Goal: Task Accomplishment & Management: Manage account settings

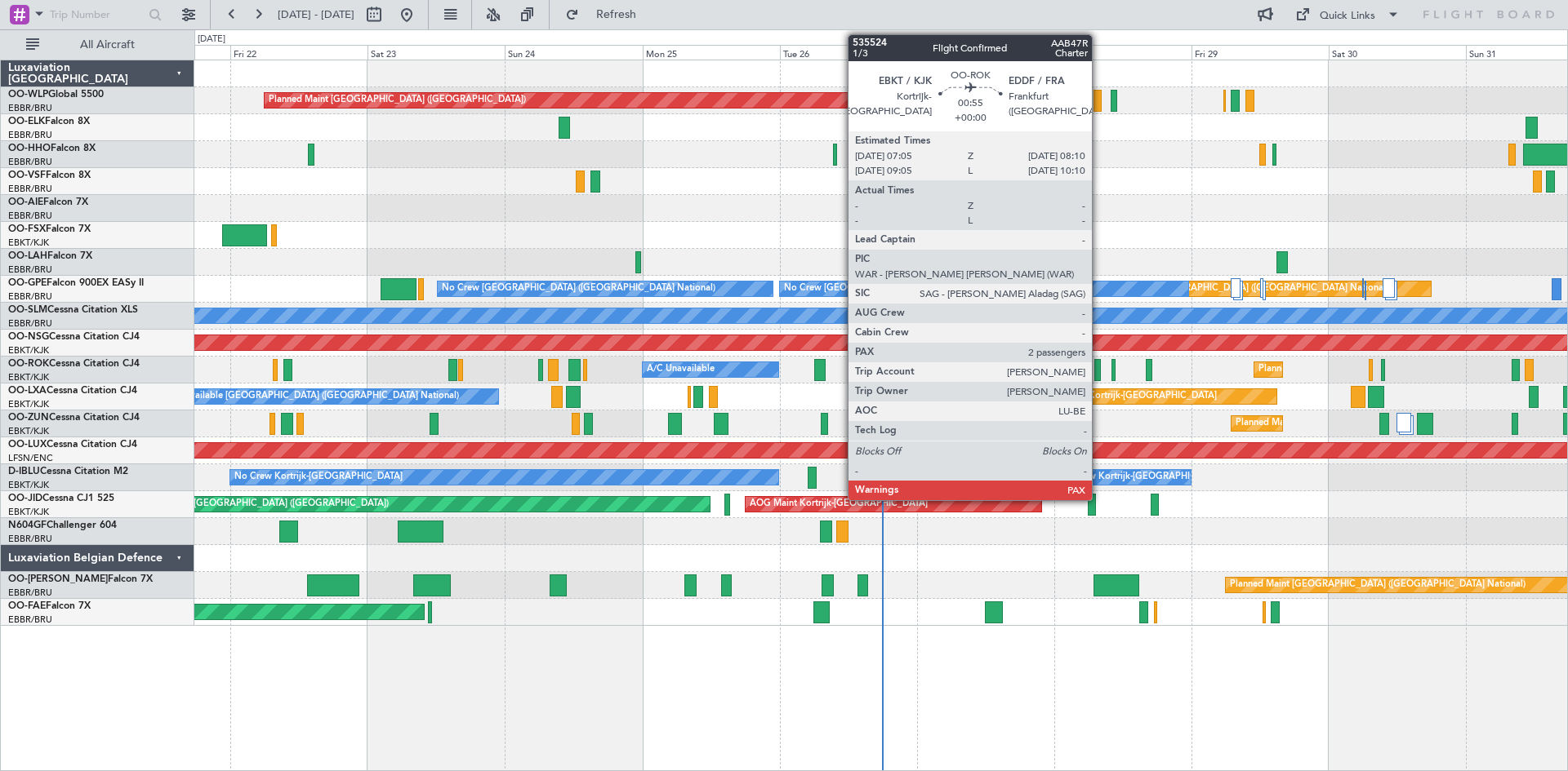
click at [1099, 375] on div at bounding box center [1097, 369] width 6 height 22
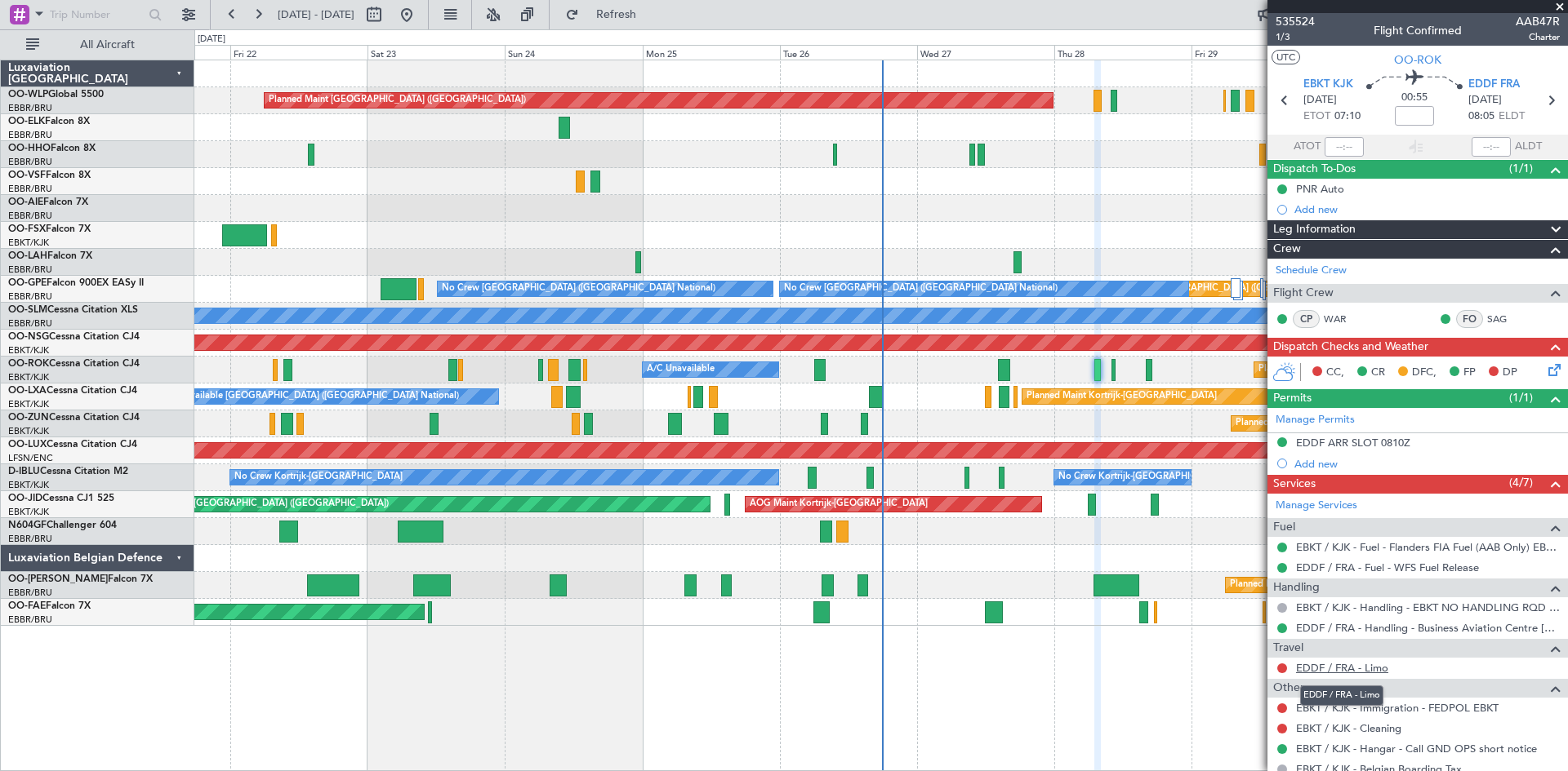
click at [1361, 668] on link "EDDF / FRA - Limo" at bounding box center [1343, 668] width 93 height 14
click at [1375, 671] on link "EDDF / FRA - Limo" at bounding box center [1343, 668] width 93 height 14
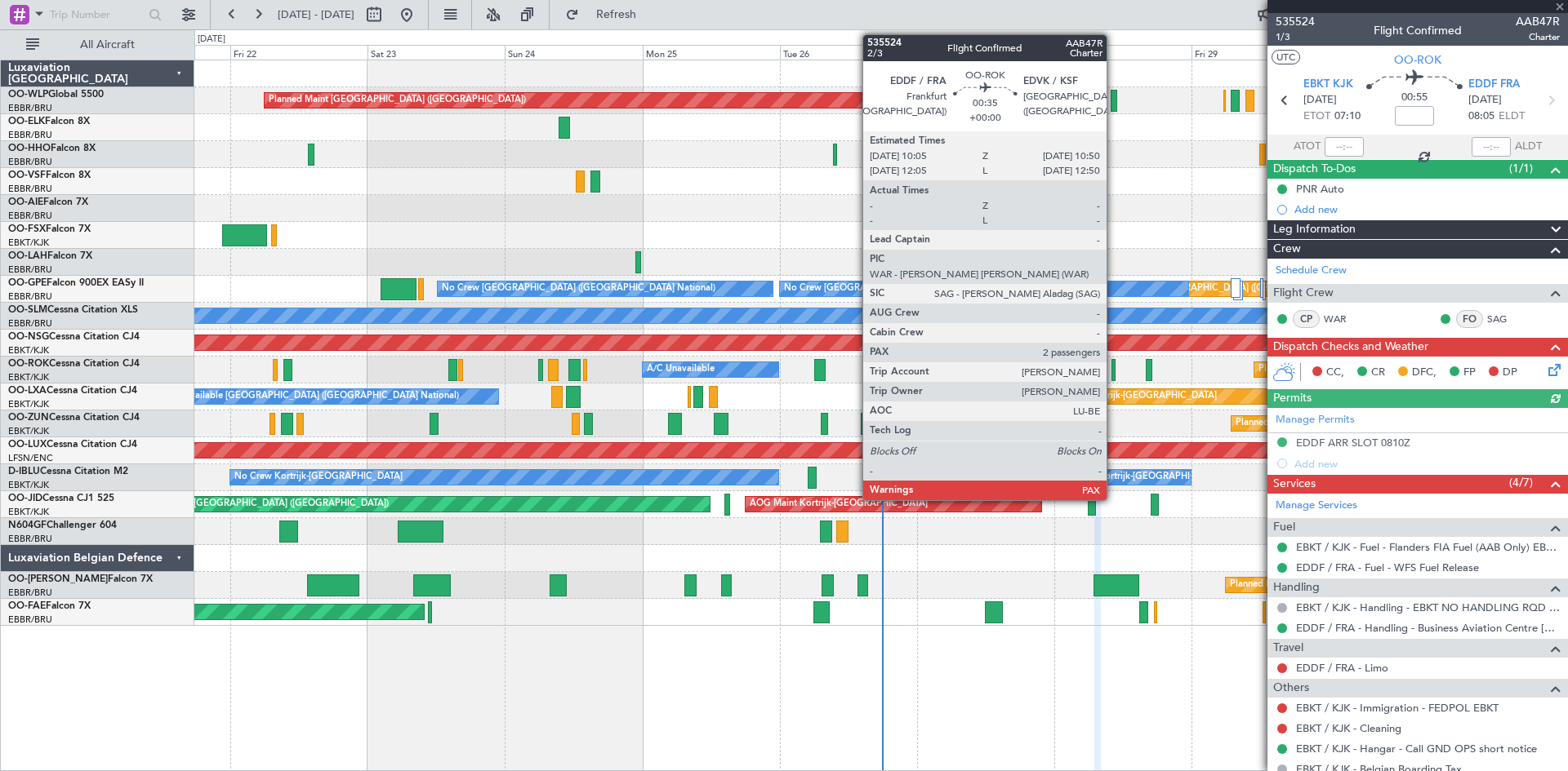
click at [1114, 375] on div at bounding box center [1114, 369] width 5 height 22
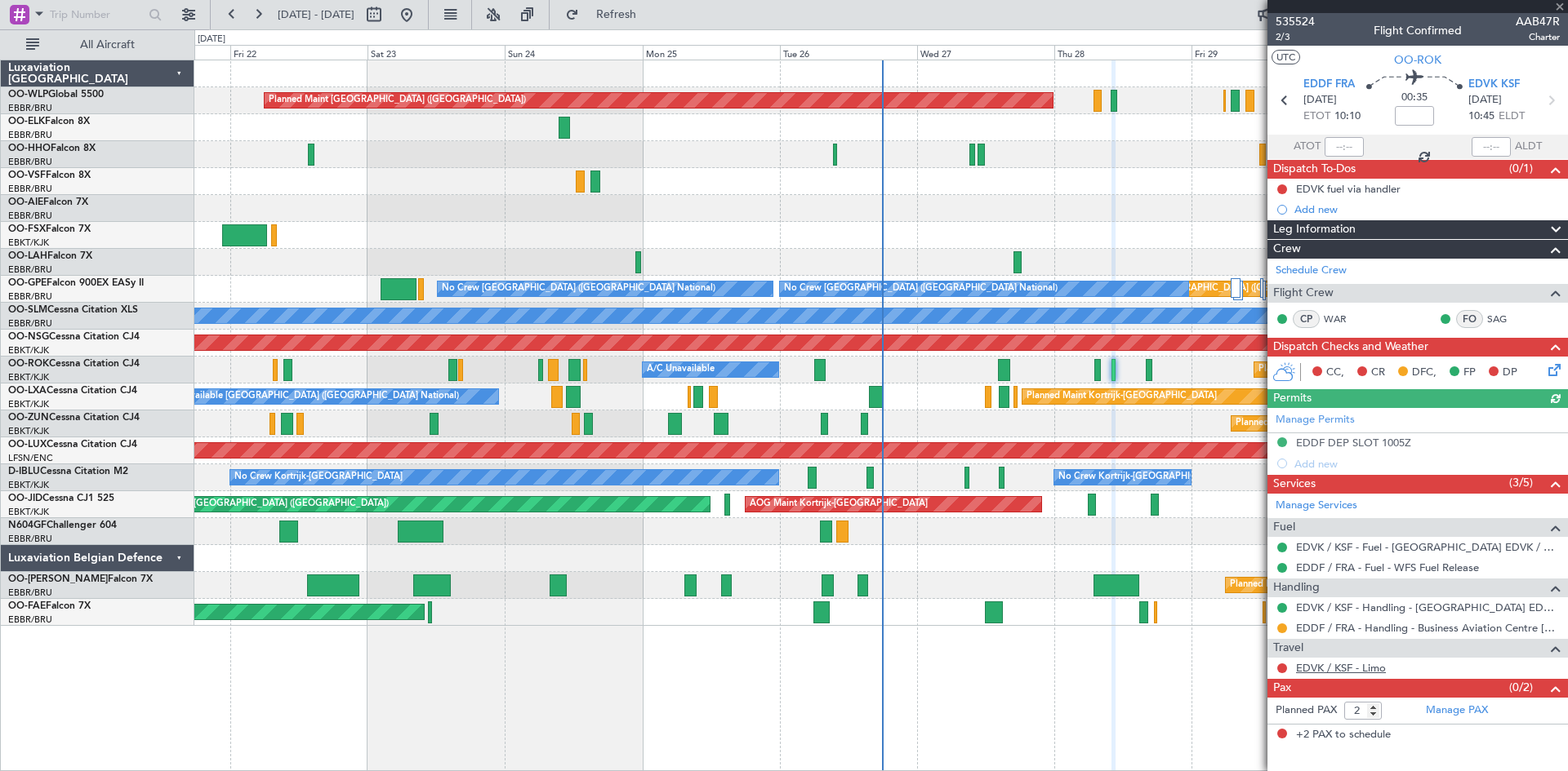
click at [1325, 666] on link "EDVK / KSF - Limo" at bounding box center [1341, 668] width 90 height 14
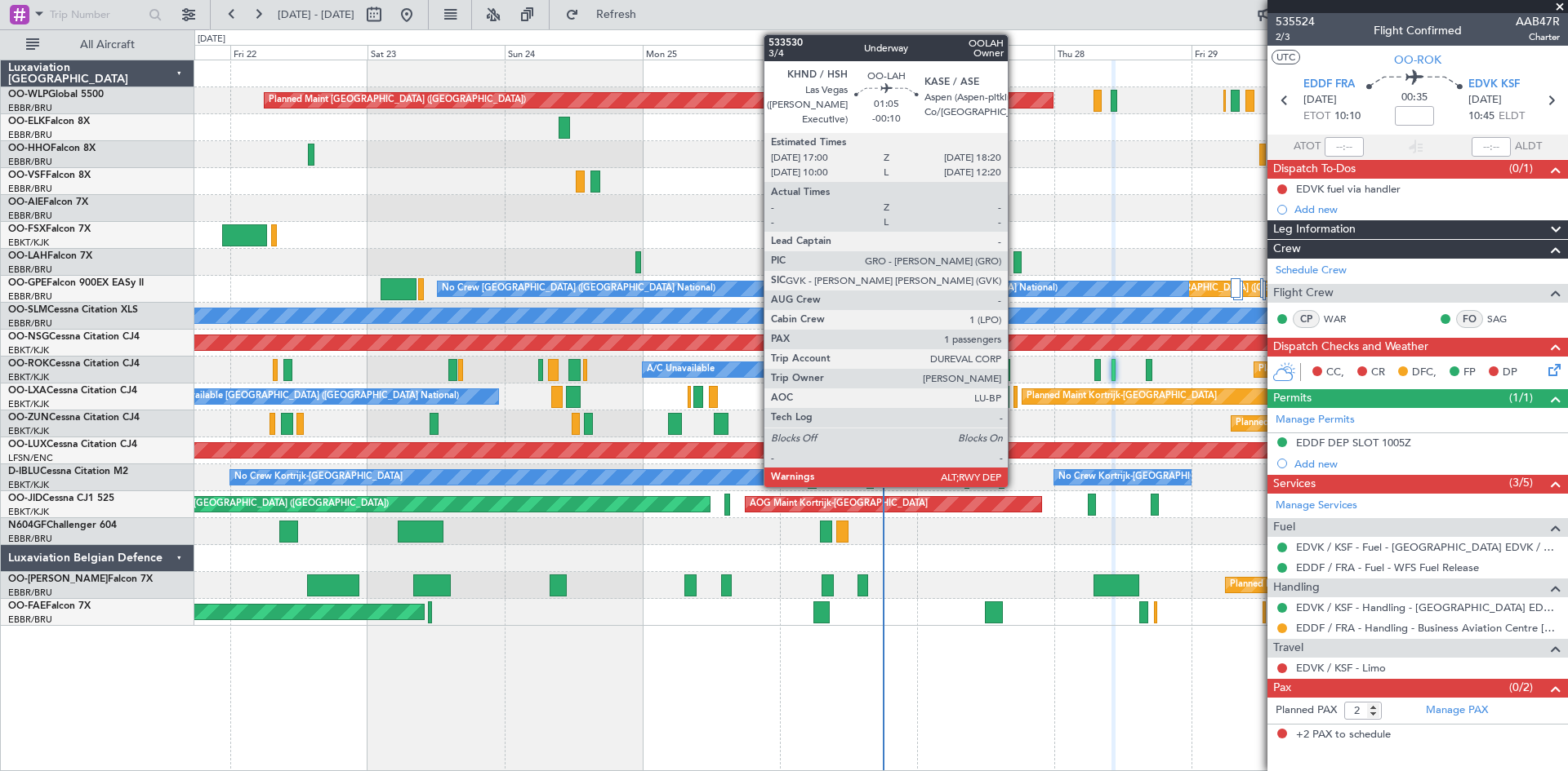
click at [1015, 262] on div at bounding box center [1017, 262] width 8 height 22
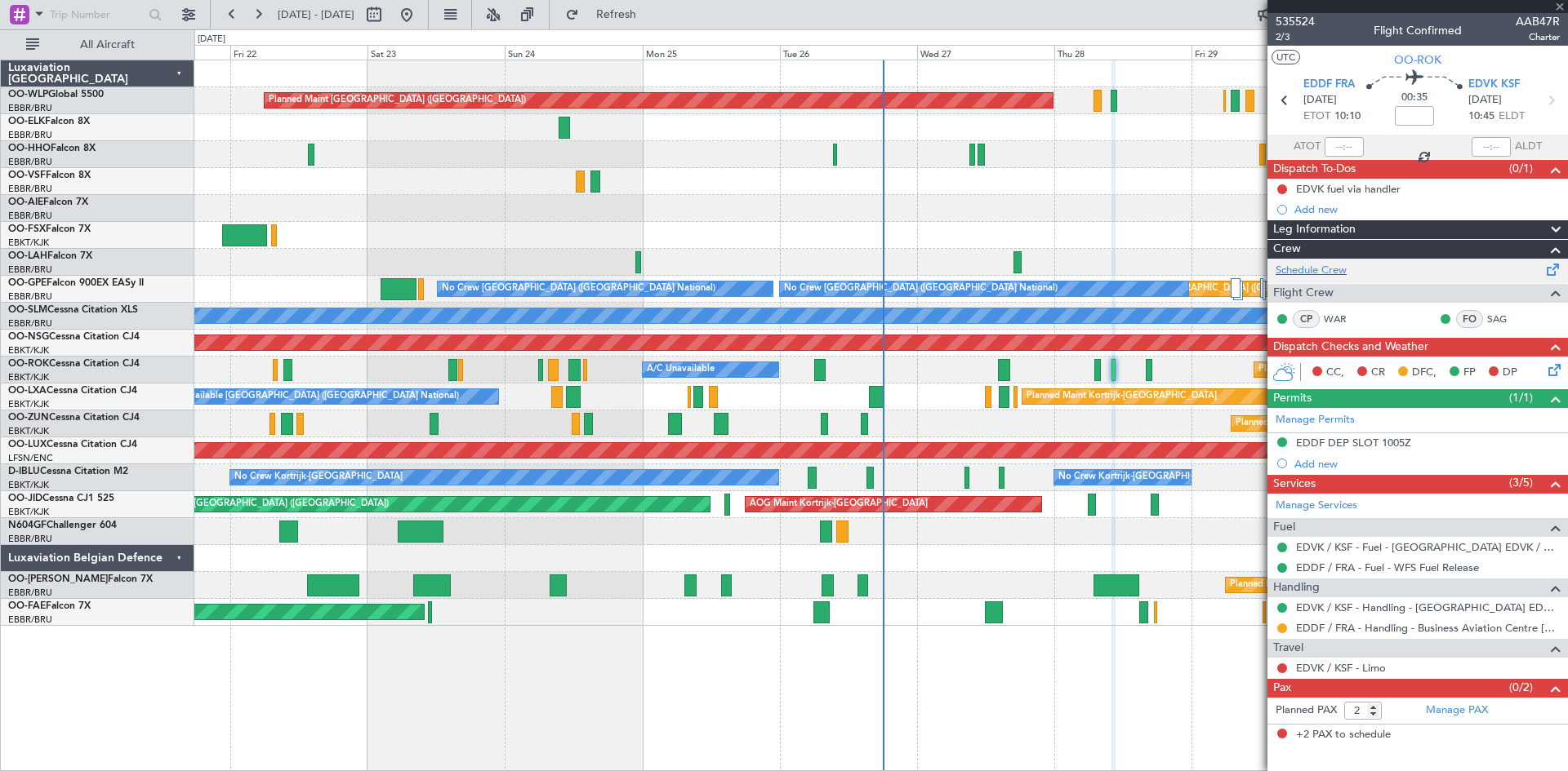
type input "-00:10"
type input "1"
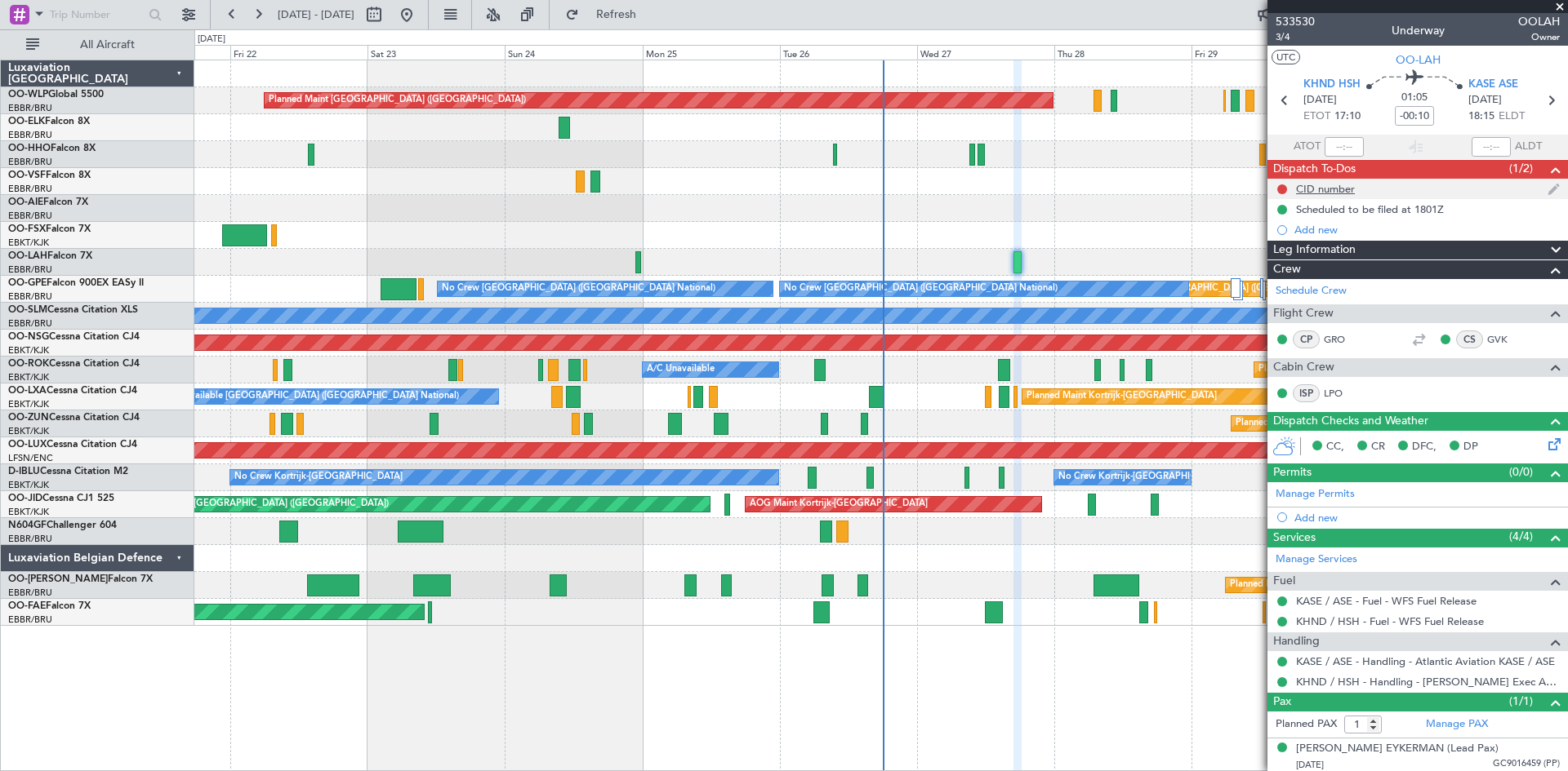
click at [1548, 186] on img at bounding box center [1554, 189] width 12 height 15
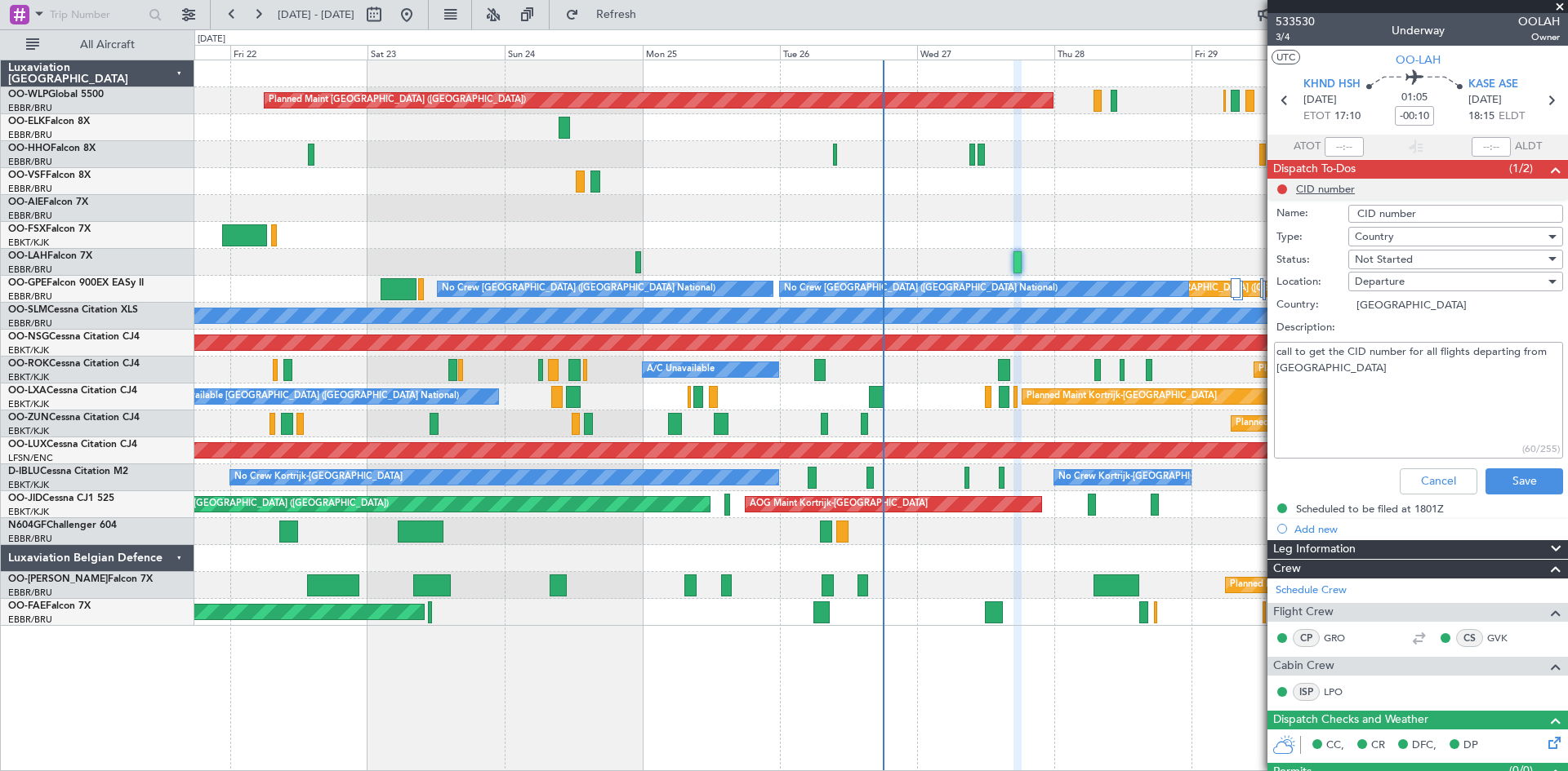
click at [1429, 220] on input "CID number" at bounding box center [1456, 214] width 215 height 18
drag, startPoint x: 1345, startPoint y: 365, endPoint x: 1283, endPoint y: 350, distance: 63.8
click at [1283, 350] on textarea "call to get the CID number for all flights departing from [GEOGRAPHIC_DATA]" at bounding box center [1418, 401] width 289 height 117
click at [1298, 366] on textarea "call to get the CID number for all flights departing from [GEOGRAPHIC_DATA]" at bounding box center [1418, 401] width 289 height 117
click at [1276, 351] on textarea "call to get the CID number for all flights departing from [GEOGRAPHIC_DATA]" at bounding box center [1418, 401] width 289 height 117
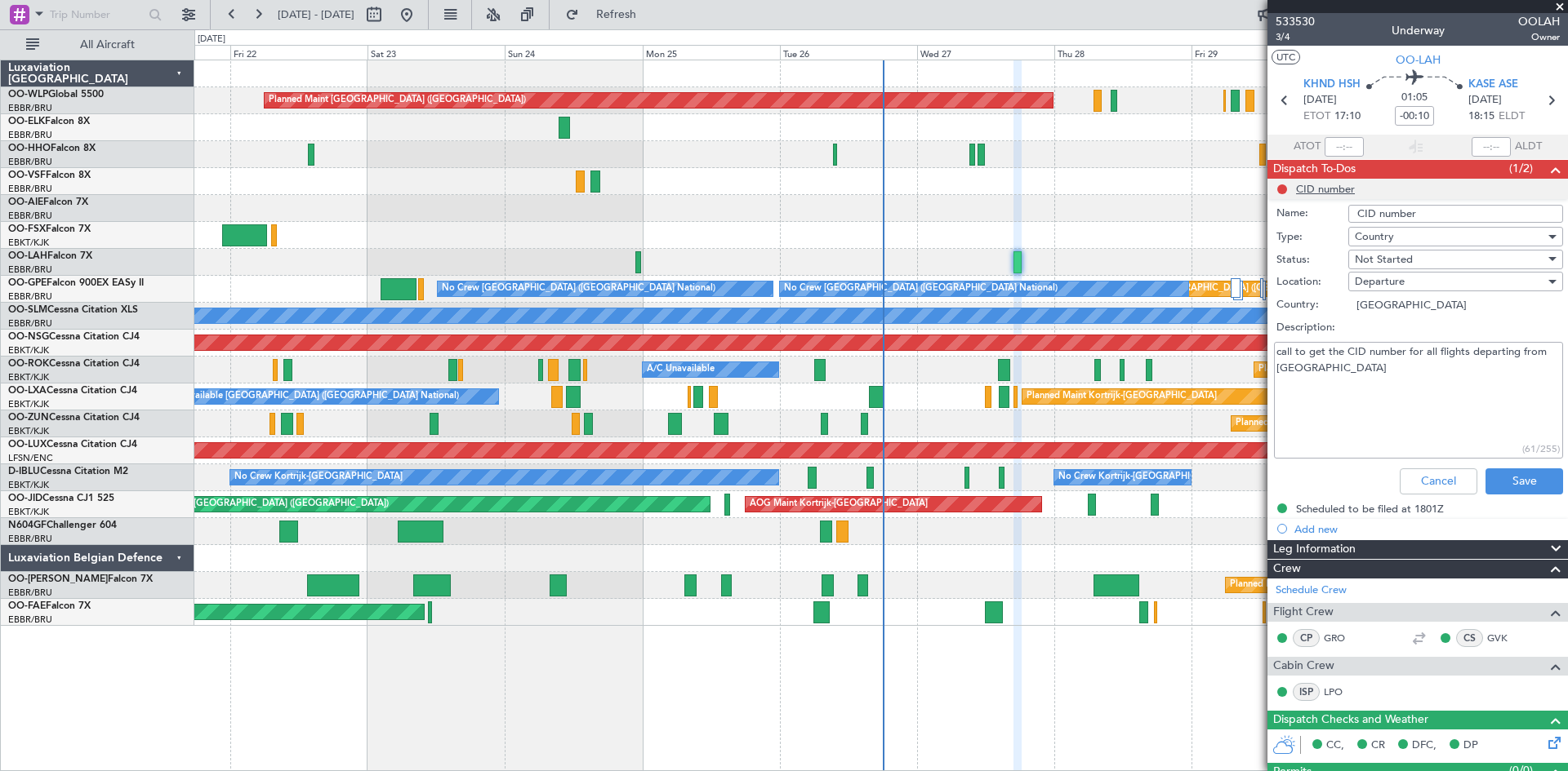
paste textarea "545"
type textarea "545 call to get the CID number for all flights departing from [GEOGRAPHIC_DATA]"
click at [1392, 262] on span "Not Started" at bounding box center [1384, 259] width 58 height 15
click at [1391, 345] on span "Completed" at bounding box center [1447, 341] width 191 height 24
click at [1499, 482] on button "Save" at bounding box center [1524, 482] width 78 height 26
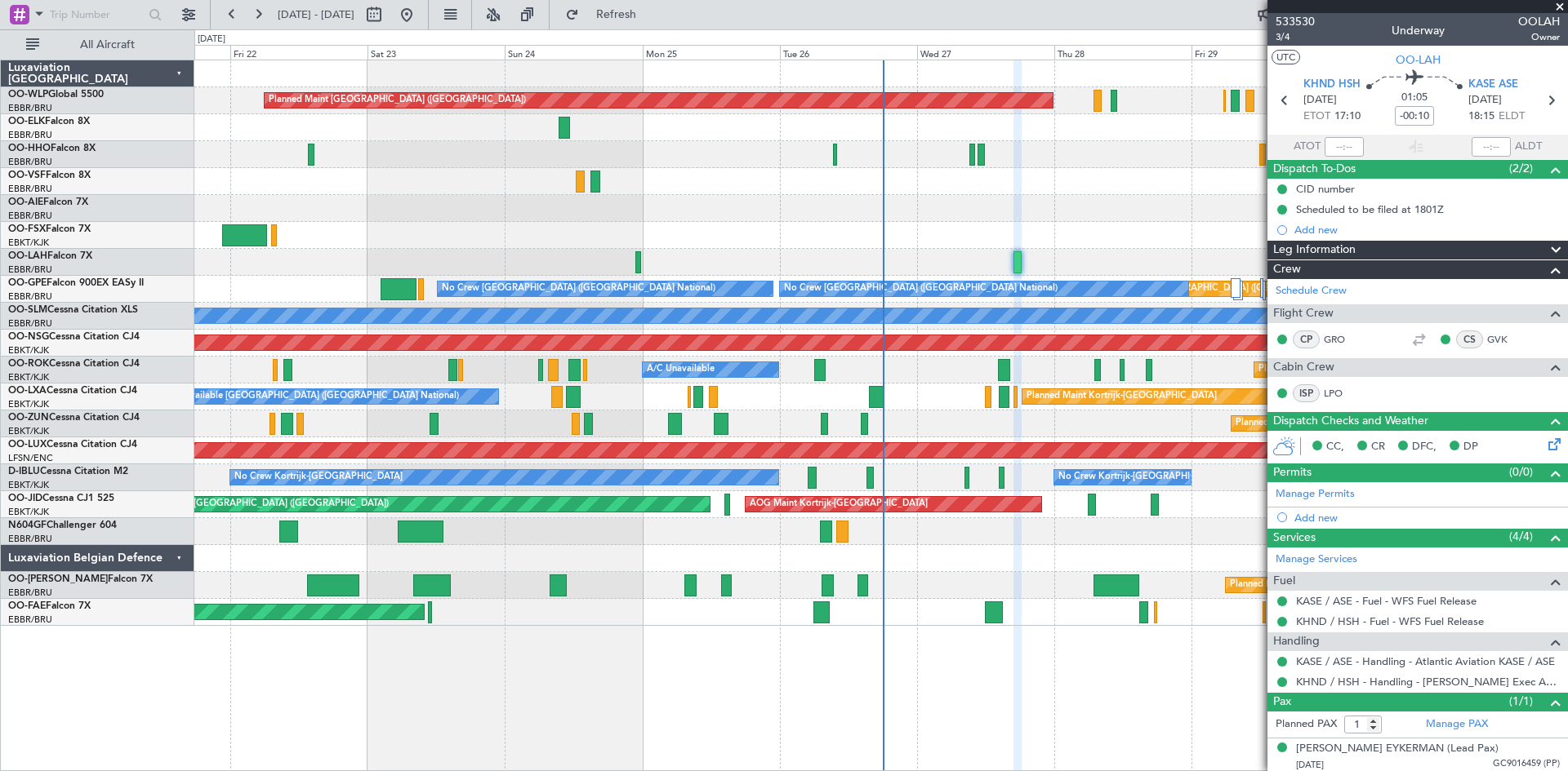
click at [1560, 6] on span at bounding box center [1559, 7] width 17 height 15
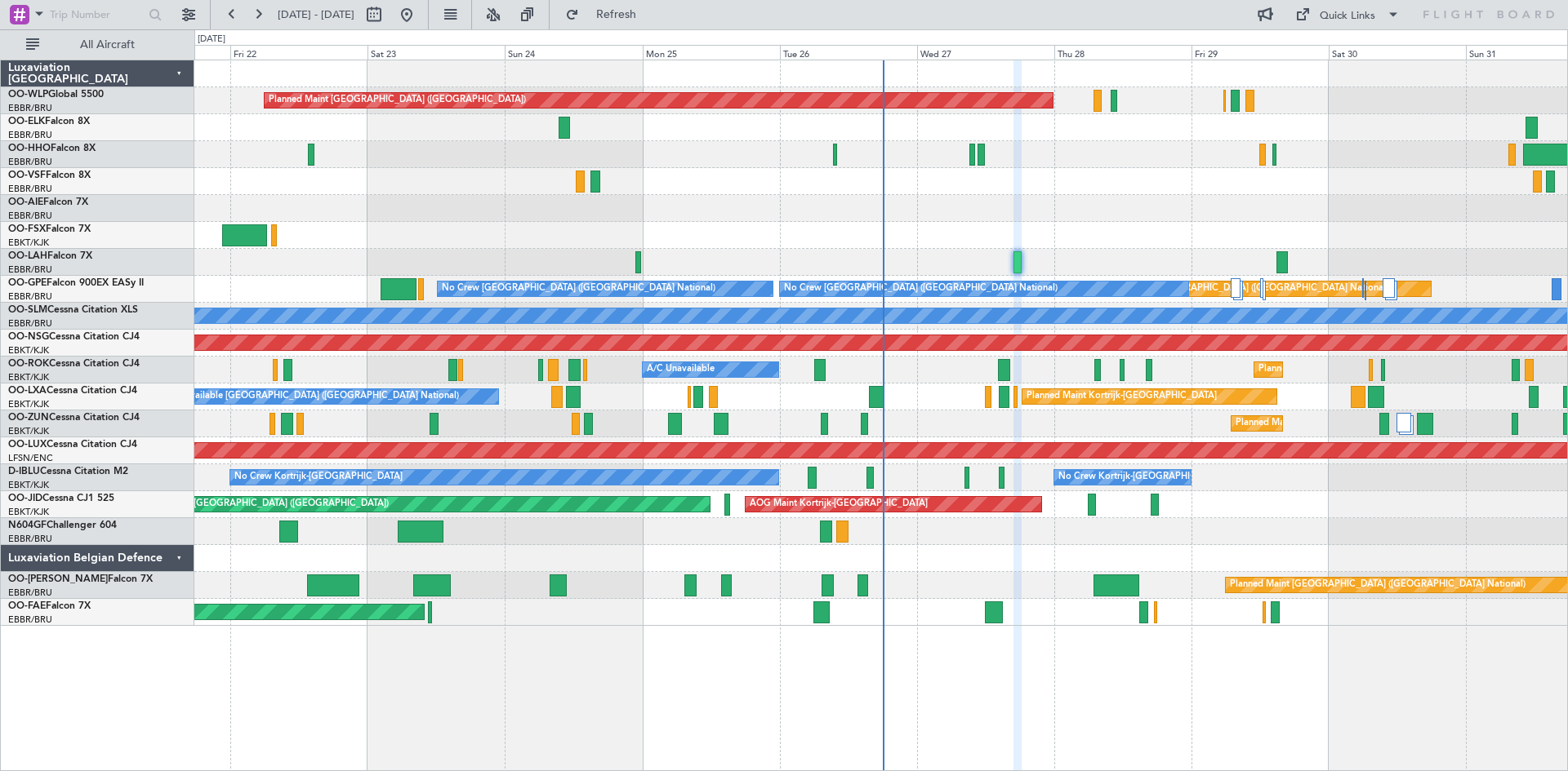
type input "0"
click at [184, 13] on button at bounding box center [189, 15] width 26 height 26
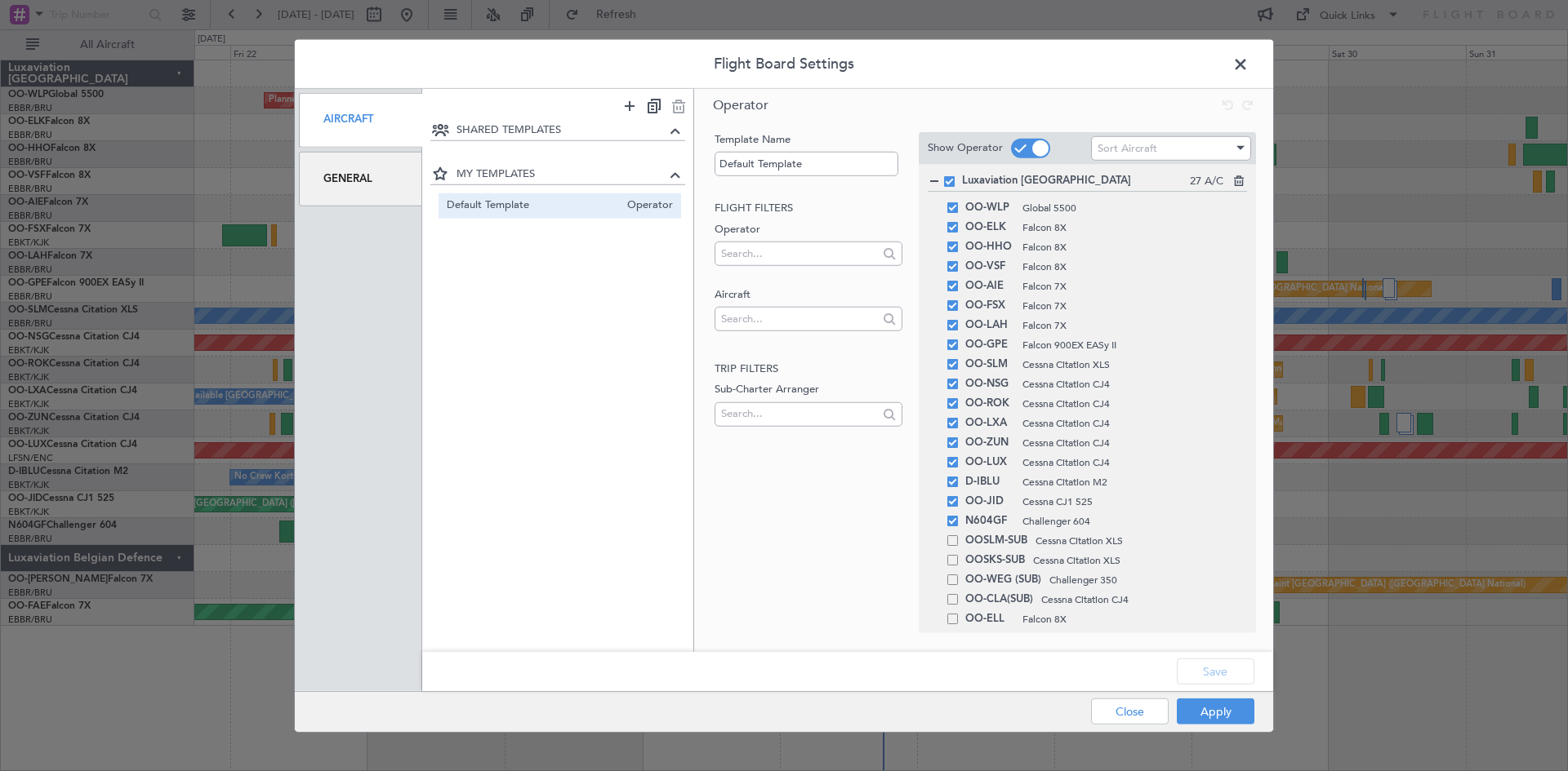
click at [395, 186] on div "General" at bounding box center [360, 179] width 123 height 55
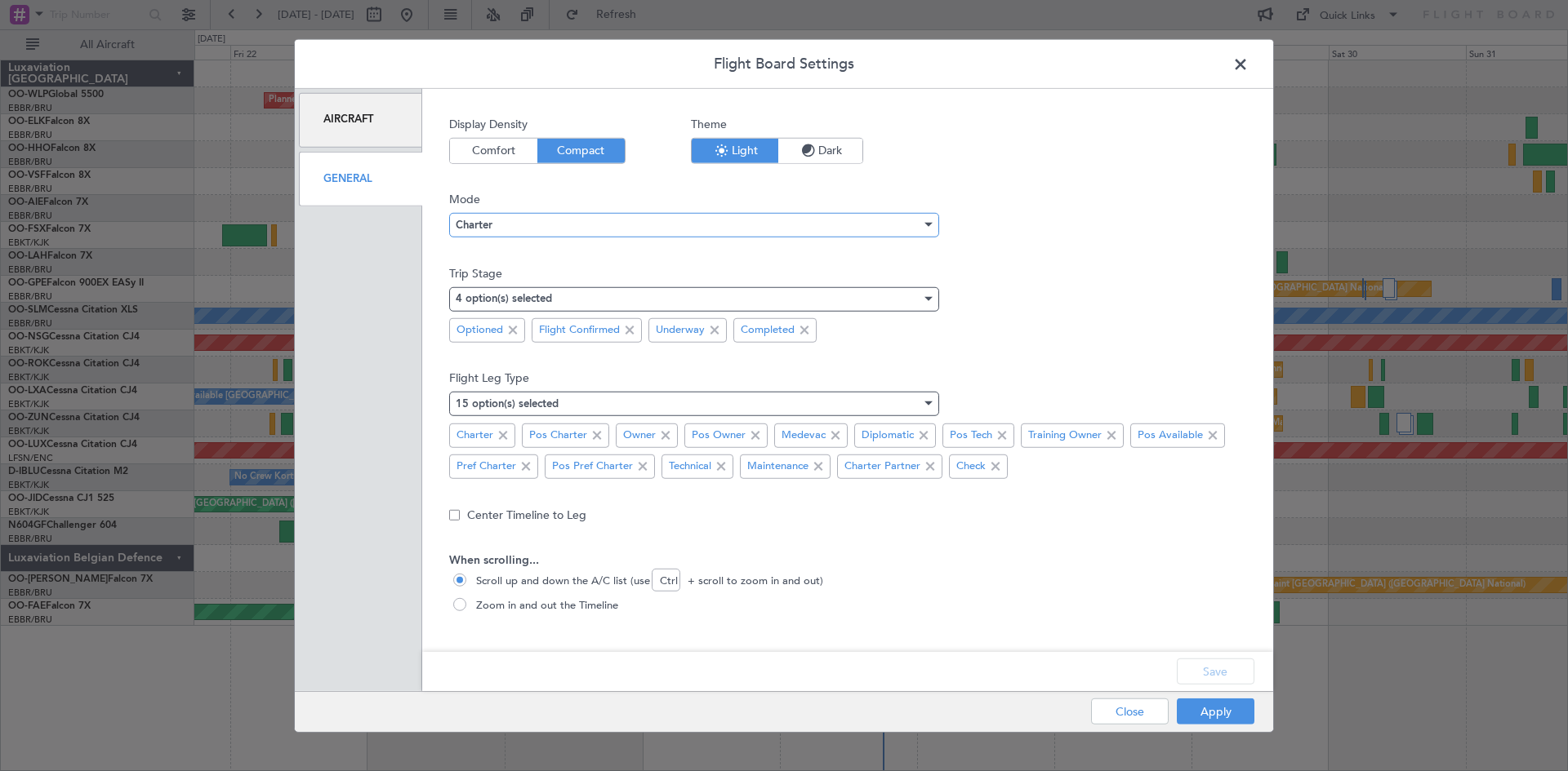
click at [708, 220] on div "Charter" at bounding box center [688, 225] width 466 height 24
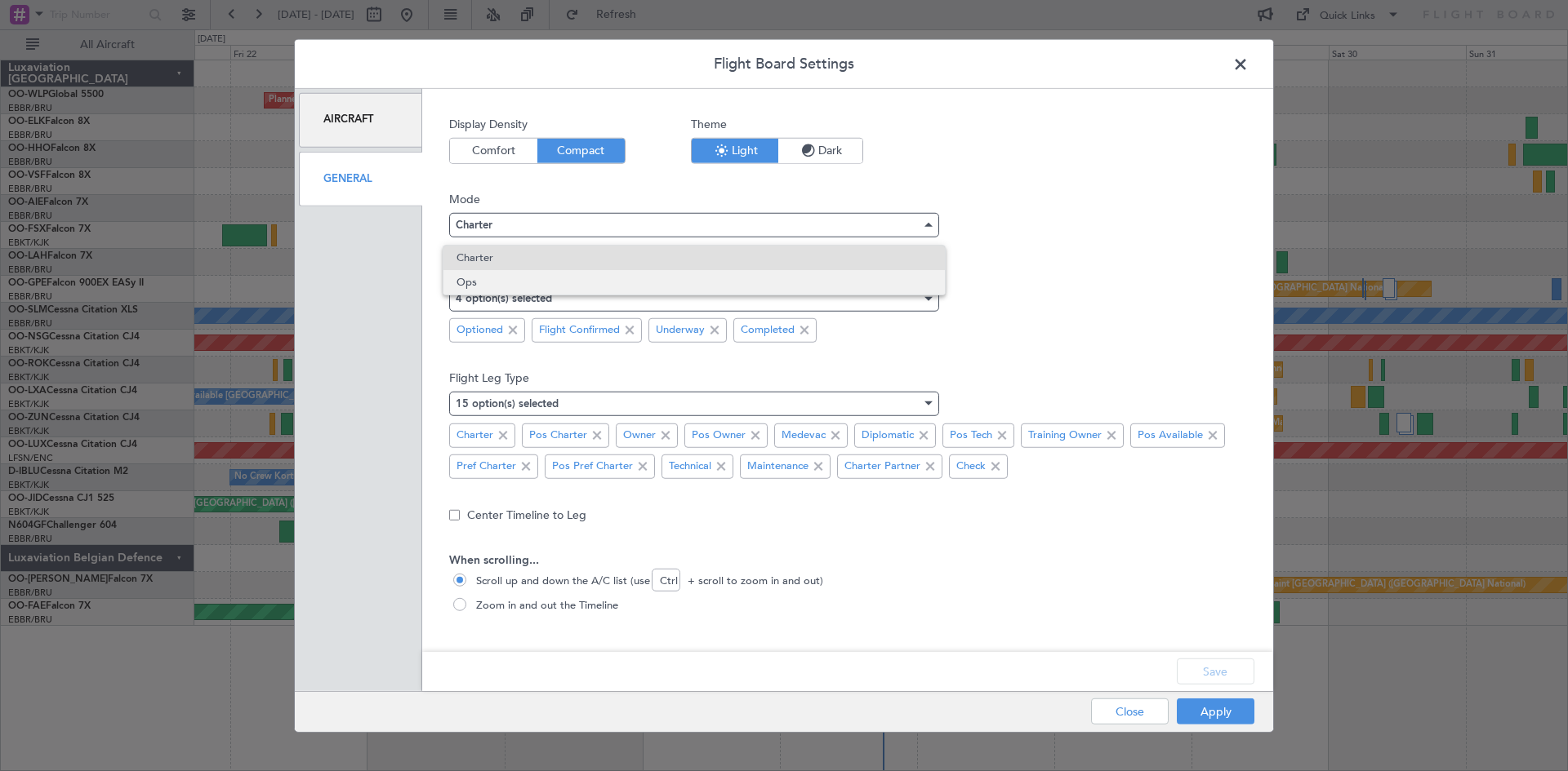
click at [630, 274] on span "Ops" at bounding box center [694, 282] width 475 height 24
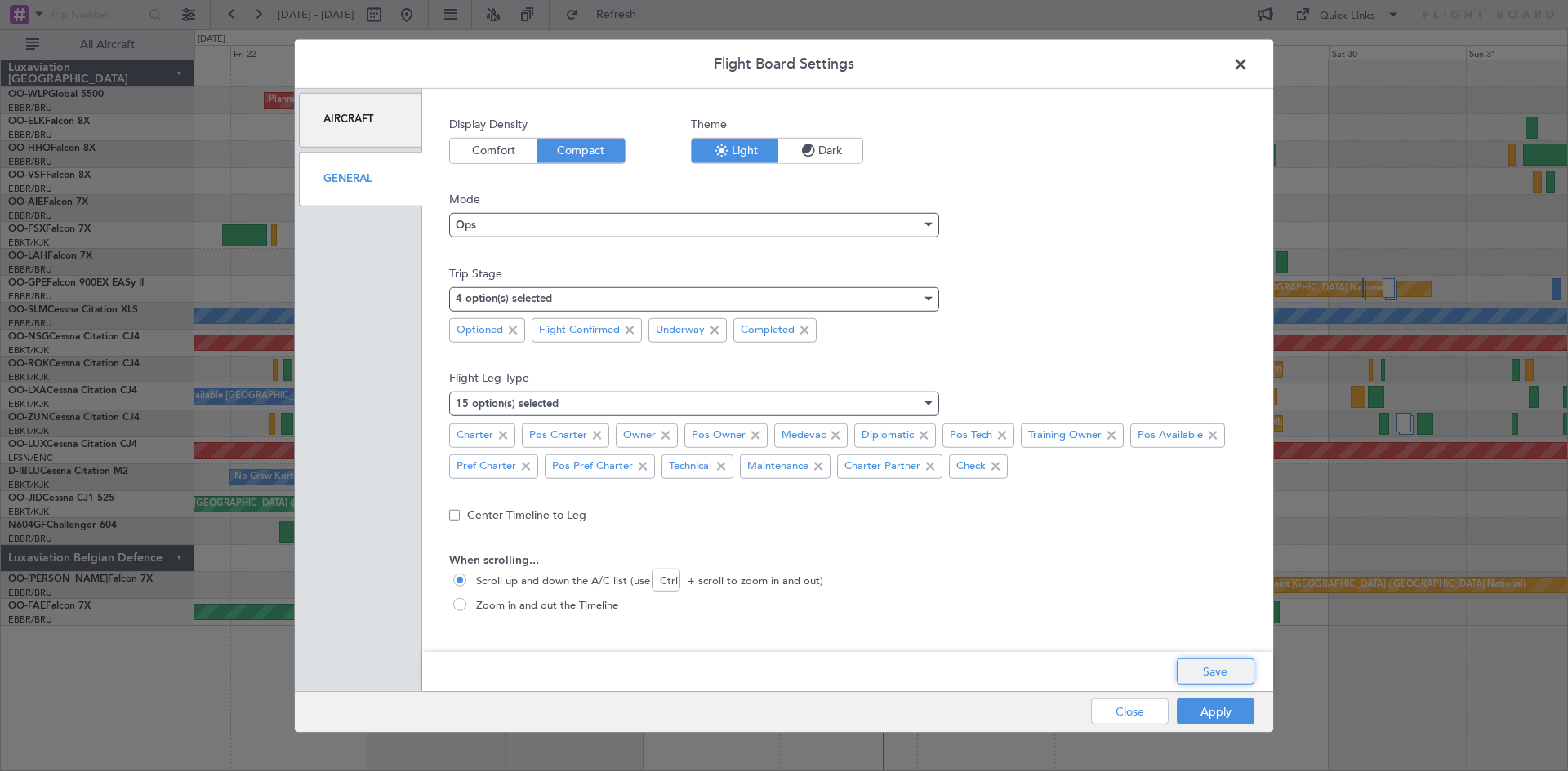
click at [1220, 677] on button "Save" at bounding box center [1215, 671] width 78 height 26
click at [1222, 701] on button "Apply" at bounding box center [1215, 712] width 78 height 26
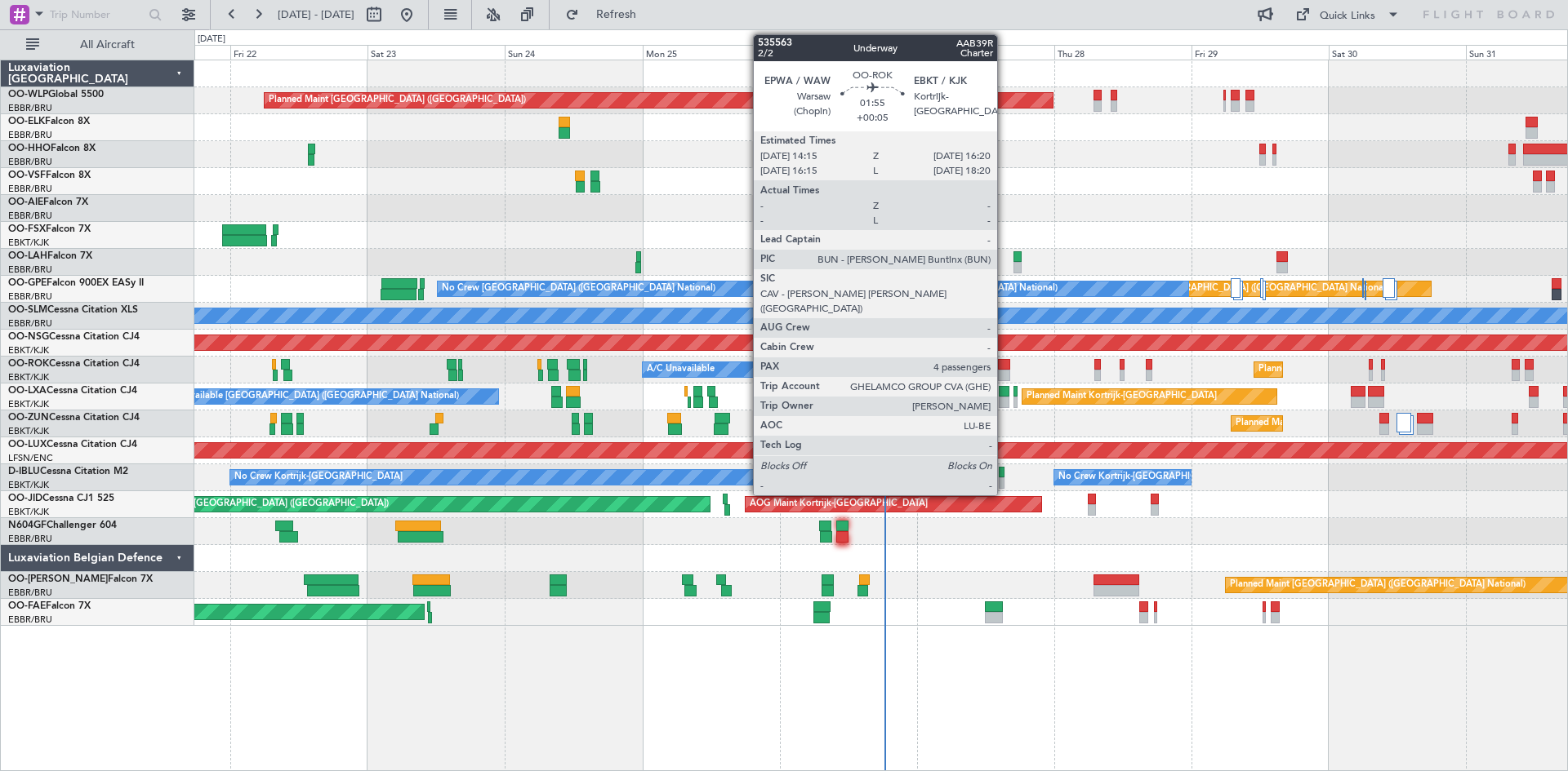
click at [1005, 369] on div at bounding box center [1004, 364] width 12 height 11
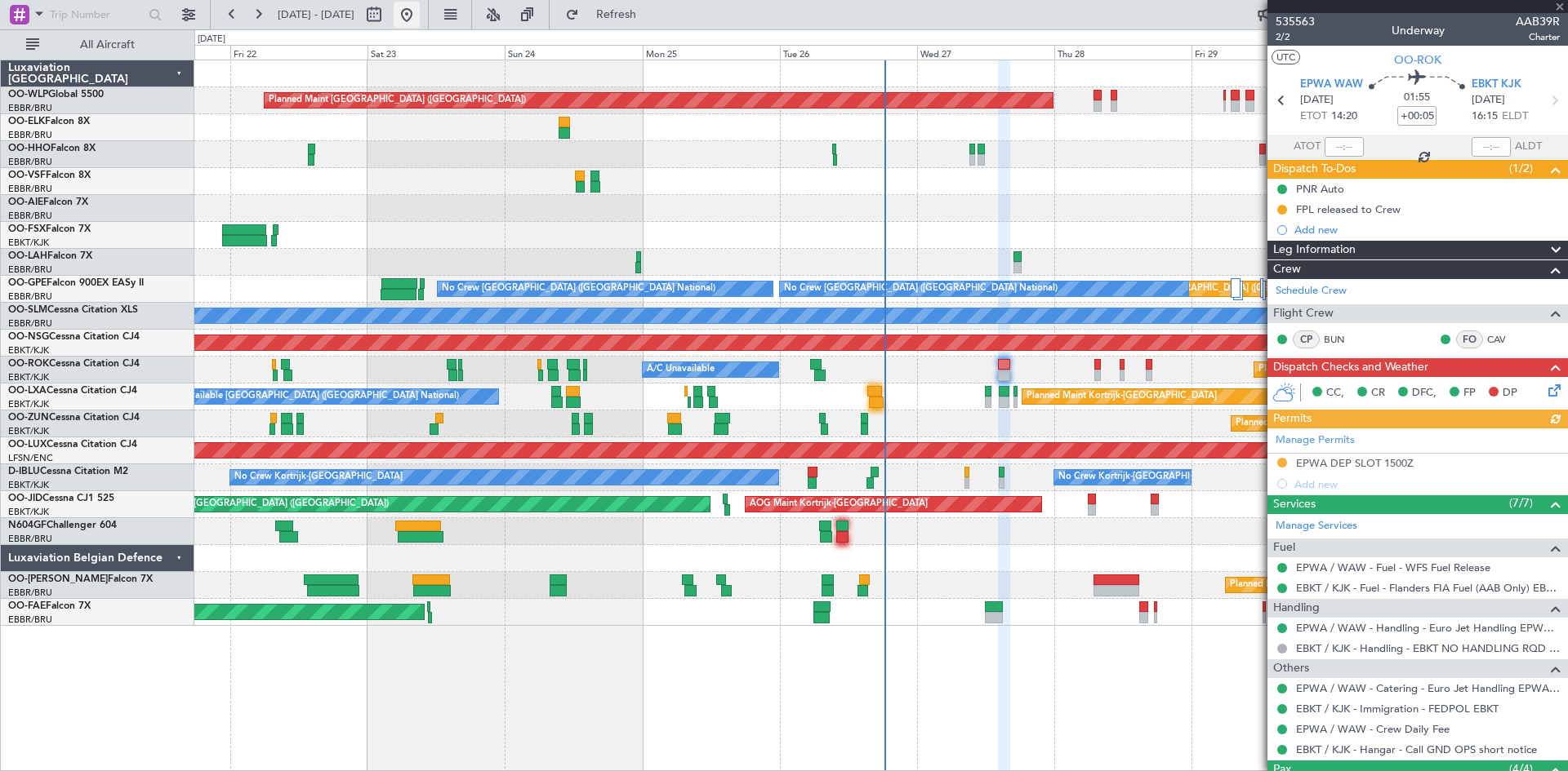
click at [420, 19] on button at bounding box center [407, 15] width 26 height 26
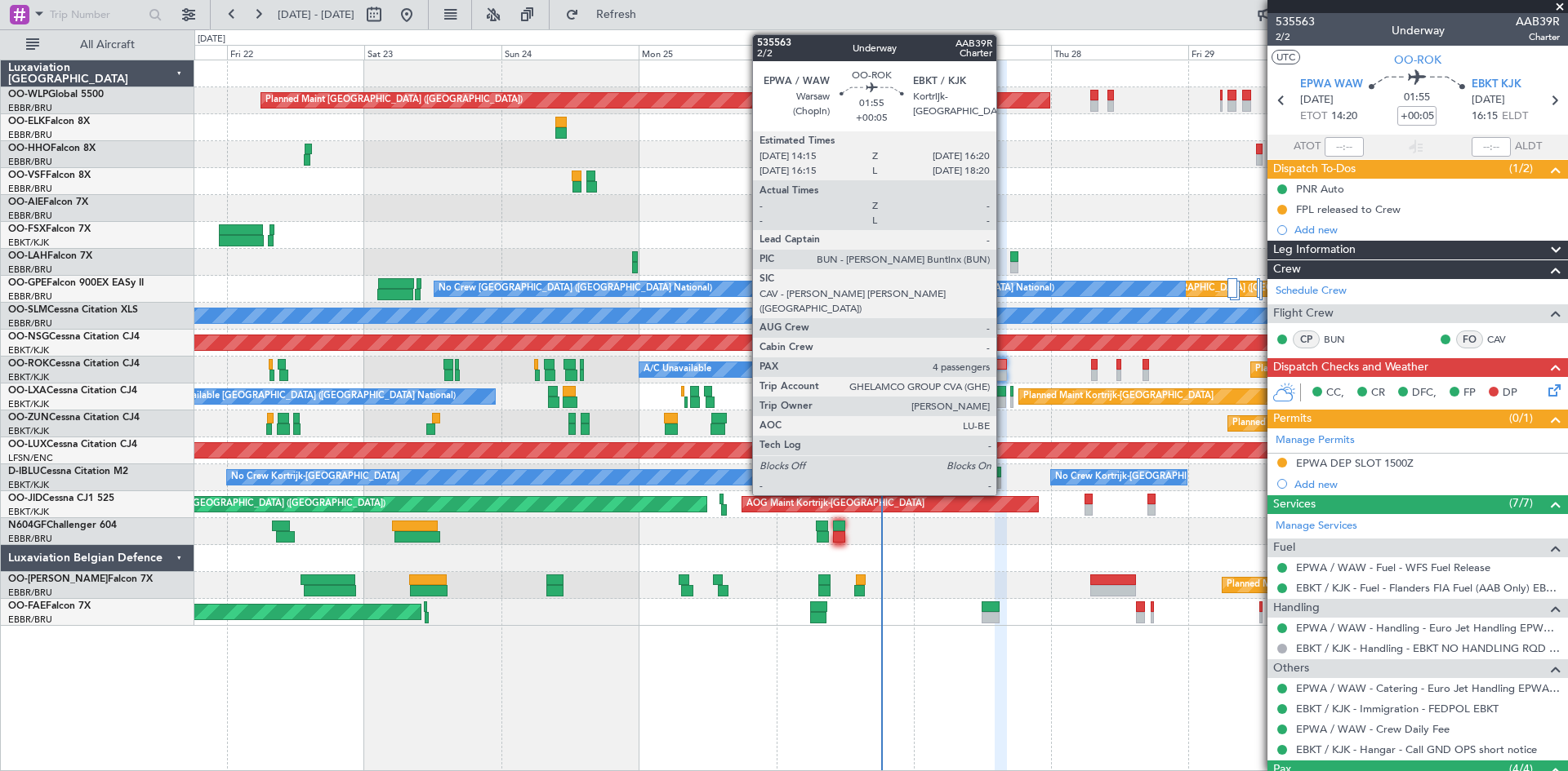
click at [1004, 369] on div at bounding box center [1001, 364] width 12 height 11
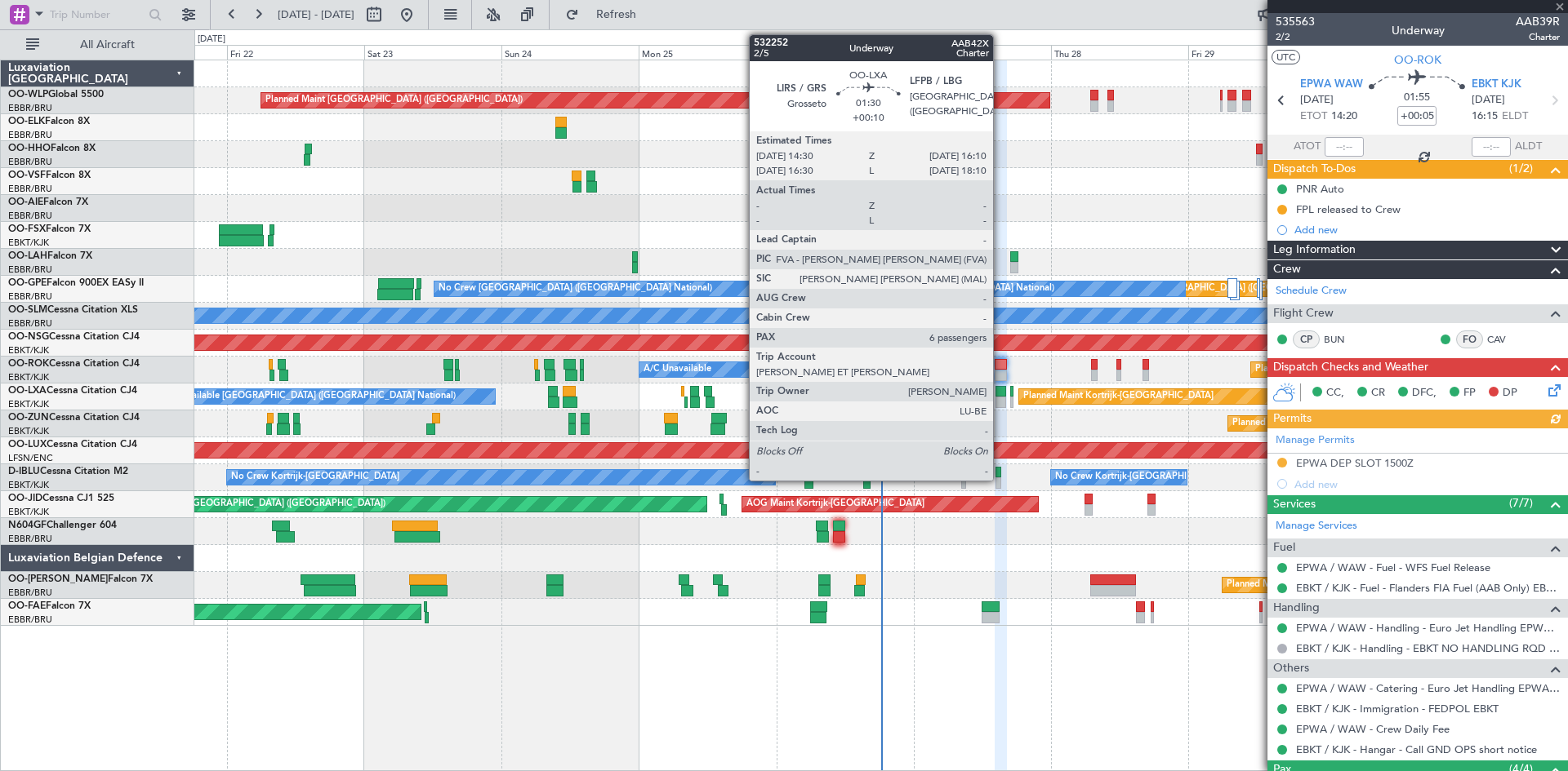
click at [1000, 392] on div at bounding box center [1000, 391] width 10 height 11
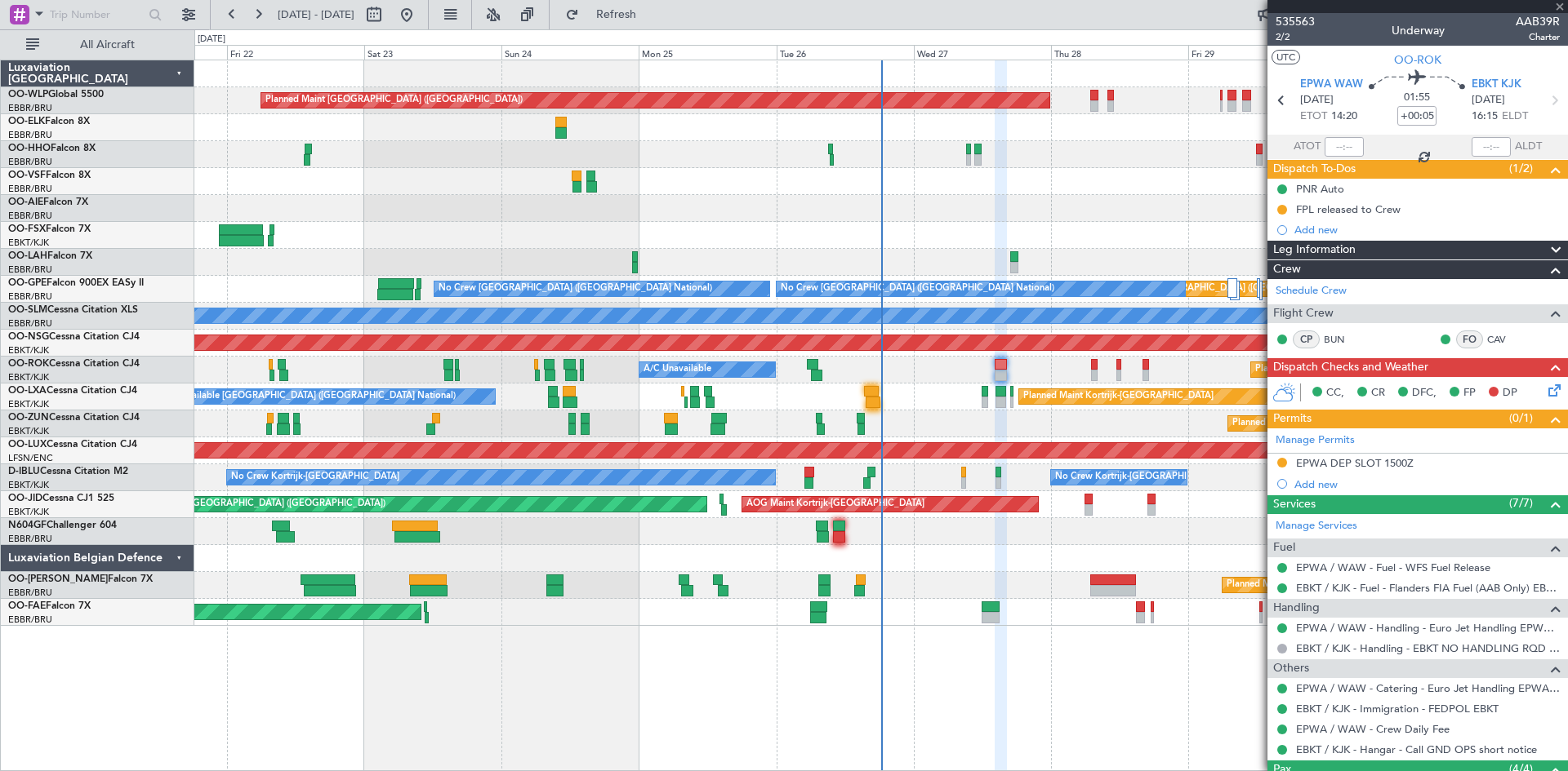
type input "+00:10"
type input "6"
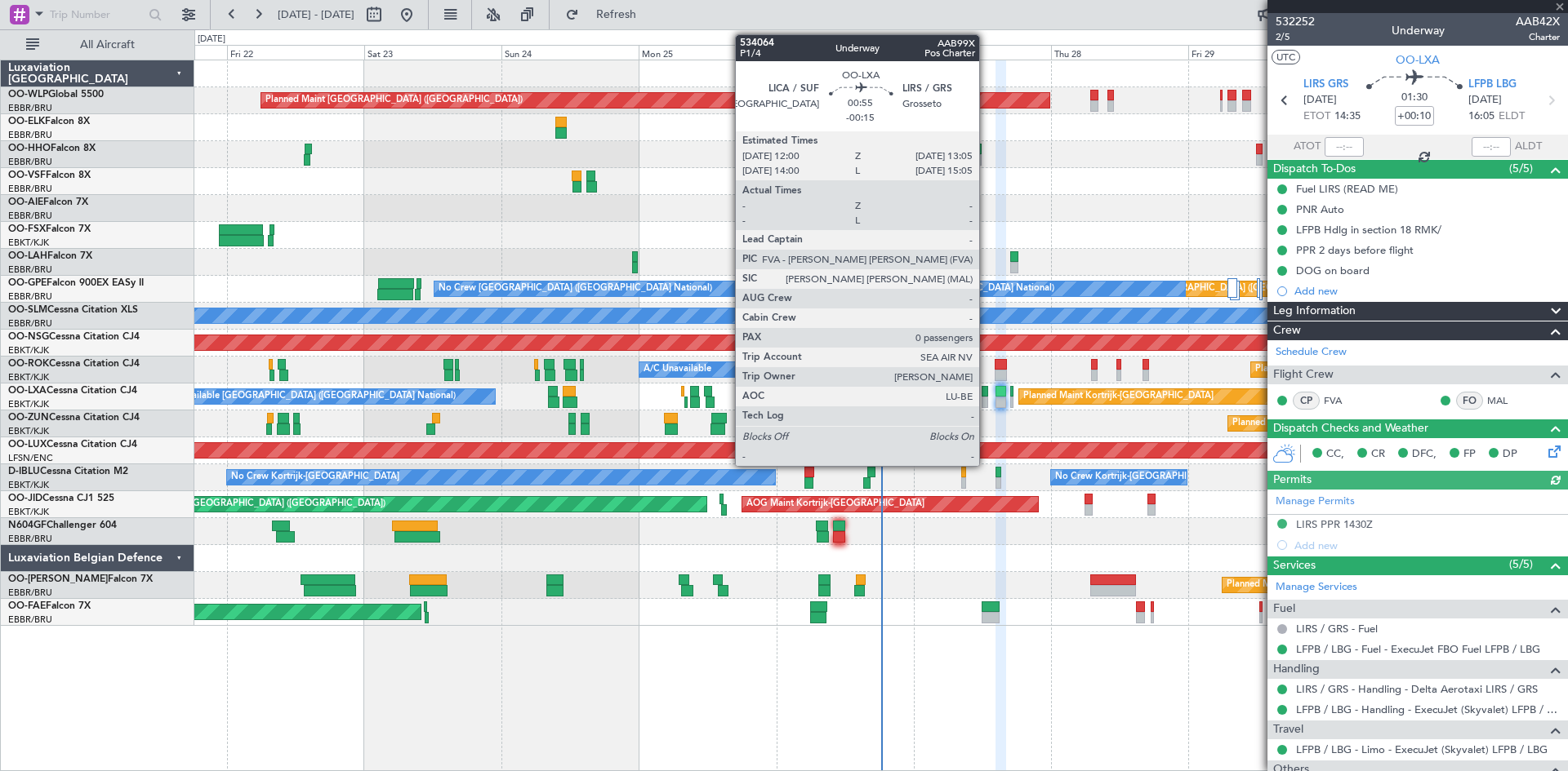
click at [986, 406] on div at bounding box center [984, 402] width 6 height 11
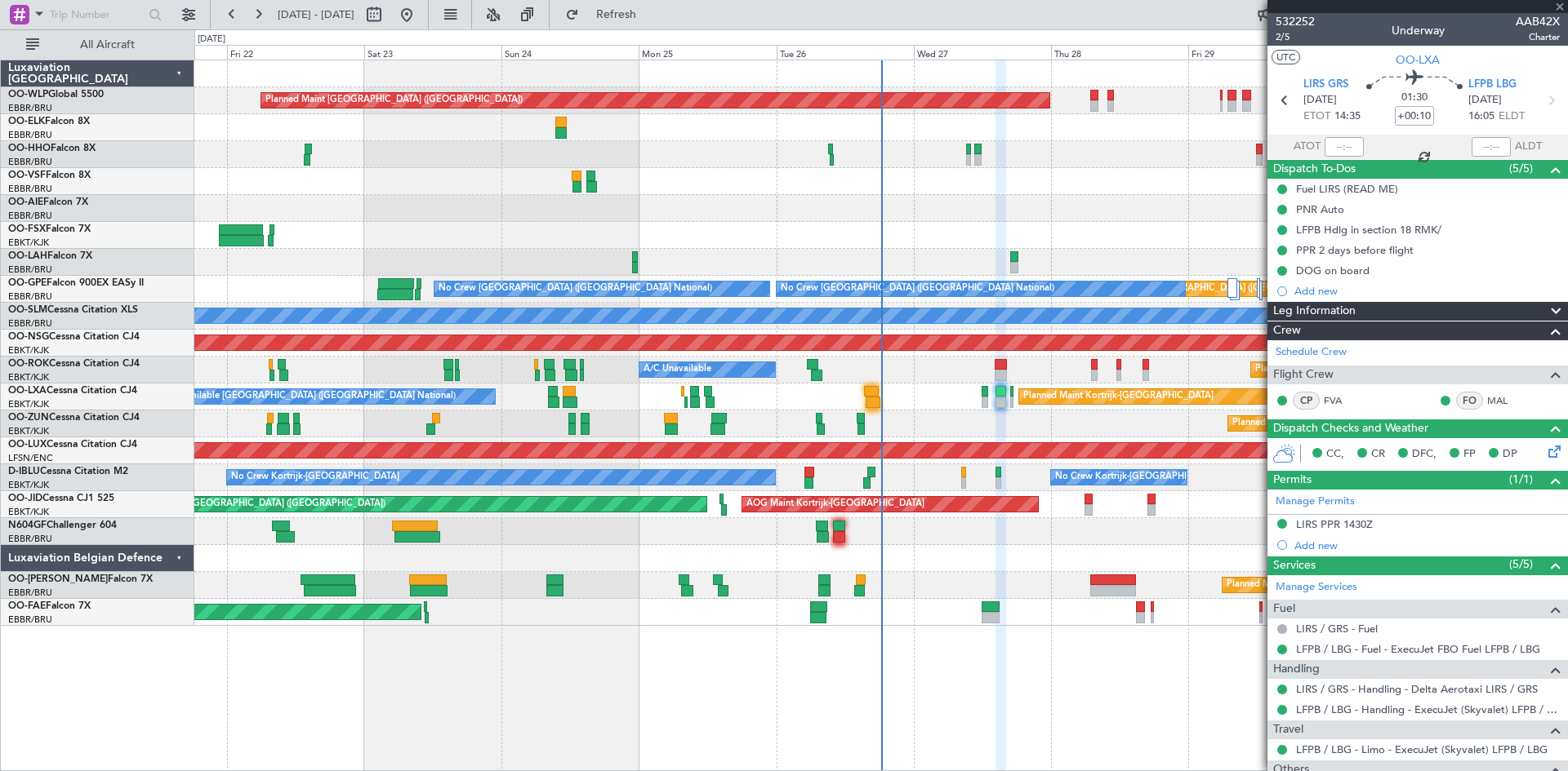
type input "-00:15"
type input "0"
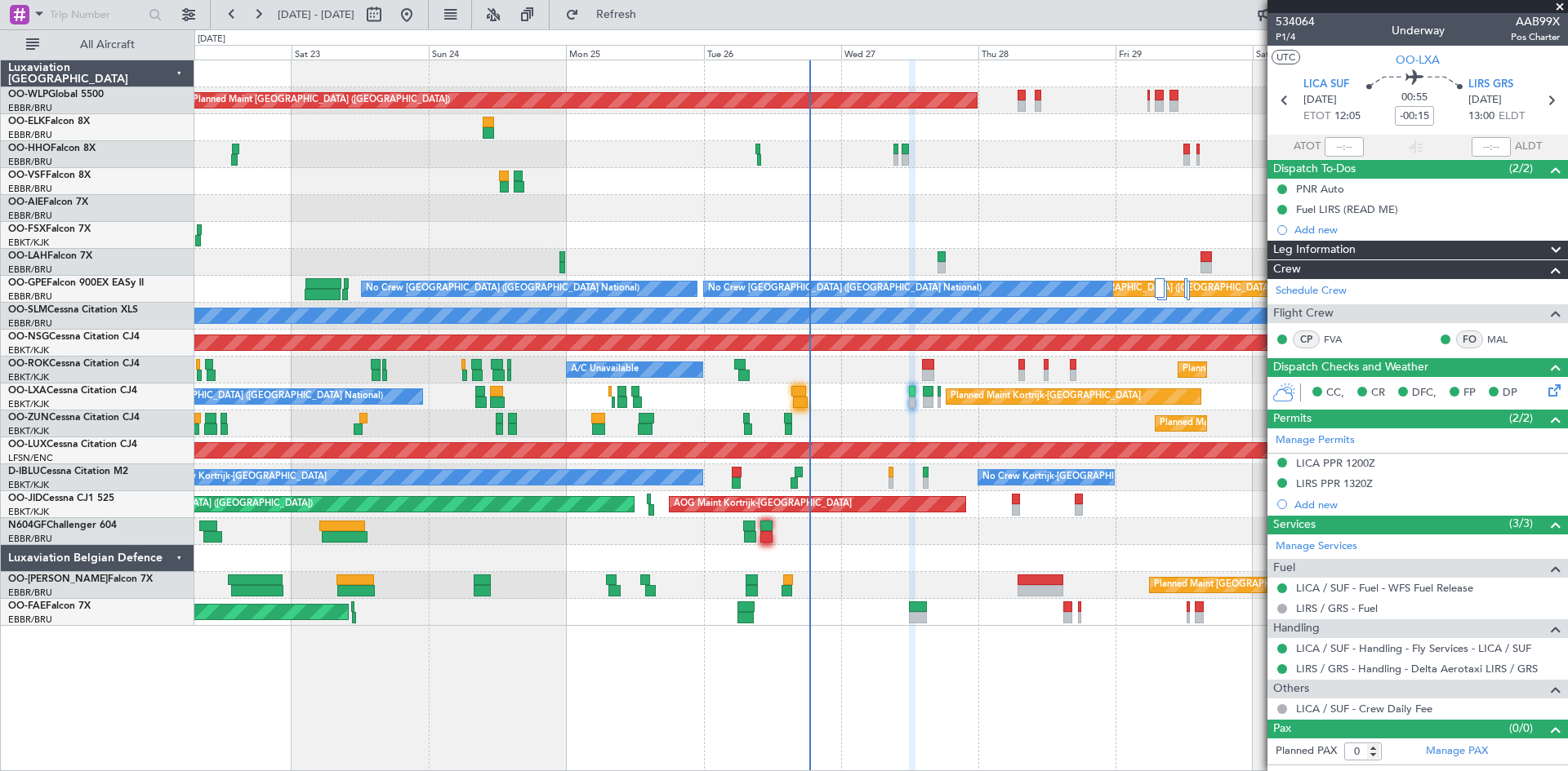
click at [1047, 186] on div "Planned Maint [GEOGRAPHIC_DATA] ([GEOGRAPHIC_DATA]) Planned Maint [GEOGRAPHIC_D…" at bounding box center [881, 343] width 1373 height 566
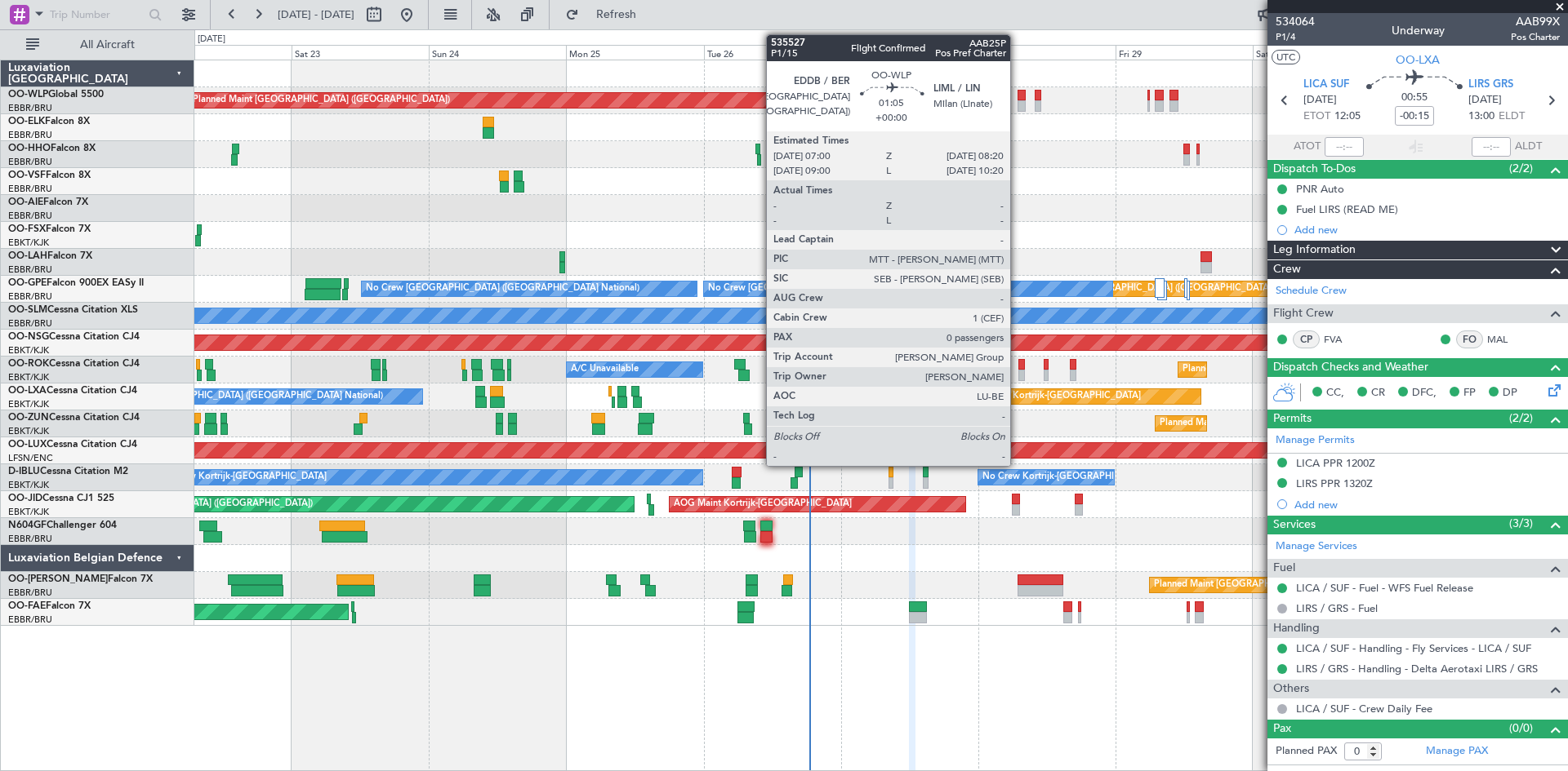
click at [1018, 96] on div at bounding box center [1021, 95] width 8 height 11
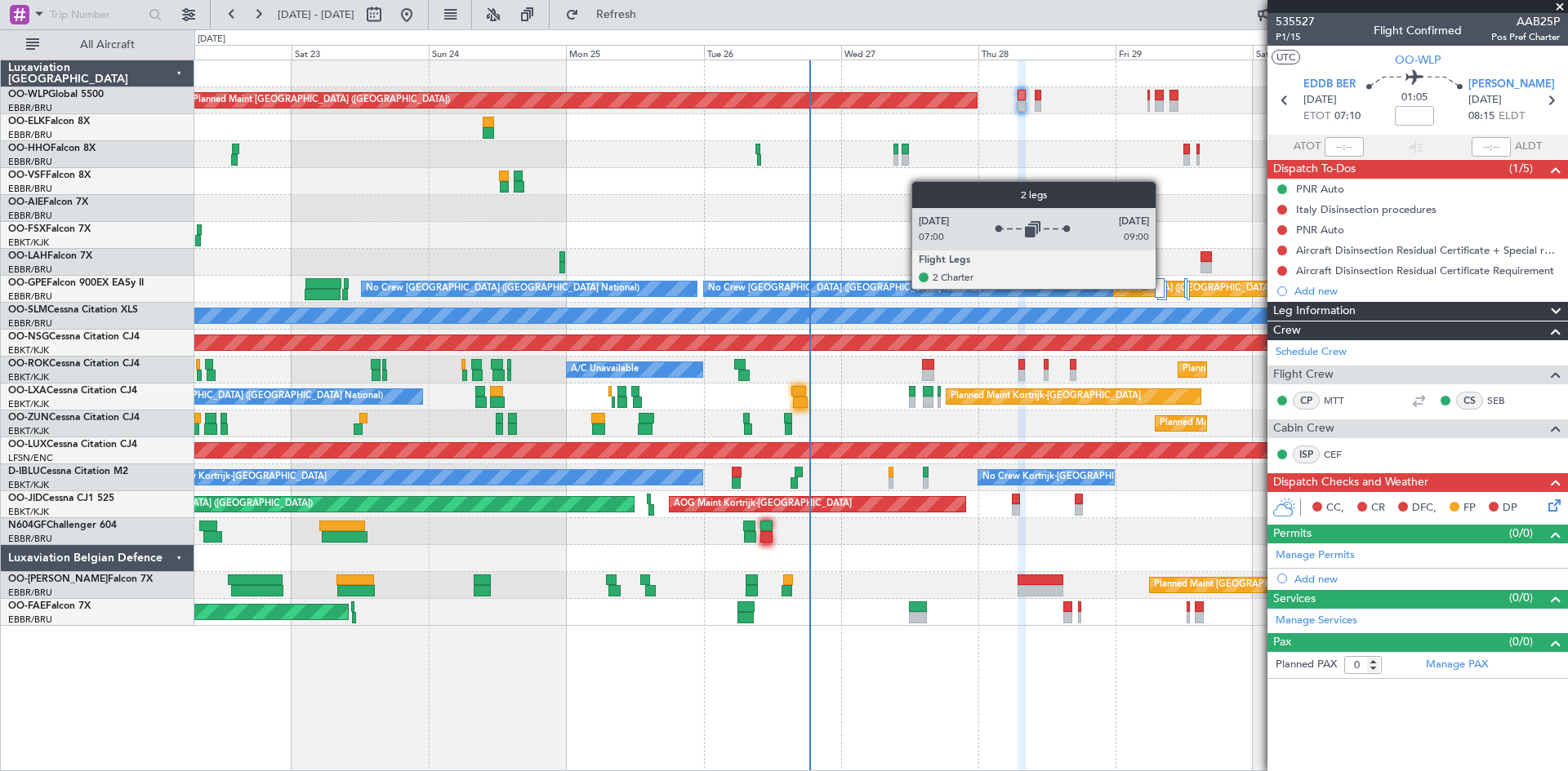
click at [1163, 288] on div at bounding box center [1159, 288] width 10 height 19
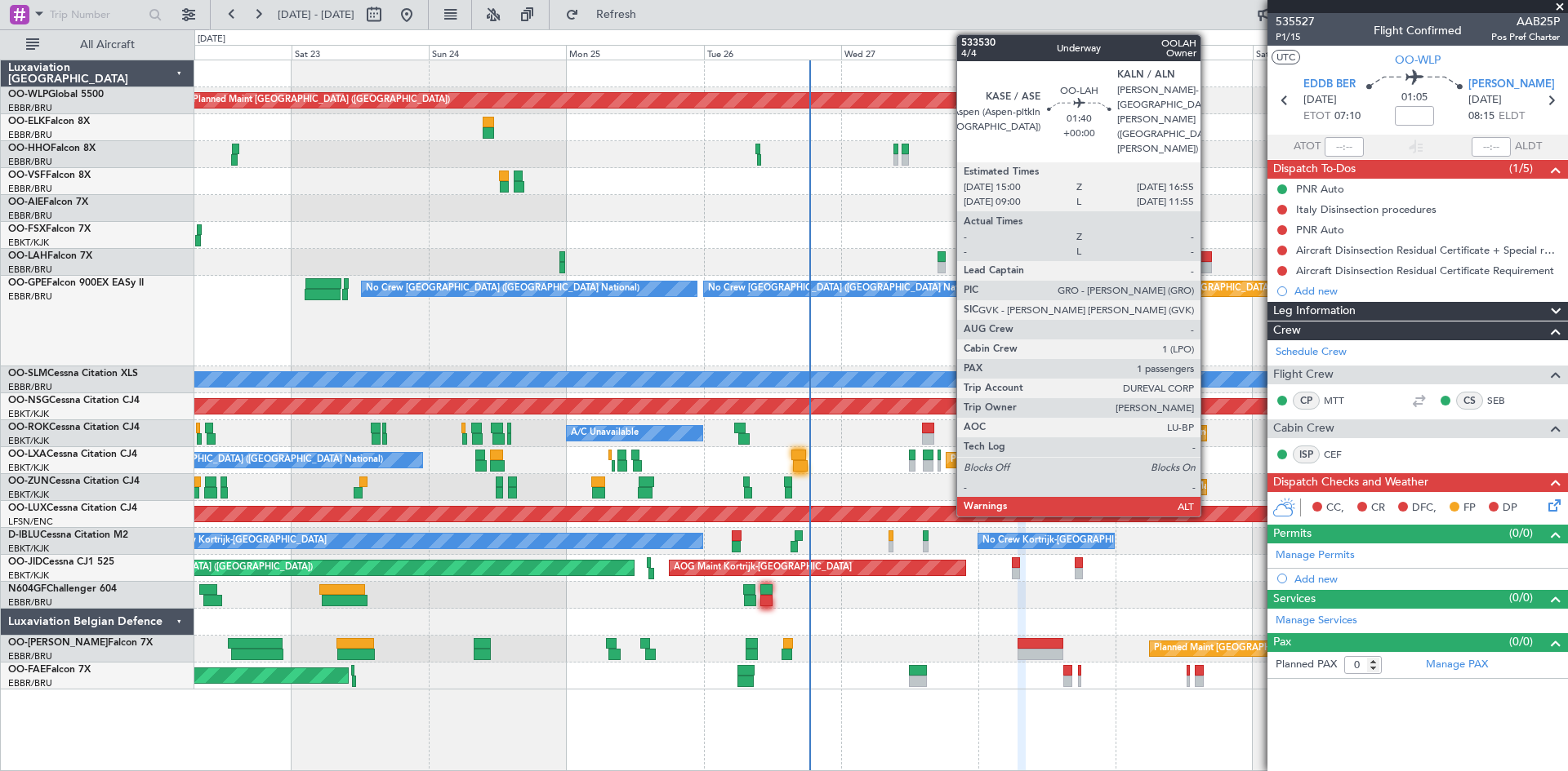
click at [1208, 255] on div at bounding box center [1205, 257] width 11 height 11
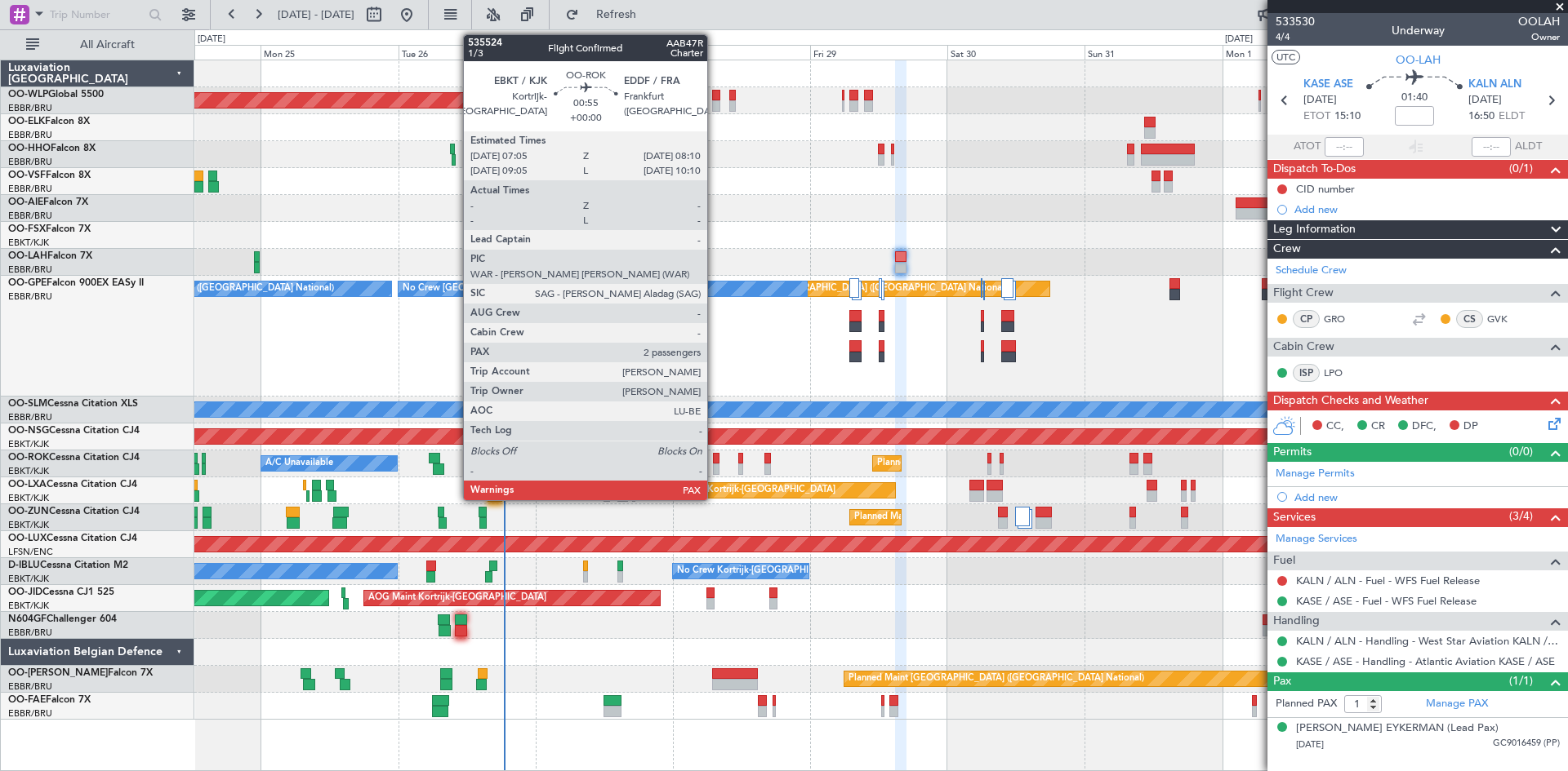
click at [715, 466] on div at bounding box center [715, 469] width 6 height 11
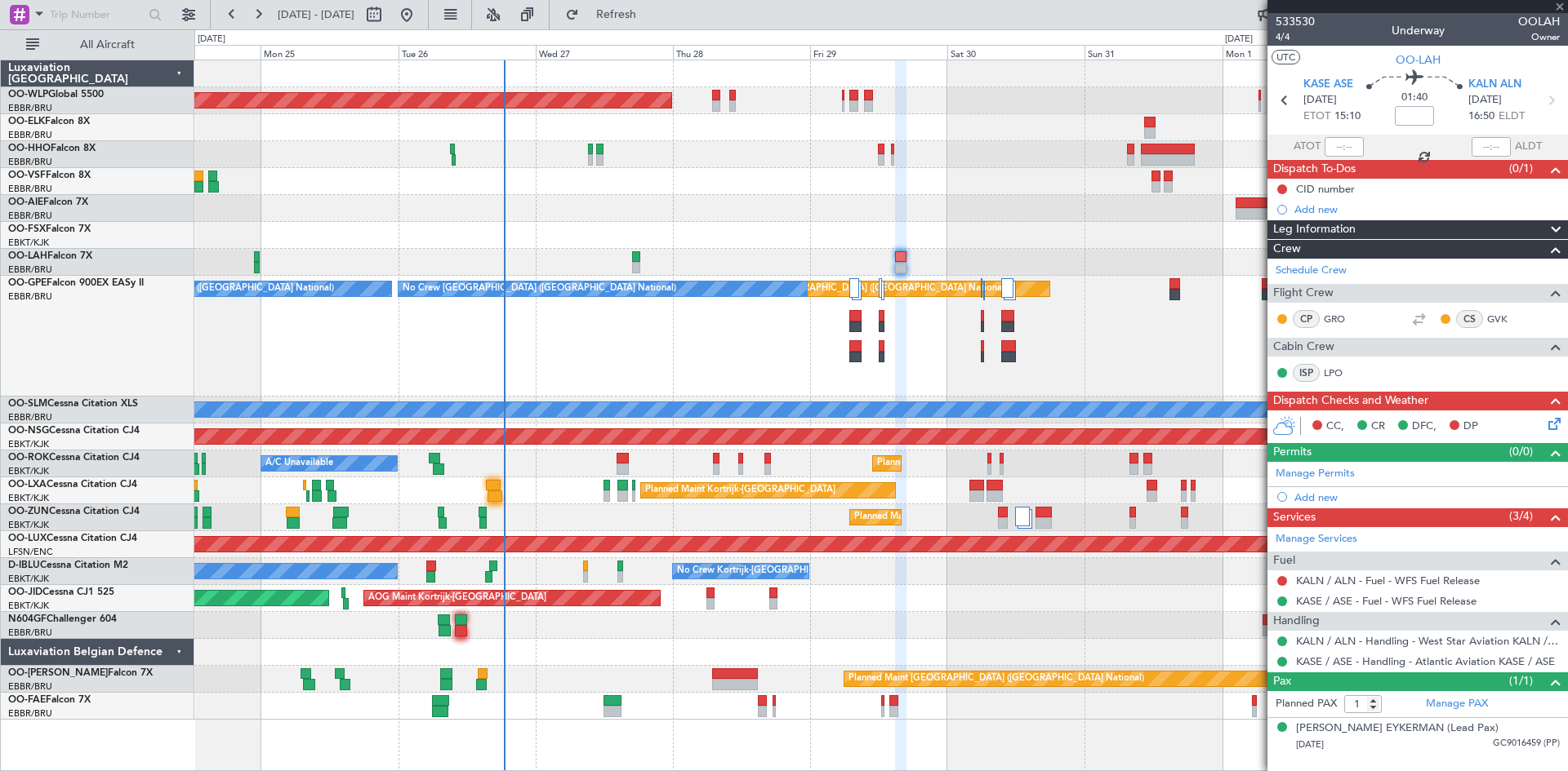
type input "2"
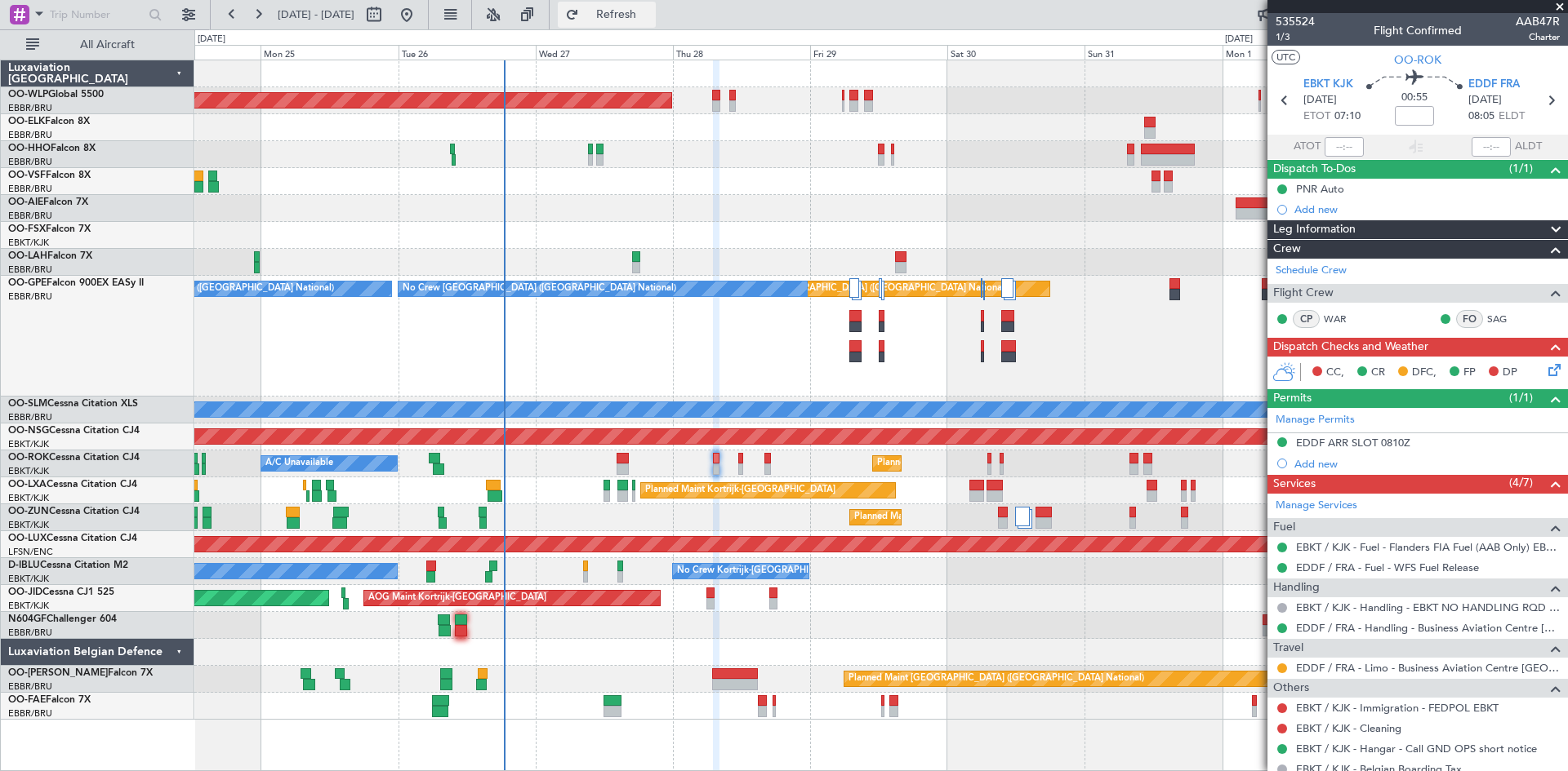
click at [613, 6] on button "Refresh" at bounding box center [607, 15] width 98 height 26
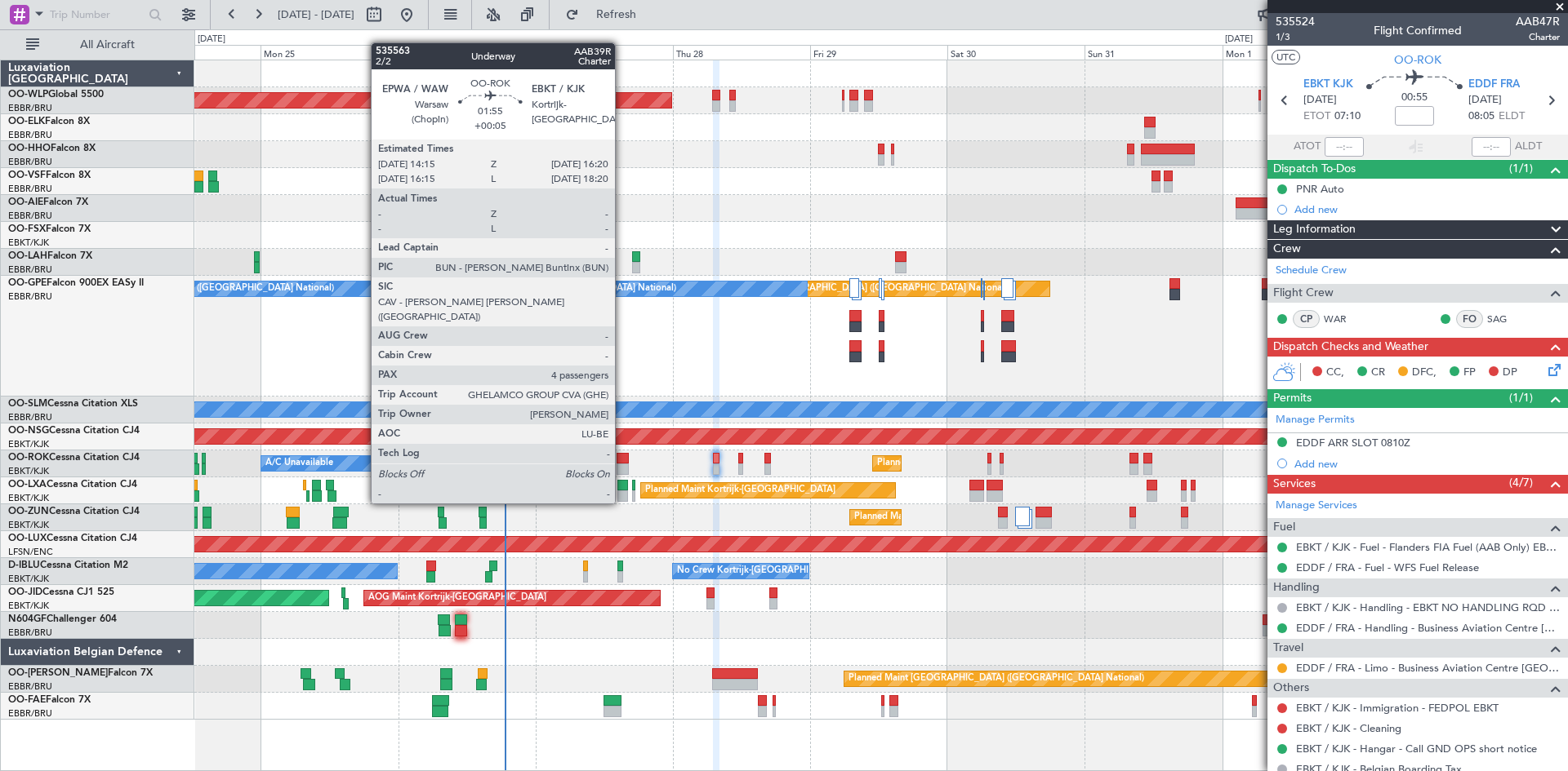
click at [622, 472] on div at bounding box center [623, 469] width 12 height 11
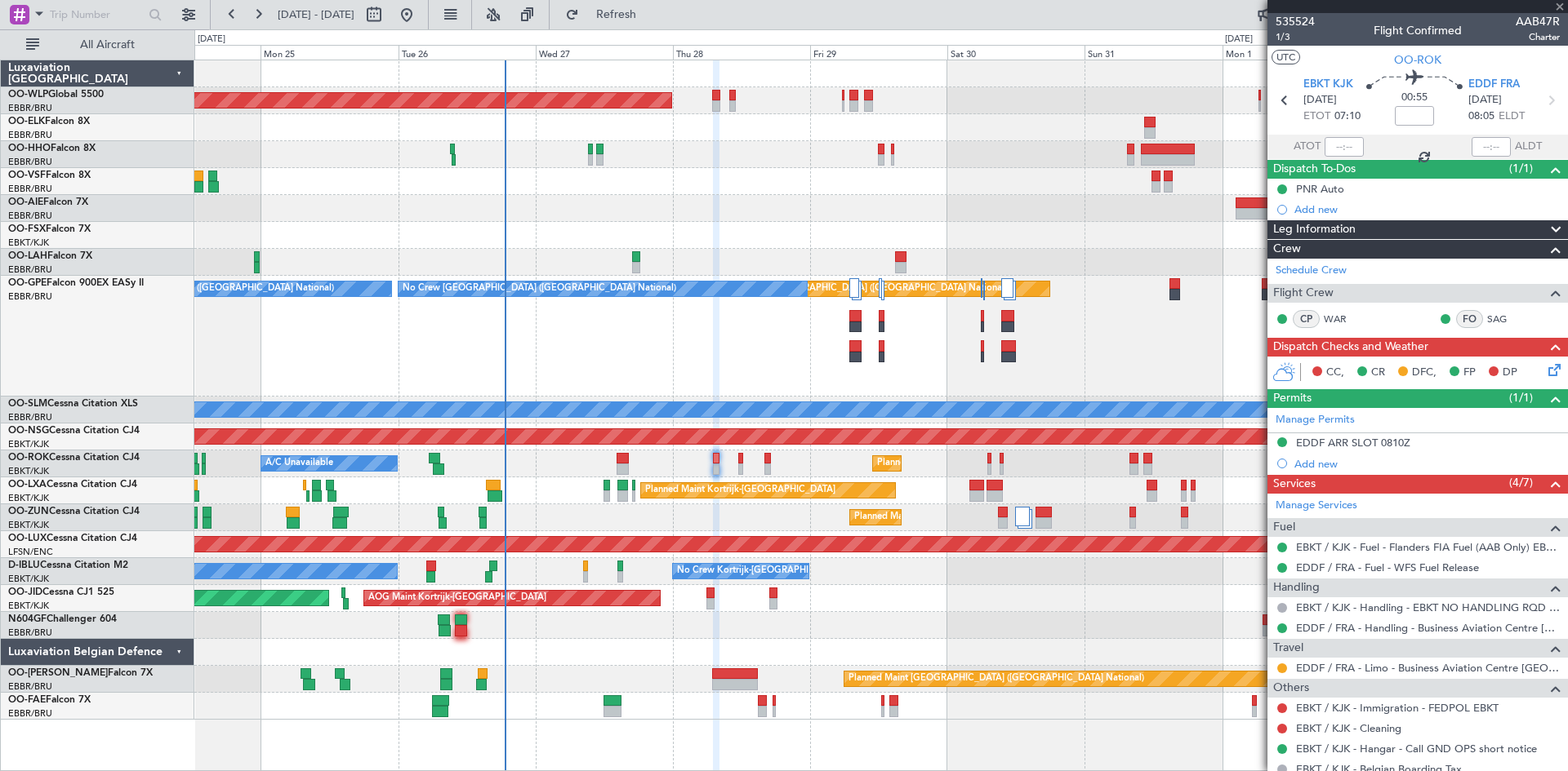
type input "+00:05"
type input "4"
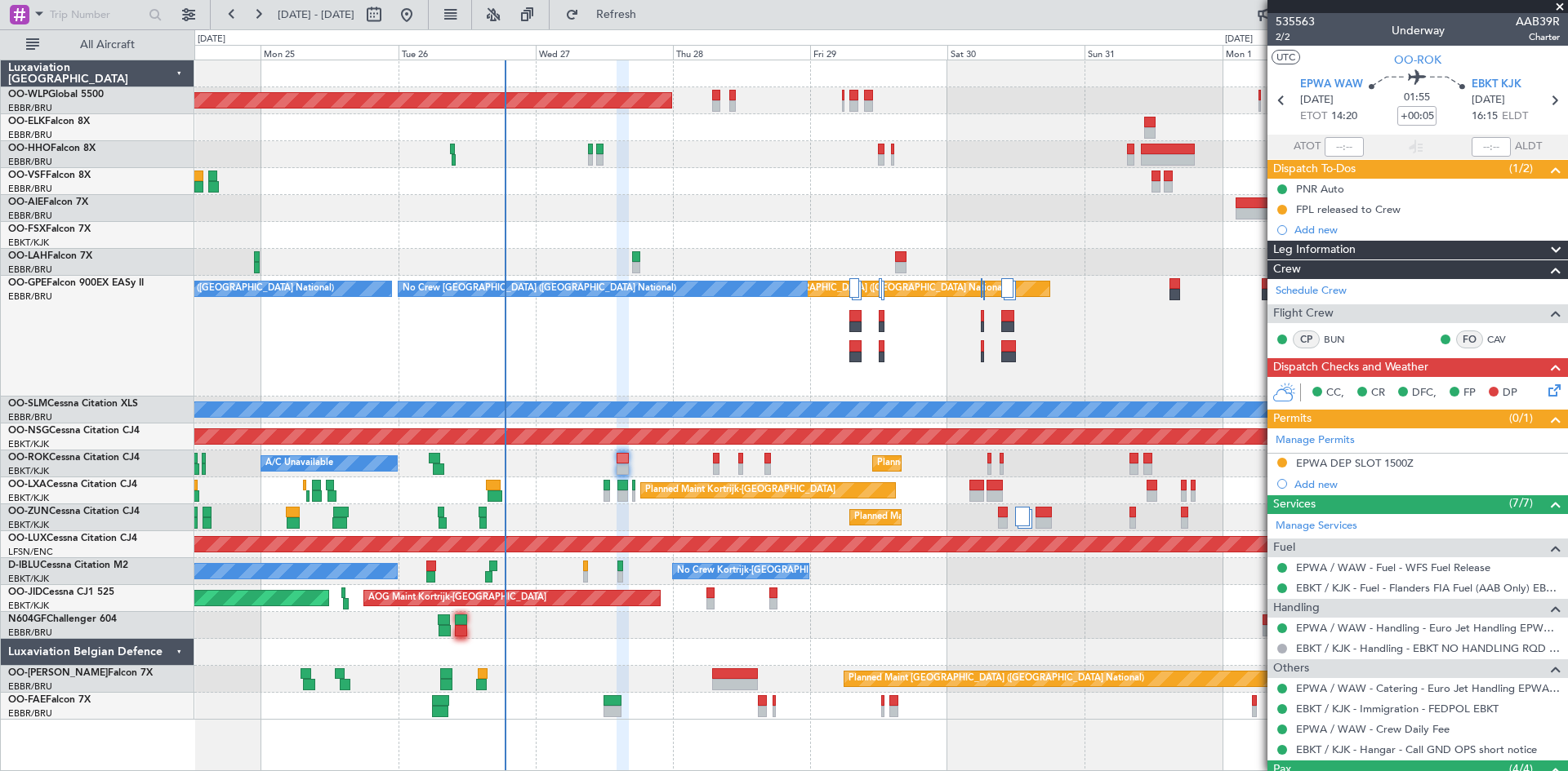
click at [711, 461] on div "A/C Unavailable Planned Maint [GEOGRAPHIC_DATA]-[GEOGRAPHIC_DATA]" at bounding box center [881, 464] width 1373 height 27
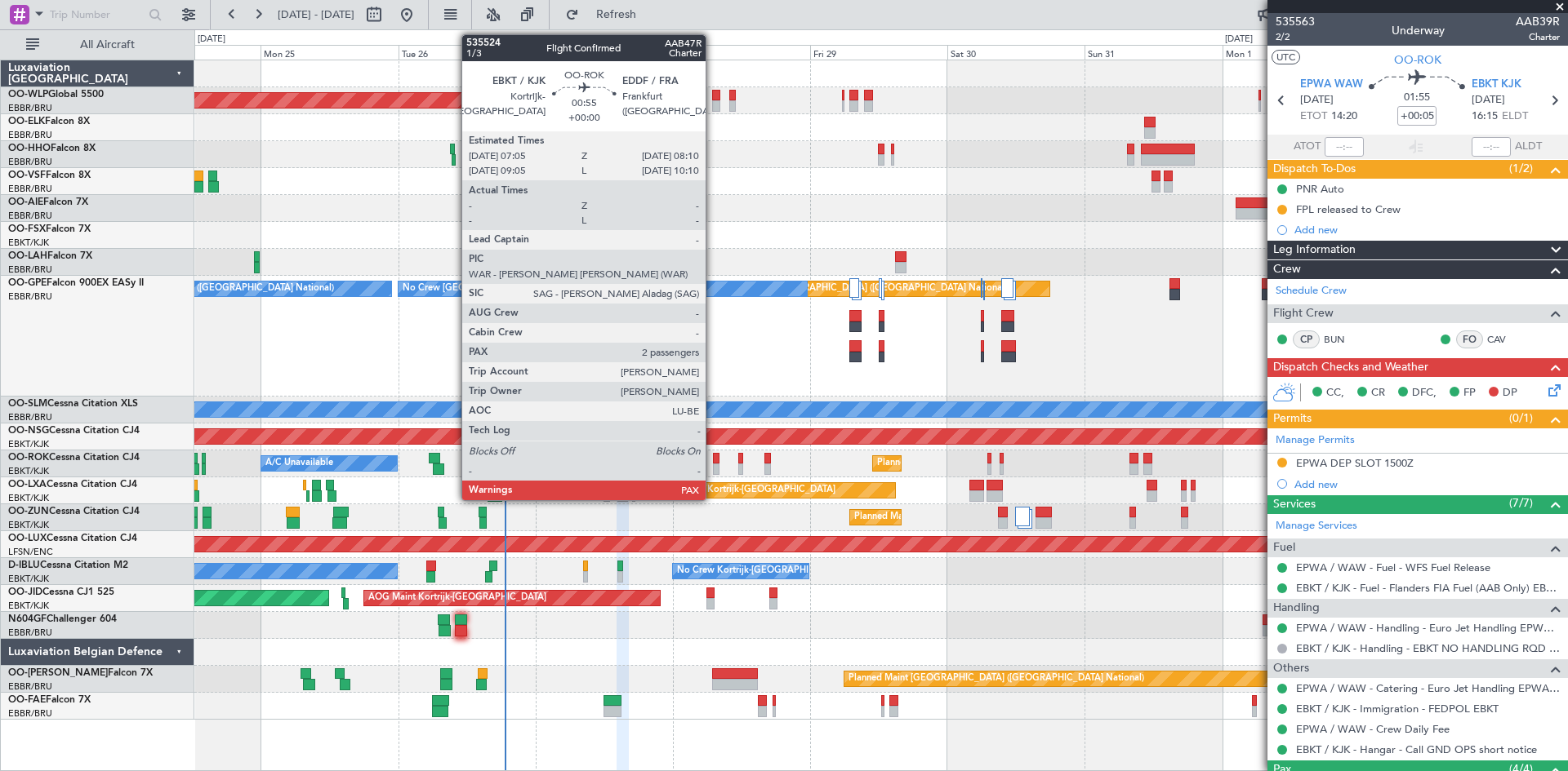
click at [713, 466] on div at bounding box center [715, 469] width 6 height 11
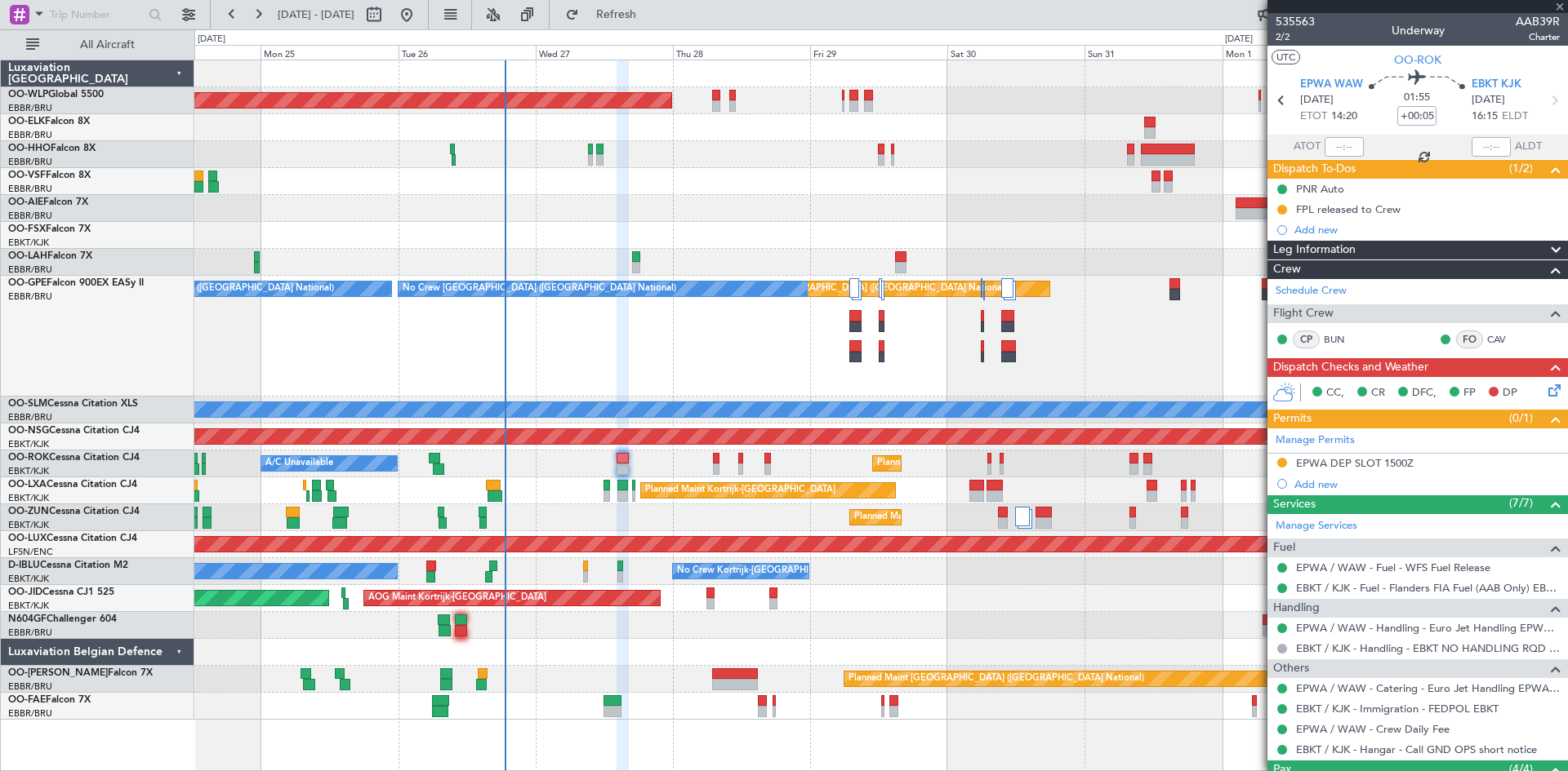
type input "2"
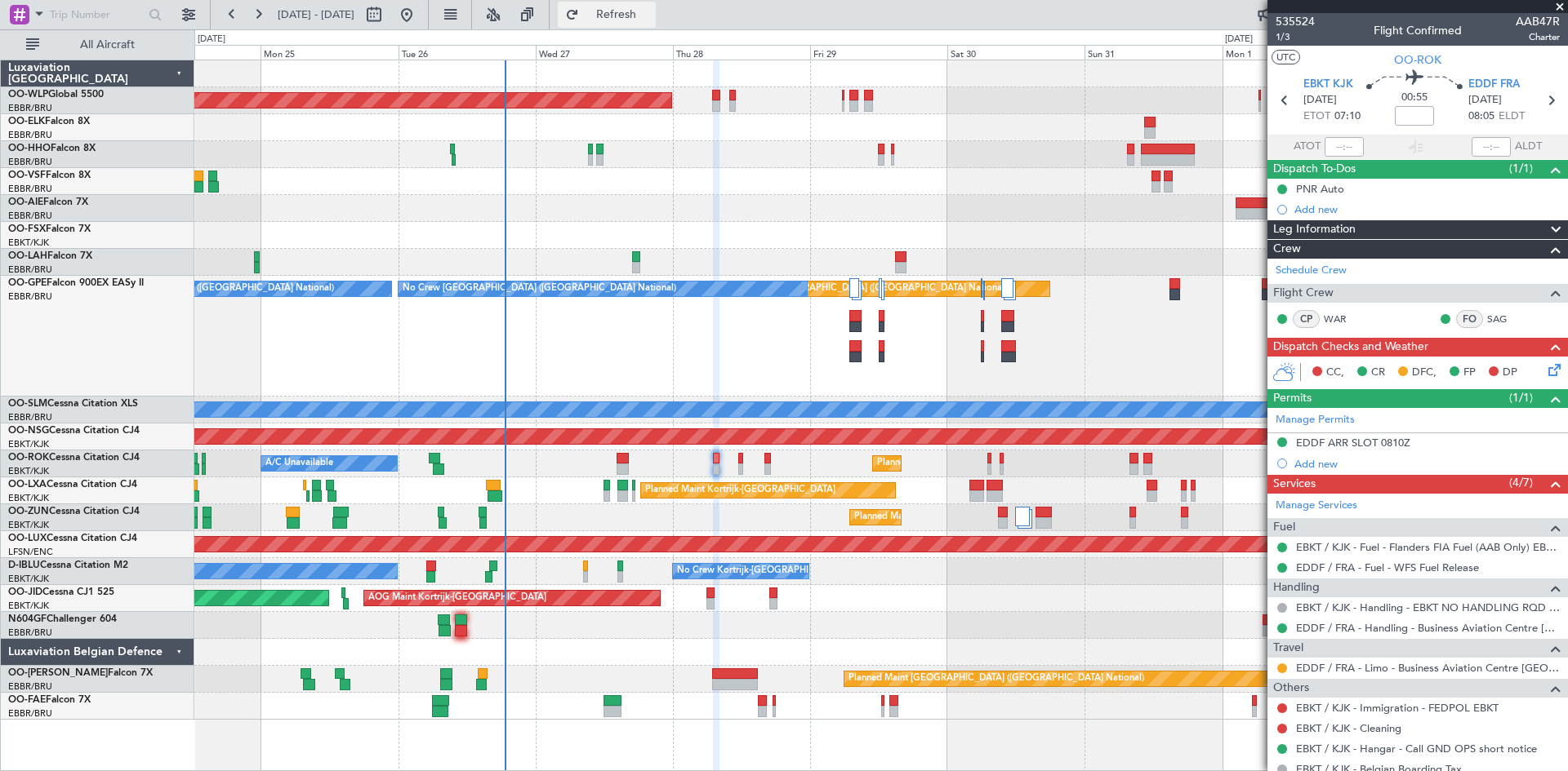
click at [656, 21] on button "Refresh" at bounding box center [607, 15] width 98 height 26
click at [743, 460] on div "Planned Maint Kortrijk-[GEOGRAPHIC_DATA] A/C Unavailable" at bounding box center [881, 464] width 1373 height 27
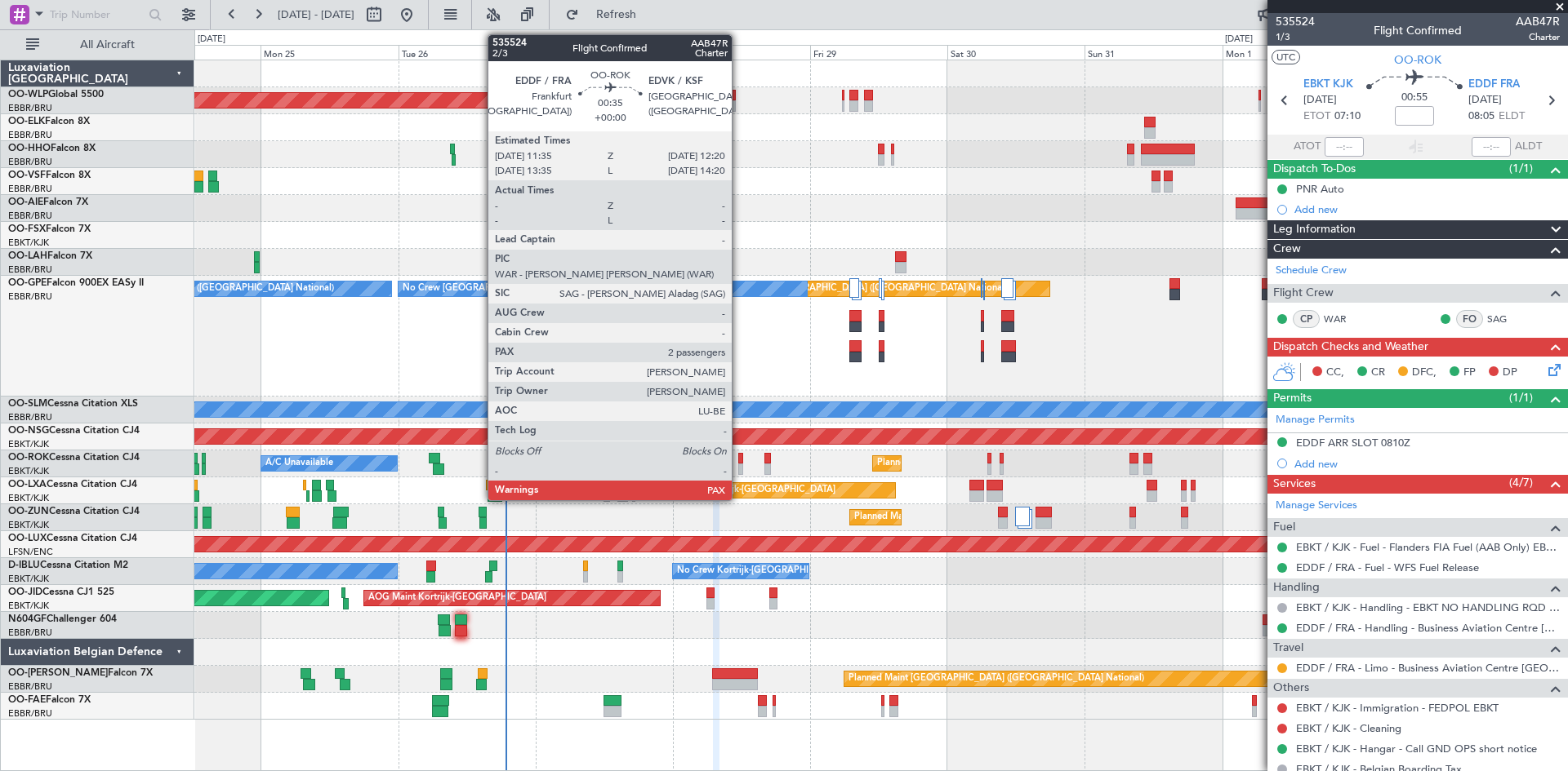
click at [739, 463] on div at bounding box center [741, 458] width 5 height 11
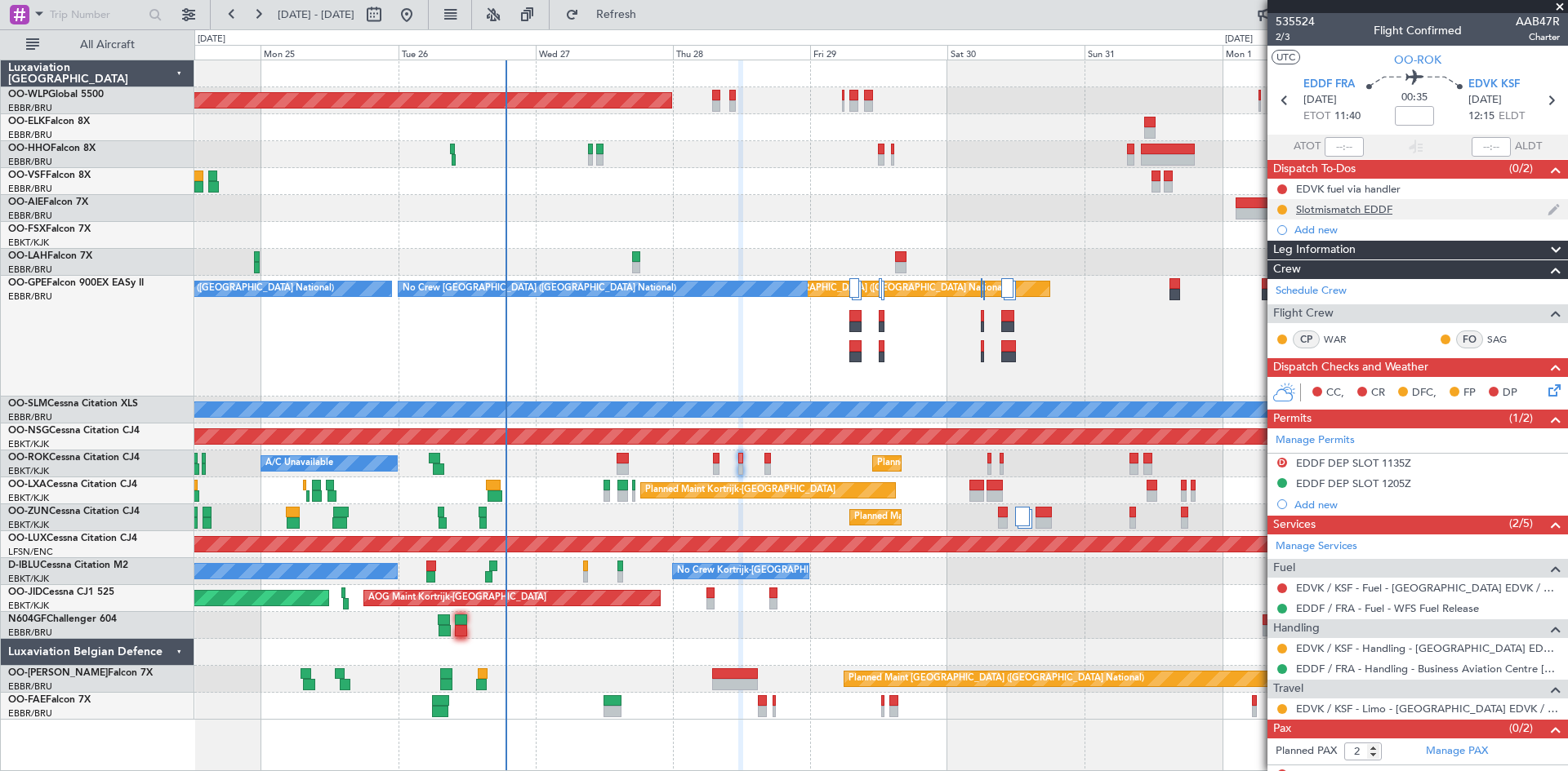
click at [1431, 212] on div "Slotmismatch EDDF" at bounding box center [1418, 209] width 300 height 20
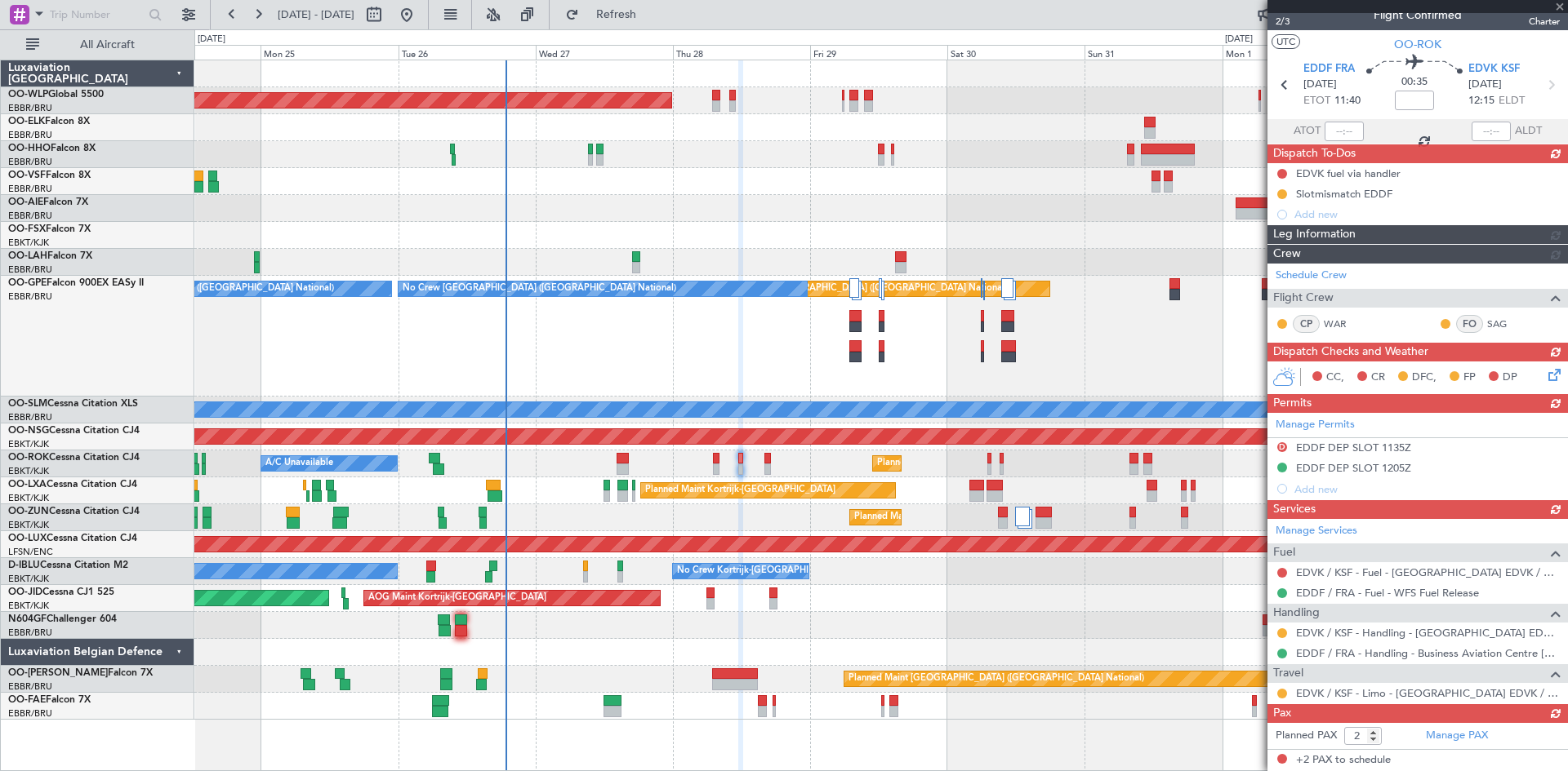
scroll to position [15, 0]
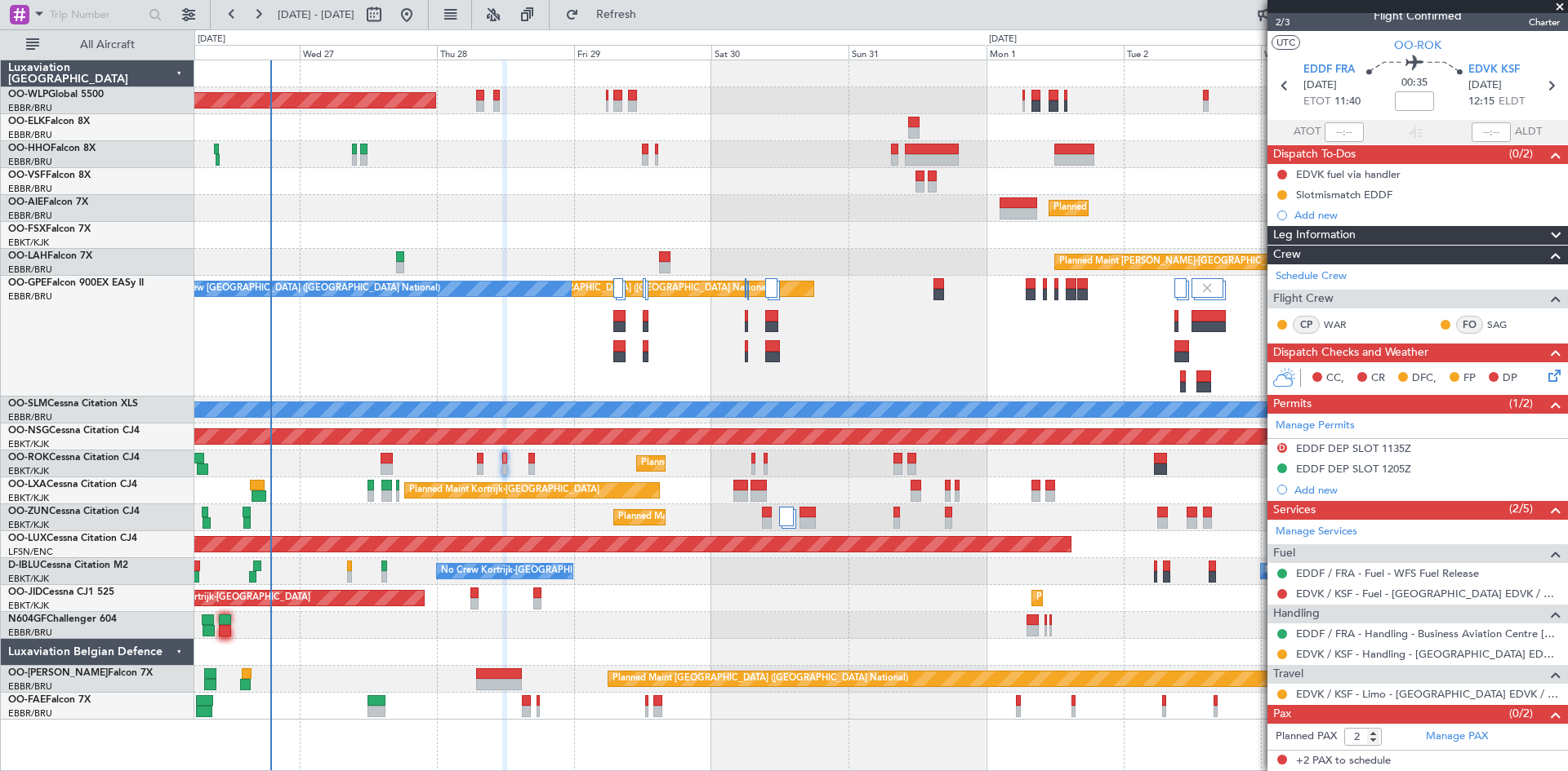
click at [928, 366] on div "Planned Maint [GEOGRAPHIC_DATA] ([GEOGRAPHIC_DATA] National) No Crew [GEOGRAPHI…" at bounding box center [881, 336] width 1373 height 120
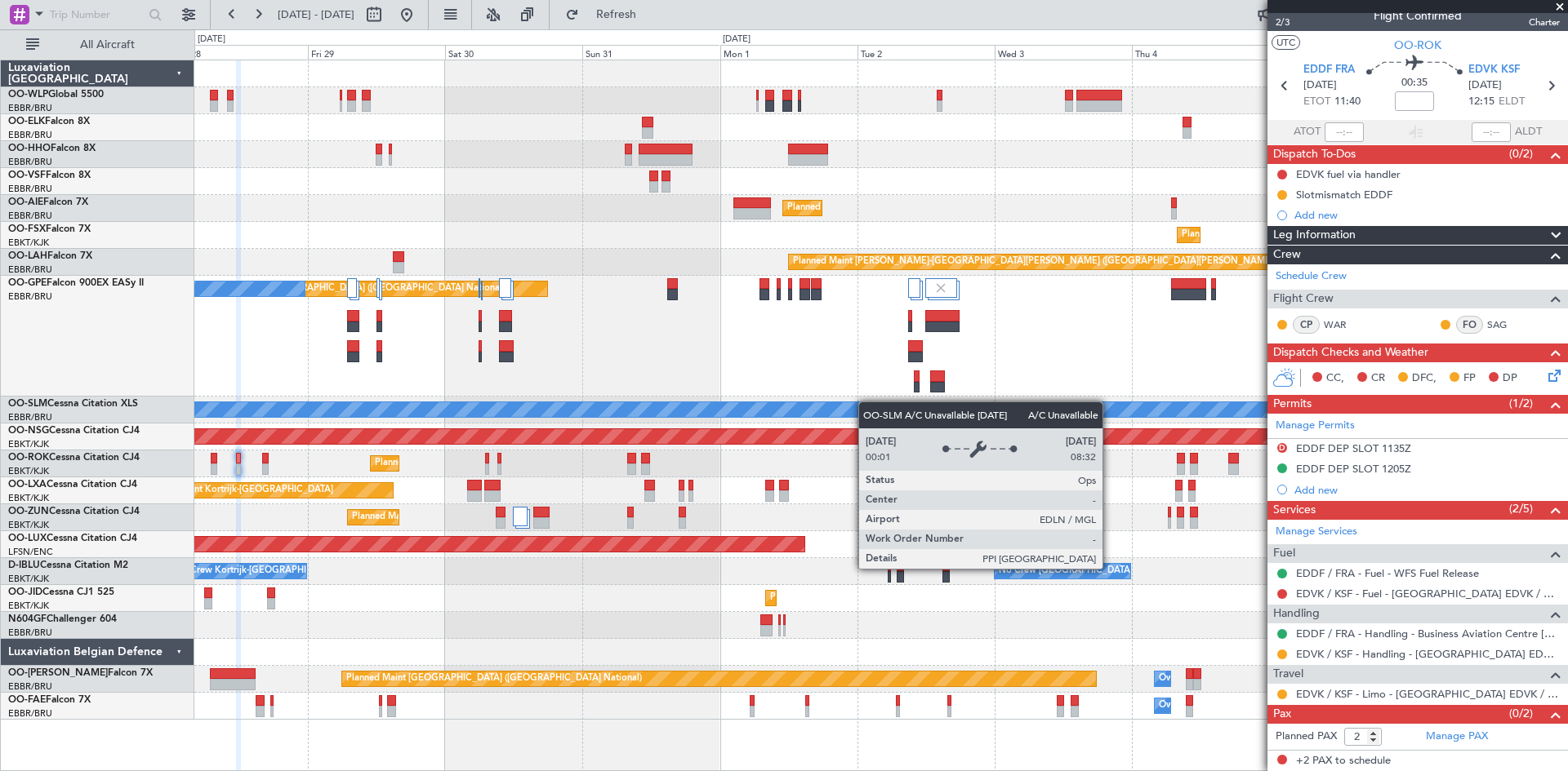
click at [849, 403] on div "Planned Maint [GEOGRAPHIC_DATA] ([GEOGRAPHIC_DATA]) Planned Maint [GEOGRAPHIC_D…" at bounding box center [881, 389] width 1373 height 659
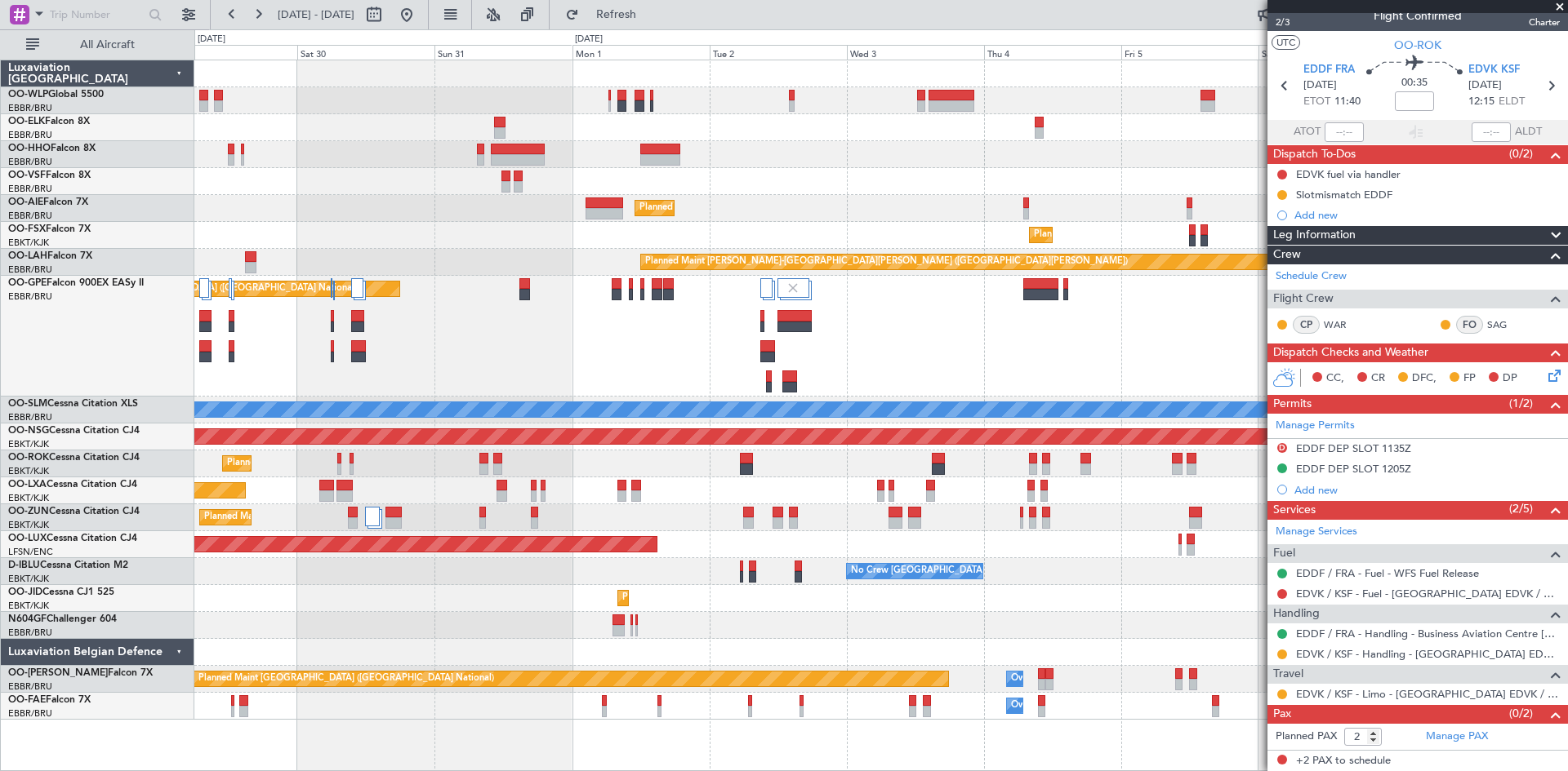
click at [844, 367] on div "Planned Maint [GEOGRAPHIC_DATA] ([GEOGRAPHIC_DATA] National) No Crew [GEOGRAPHI…" at bounding box center [881, 336] width 1373 height 120
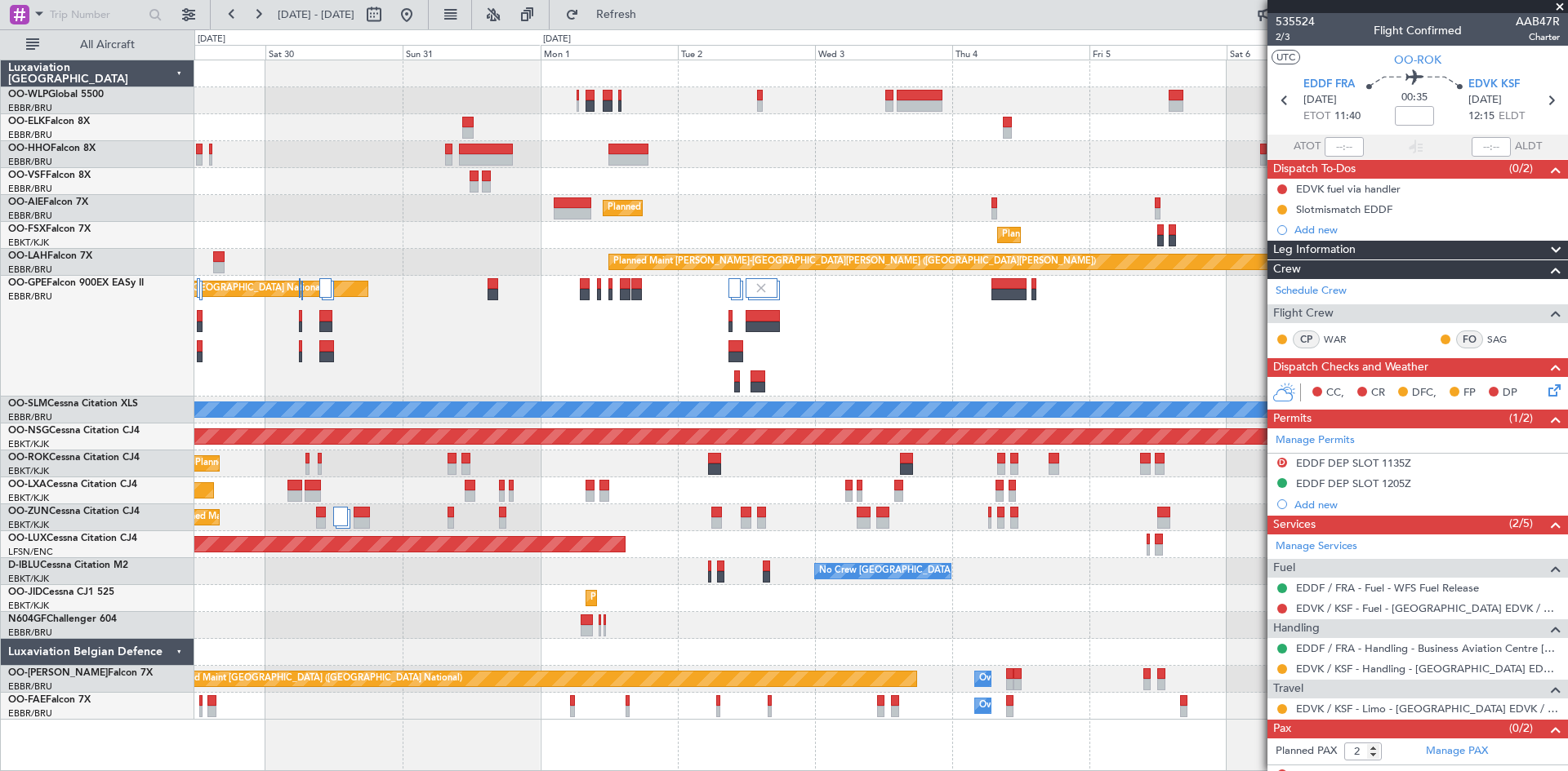
scroll to position [15, 0]
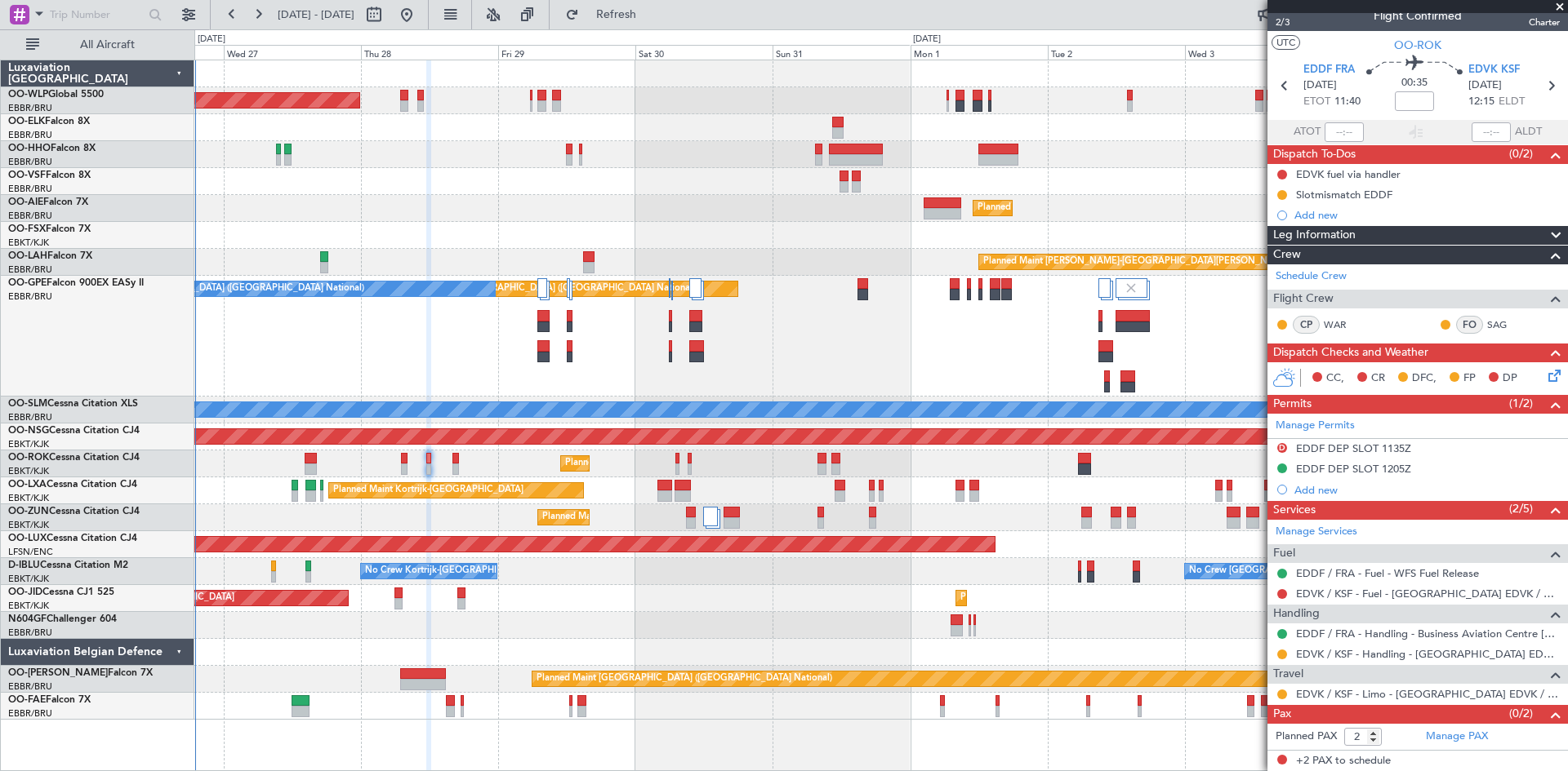
click at [874, 375] on div "Planned Maint [GEOGRAPHIC_DATA] ([GEOGRAPHIC_DATA] National) No Crew [GEOGRAPHI…" at bounding box center [881, 336] width 1373 height 120
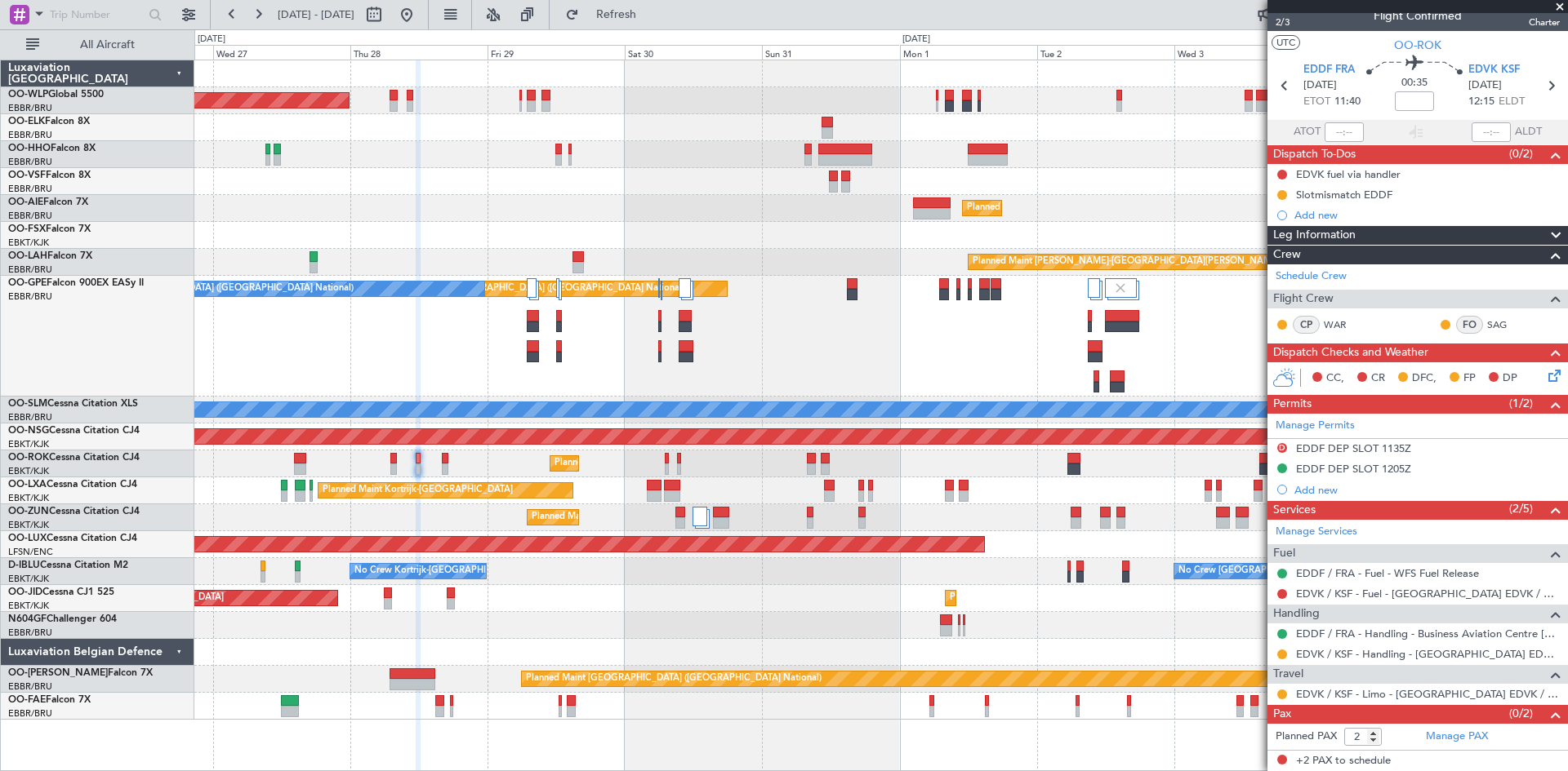
click at [1022, 397] on div "Planned Maint [GEOGRAPHIC_DATA] ([GEOGRAPHIC_DATA]) Planned Maint [GEOGRAPHIC_D…" at bounding box center [881, 389] width 1373 height 659
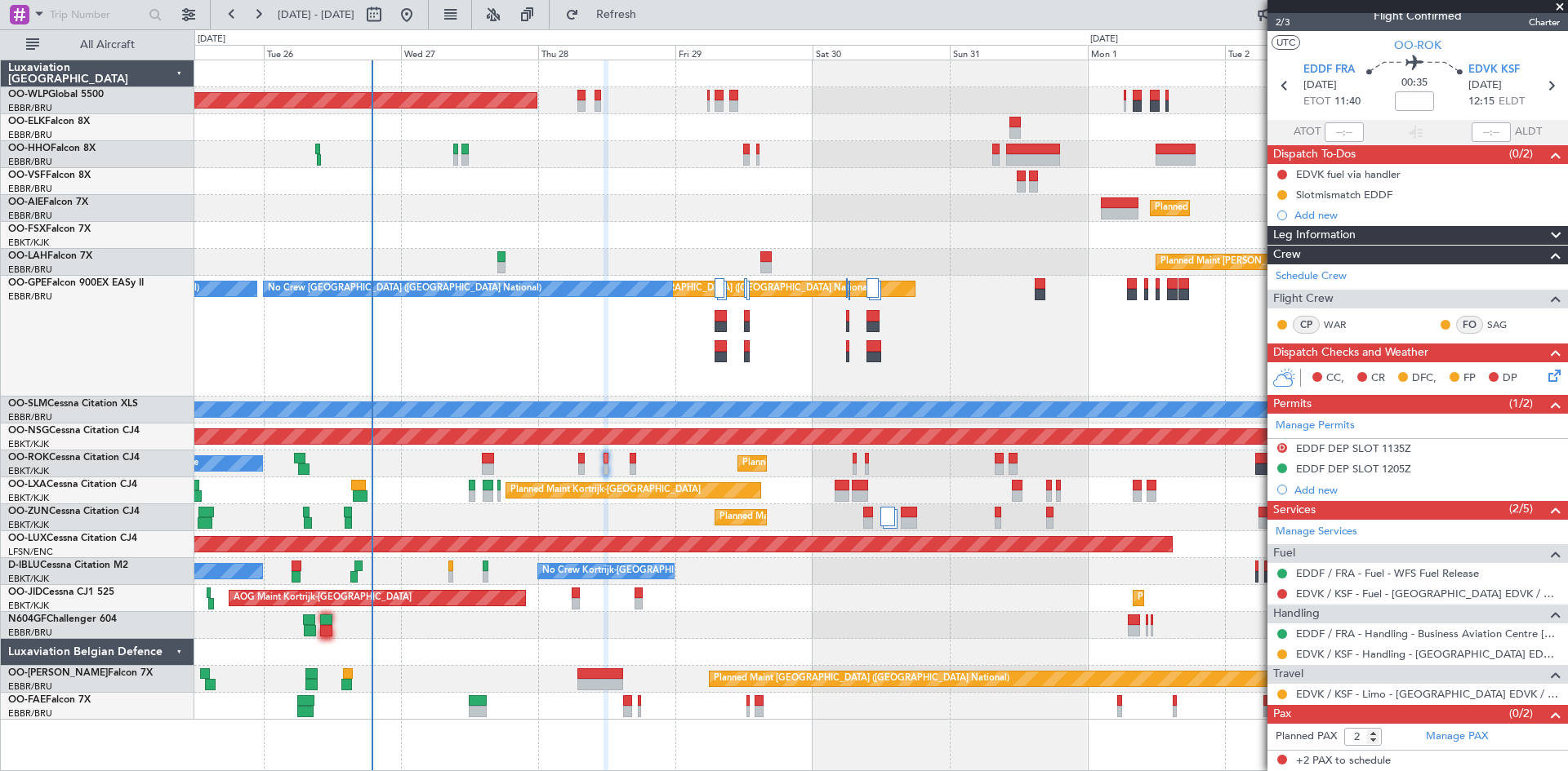
click at [936, 655] on div "Planned Maint [GEOGRAPHIC_DATA] ([GEOGRAPHIC_DATA]) Planned Maint [GEOGRAPHIC_D…" at bounding box center [881, 389] width 1373 height 659
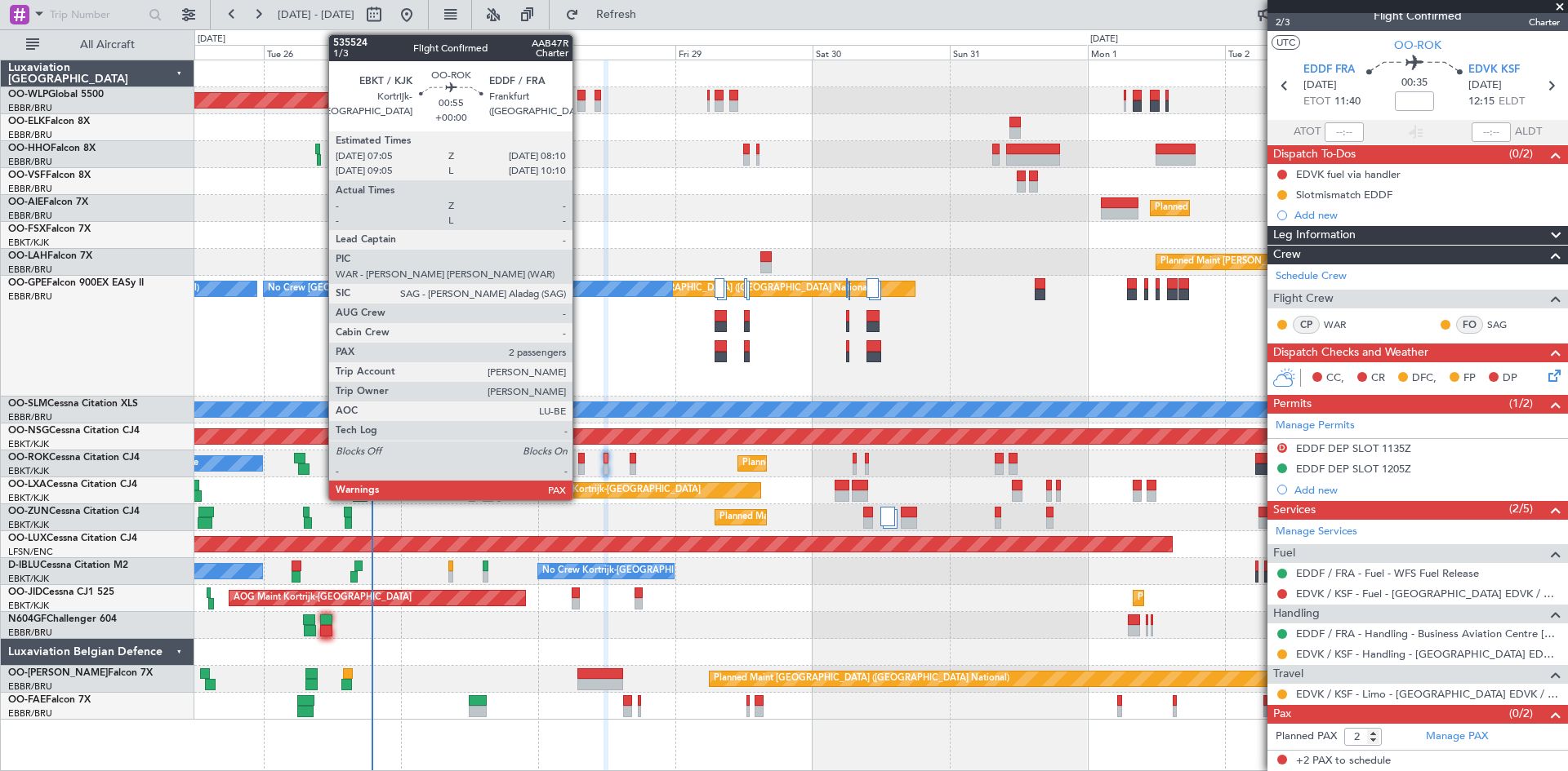
click at [580, 464] on div at bounding box center [581, 469] width 6 height 11
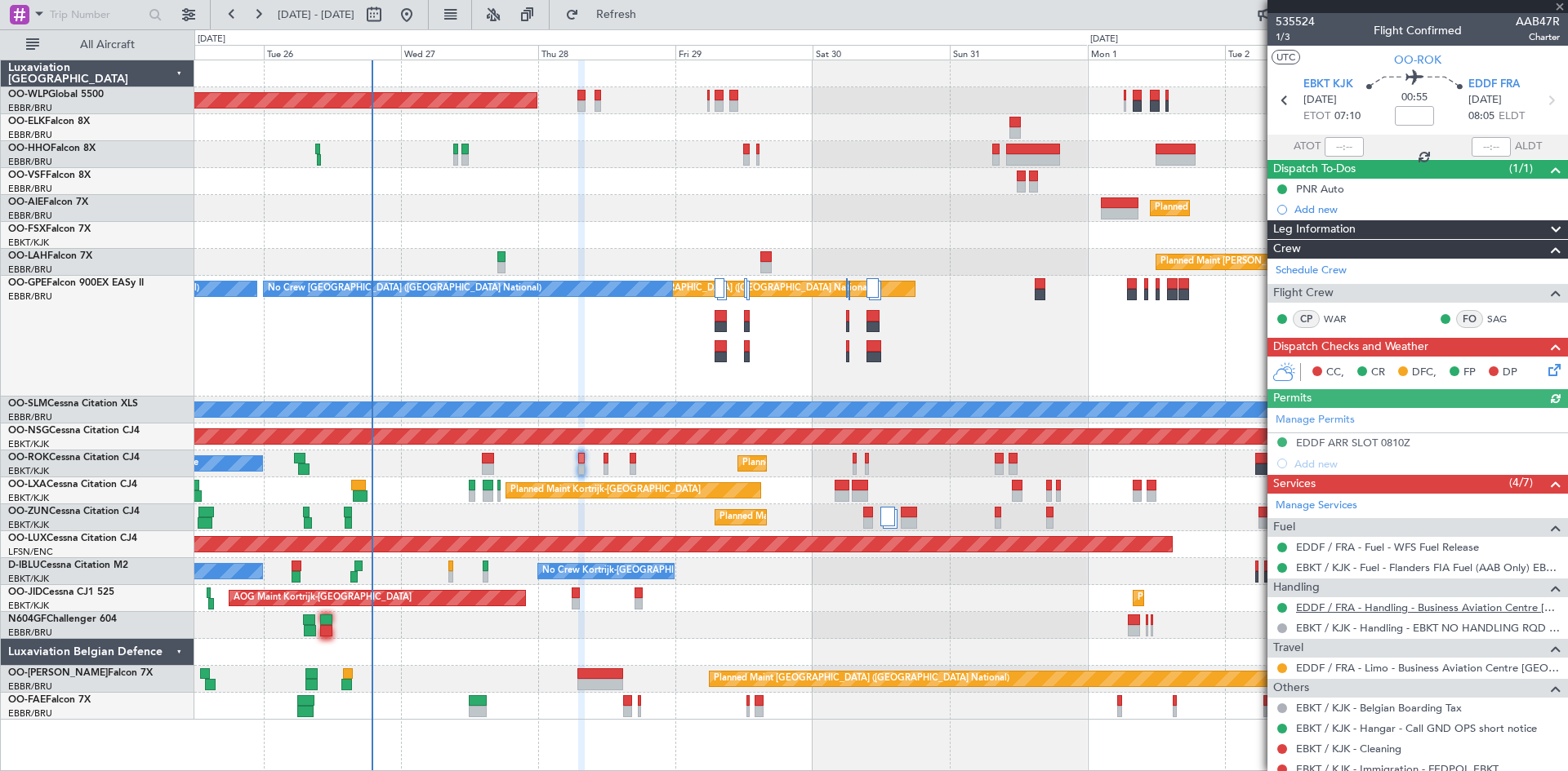
scroll to position [75, 0]
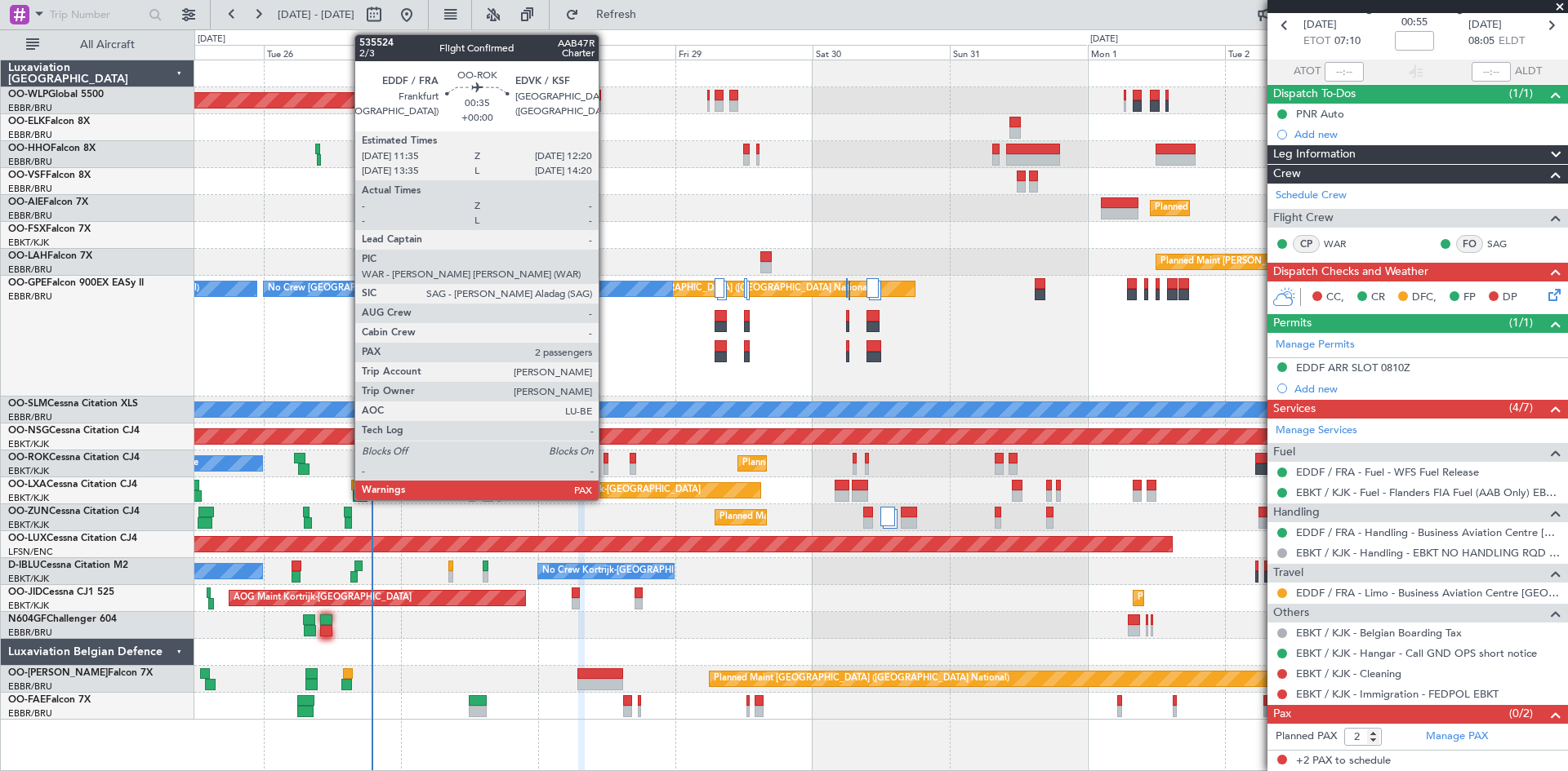
click at [606, 458] on div at bounding box center [606, 458] width 5 height 11
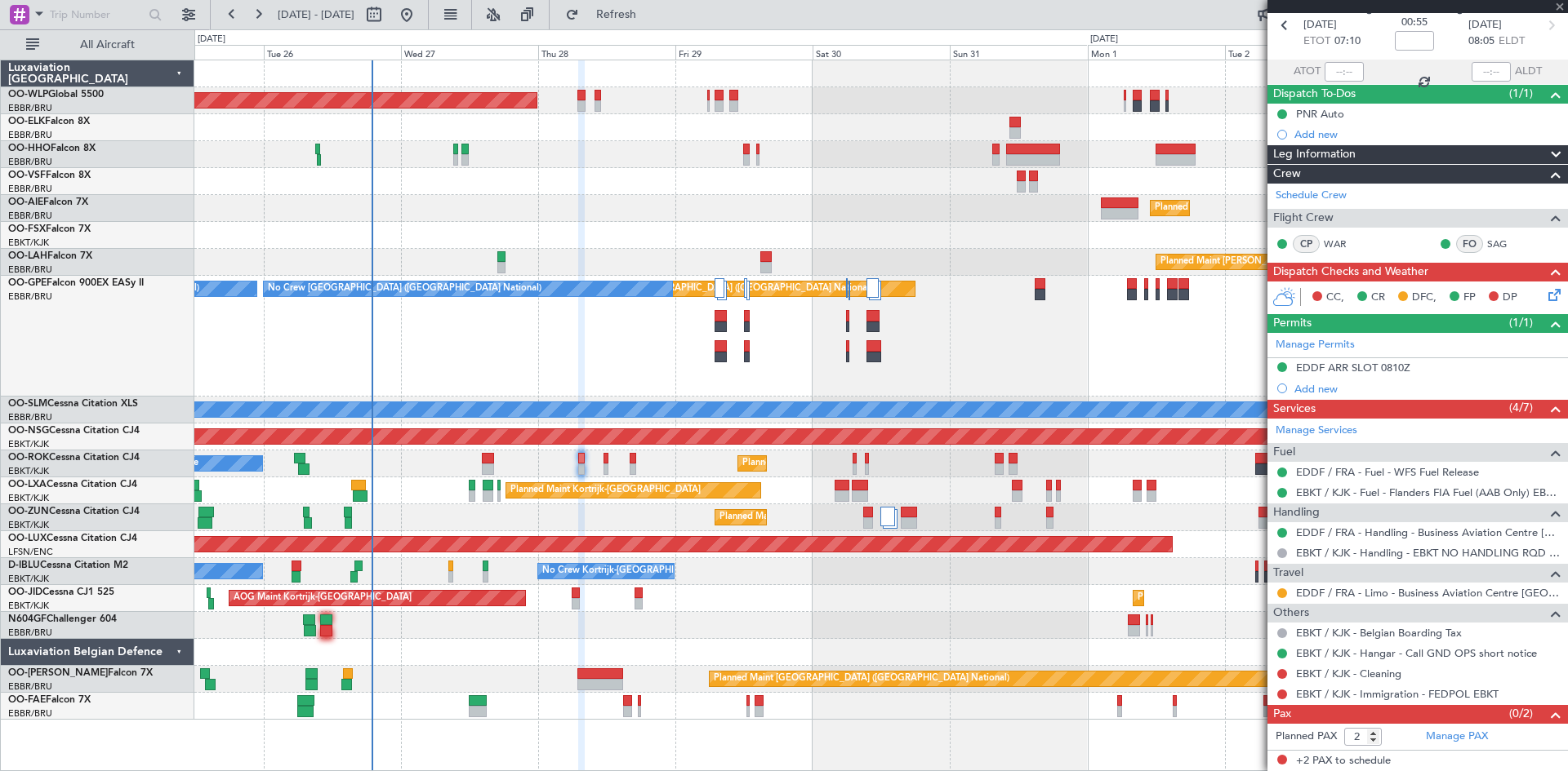
scroll to position [0, 0]
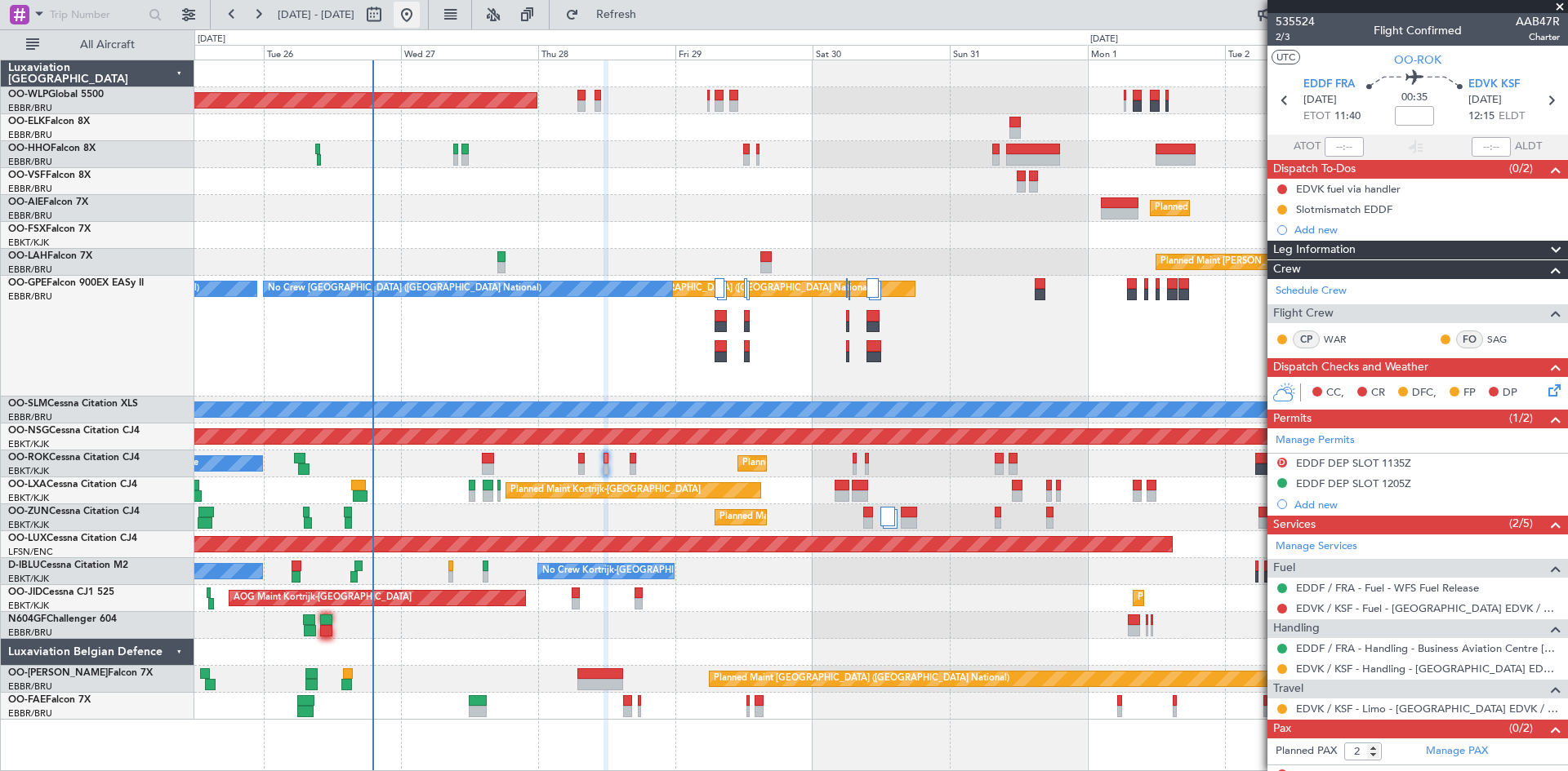
click at [420, 21] on button at bounding box center [407, 15] width 26 height 26
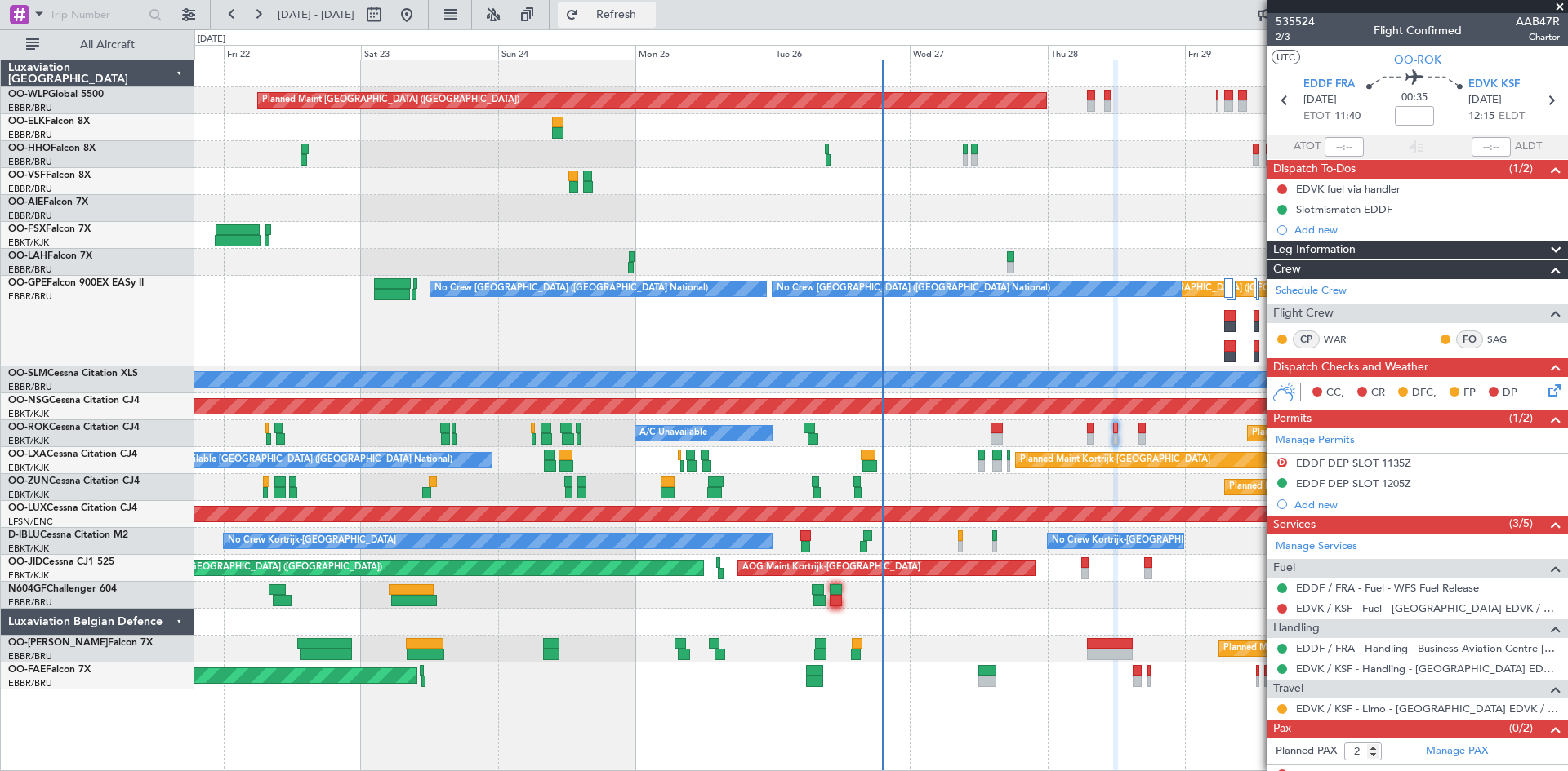
click at [651, 20] on span "Refresh" at bounding box center [617, 14] width 69 height 11
click at [651, 16] on span "Refresh" at bounding box center [617, 14] width 69 height 11
click at [641, 19] on span "Refresh" at bounding box center [617, 14] width 69 height 11
click at [656, 24] on button "Refresh" at bounding box center [607, 15] width 98 height 26
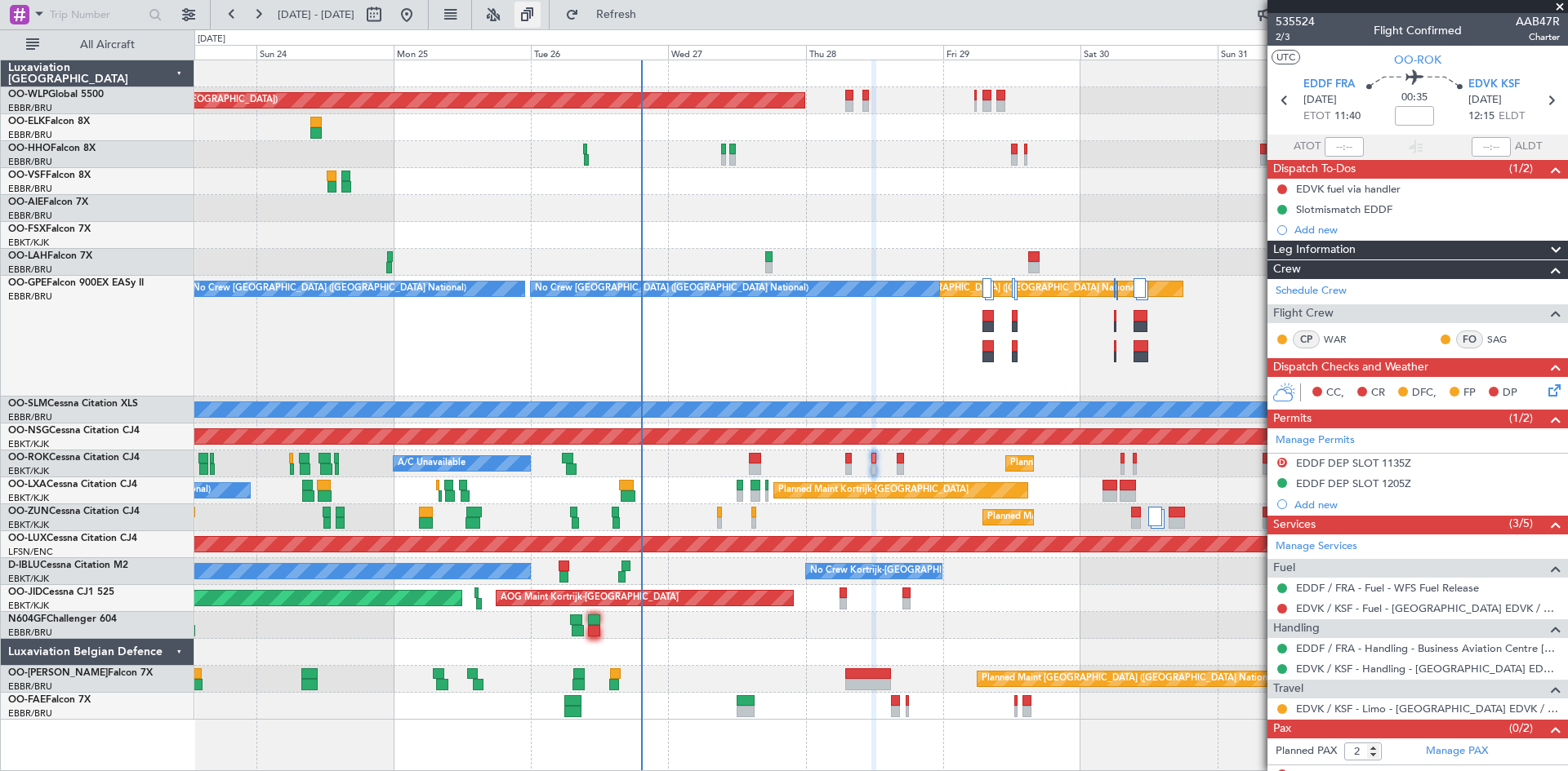
click at [541, 16] on button at bounding box center [528, 15] width 26 height 26
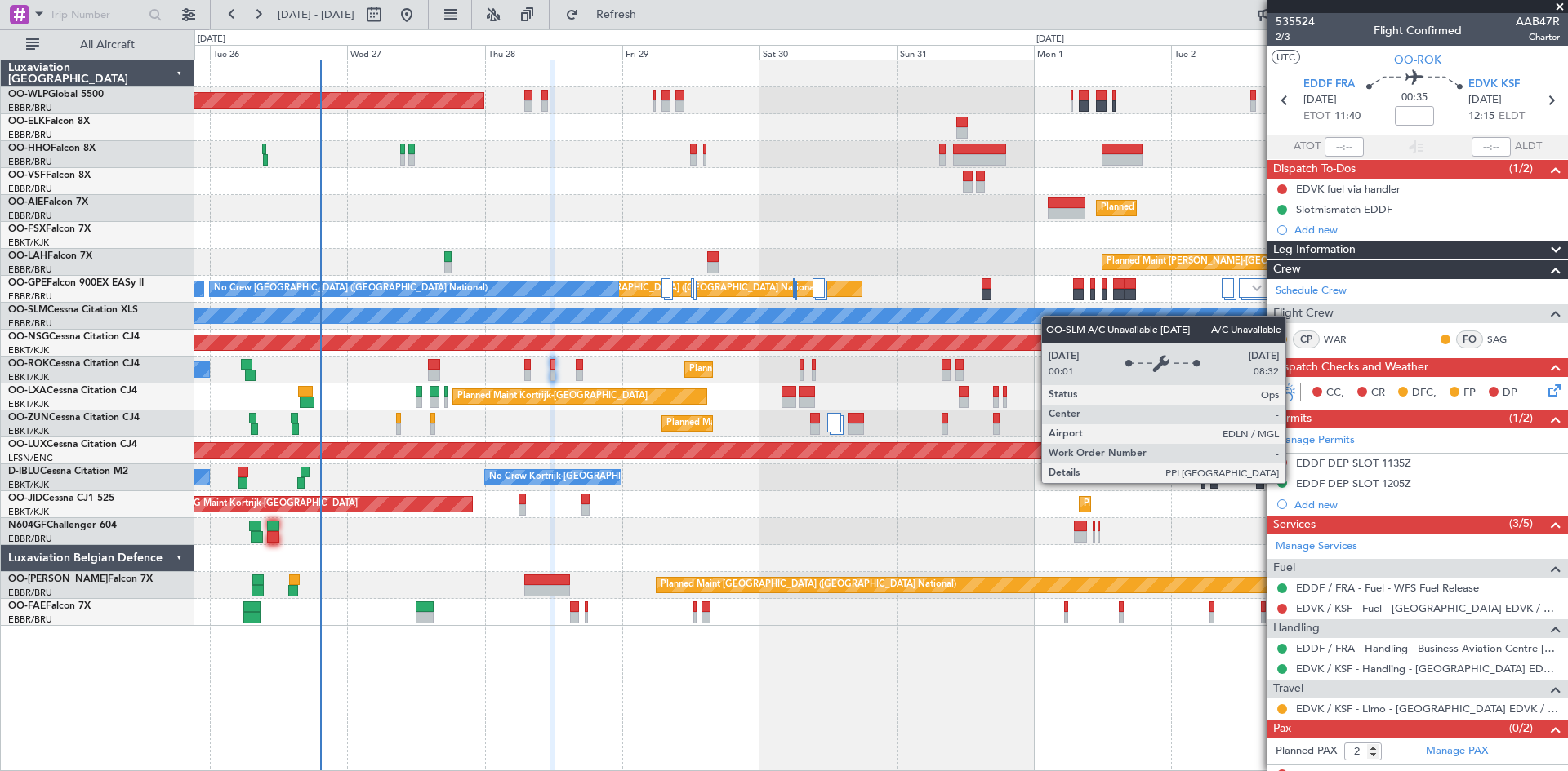
click at [906, 317] on div "Planned Maint Berlin (Brandenburg) Planned Maint London (Farnborough) Planned M…" at bounding box center [881, 343] width 1373 height 566
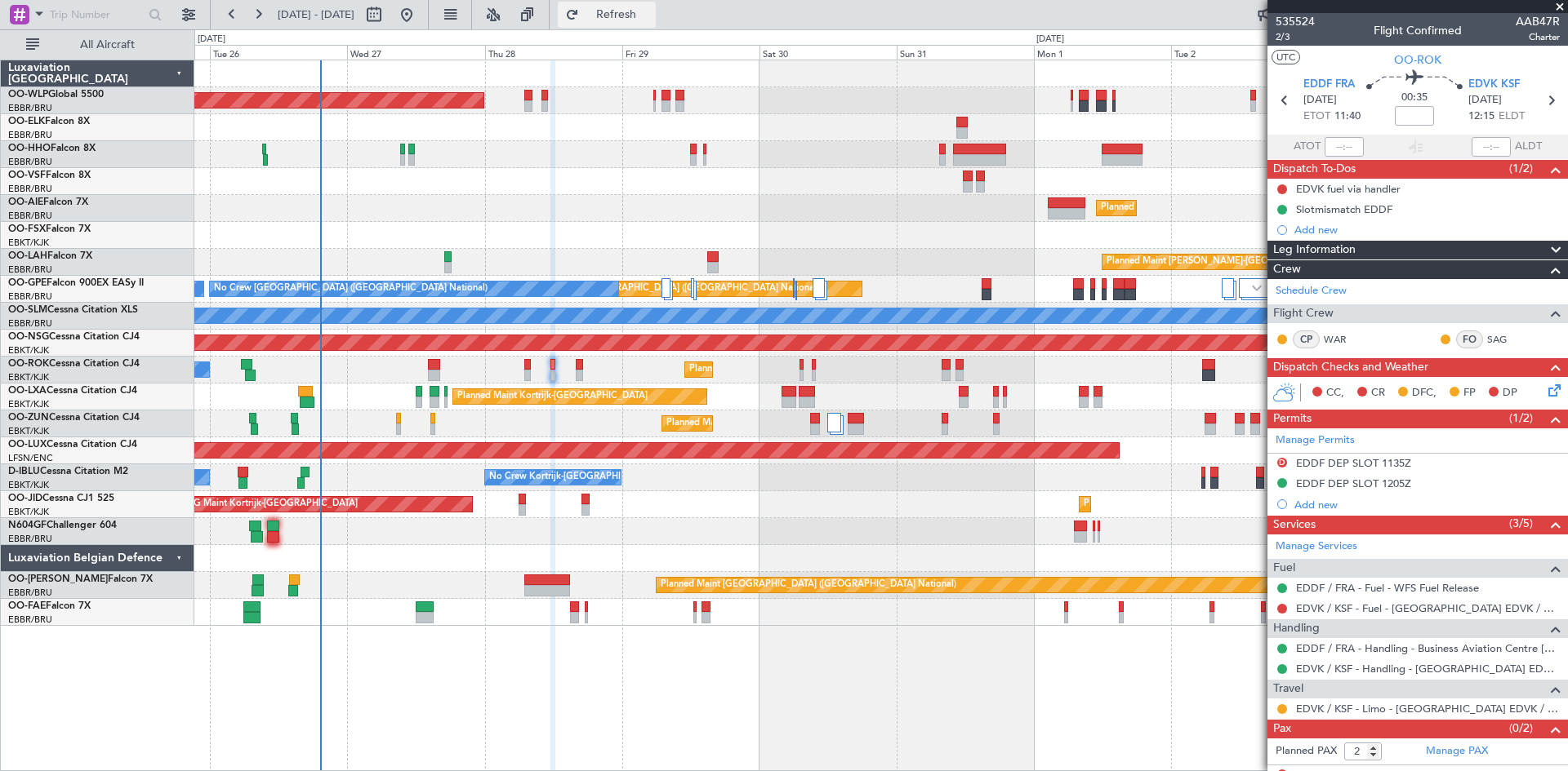
click at [621, 17] on button "Refresh" at bounding box center [607, 15] width 98 height 26
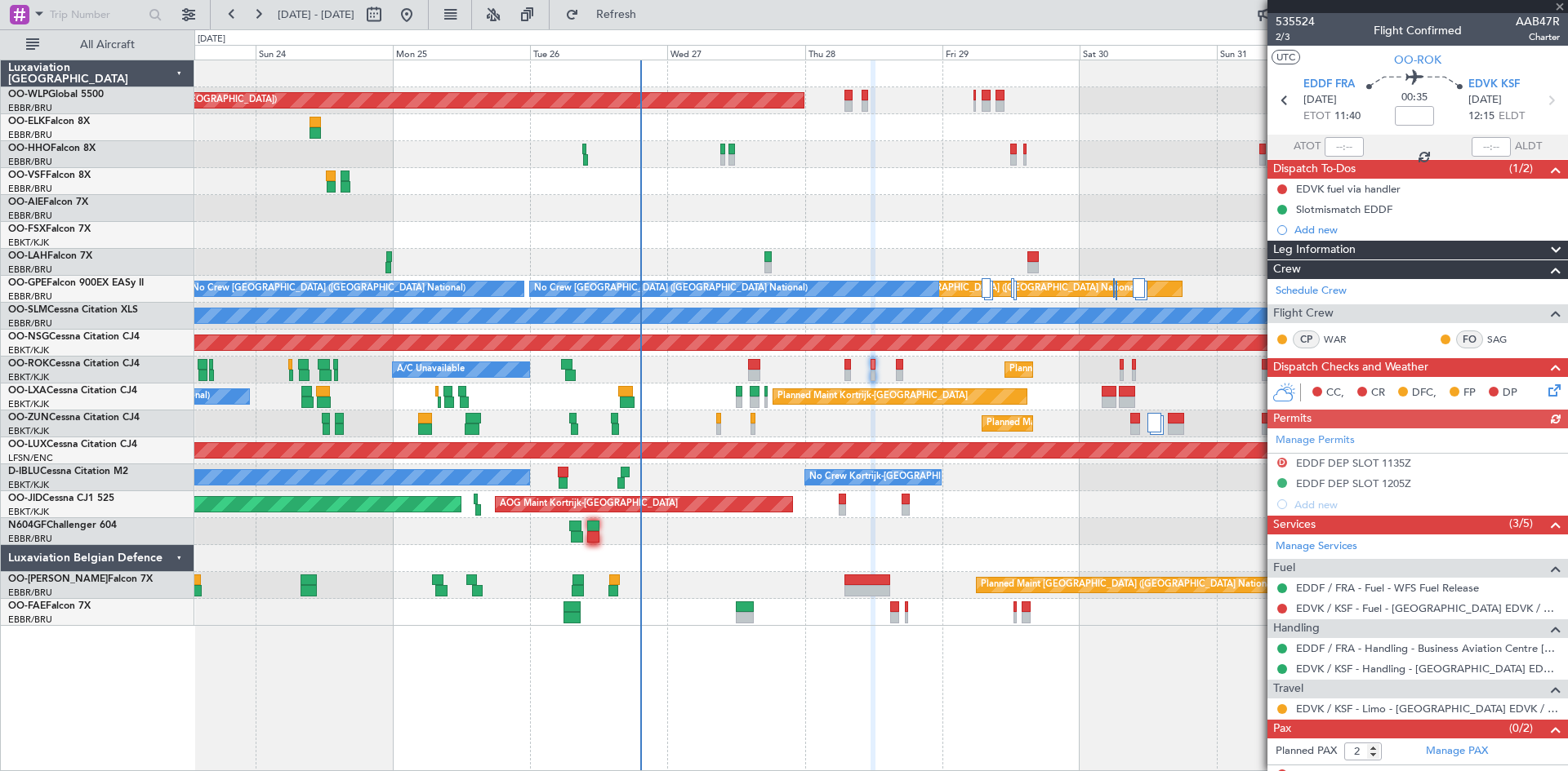
click at [725, 561] on div at bounding box center [881, 559] width 1373 height 27
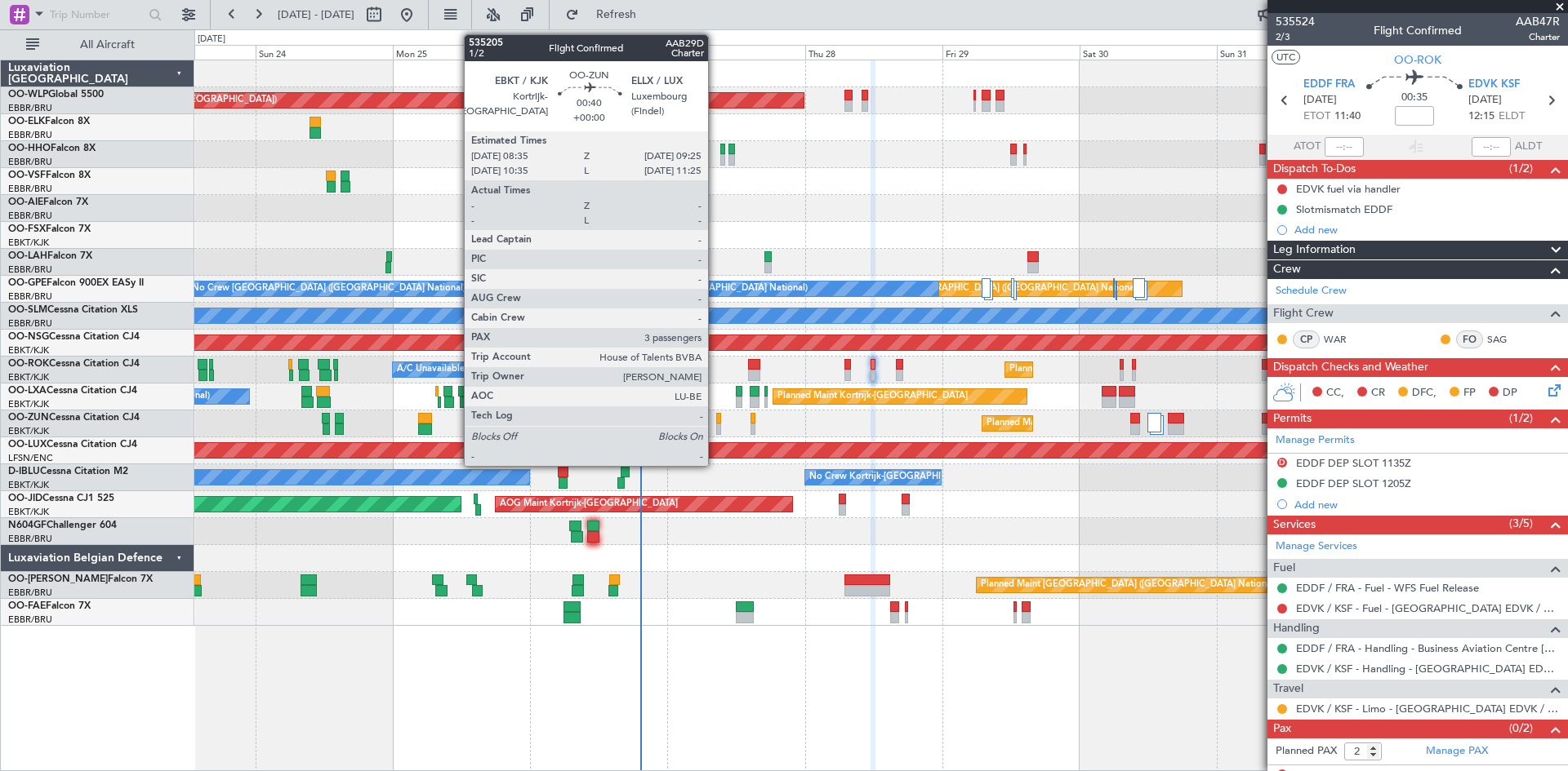
click at [716, 427] on div at bounding box center [719, 429] width 5 height 11
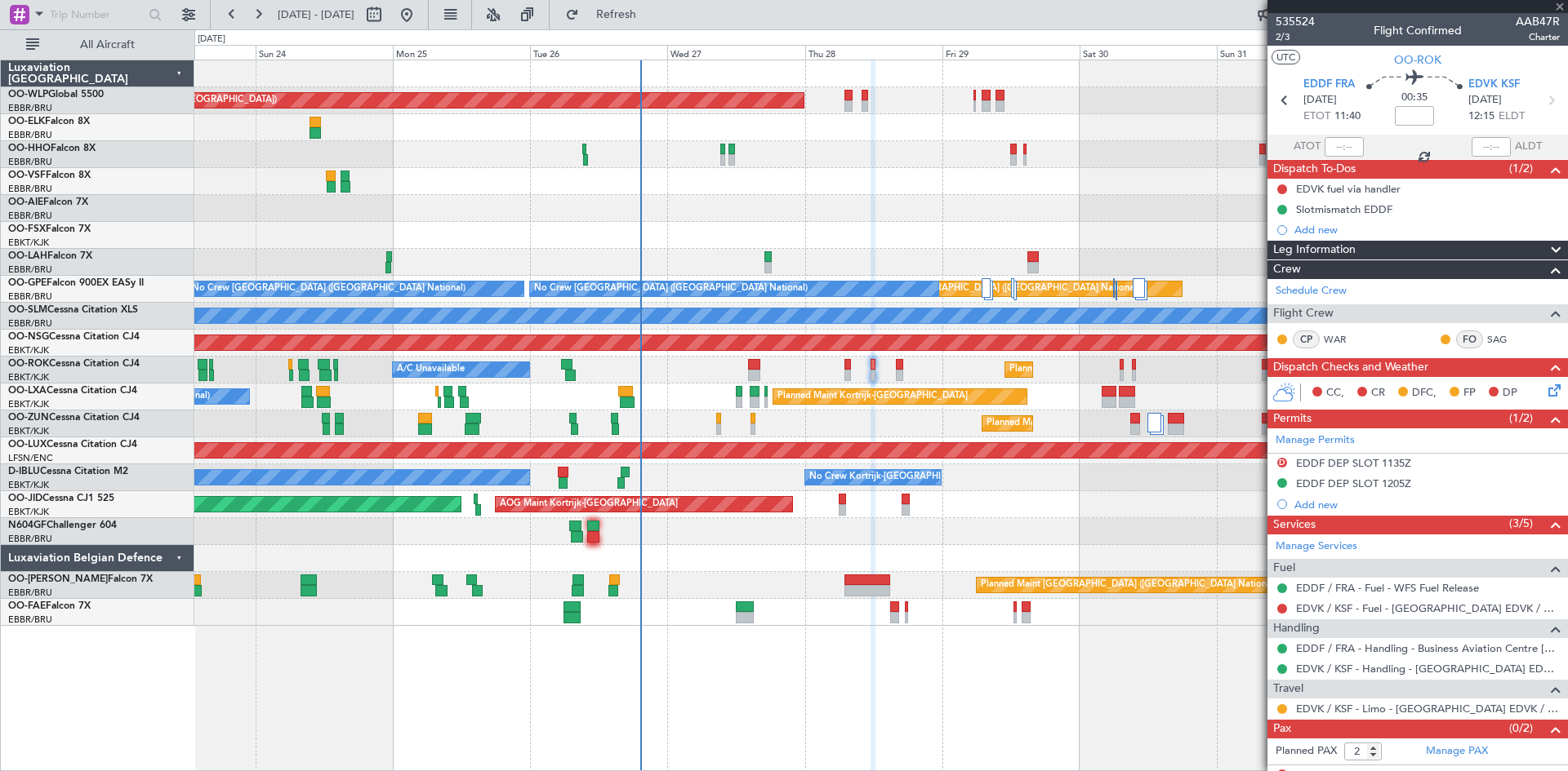
type input "3"
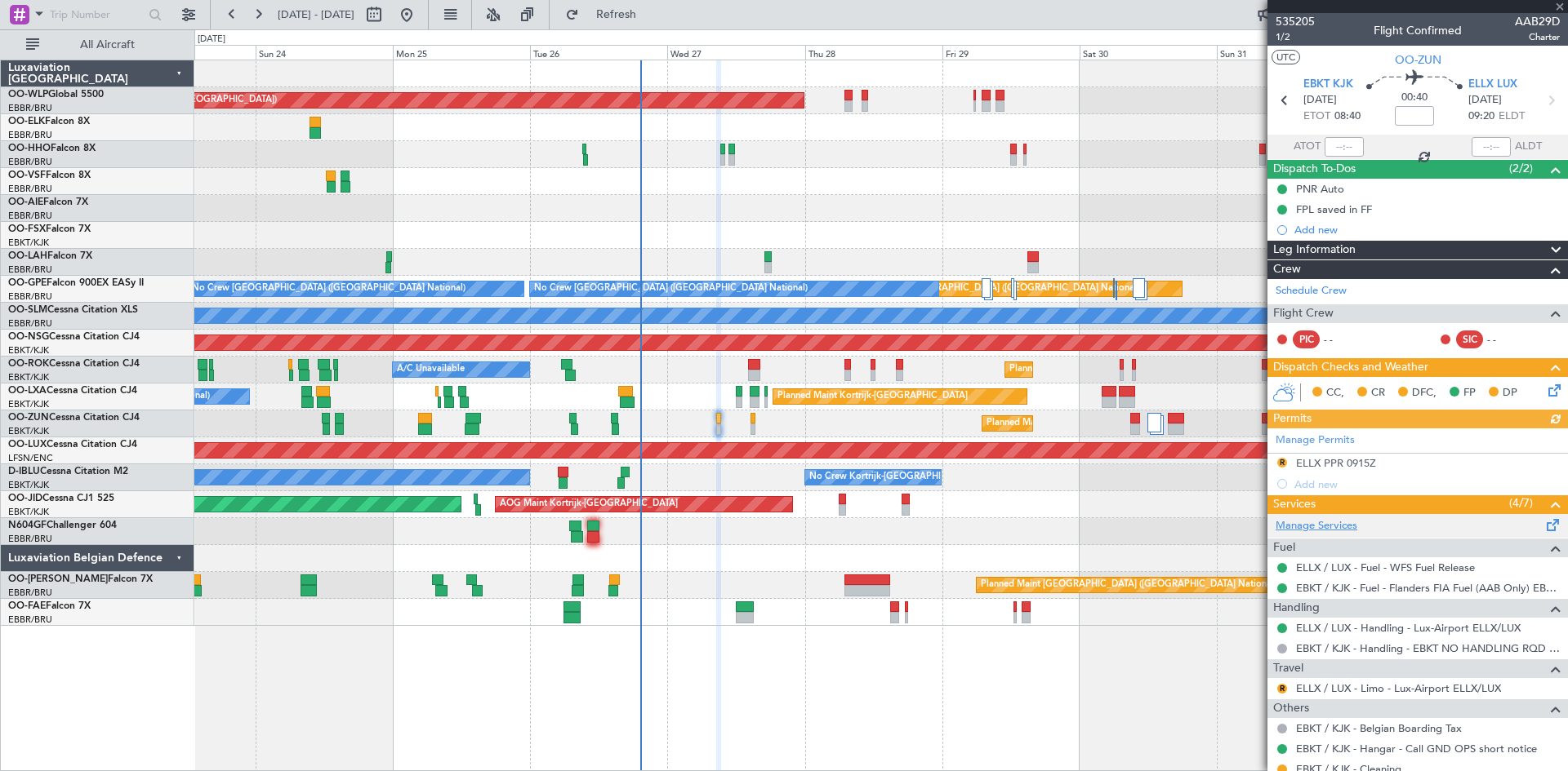
scroll to position [81, 0]
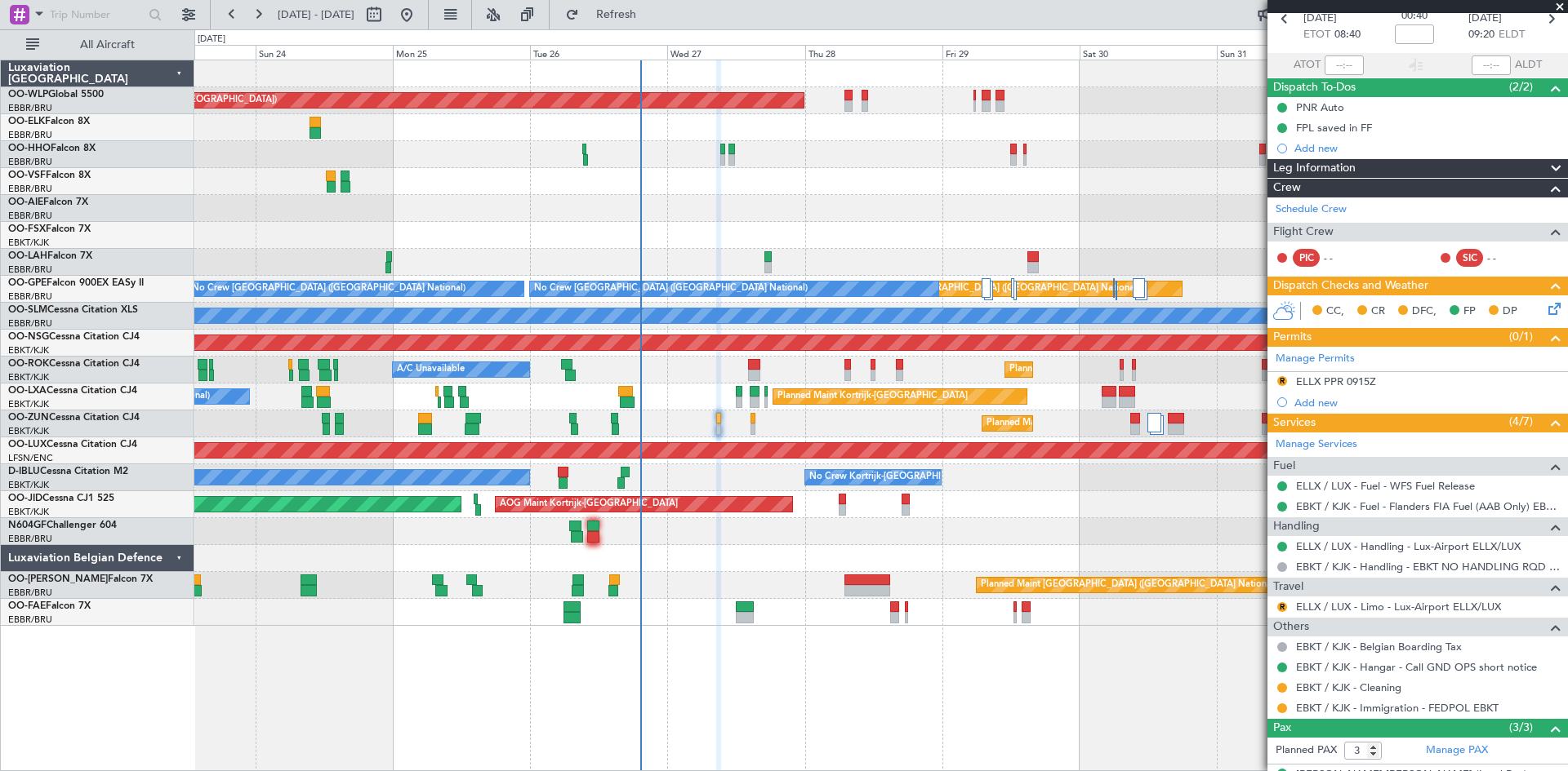
click at [756, 431] on div "Planned Maint Kortrijk-[GEOGRAPHIC_DATA]" at bounding box center [881, 423] width 1373 height 27
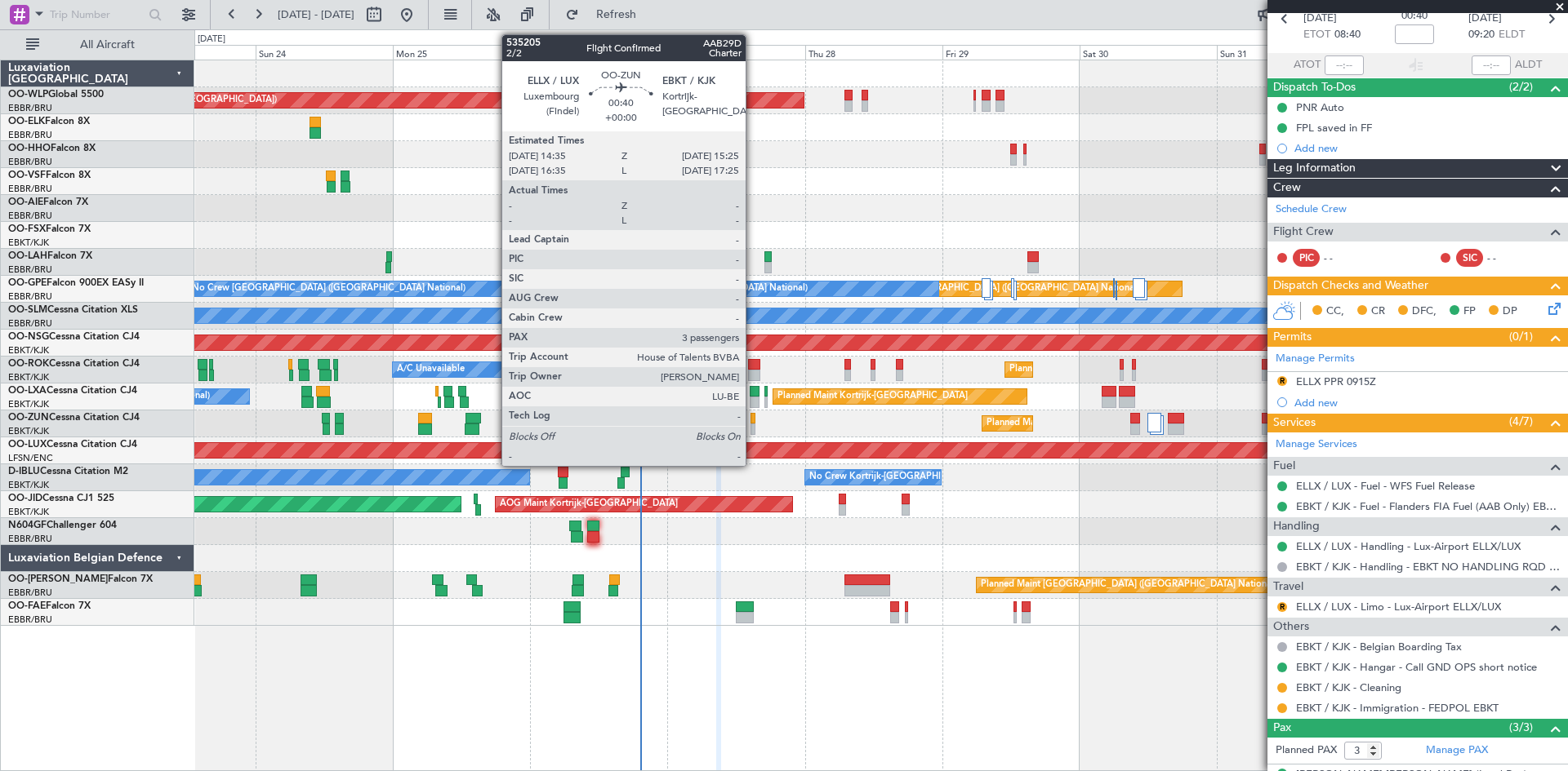
click at [753, 431] on div at bounding box center [753, 429] width 5 height 11
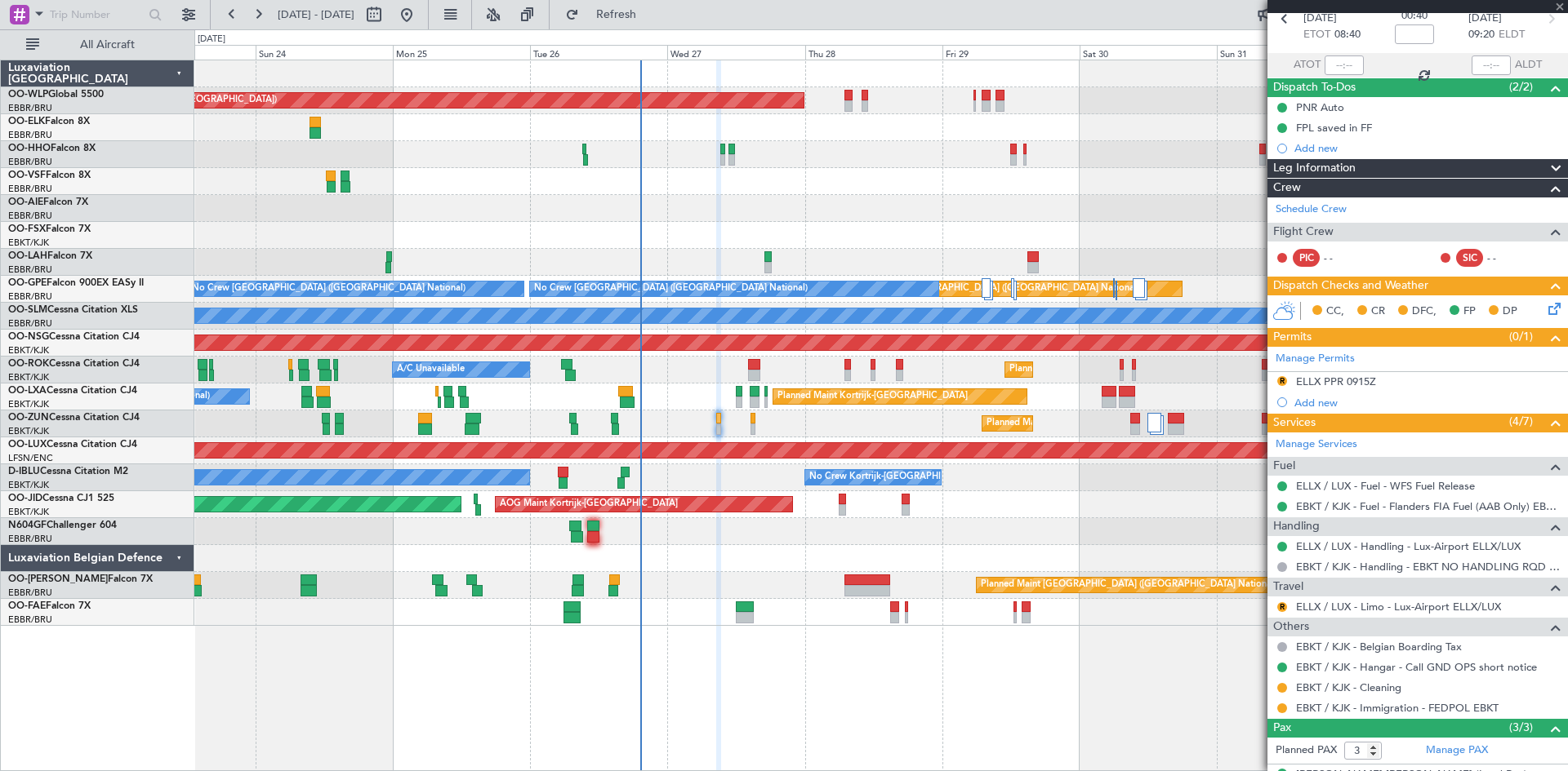
scroll to position [0, 0]
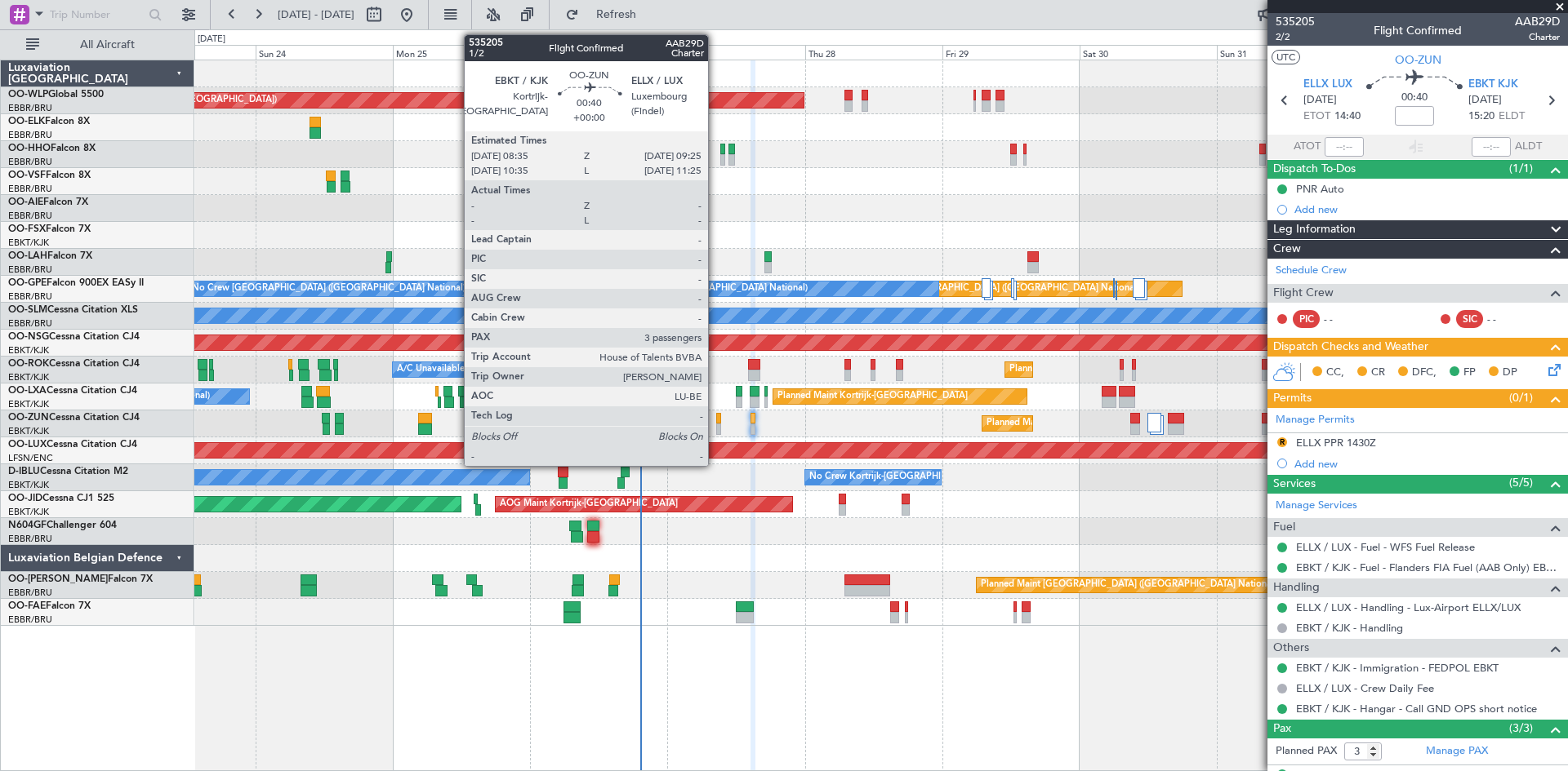
click at [716, 432] on div at bounding box center [719, 429] width 5 height 11
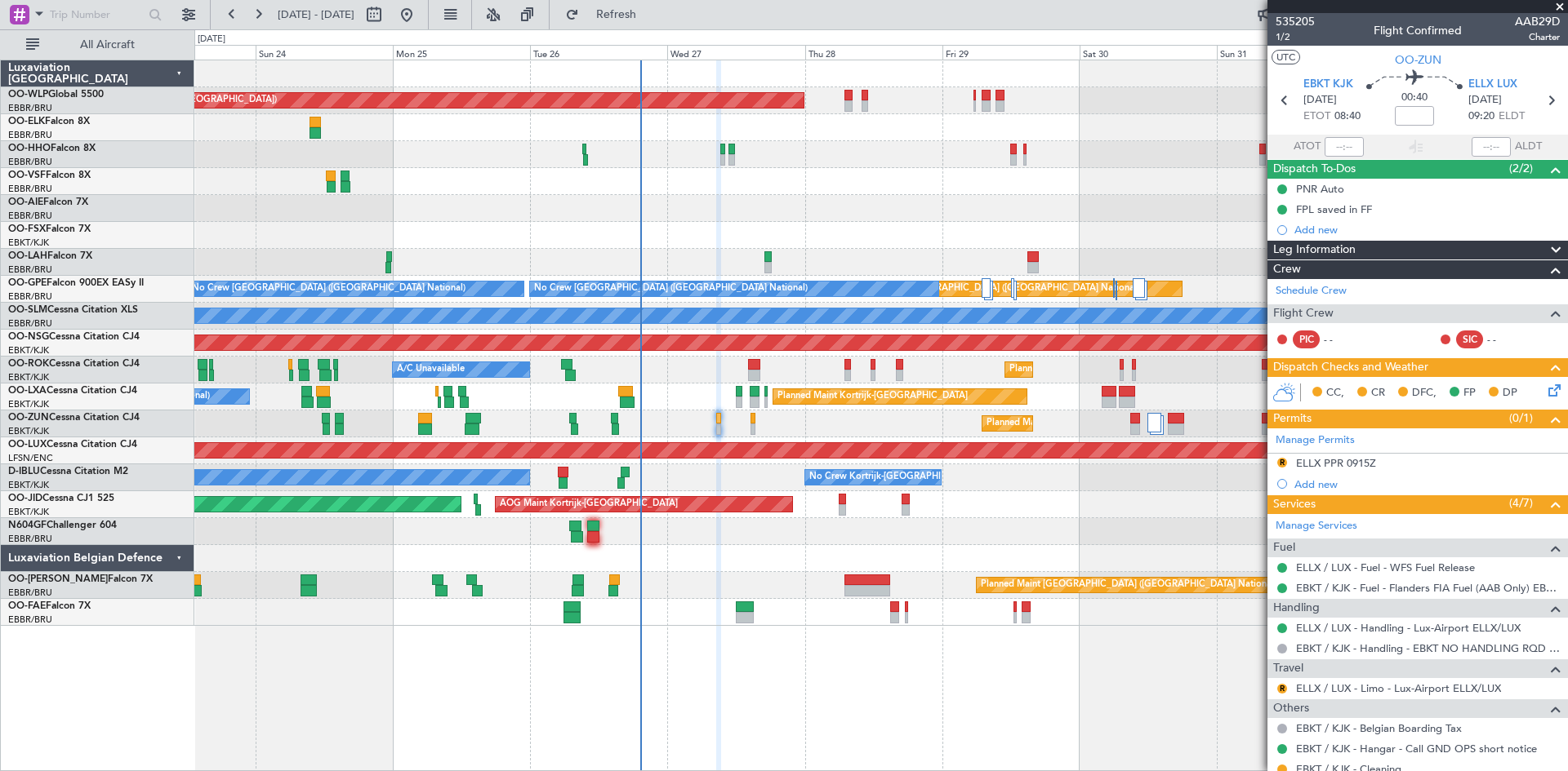
scroll to position [81, 0]
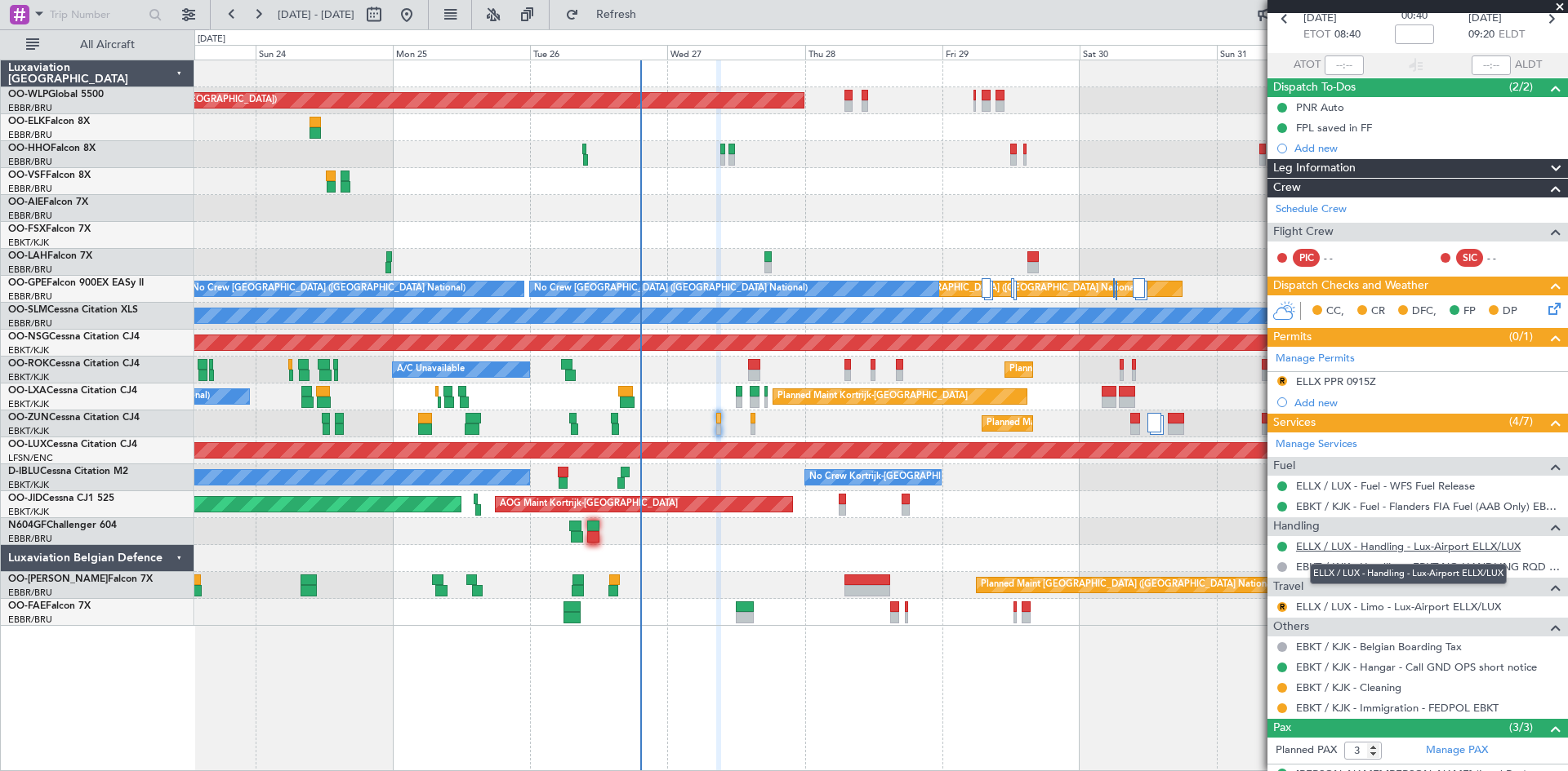
click at [1402, 552] on link "ELLX / LUX - Handling - Lux-Airport ELLX/LUX" at bounding box center [1408, 547] width 224 height 14
click at [621, 15] on button "Refresh" at bounding box center [607, 15] width 98 height 26
click at [1343, 608] on link "ELLX / LUX - Limo - Lux-Airport ELLX/LUX" at bounding box center [1399, 607] width 205 height 14
click at [1286, 609] on button "R" at bounding box center [1281, 607] width 10 height 10
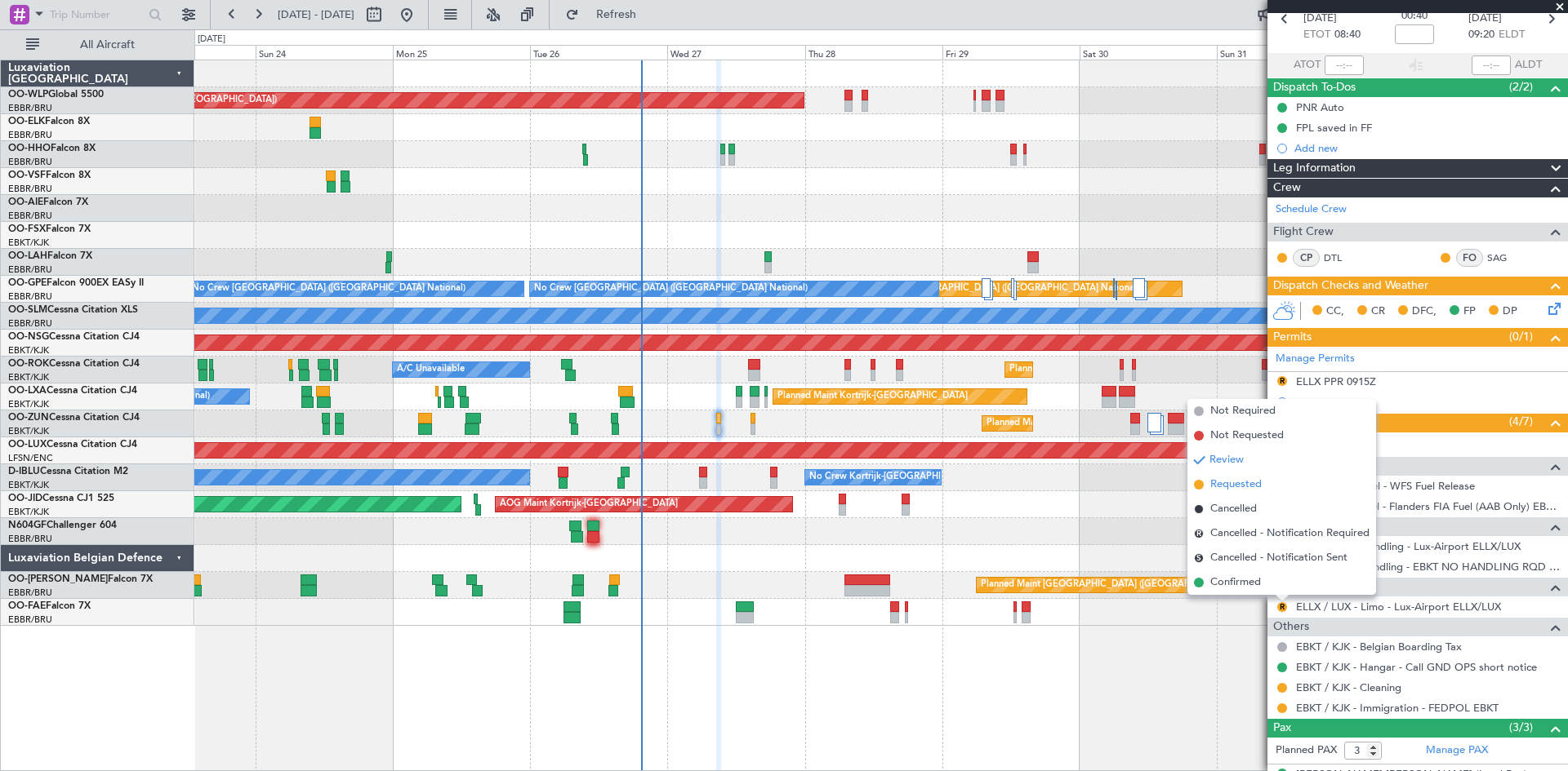
click at [1240, 481] on span "Requested" at bounding box center [1236, 485] width 52 height 17
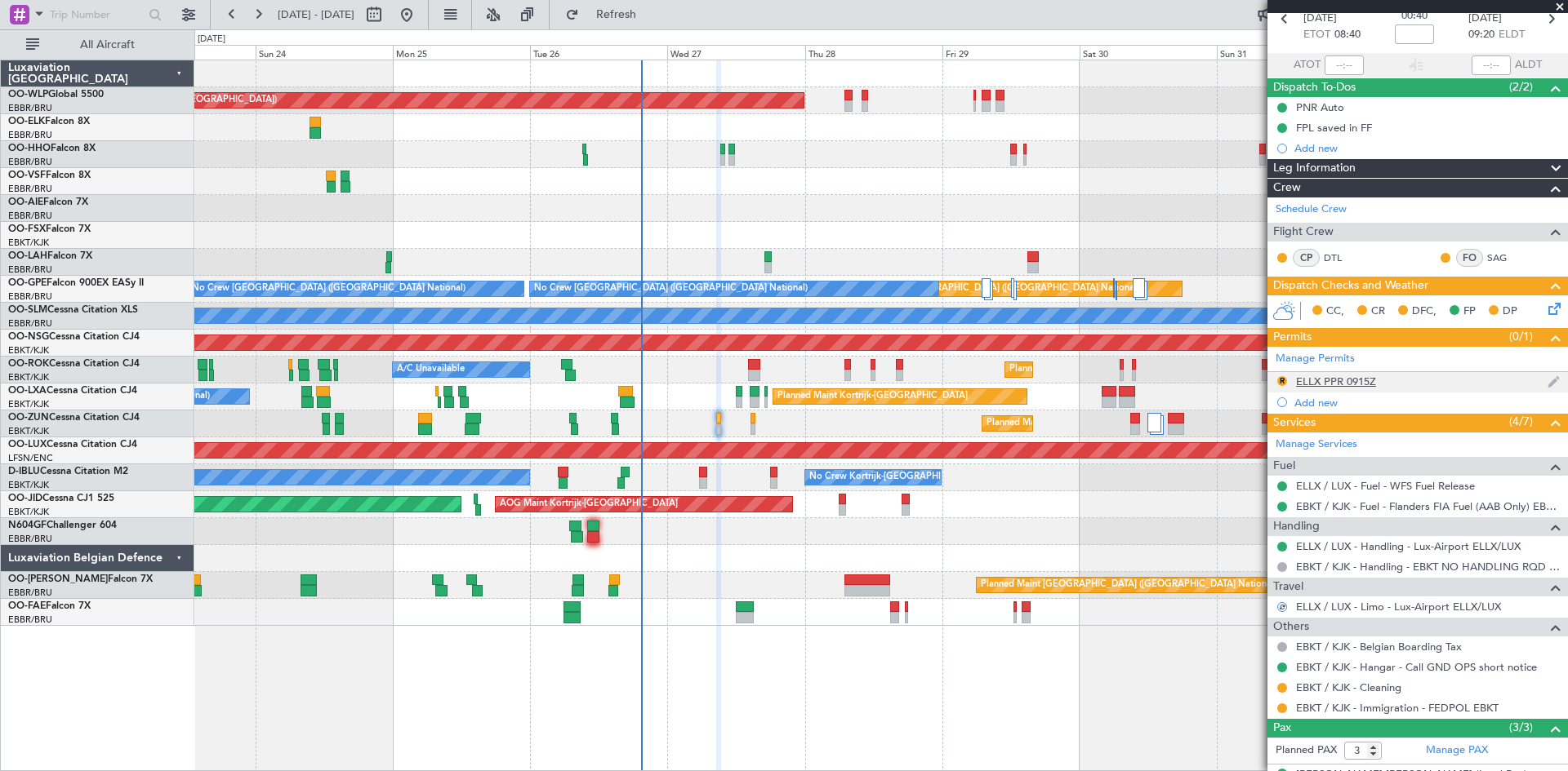
click at [1291, 379] on div "R ELLX PPR 0915Z" at bounding box center [1418, 382] width 300 height 20
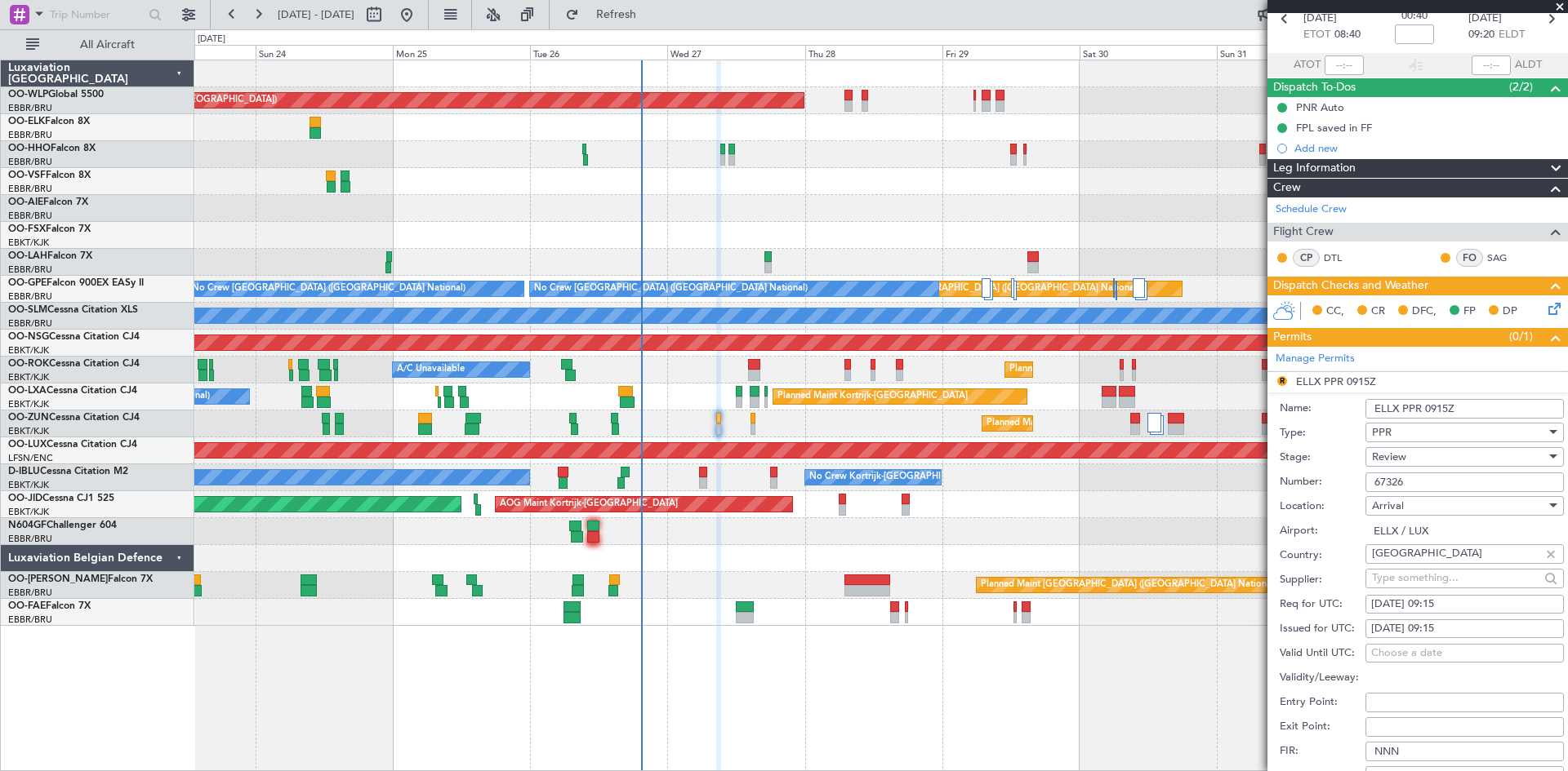
click at [1280, 384] on li "R ELLX PPR 0915Z Name: ELLX PPR 0915Z Type: PPR Stage: Review Number: 67326 Loc…" at bounding box center [1418, 626] width 300 height 508
click at [1397, 380] on li "R ELLX PPR 0915Z Name: ELLX PPR 0915Z Type: PPR Stage: Review Number: 67326 Loc…" at bounding box center [1418, 626] width 300 height 508
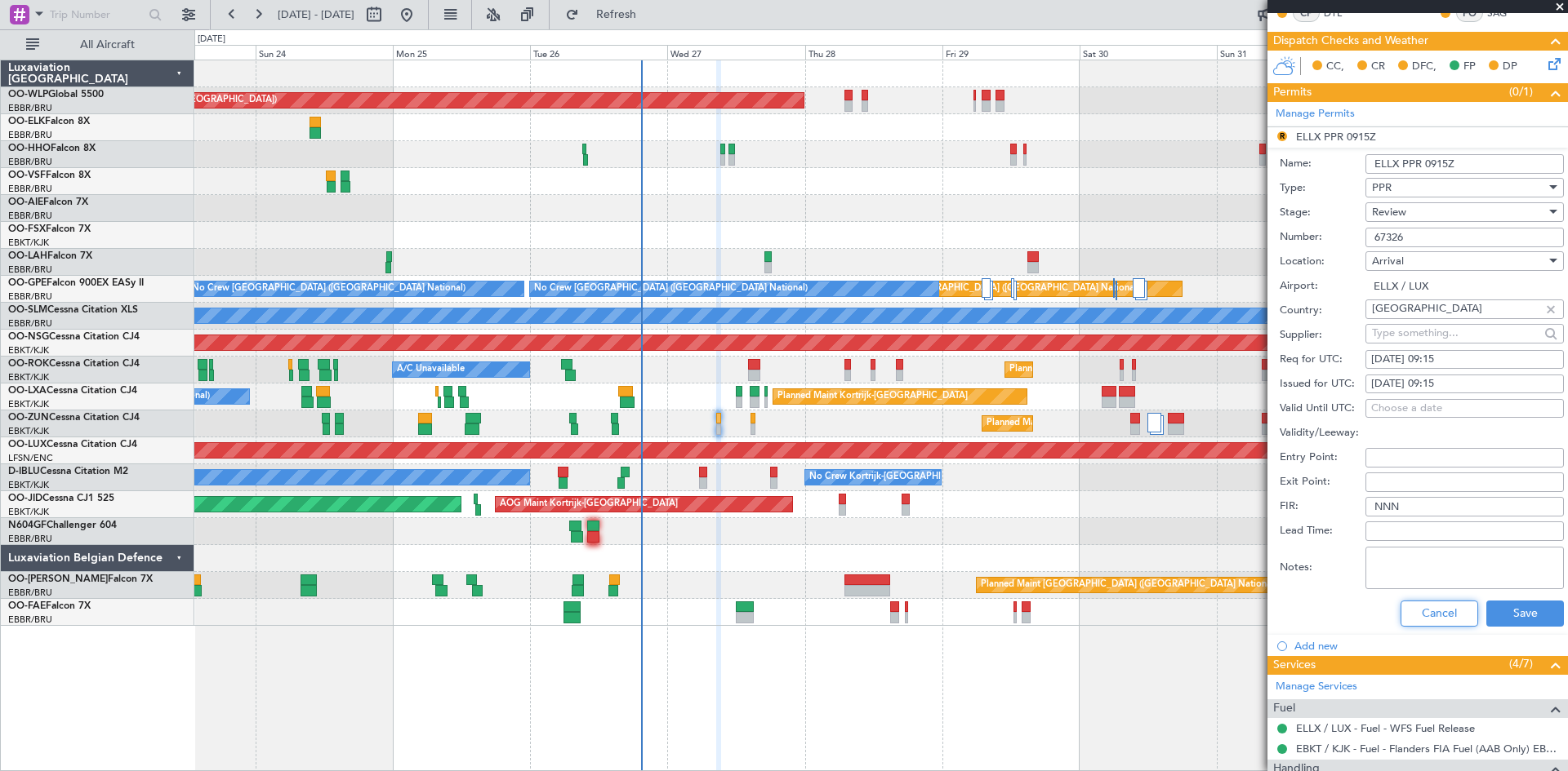
click at [1433, 619] on button "Cancel" at bounding box center [1439, 614] width 78 height 26
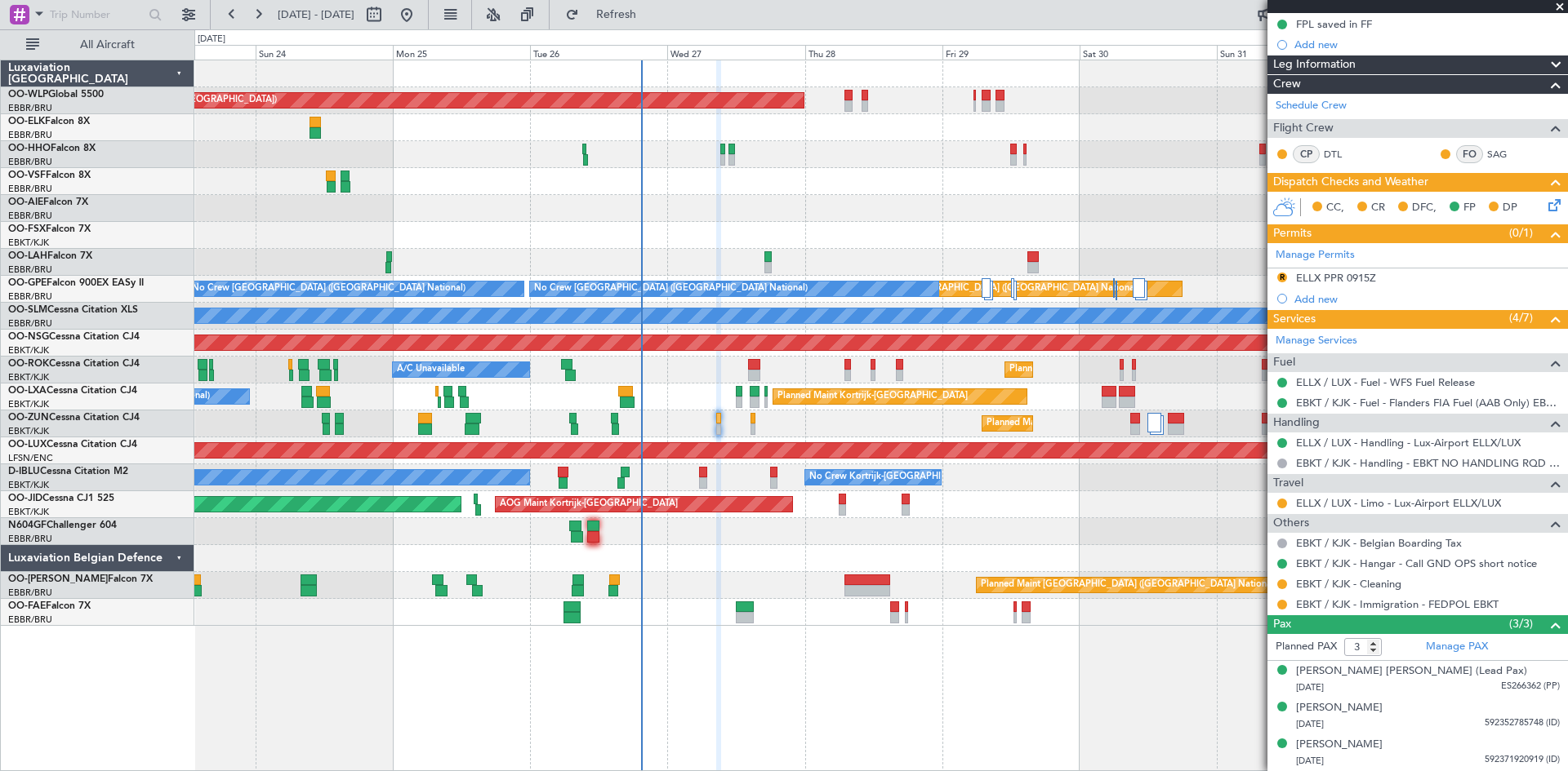
scroll to position [184, 0]
click at [1285, 275] on button "R" at bounding box center [1281, 278] width 10 height 10
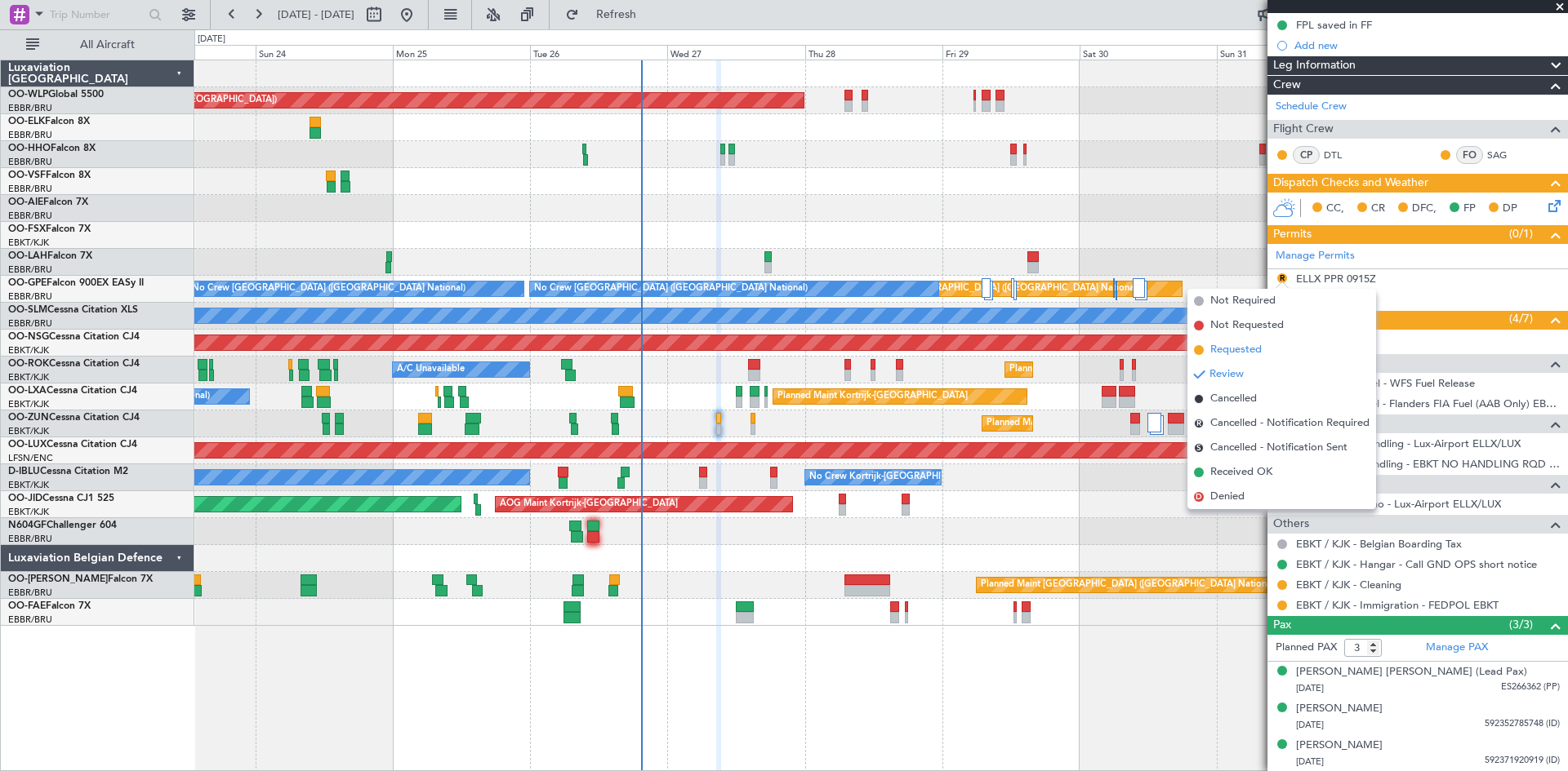
click at [1254, 349] on span "Requested" at bounding box center [1236, 350] width 52 height 17
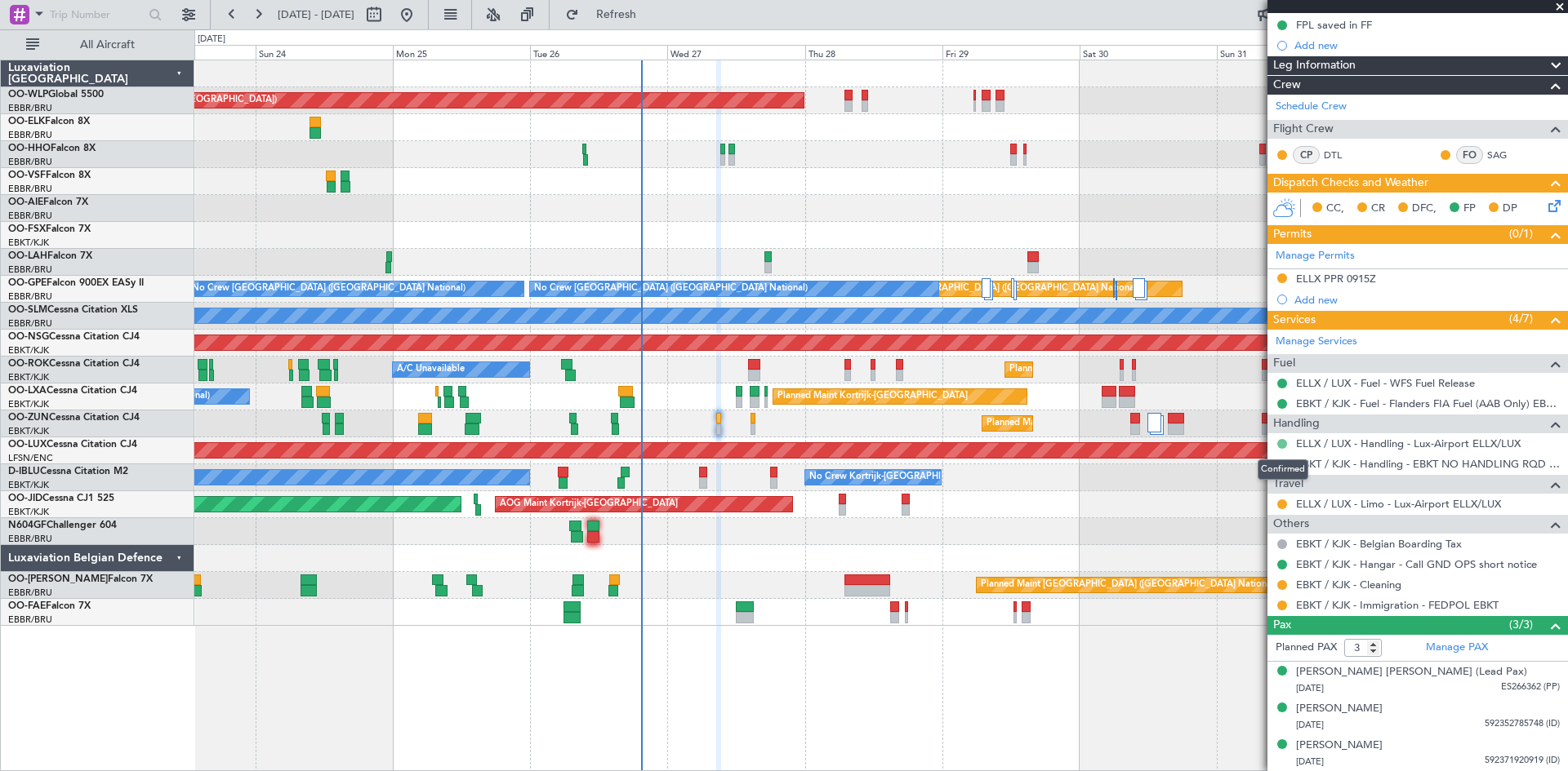
click at [1283, 444] on button at bounding box center [1281, 444] width 10 height 10
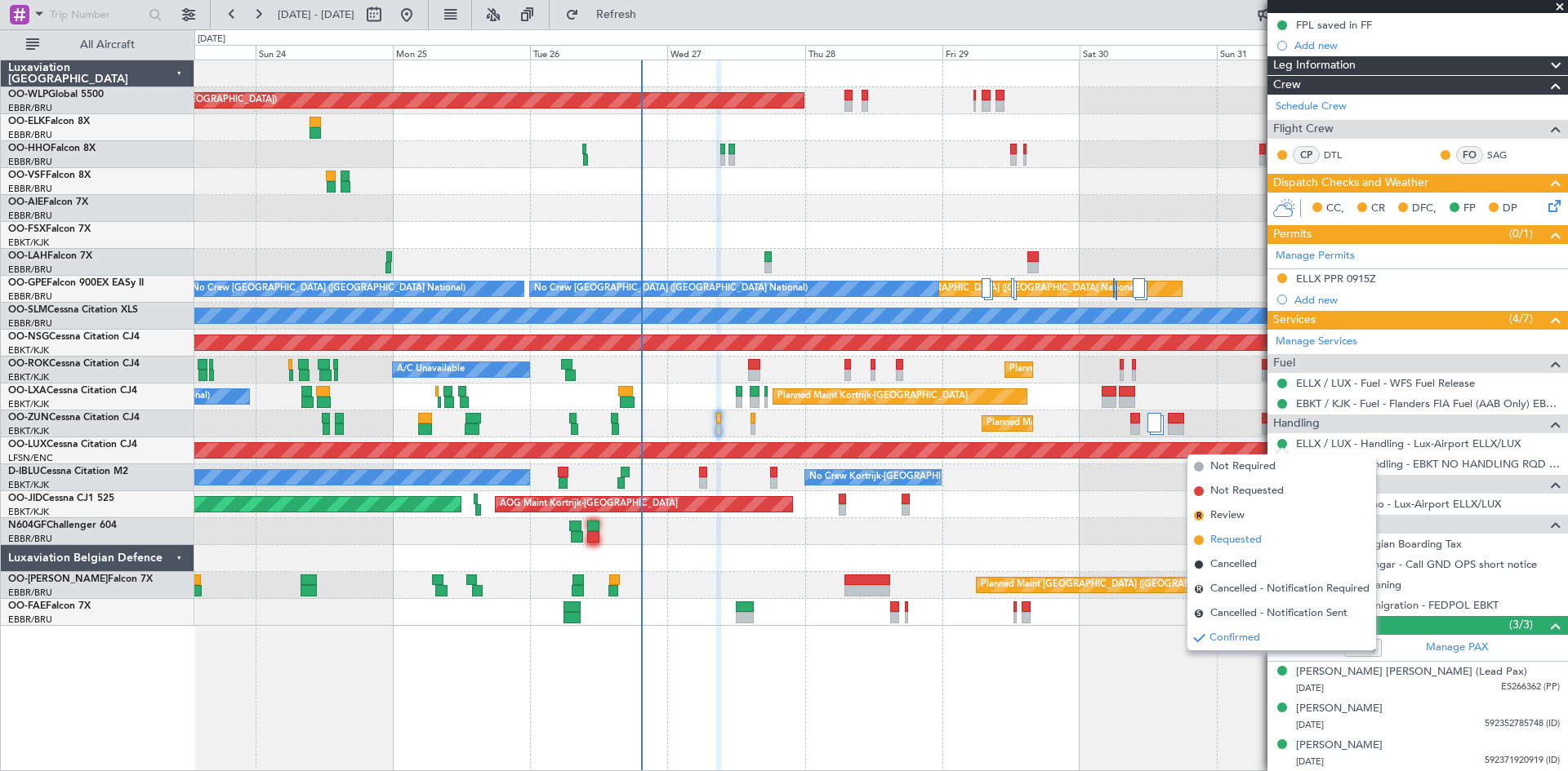
click at [1243, 540] on span "Requested" at bounding box center [1236, 540] width 52 height 17
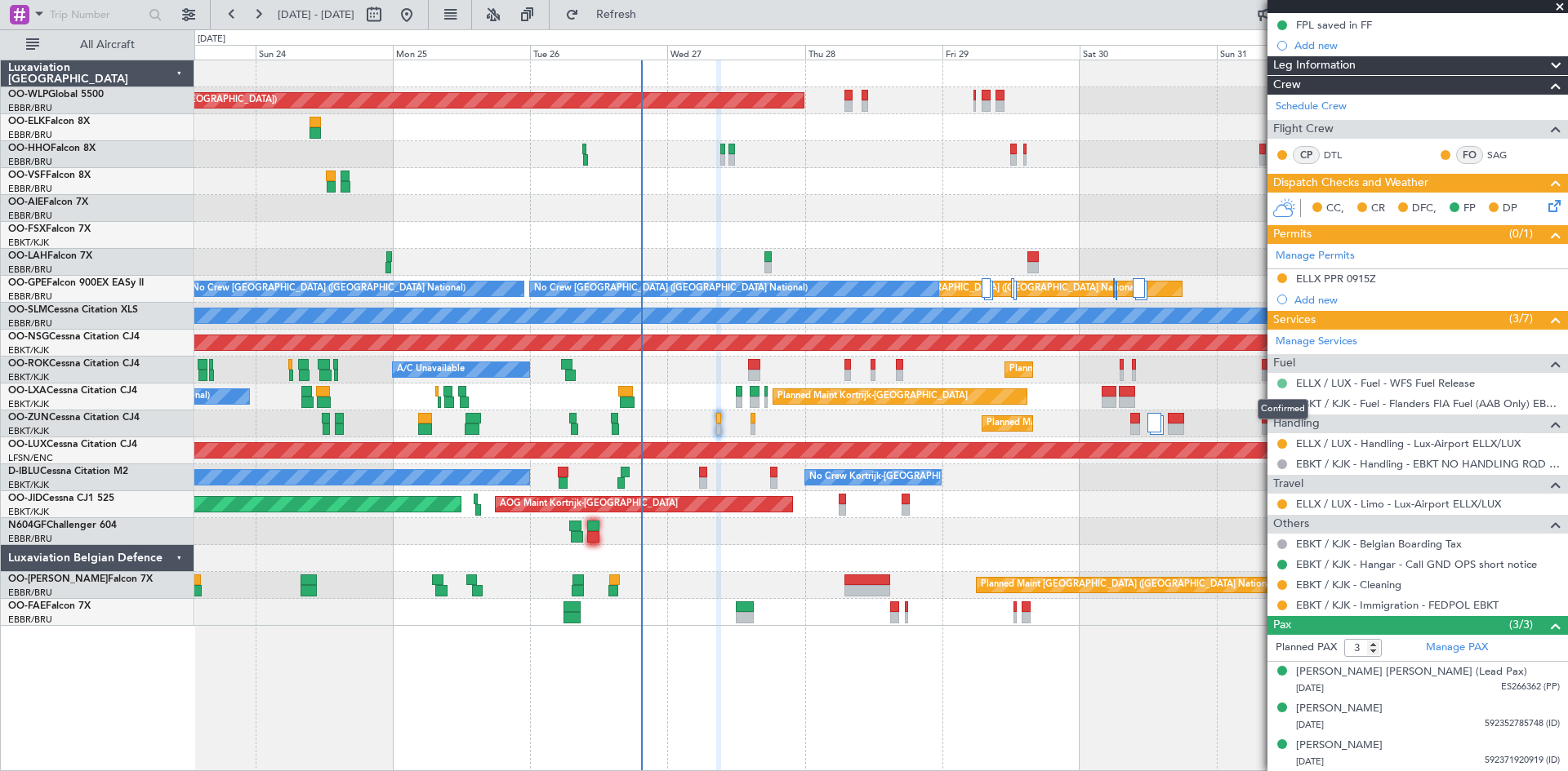
click at [1281, 382] on button at bounding box center [1281, 383] width 10 height 10
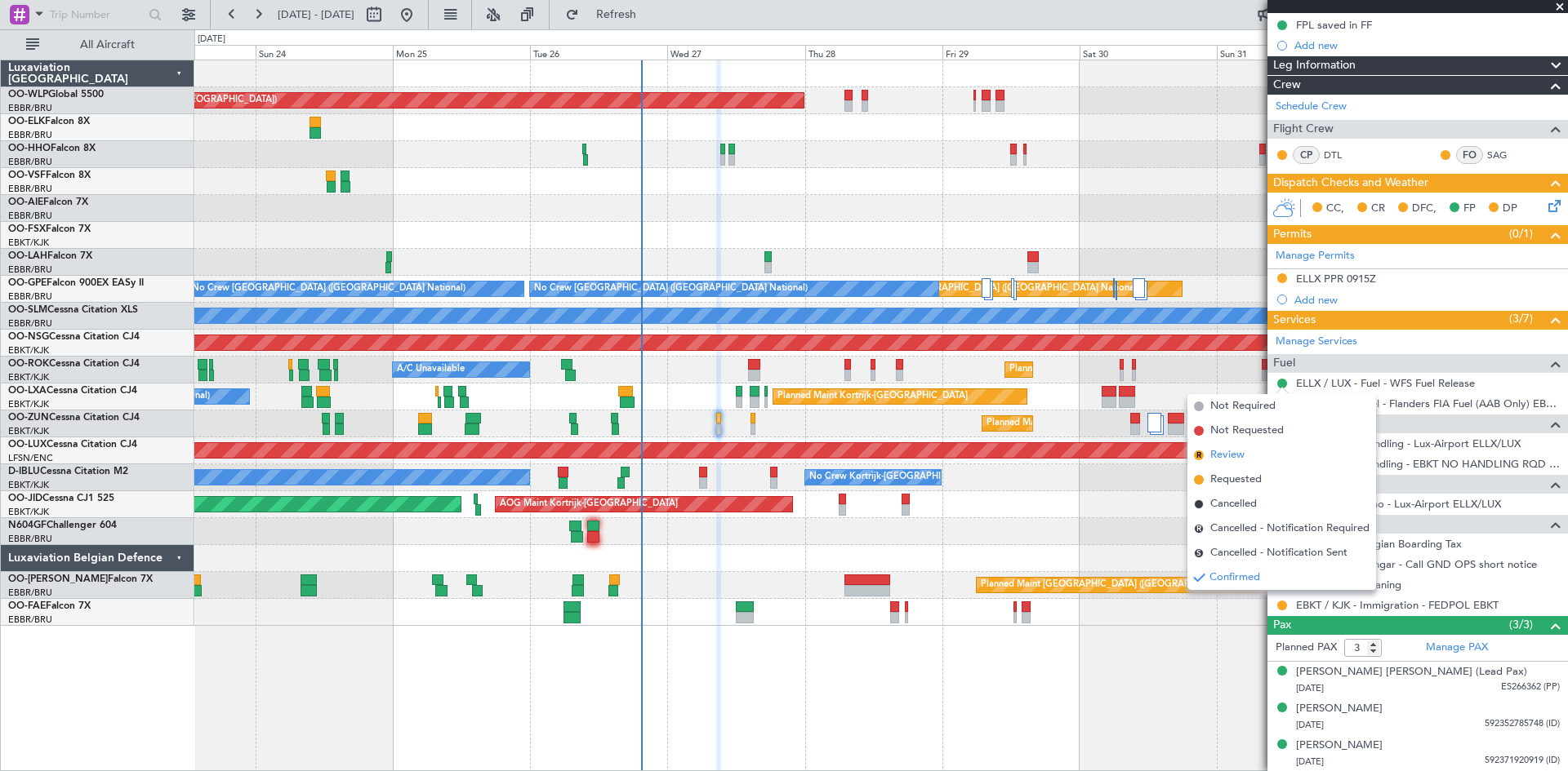
click at [1254, 454] on li "R Review" at bounding box center [1281, 456] width 189 height 24
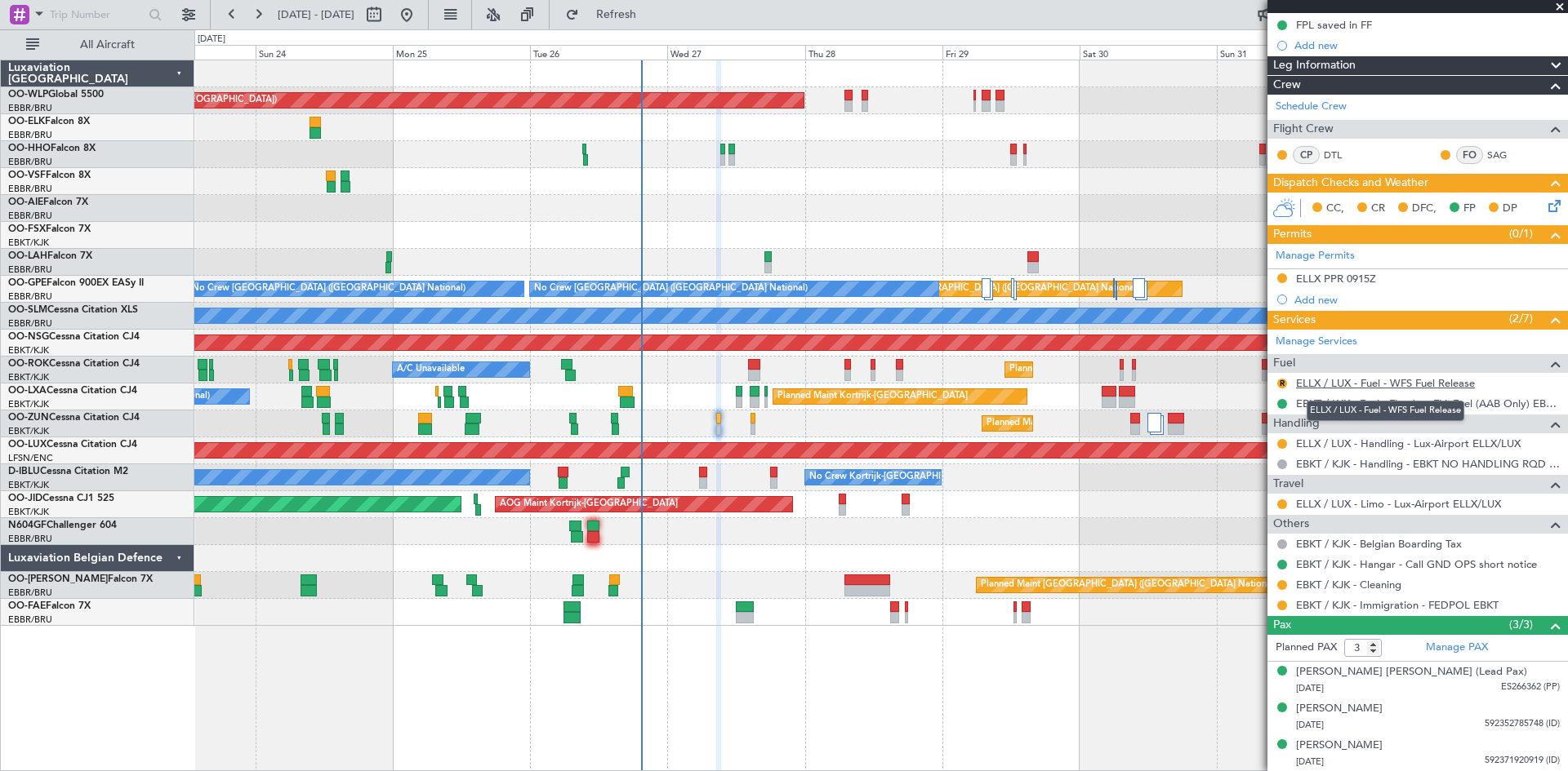
click at [1399, 388] on link "ELLX / LUX - Fuel - WFS Fuel Release" at bounding box center [1385, 383] width 179 height 14
click at [1280, 383] on button "R" at bounding box center [1281, 383] width 10 height 10
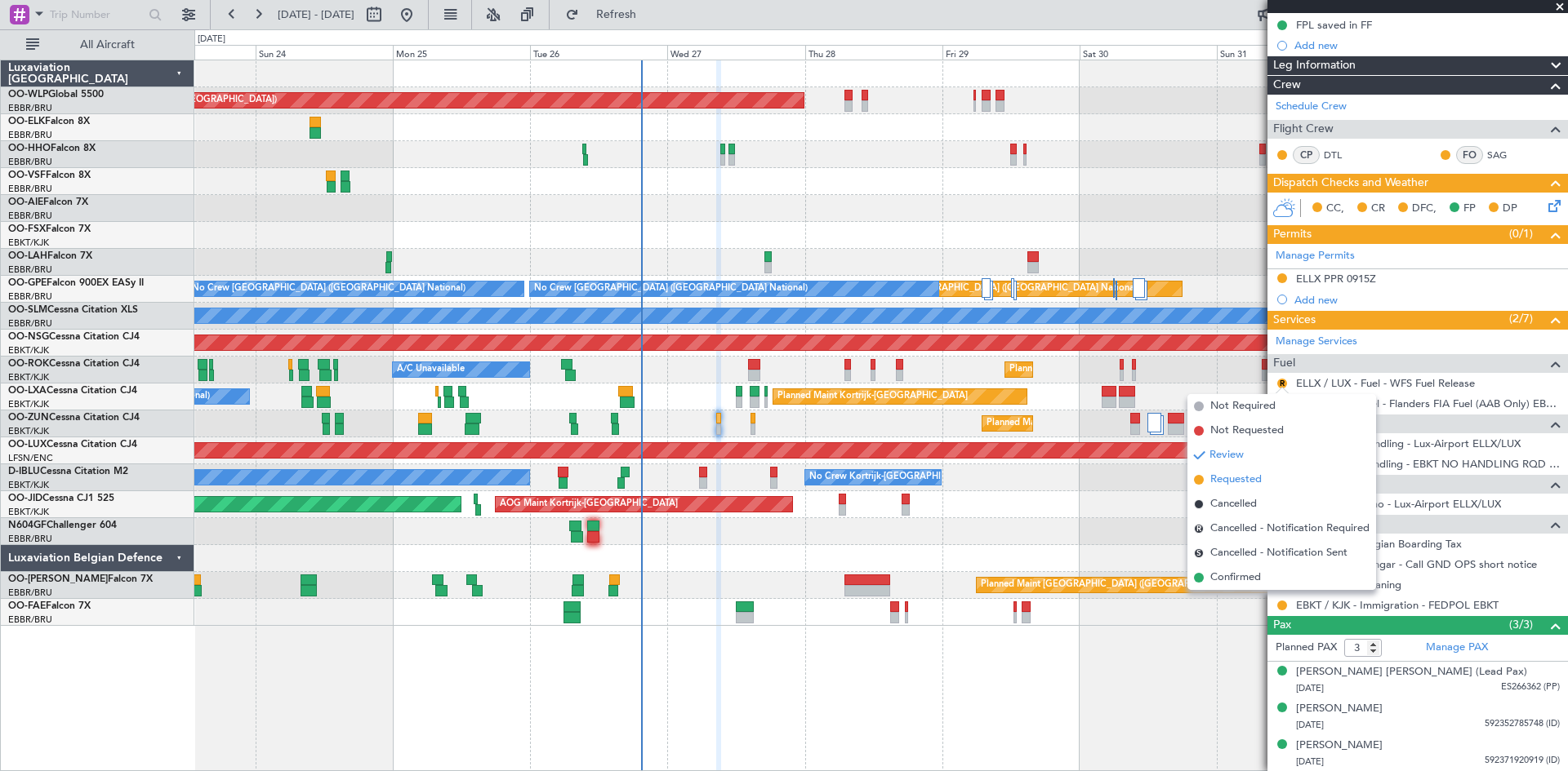
click at [1241, 474] on span "Requested" at bounding box center [1236, 479] width 52 height 17
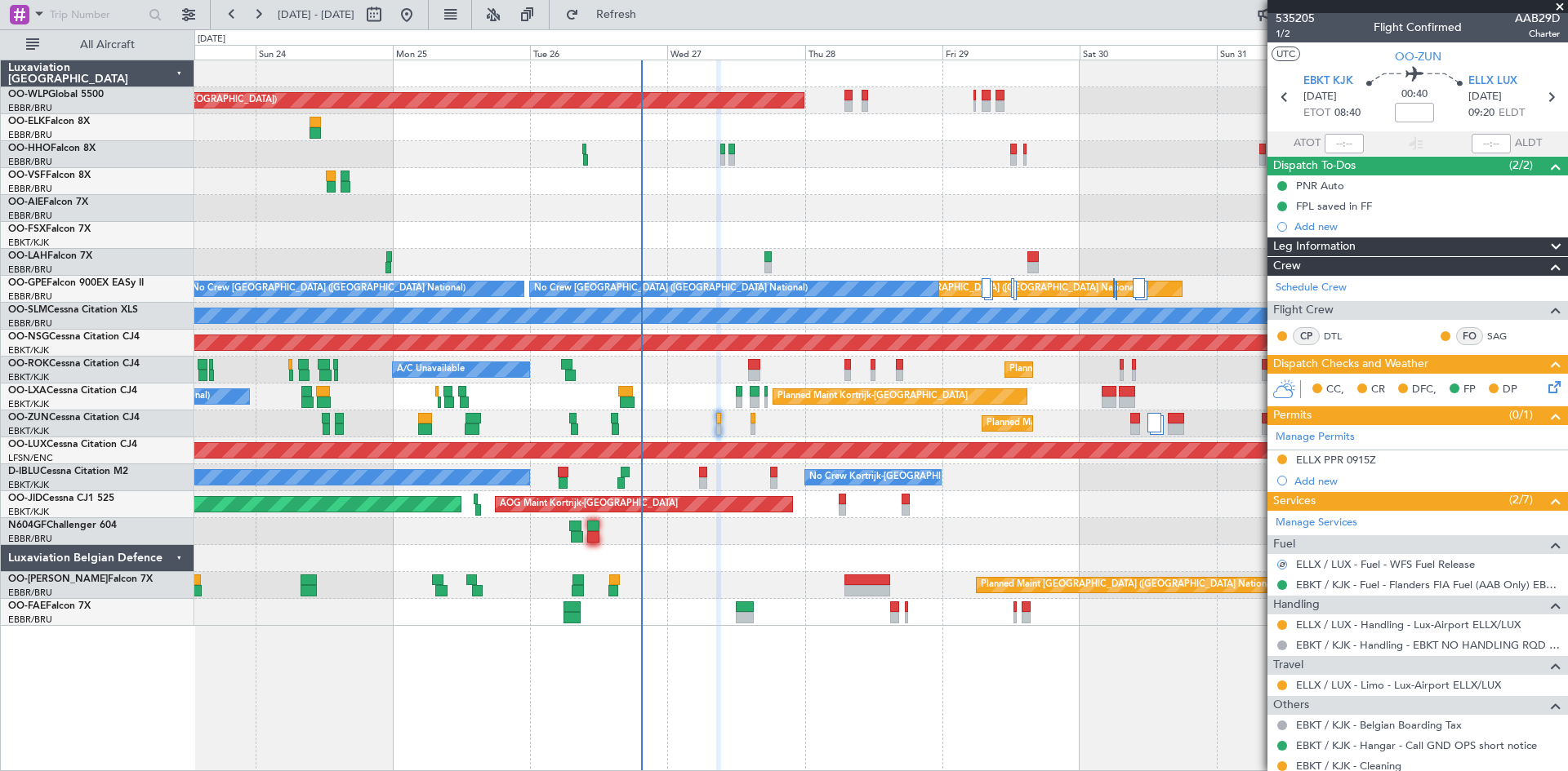
scroll to position [0, 0]
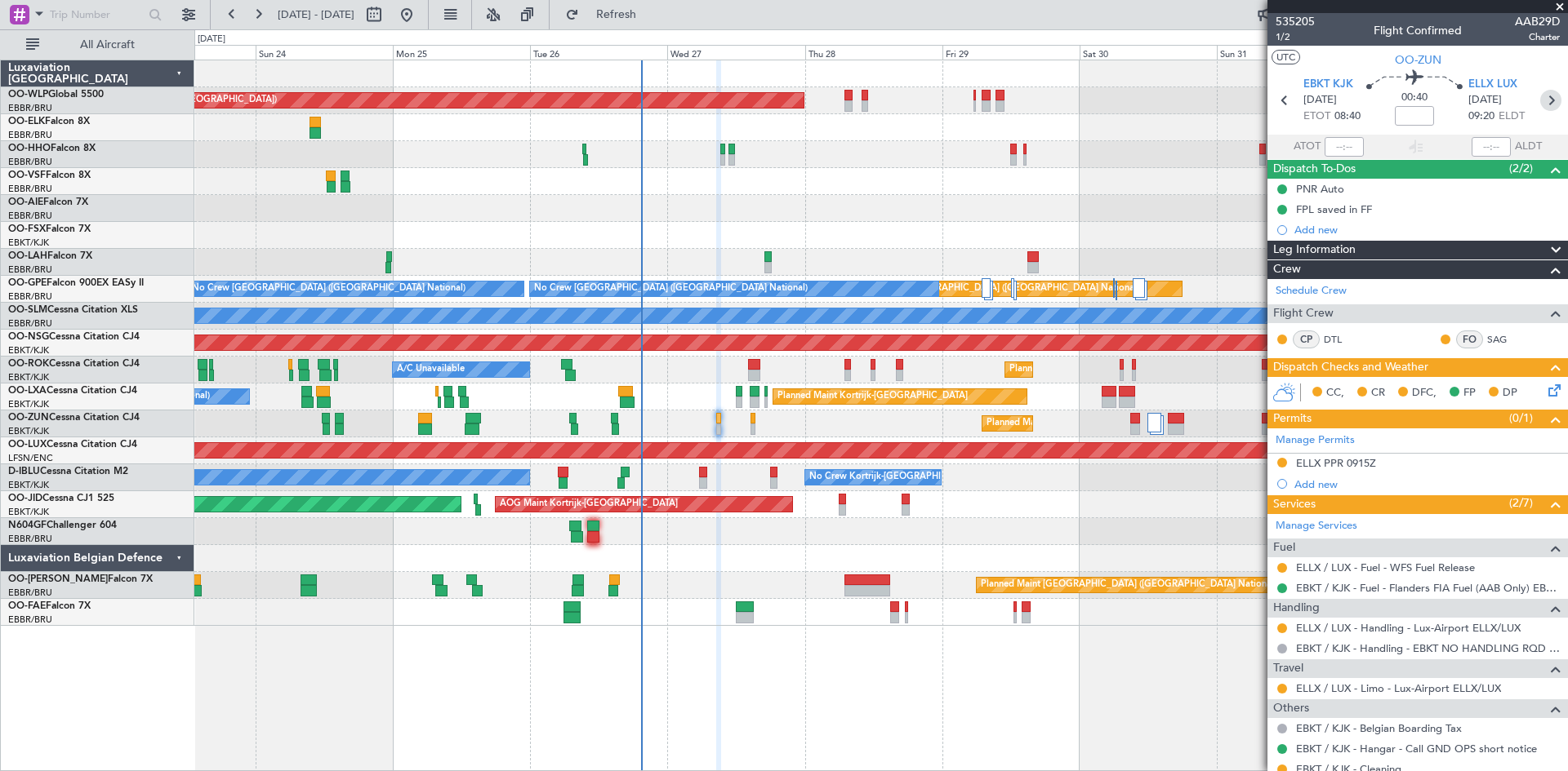
click at [1548, 97] on icon at bounding box center [1551, 100] width 21 height 21
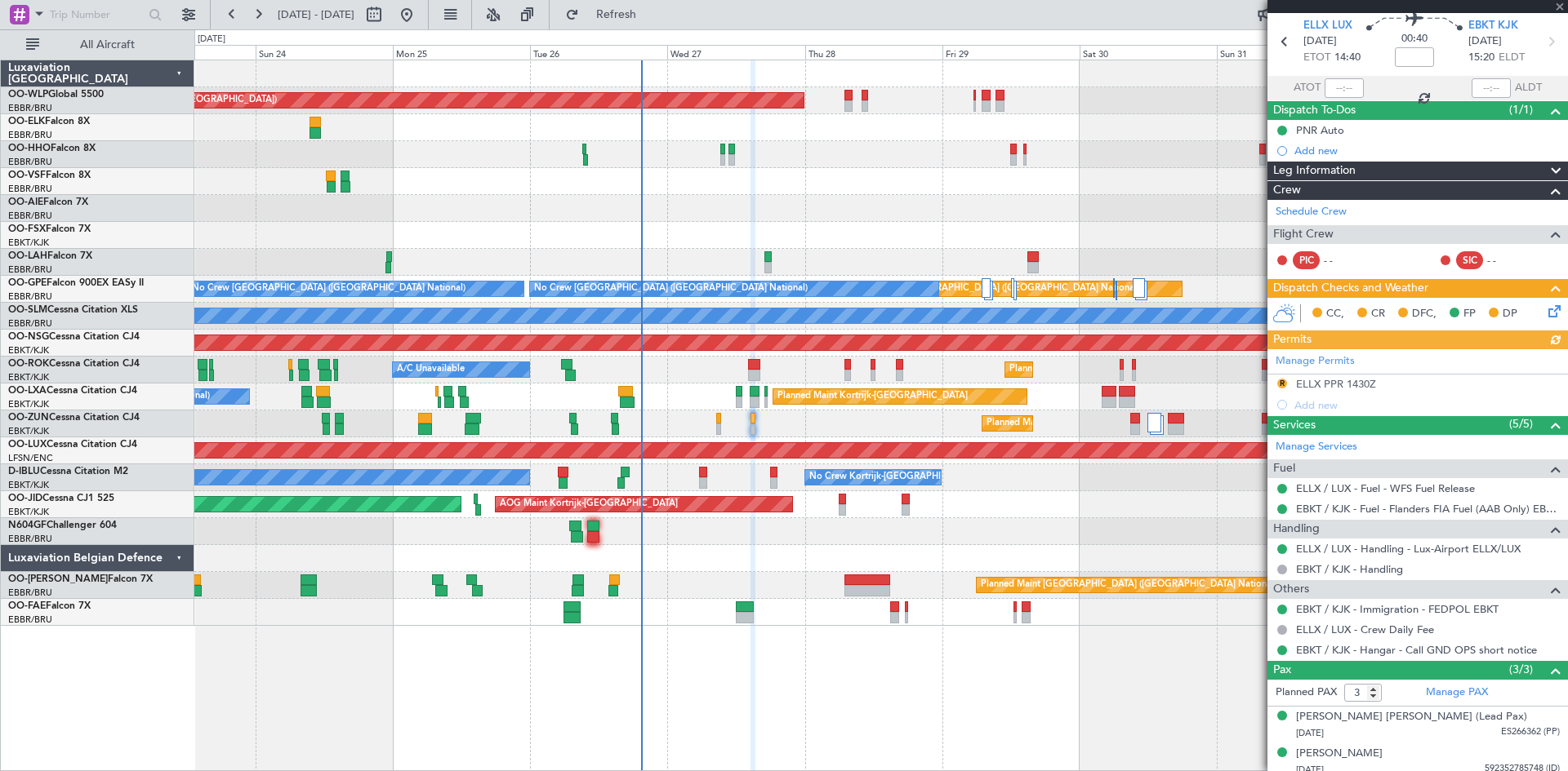
scroll to position [81, 0]
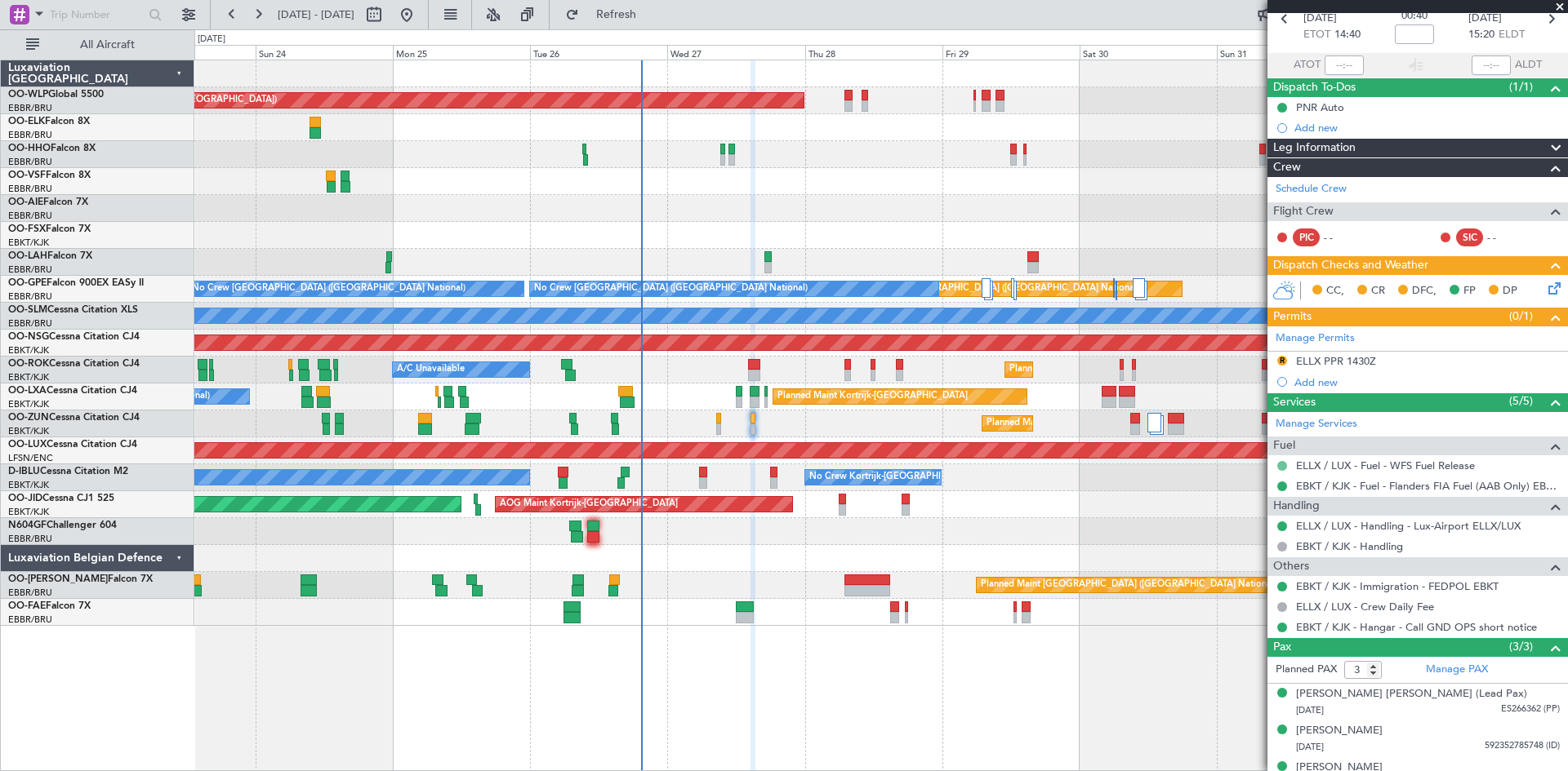
click at [1280, 465] on button at bounding box center [1281, 465] width 10 height 10
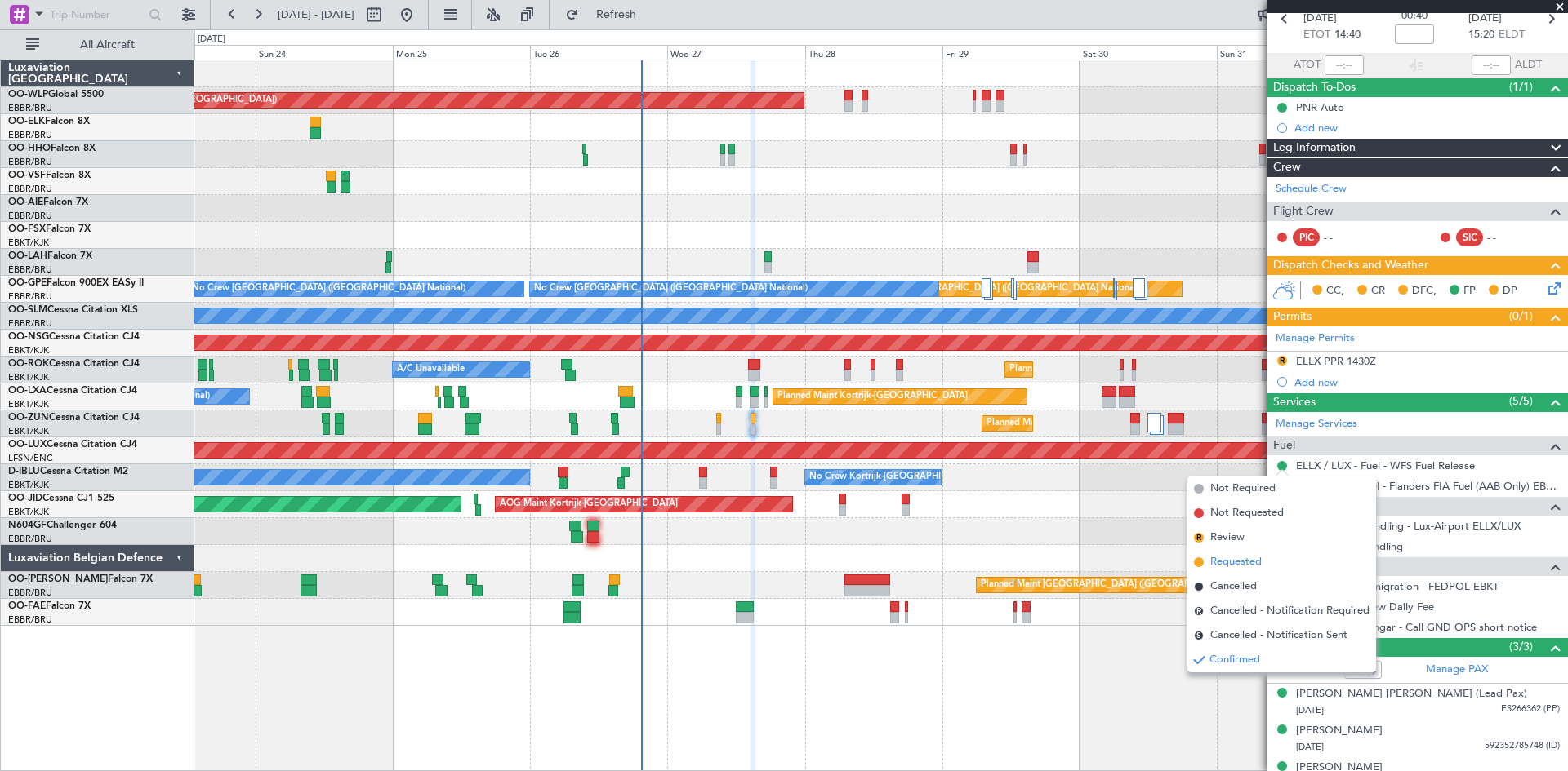
click at [1233, 556] on span "Requested" at bounding box center [1236, 562] width 52 height 17
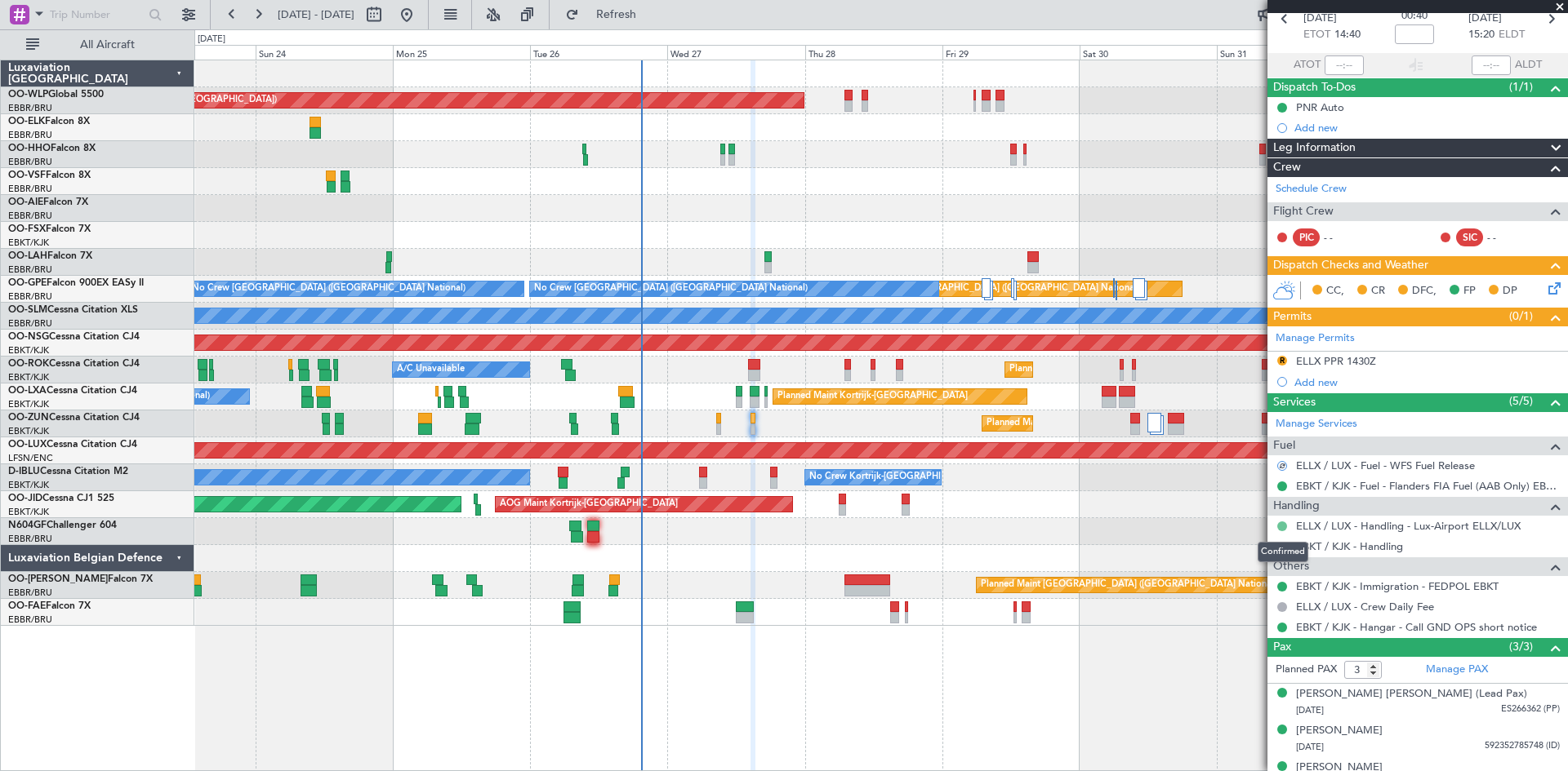
click at [1283, 521] on button at bounding box center [1281, 526] width 10 height 10
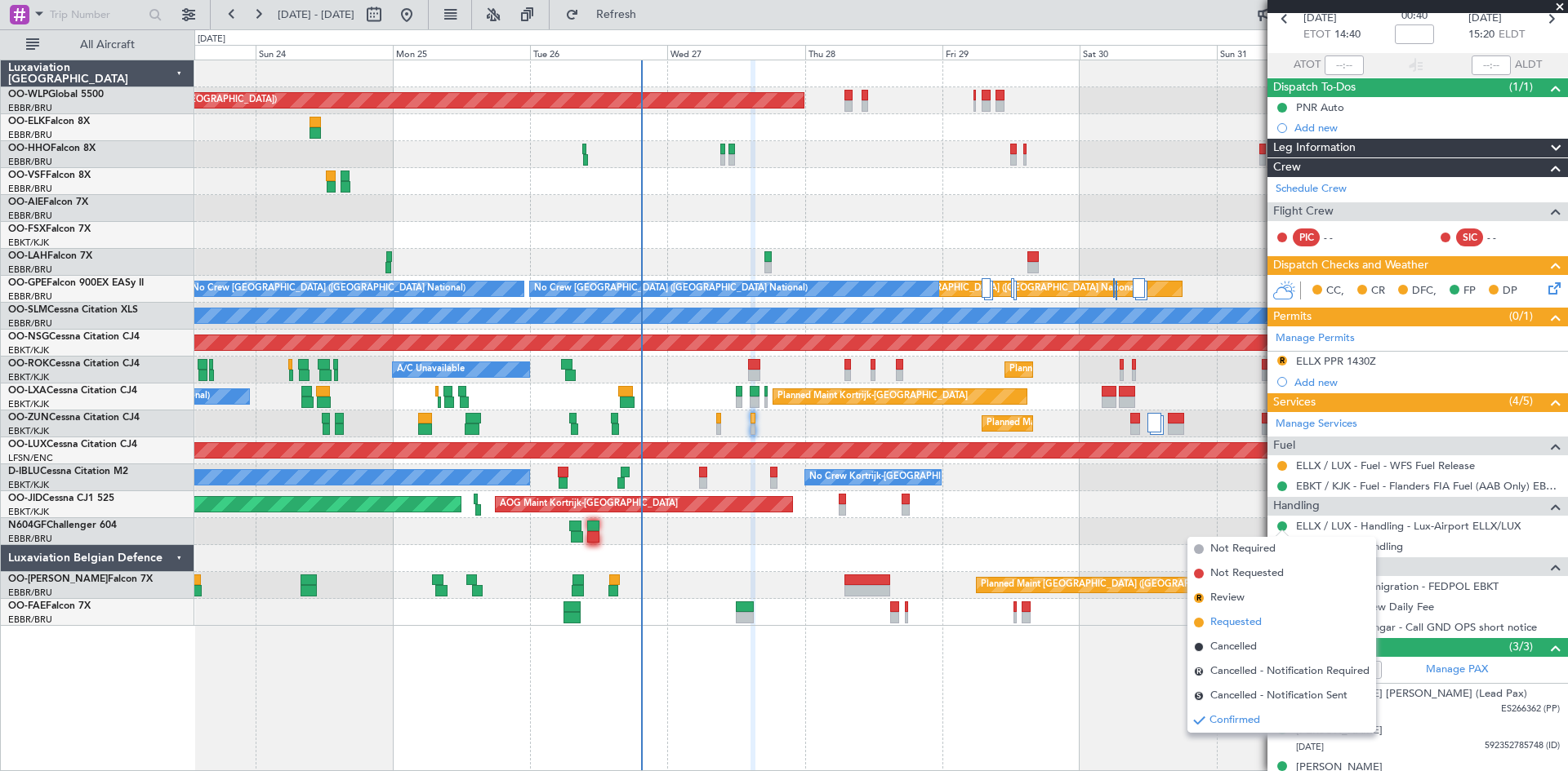
click at [1261, 614] on li "Requested" at bounding box center [1281, 623] width 189 height 24
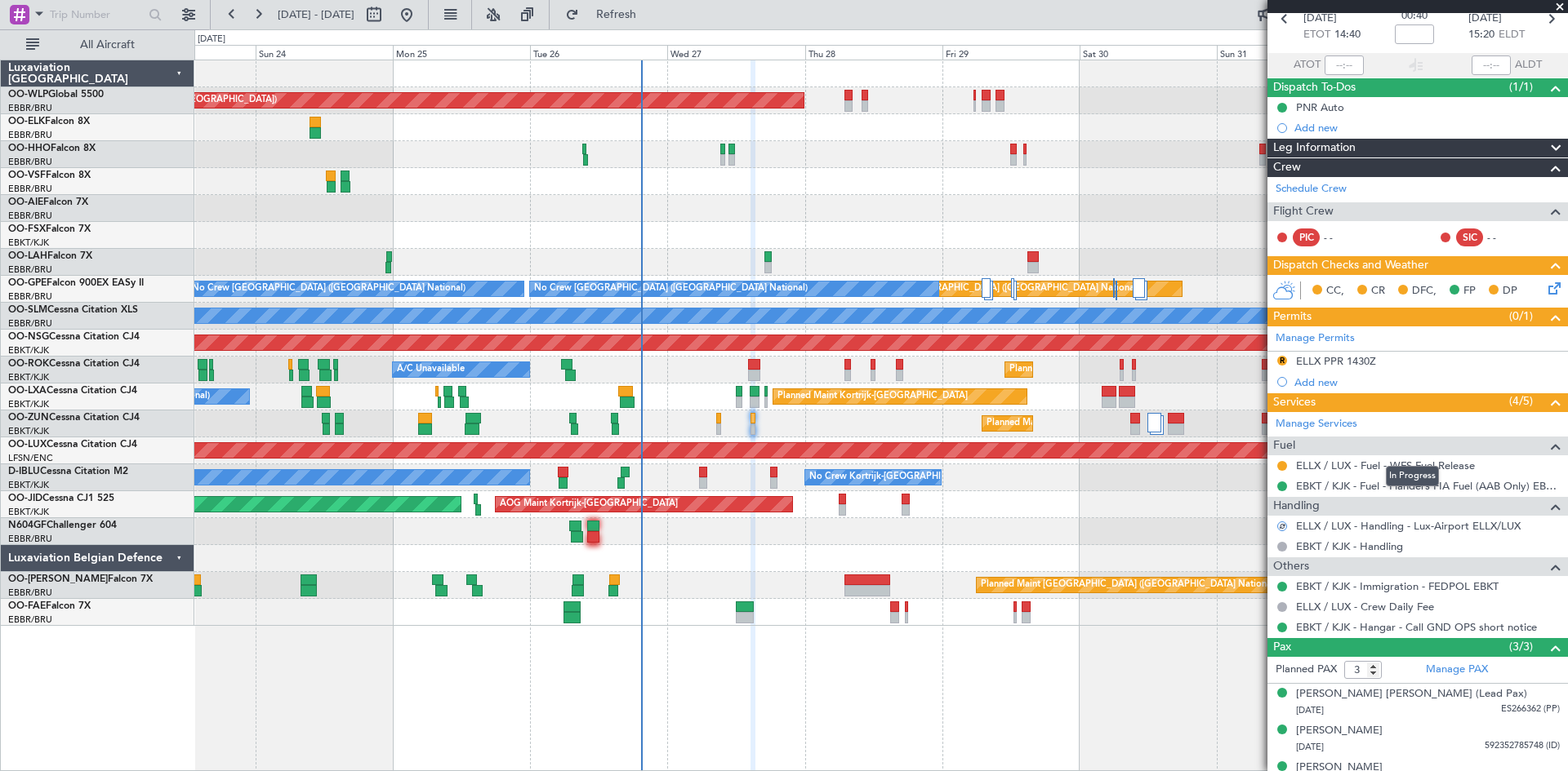
scroll to position [0, 0]
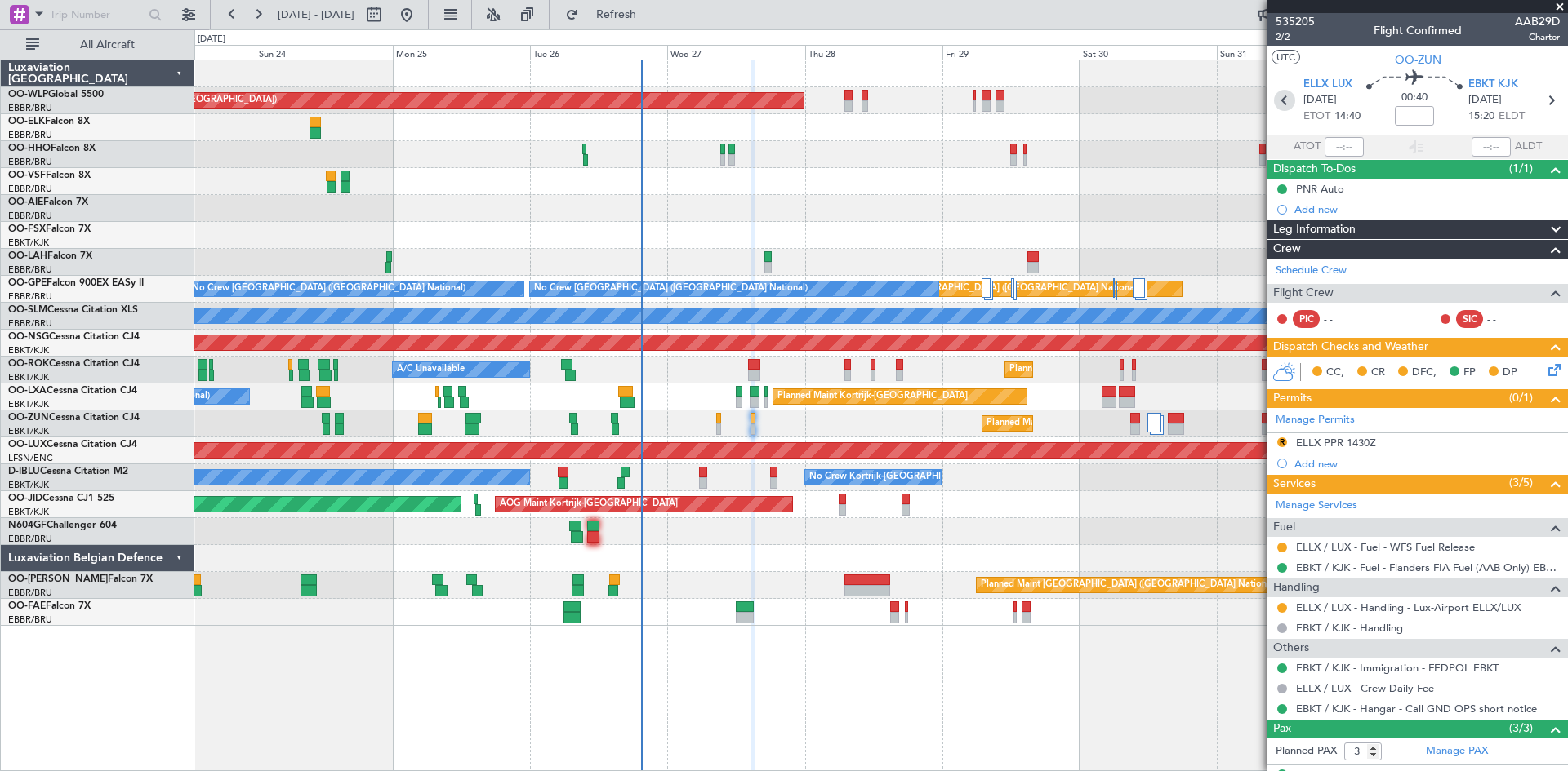
click at [1288, 98] on icon at bounding box center [1284, 100] width 21 height 21
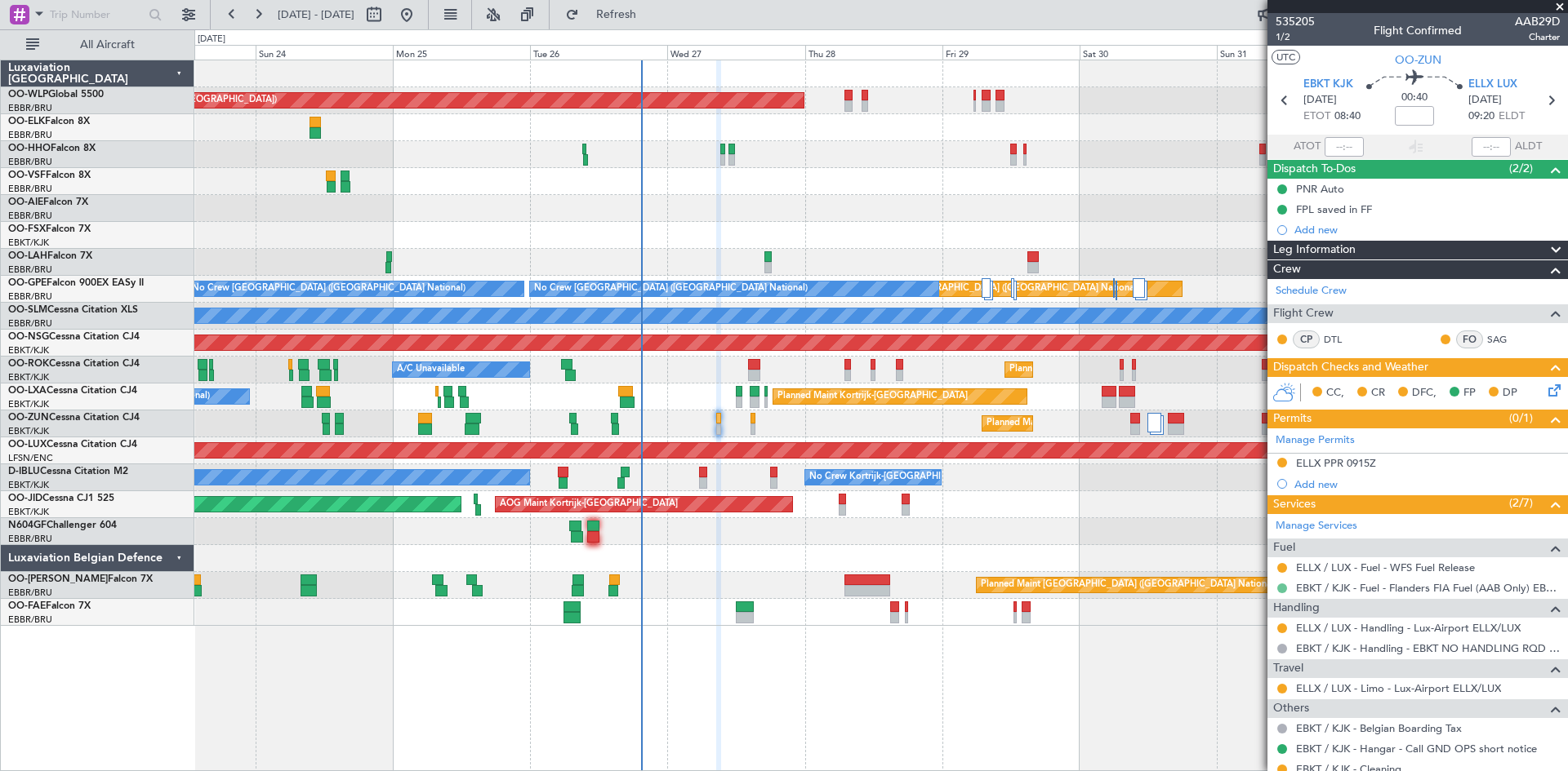
click at [1284, 588] on button at bounding box center [1281, 588] width 10 height 10
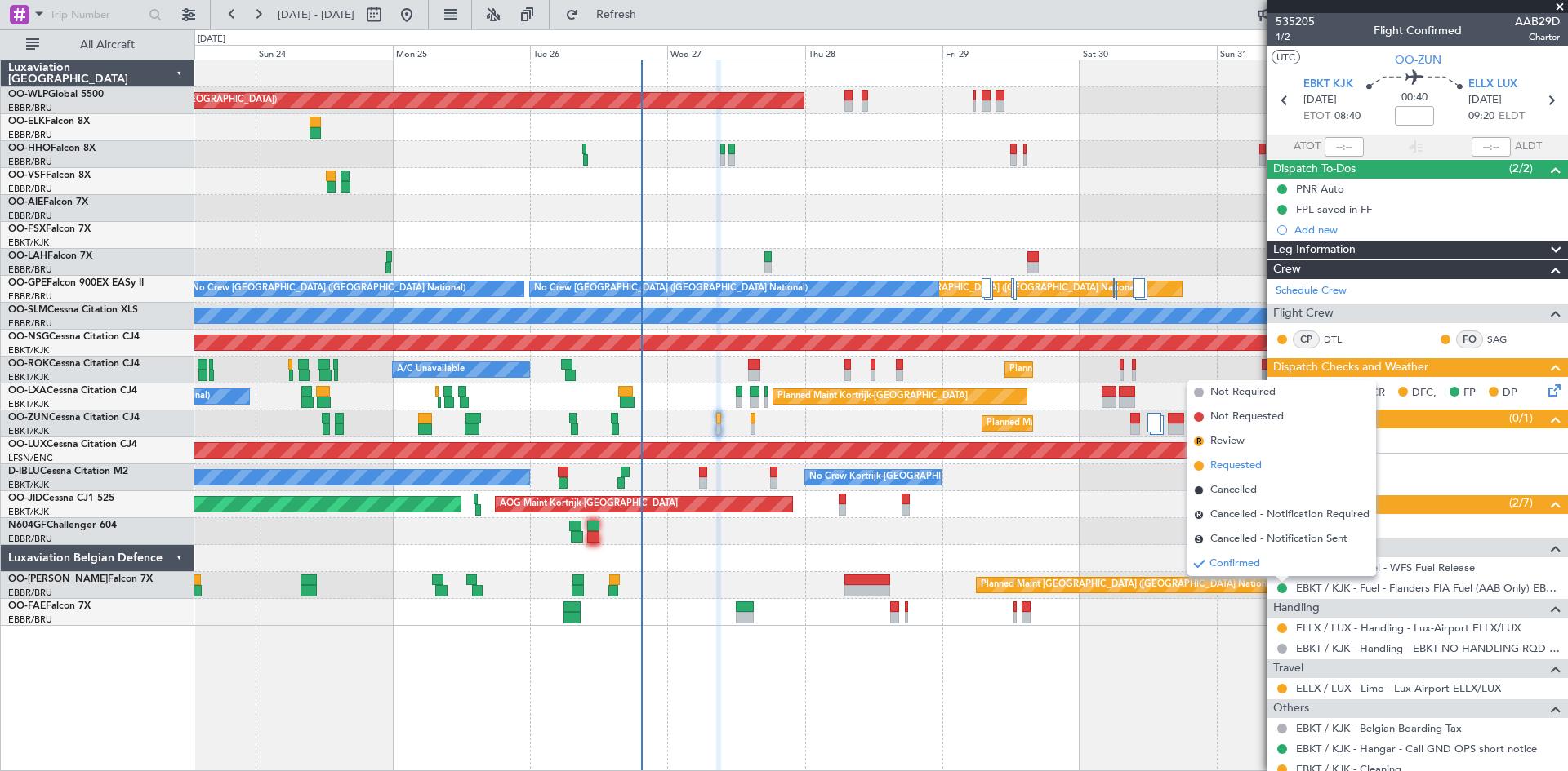
click at [1223, 470] on span "Requested" at bounding box center [1236, 465] width 52 height 17
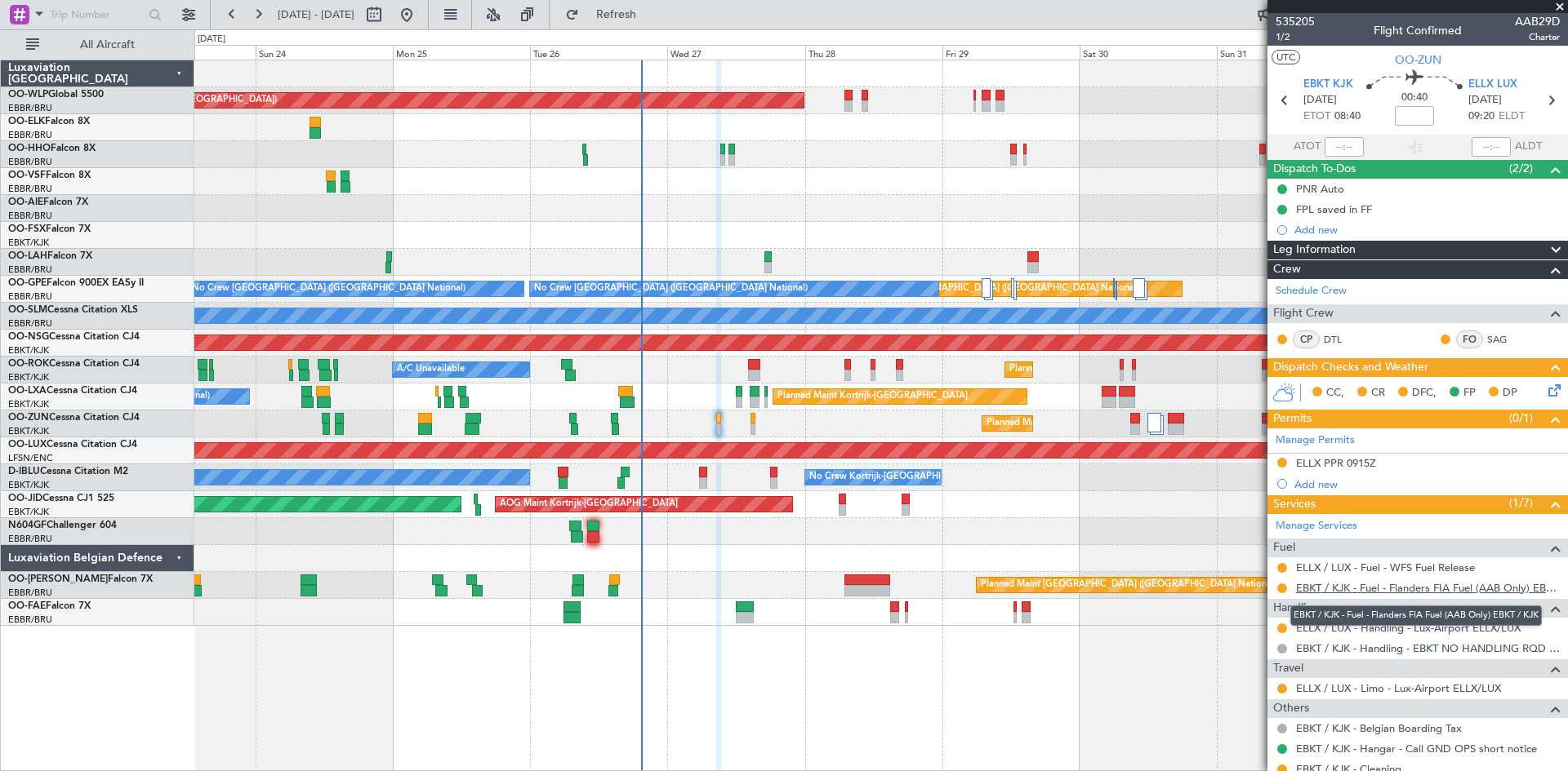
click at [1419, 587] on link "EBKT / KJK - Fuel - Flanders FIA Fuel (AAB Only) EBKT / KJK" at bounding box center [1428, 589] width 264 height 14
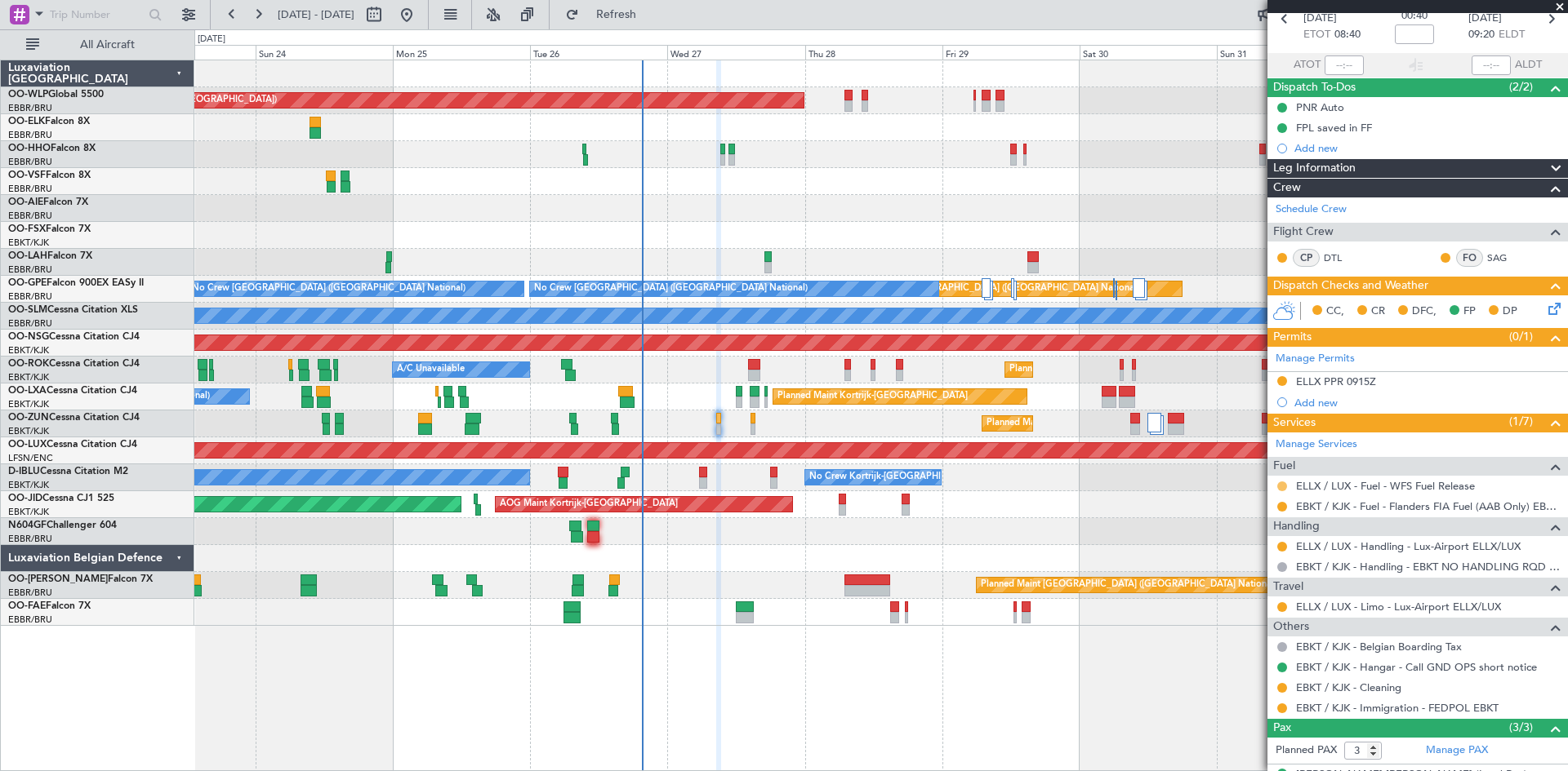
click at [1281, 483] on button at bounding box center [1281, 486] width 10 height 10
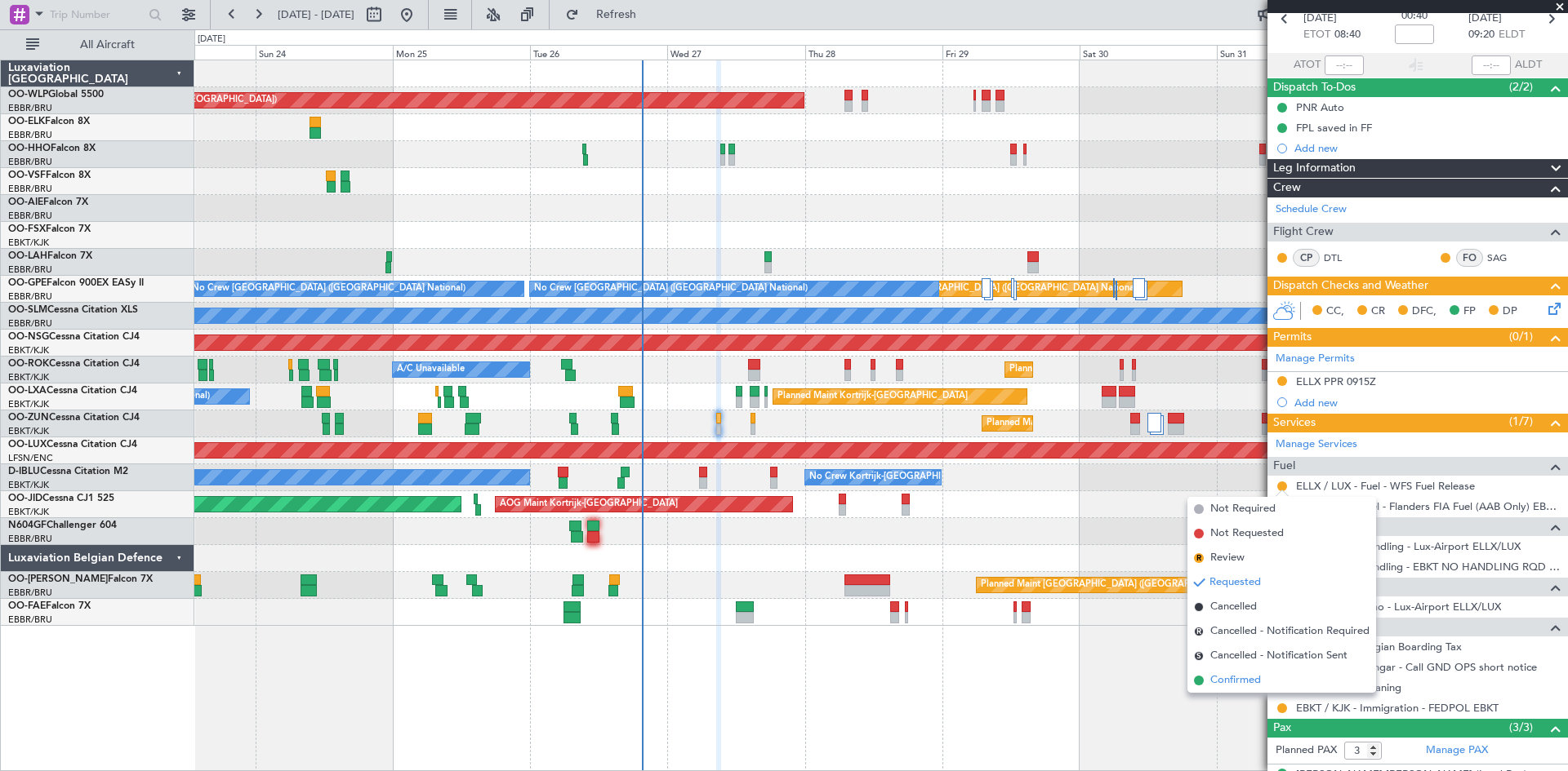
click at [1241, 679] on span "Confirmed" at bounding box center [1236, 680] width 51 height 17
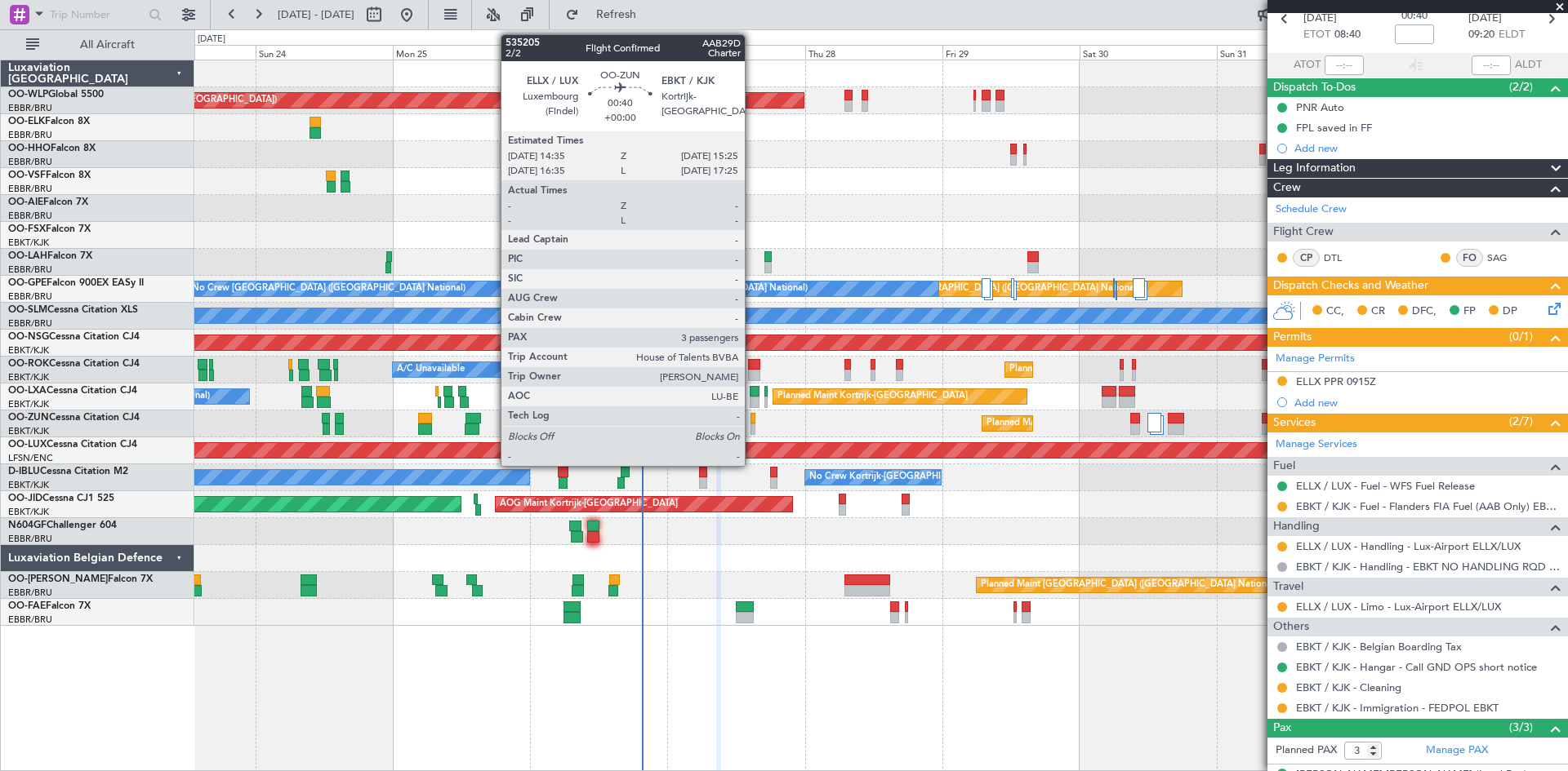
click at [752, 426] on div at bounding box center [753, 429] width 5 height 11
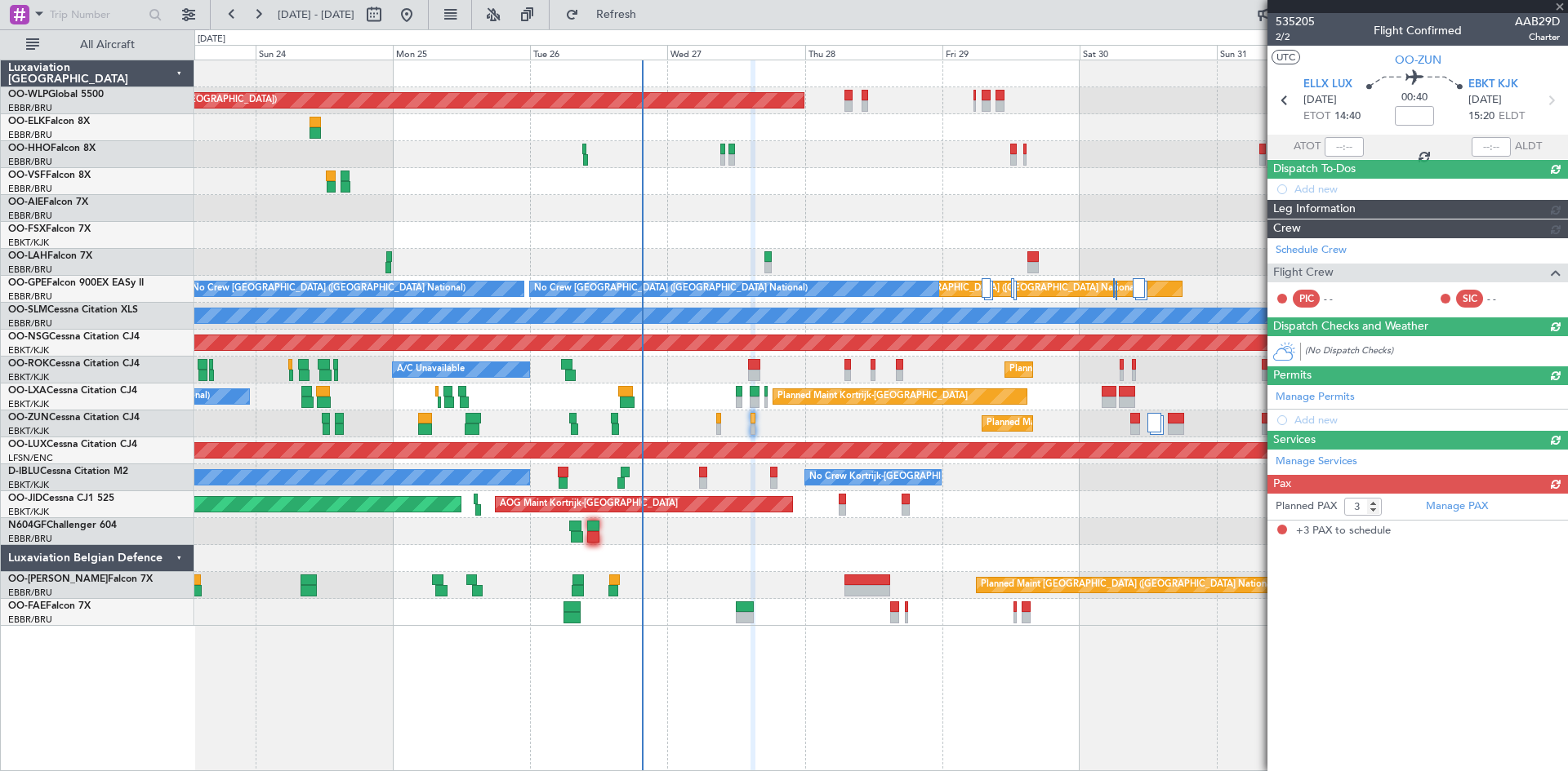
scroll to position [0, 0]
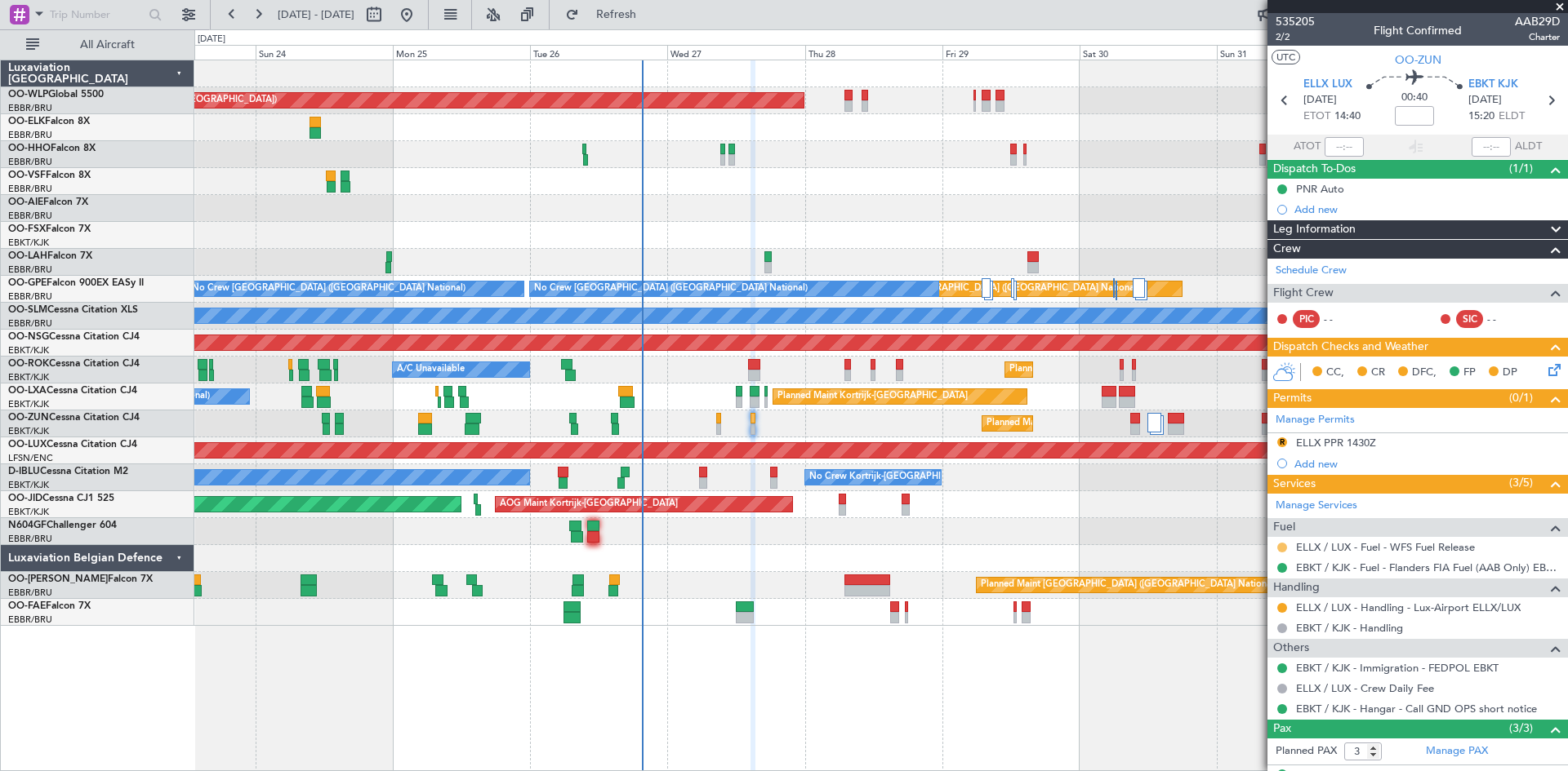
click at [1281, 546] on button at bounding box center [1281, 547] width 10 height 10
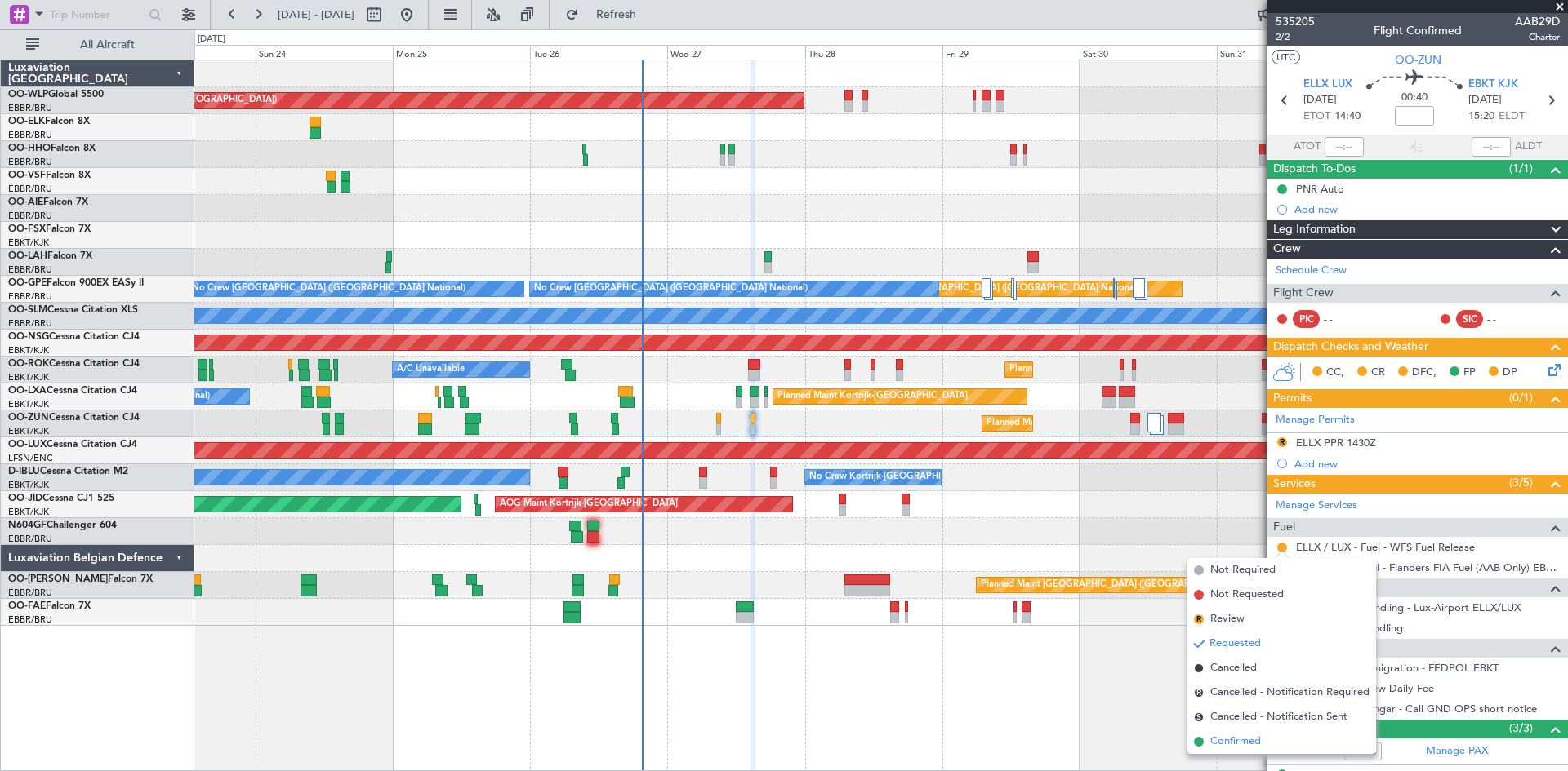
click at [1236, 741] on span "Confirmed" at bounding box center [1236, 741] width 51 height 17
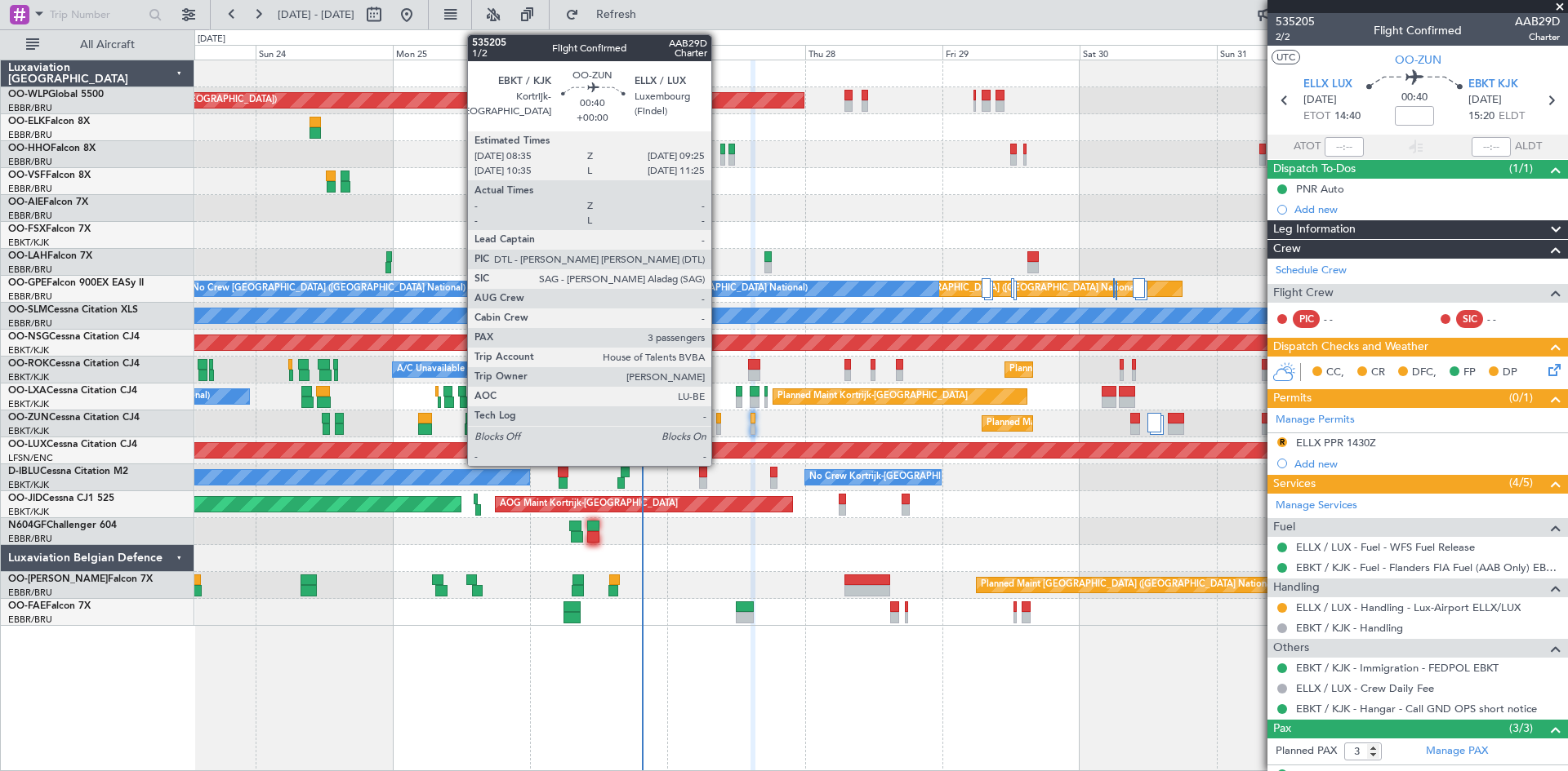
click at [719, 428] on div at bounding box center [719, 429] width 5 height 11
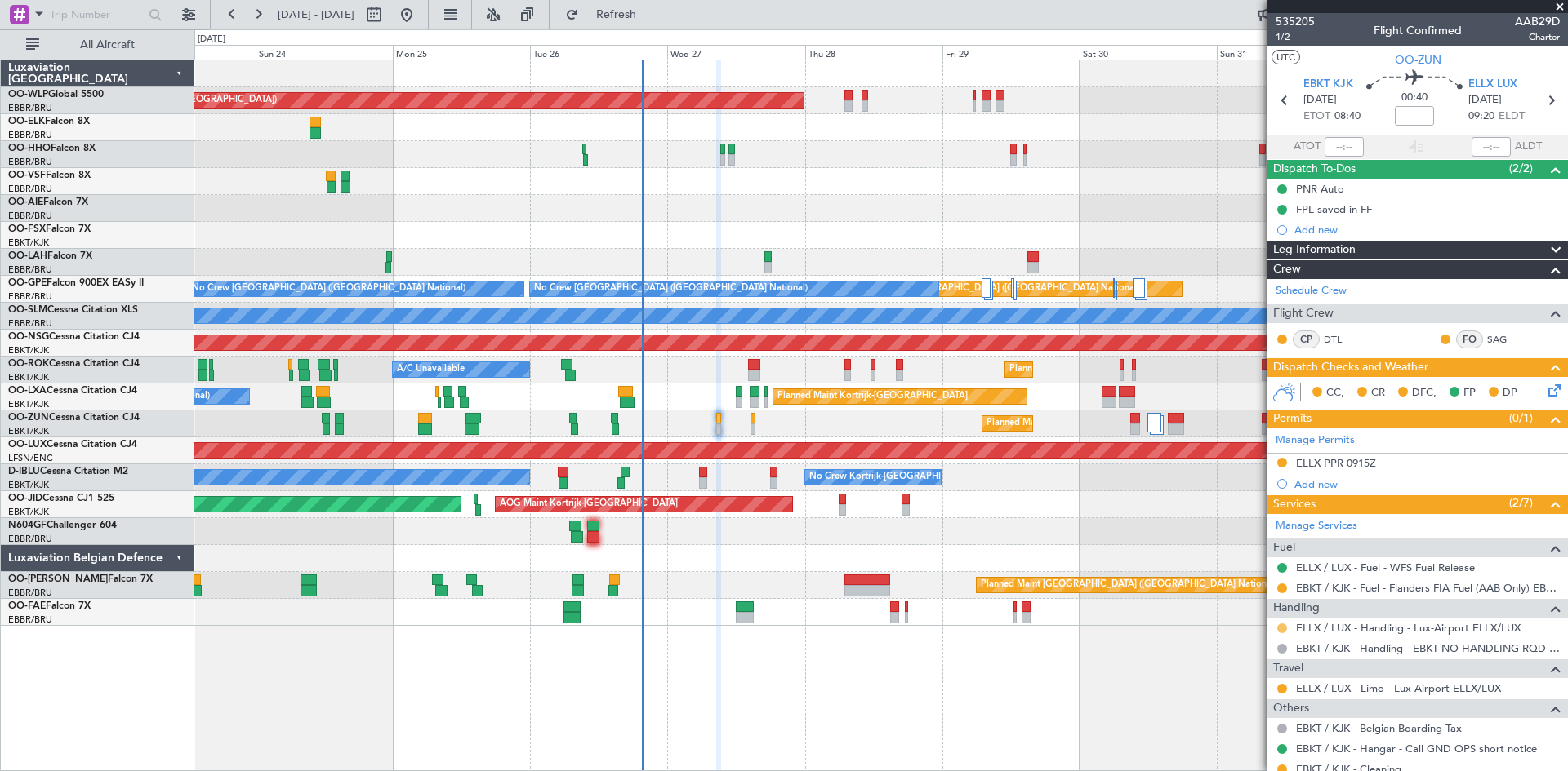
click at [1278, 628] on button at bounding box center [1281, 628] width 10 height 10
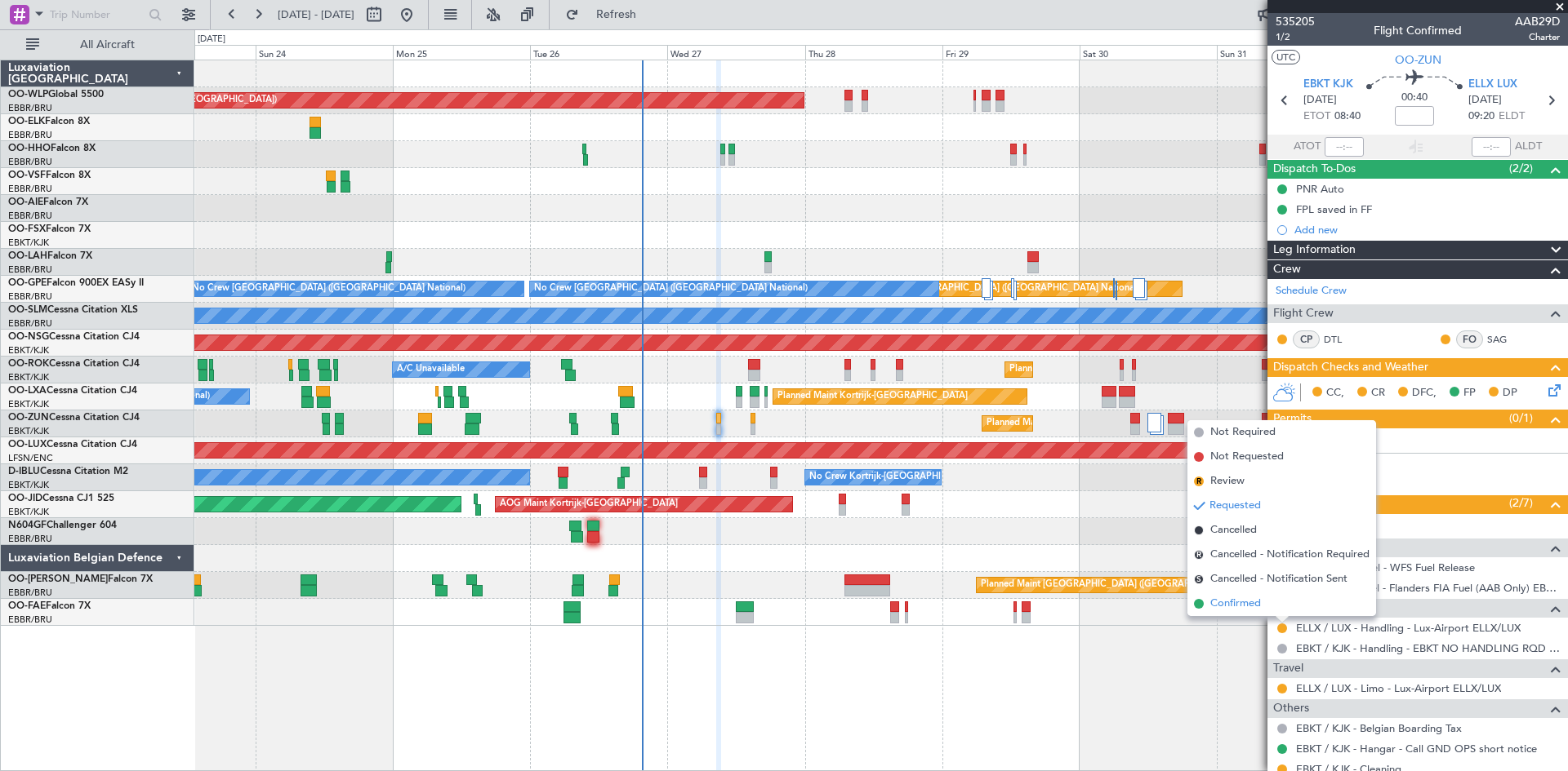
click at [1229, 600] on span "Confirmed" at bounding box center [1236, 603] width 51 height 17
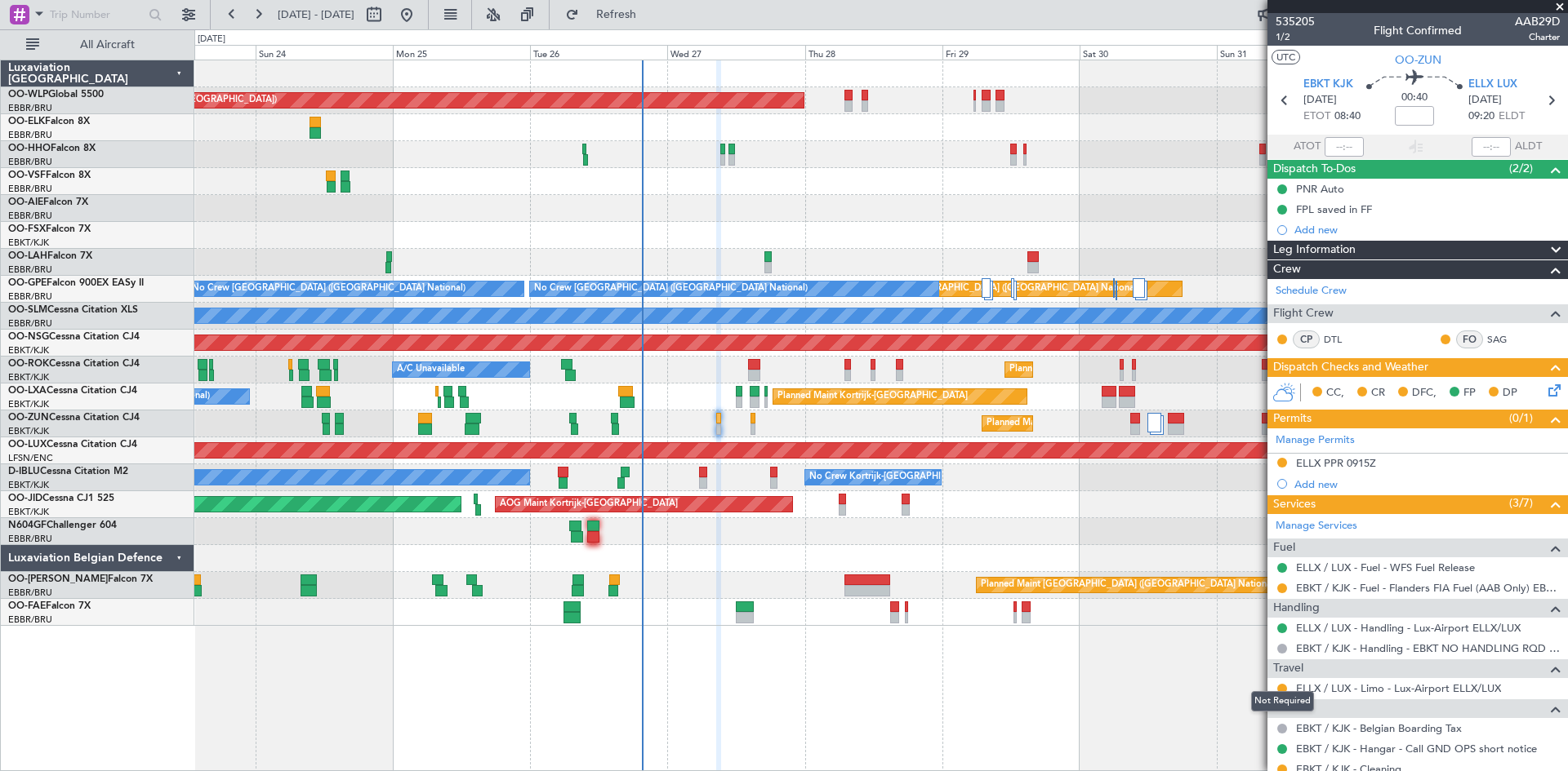
click at [1281, 686] on mat-tooltip-component "Not Required" at bounding box center [1282, 702] width 86 height 44
click at [1284, 688] on button at bounding box center [1281, 688] width 10 height 10
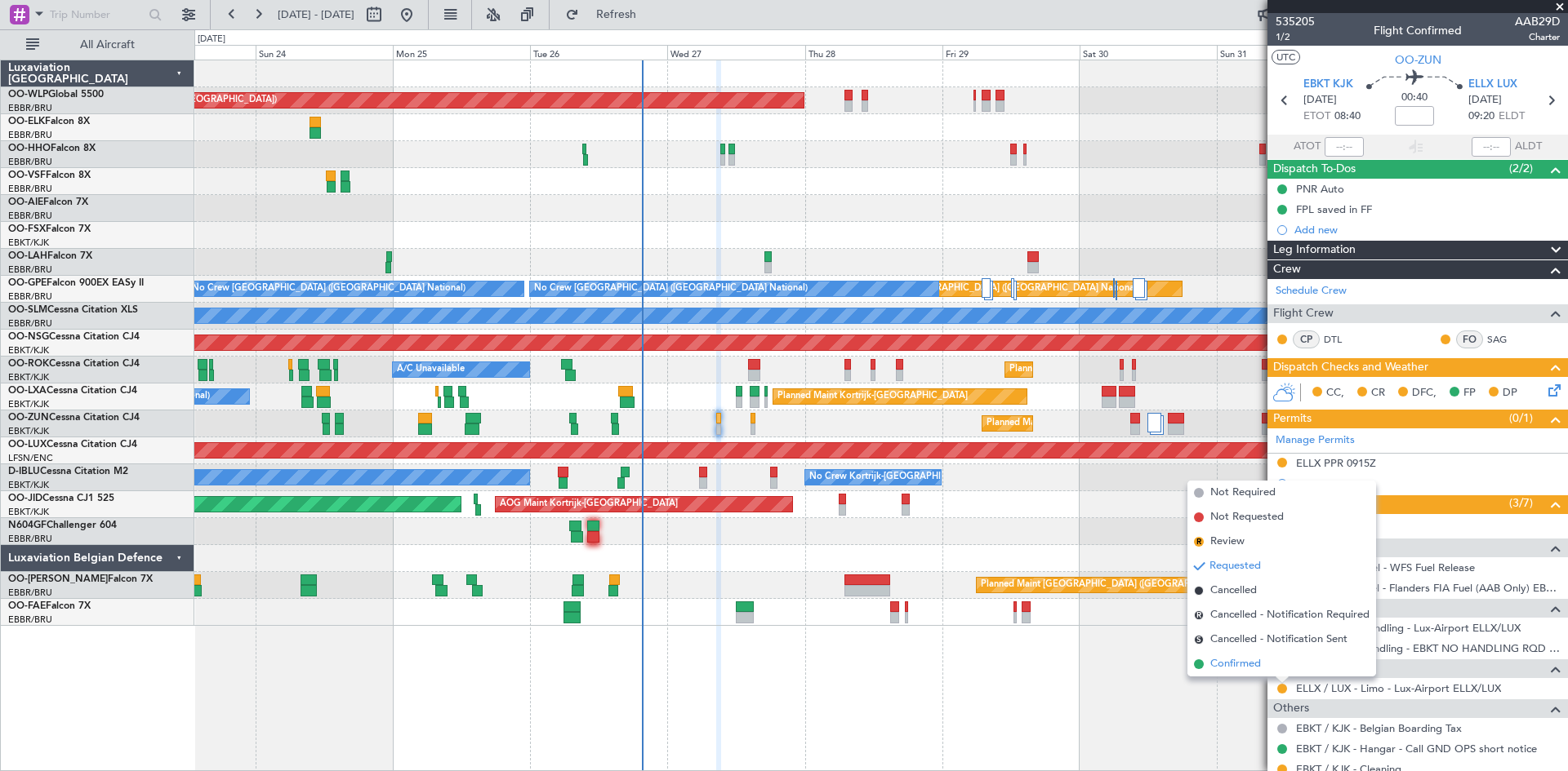
click at [1236, 662] on span "Confirmed" at bounding box center [1236, 664] width 51 height 17
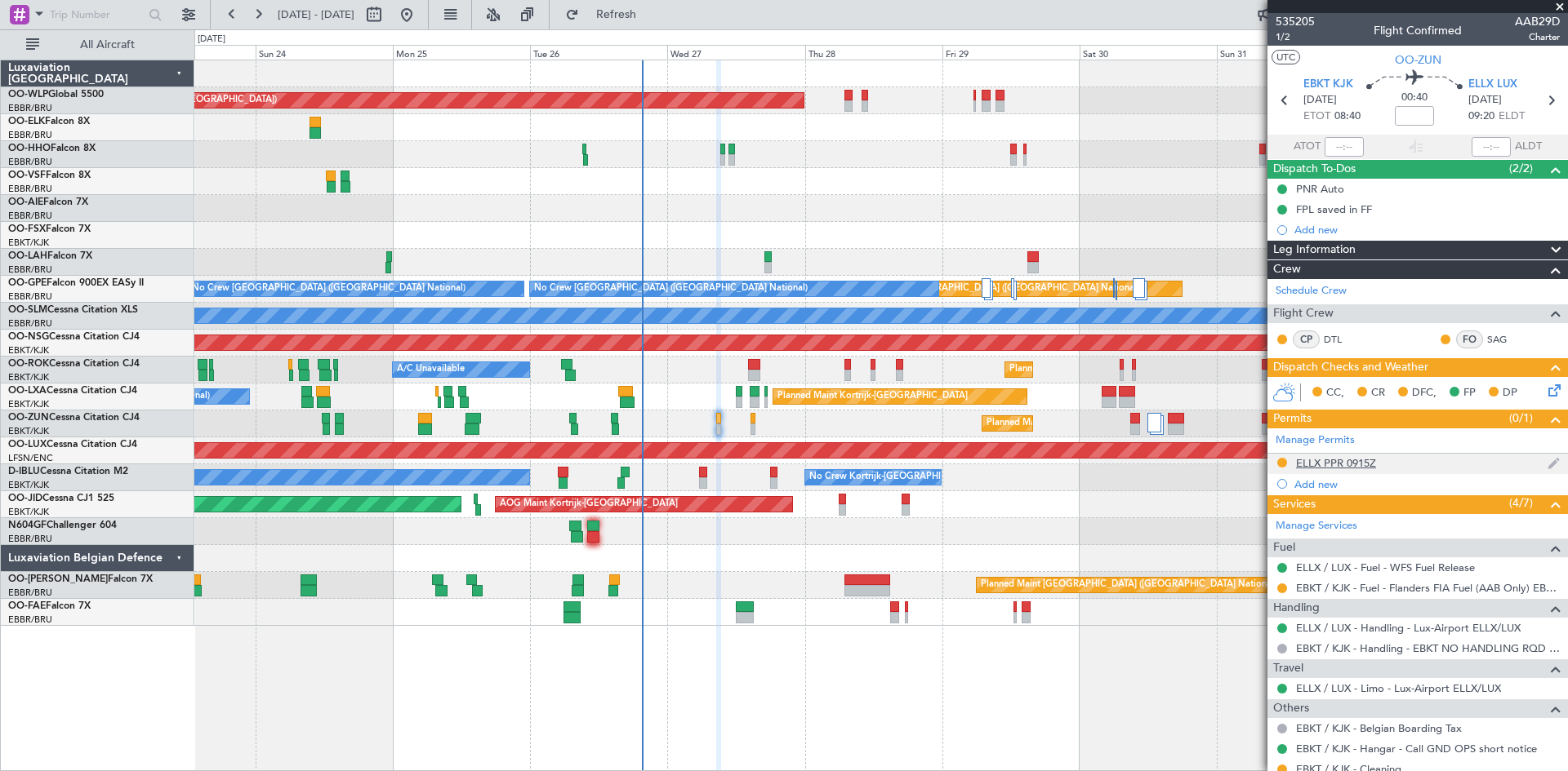
click at [1283, 469] on nimbus-traffic-light at bounding box center [1281, 465] width 13 height 16
click at [1277, 462] on button at bounding box center [1281, 462] width 10 height 10
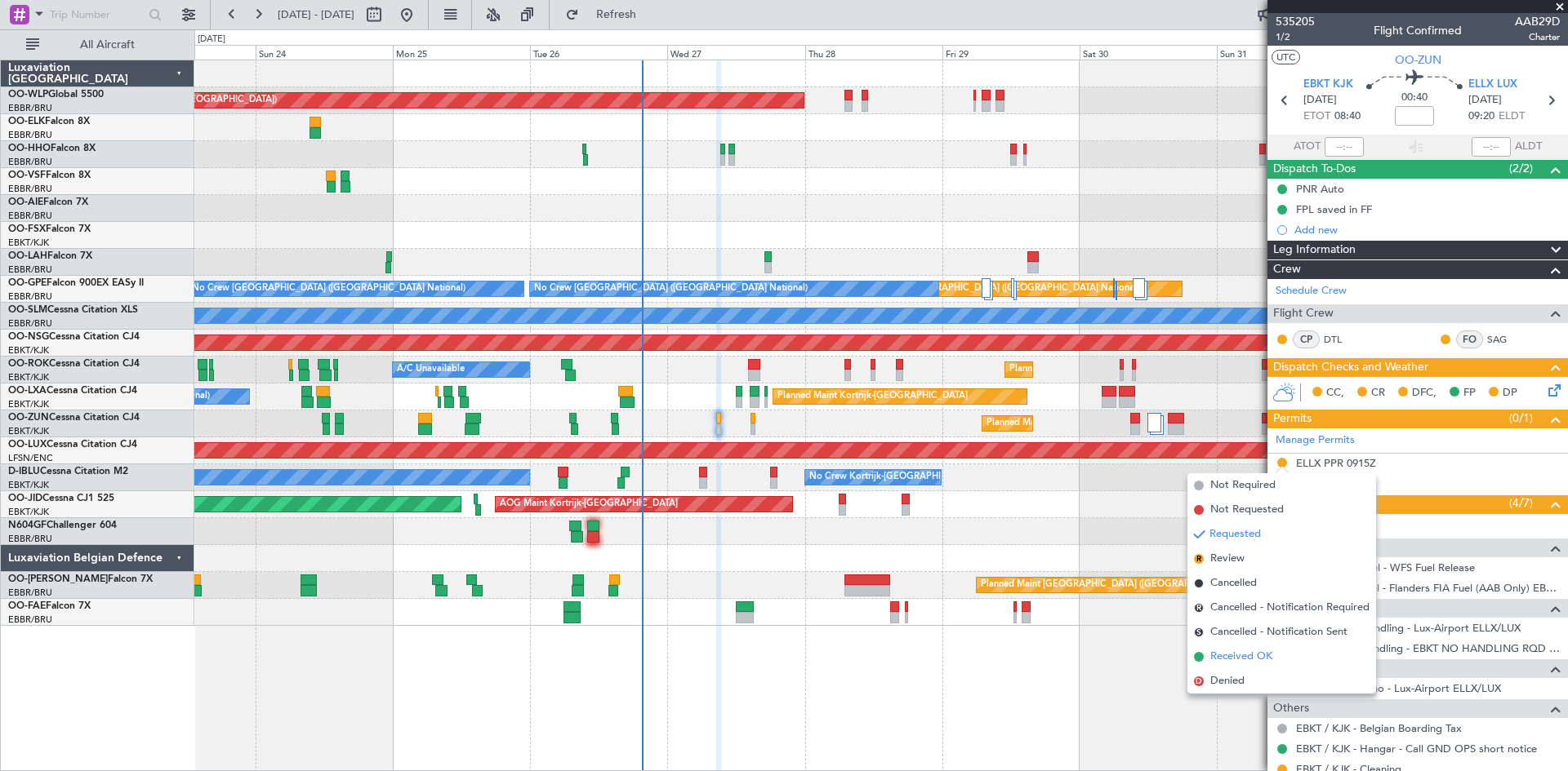
click at [1236, 653] on span "Received OK" at bounding box center [1241, 657] width 62 height 17
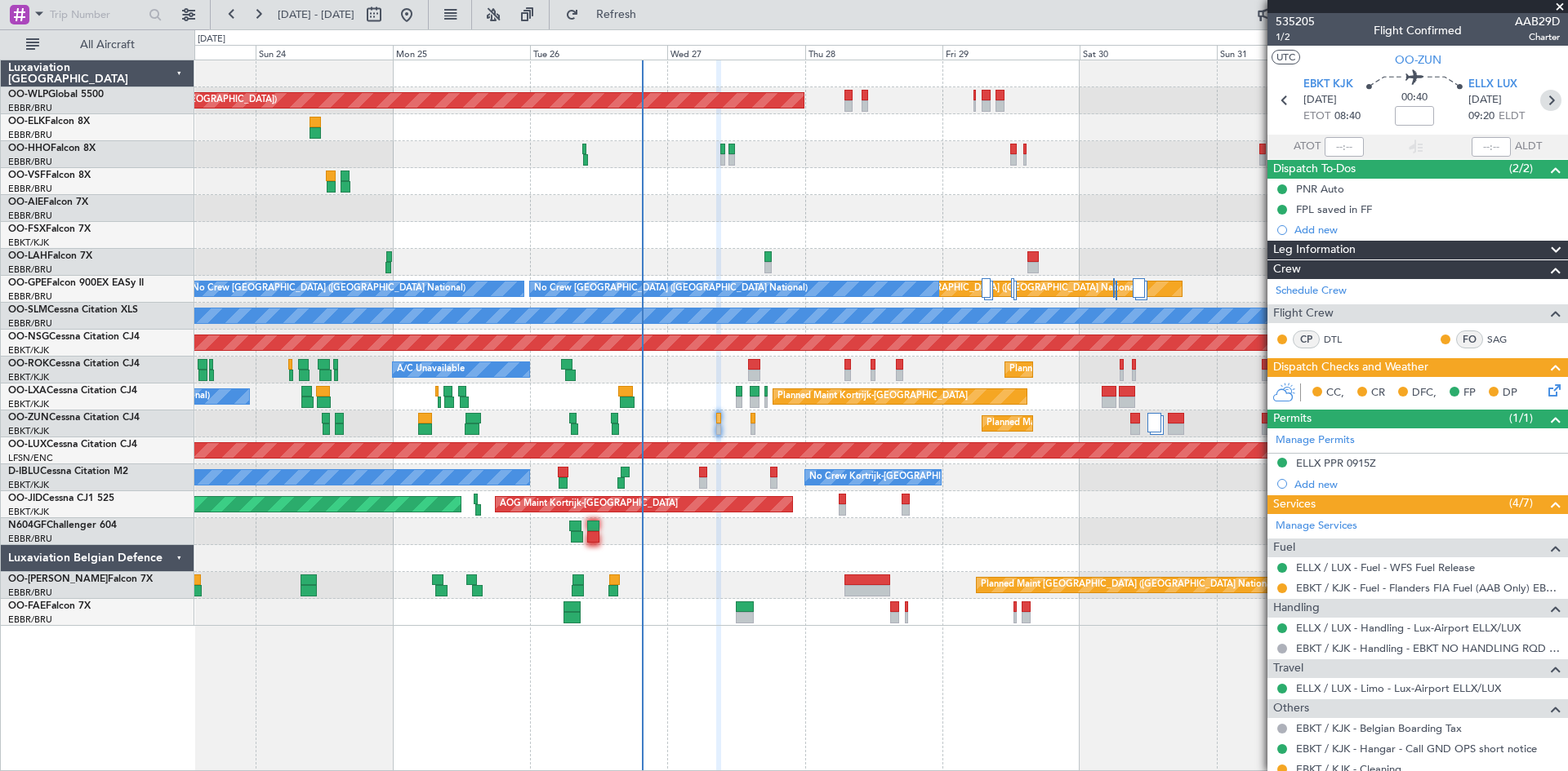
click at [1544, 94] on icon at bounding box center [1551, 100] width 21 height 21
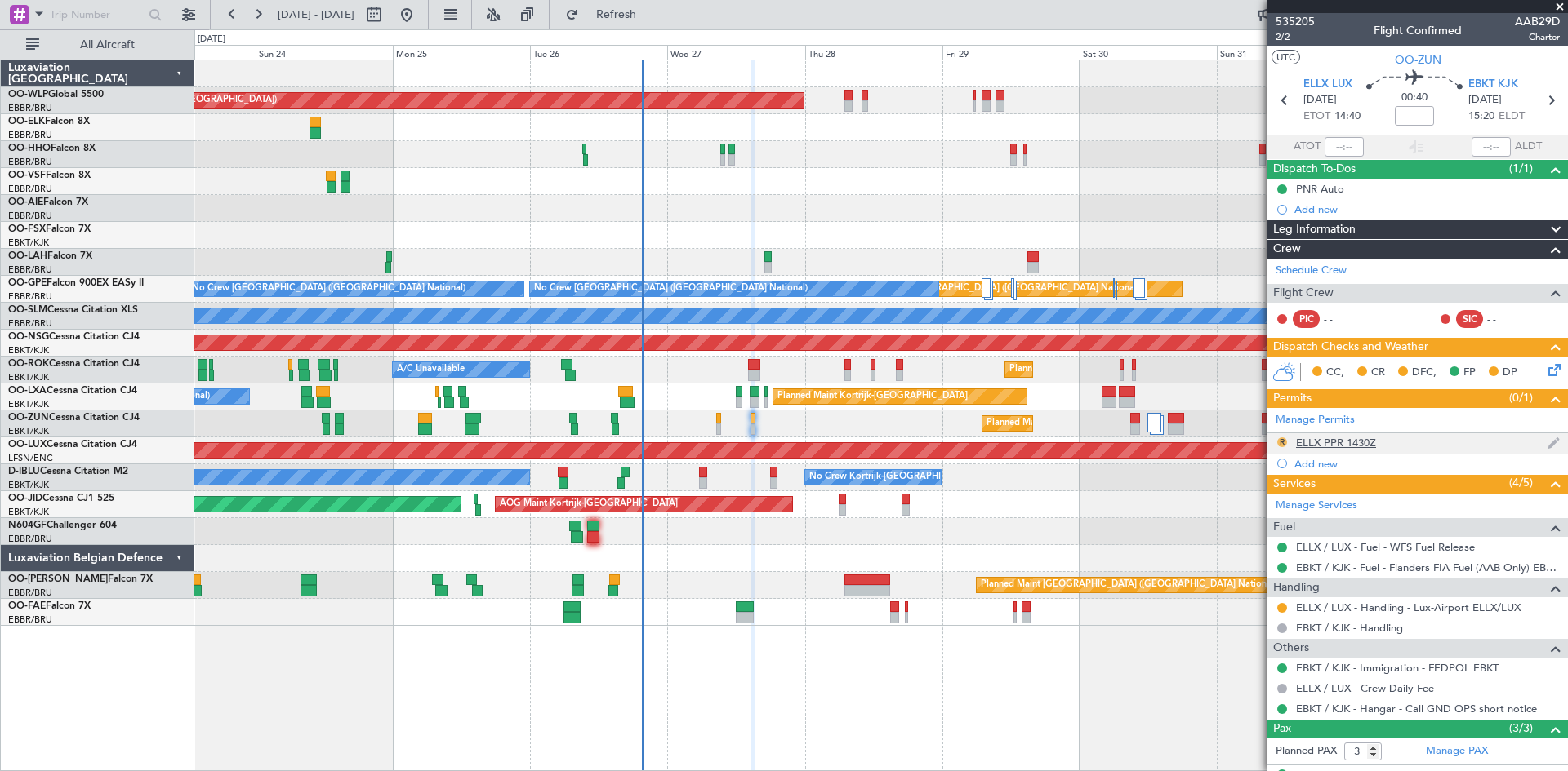
click at [1280, 440] on button "R" at bounding box center [1281, 442] width 10 height 10
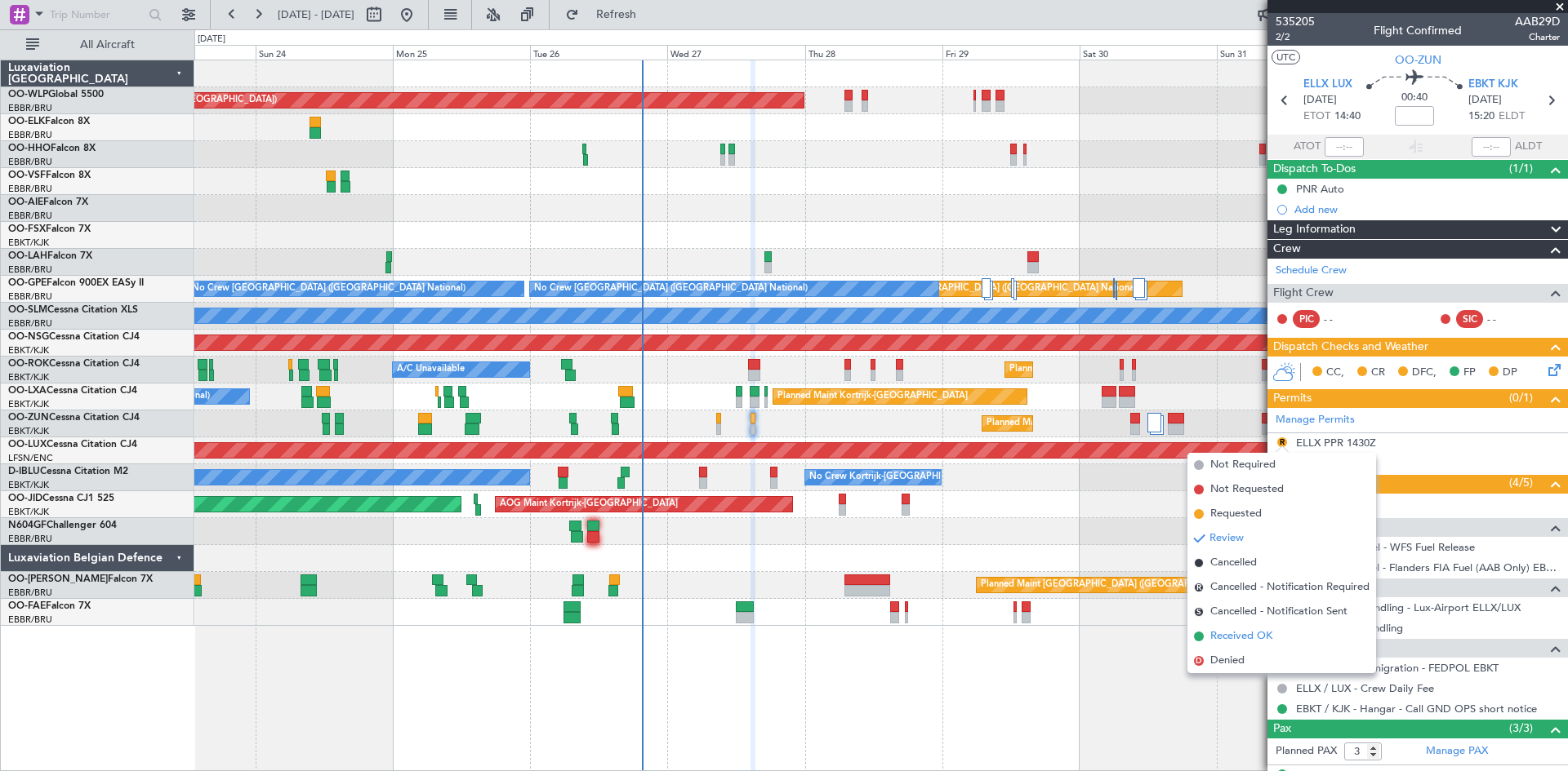
click at [1238, 633] on span "Received OK" at bounding box center [1241, 637] width 62 height 17
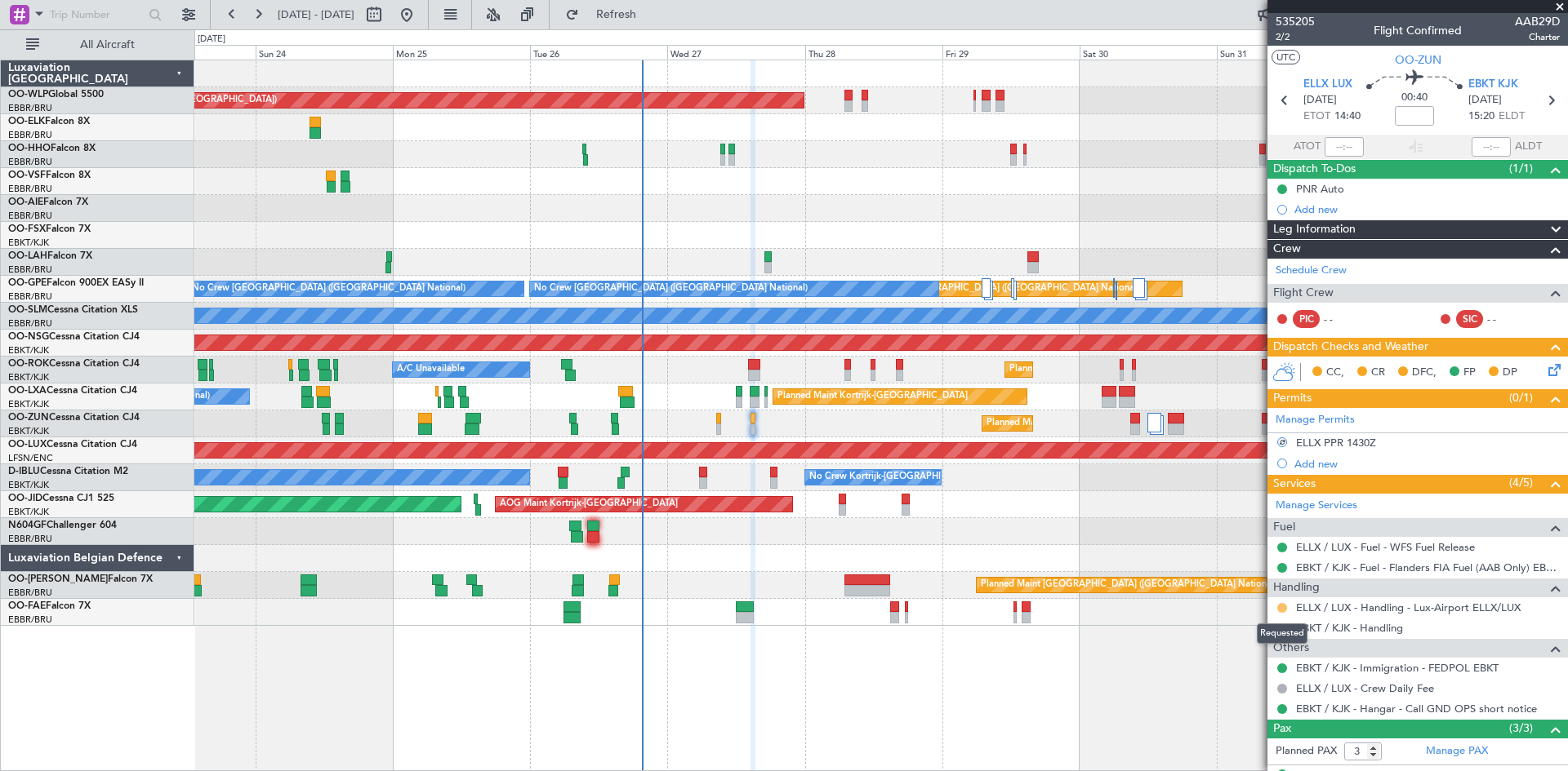
click at [1281, 607] on button at bounding box center [1281, 608] width 10 height 10
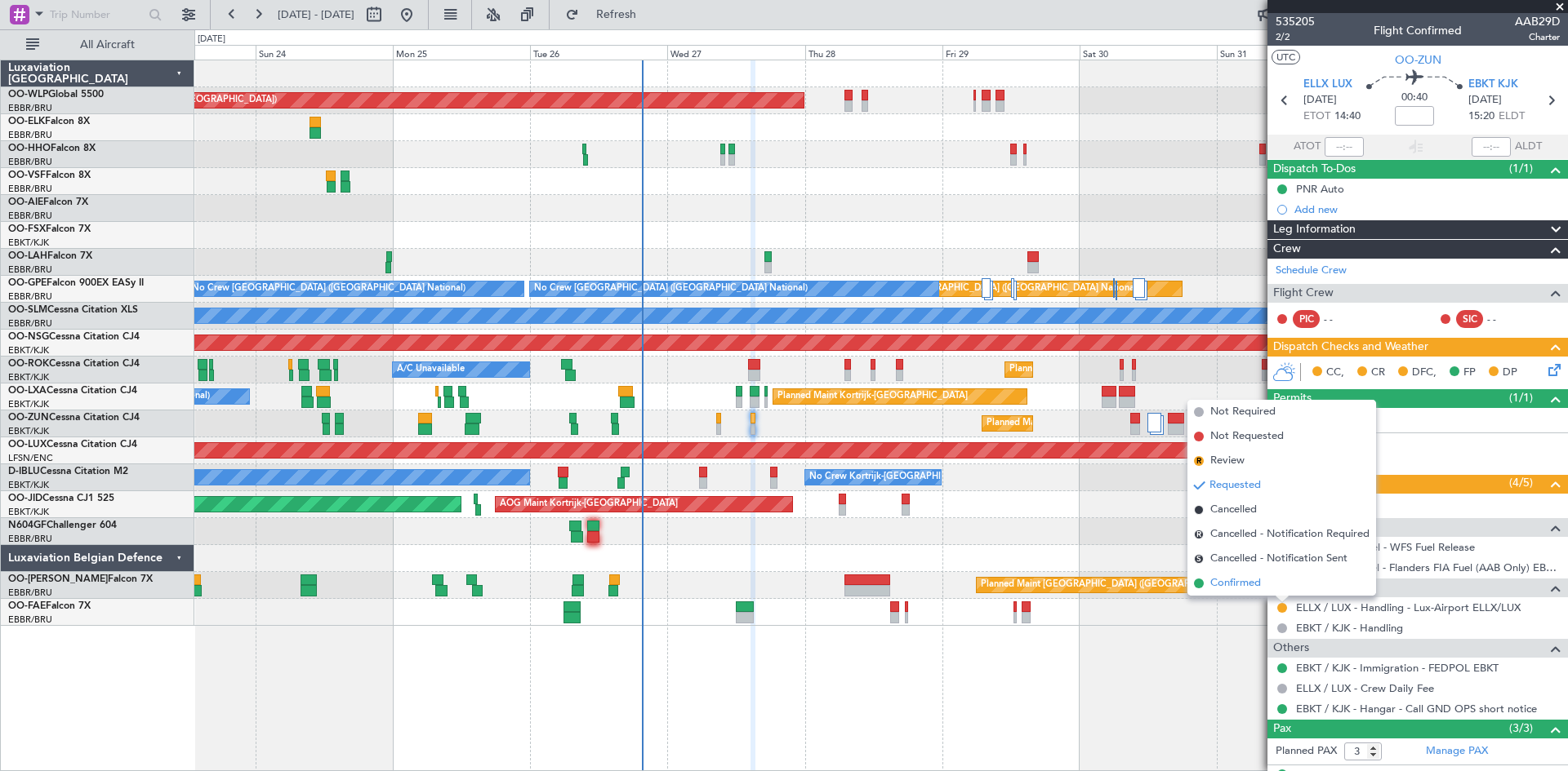
click at [1269, 584] on li "Confirmed" at bounding box center [1281, 583] width 189 height 24
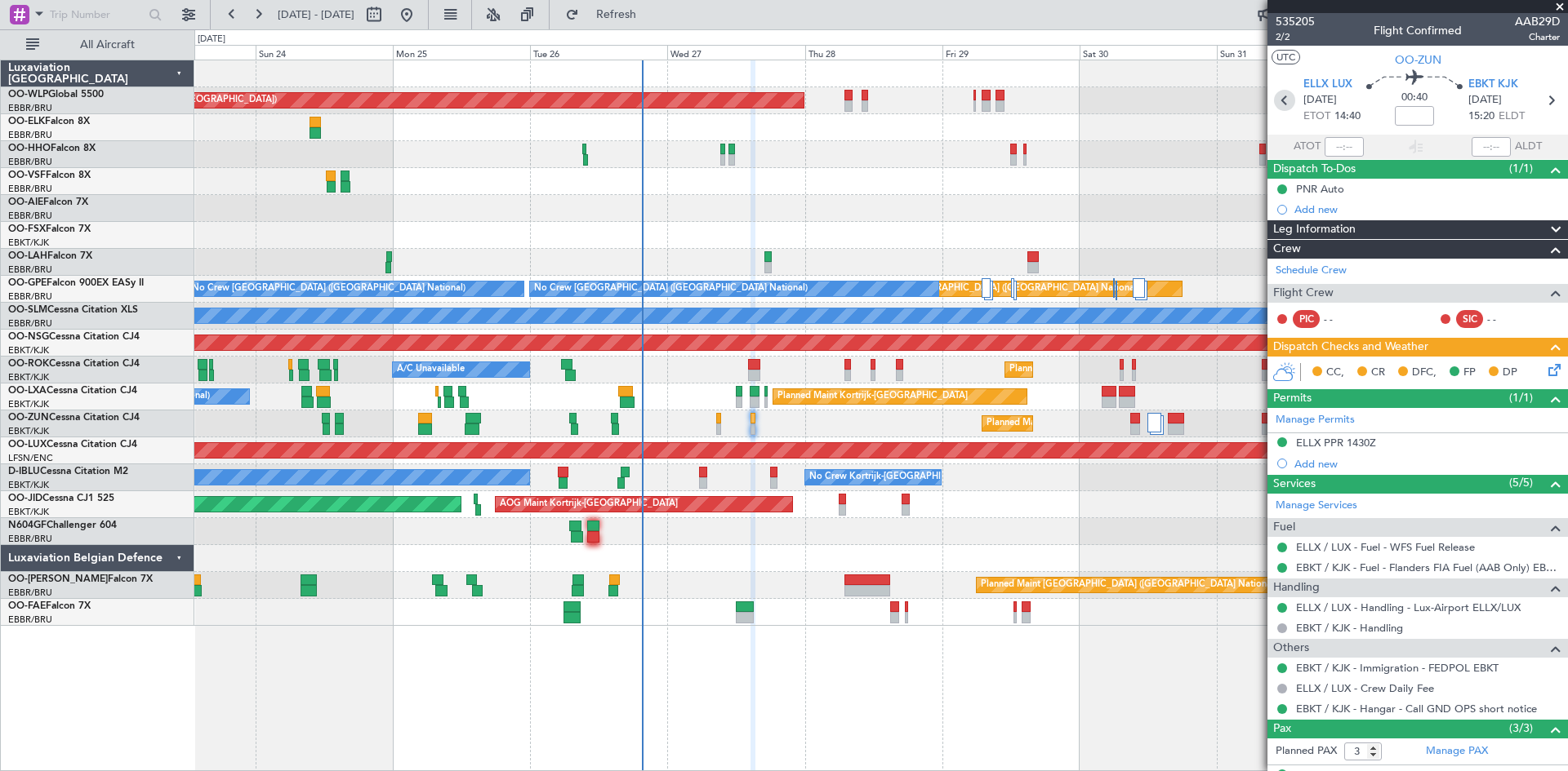
click at [1288, 107] on icon at bounding box center [1284, 100] width 21 height 21
click at [1432, 667] on link "EBKT / KJK - Immigration - FEDPOL EBKT" at bounding box center [1398, 668] width 203 height 14
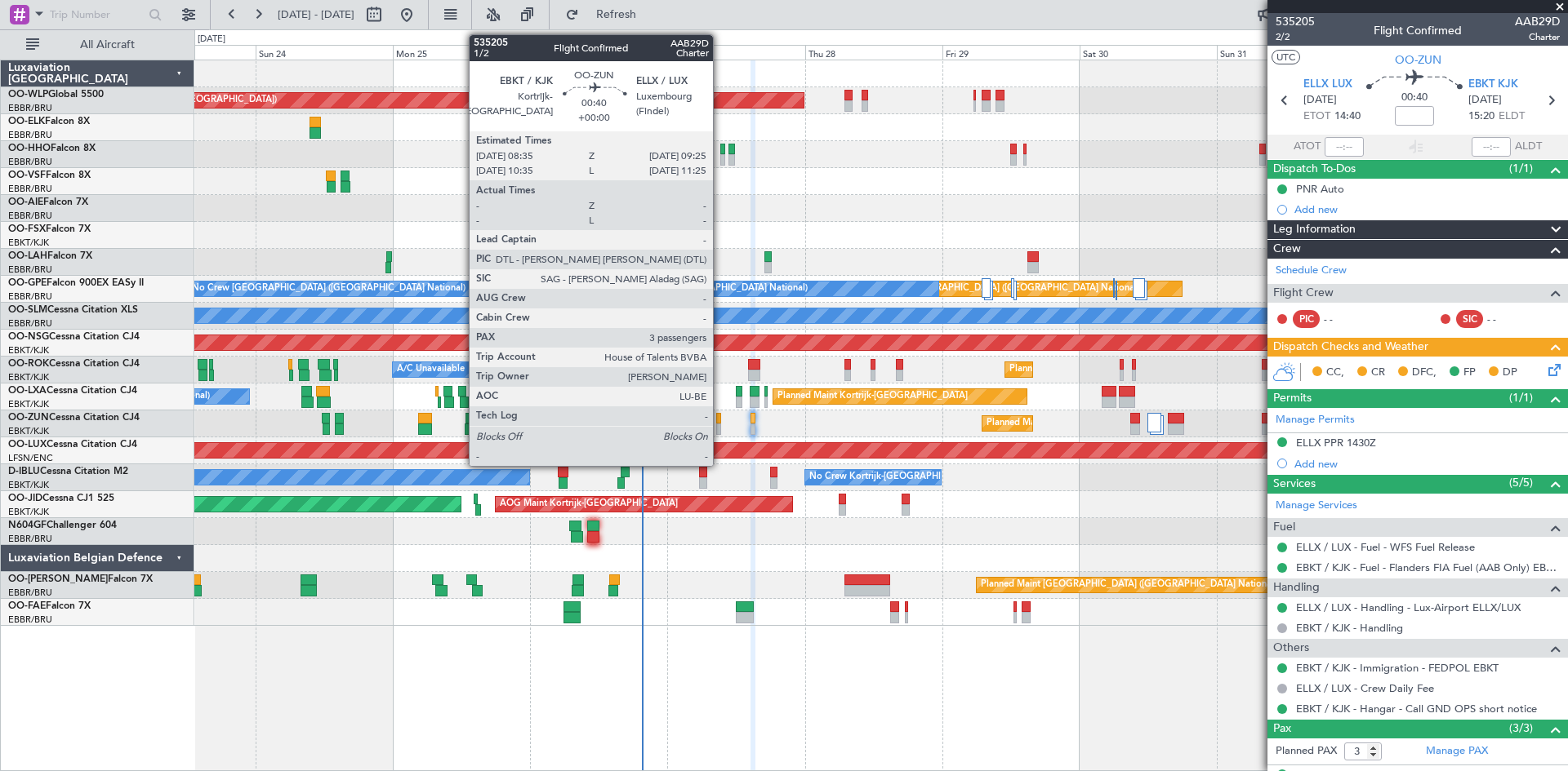
click at [721, 428] on div at bounding box center [719, 429] width 5 height 11
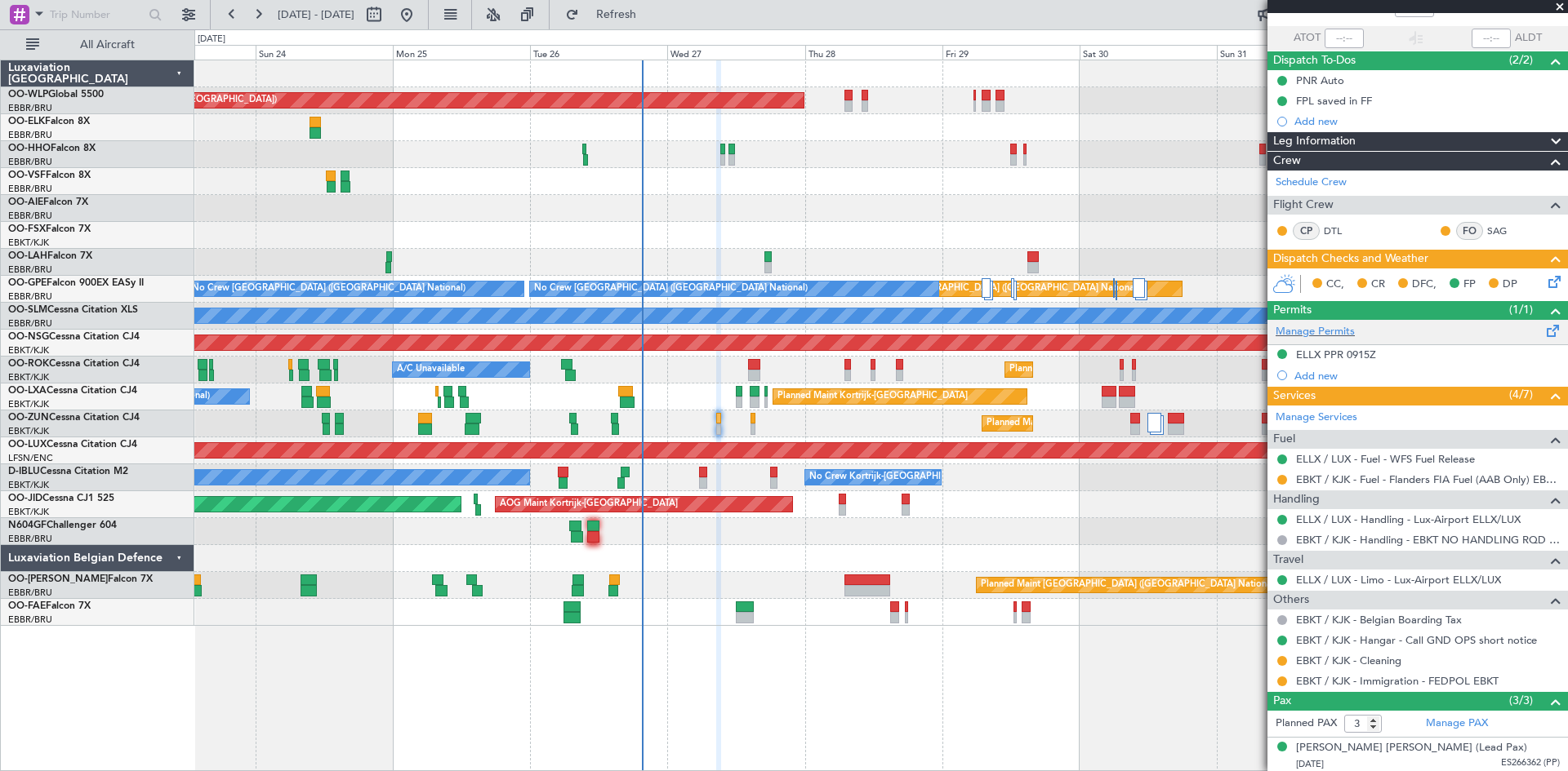
scroll to position [81, 0]
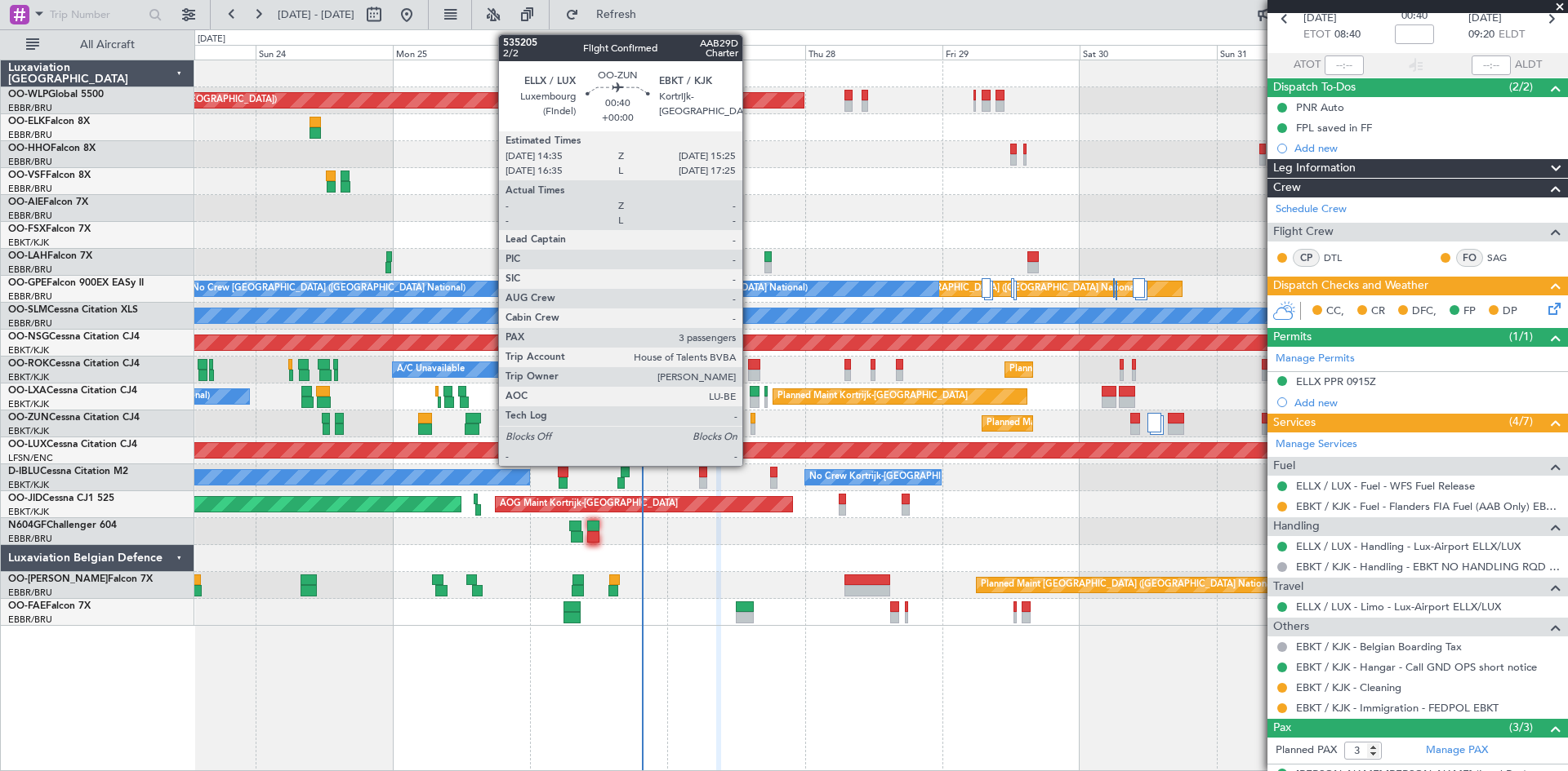
click at [750, 418] on div at bounding box center [753, 418] width 5 height 11
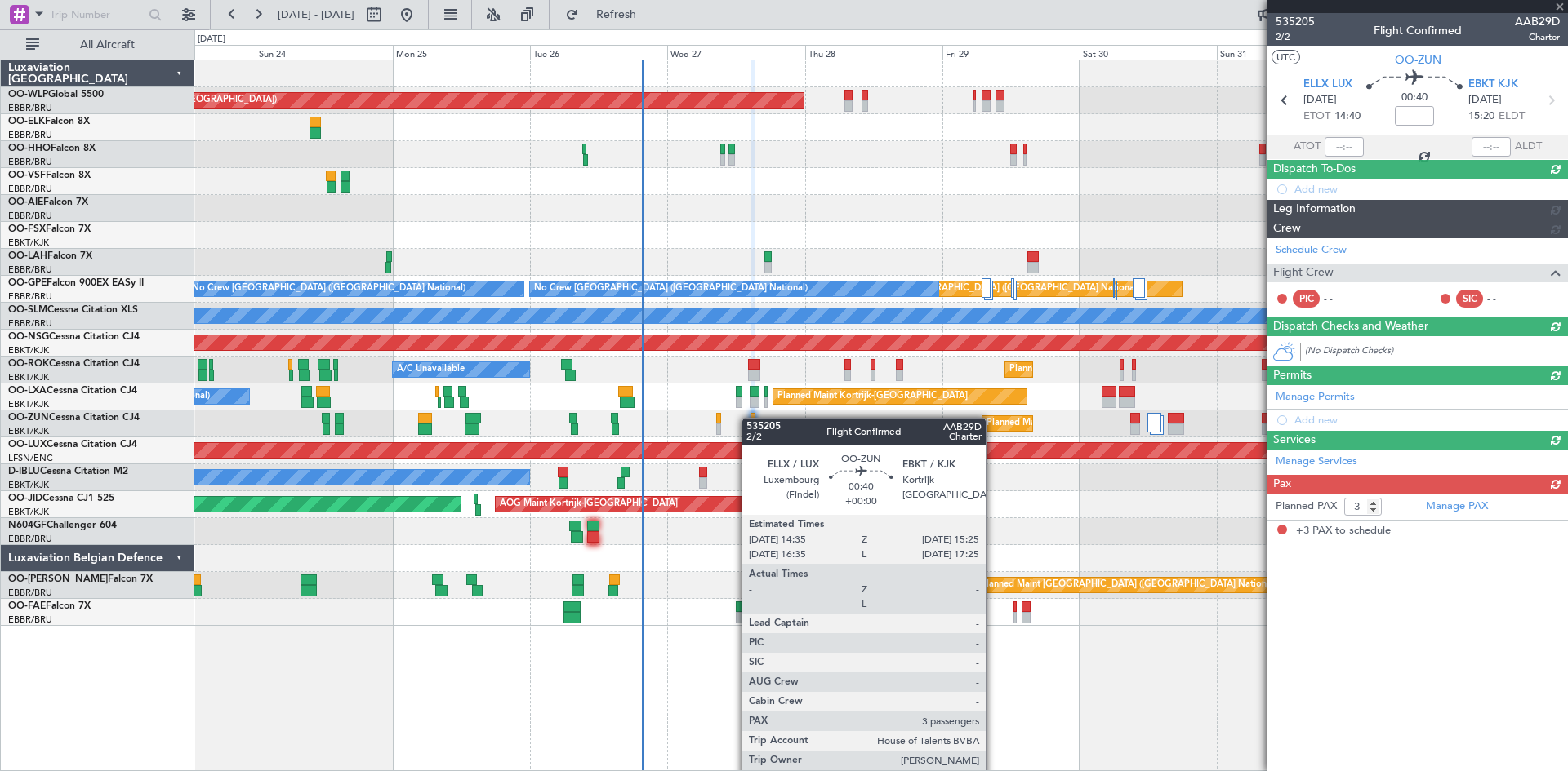
scroll to position [0, 0]
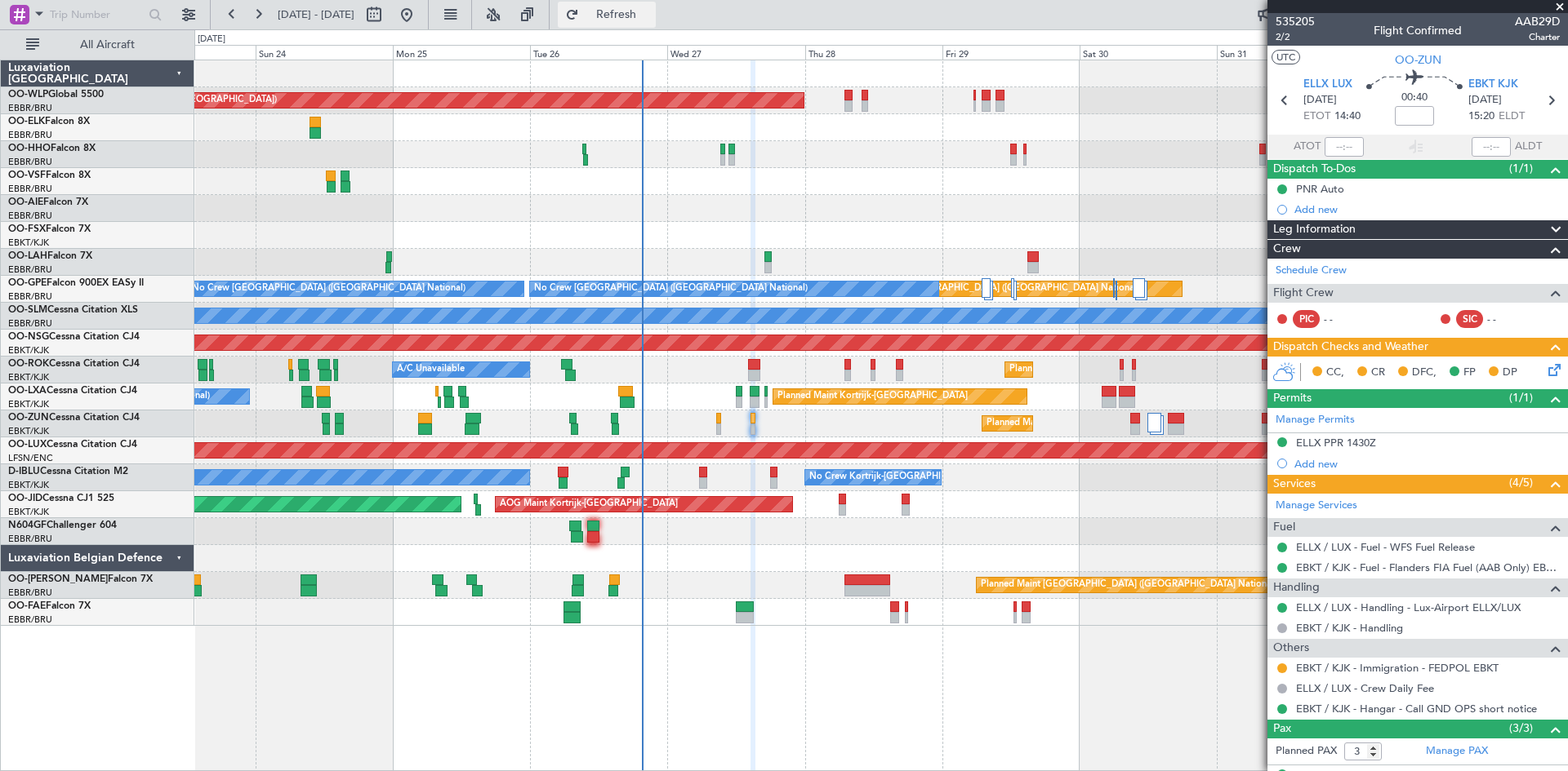
click at [638, 17] on span "Refresh" at bounding box center [617, 14] width 69 height 11
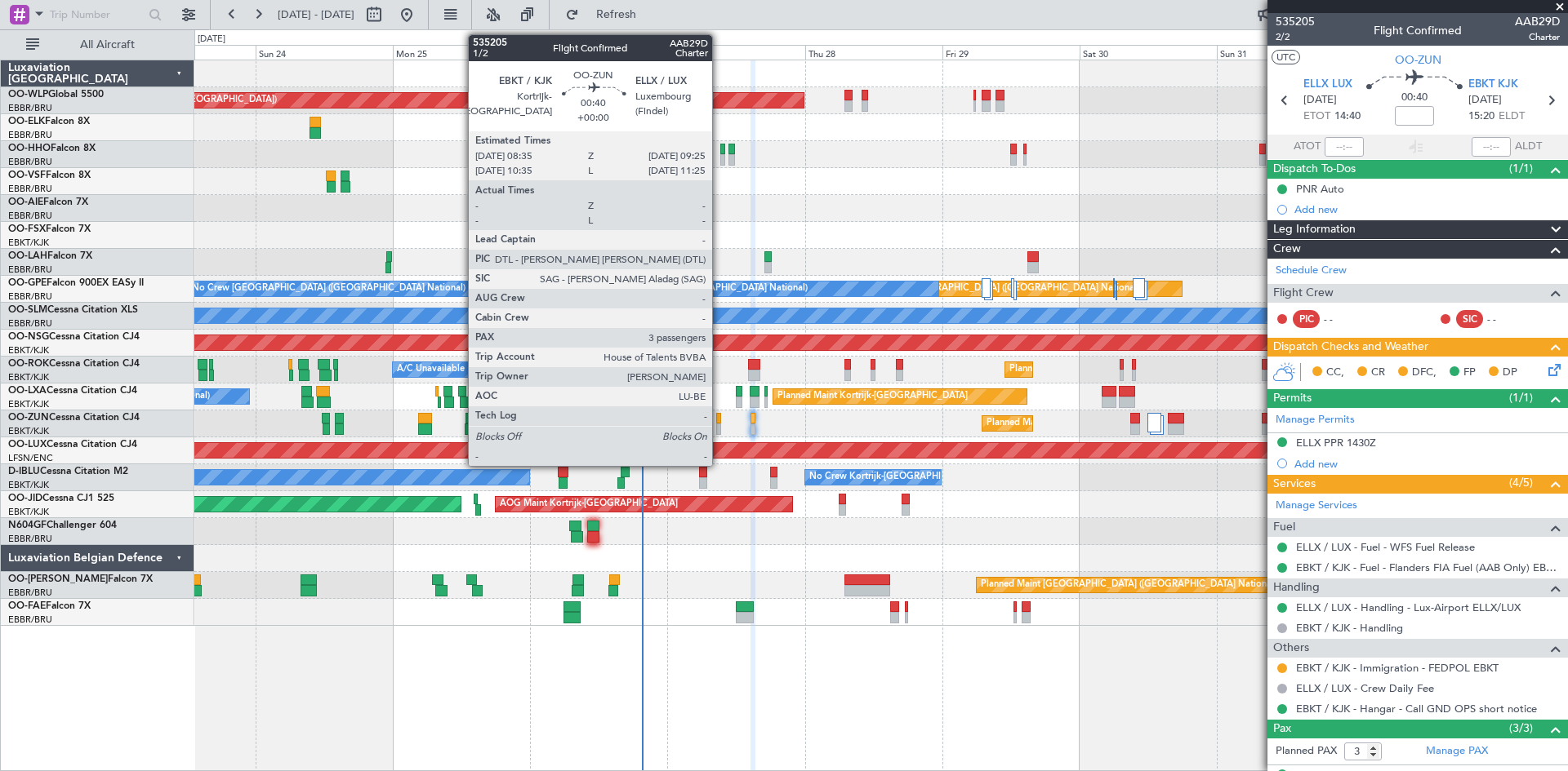
click at [720, 425] on div at bounding box center [719, 429] width 5 height 11
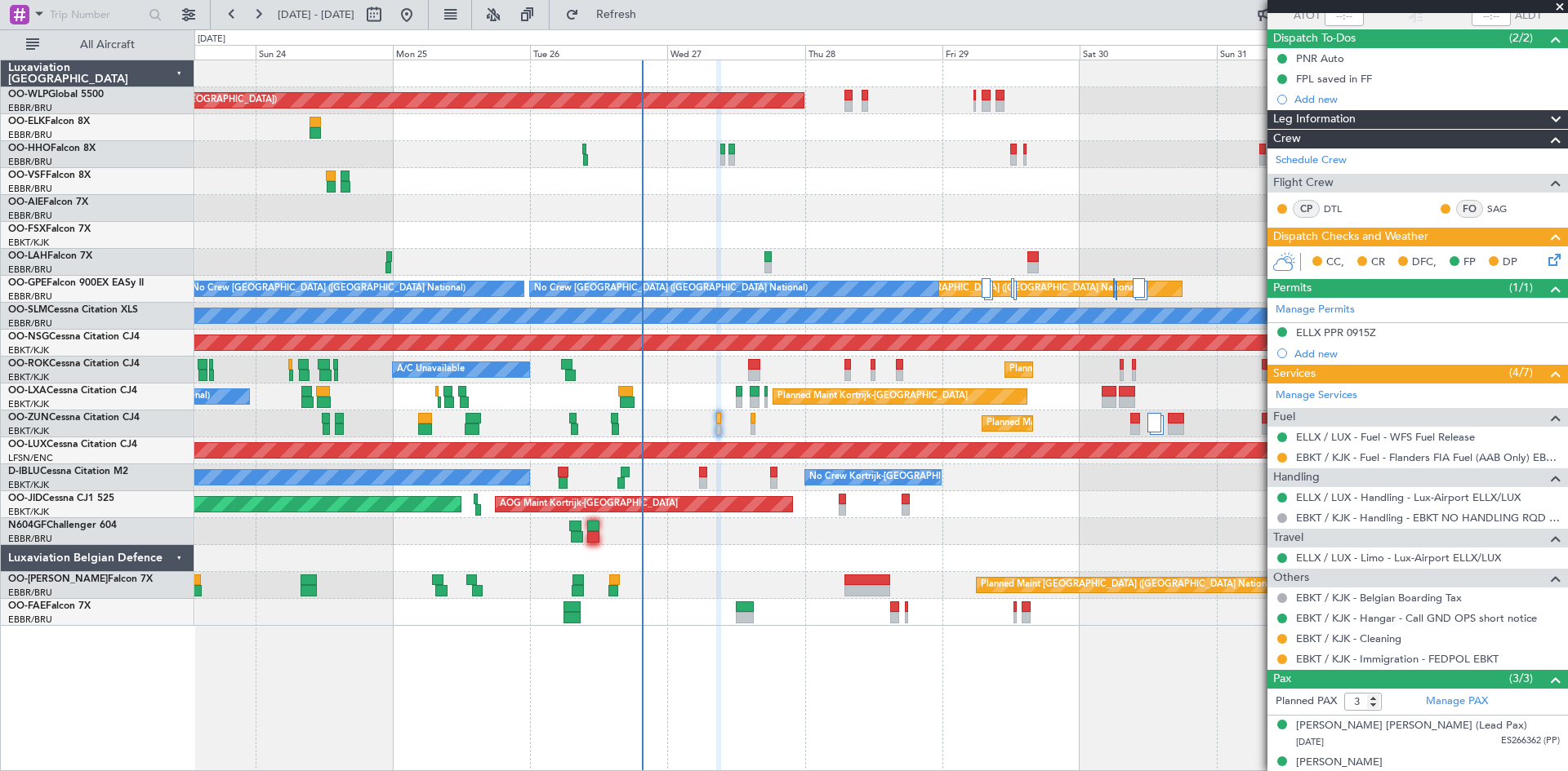
scroll to position [81, 0]
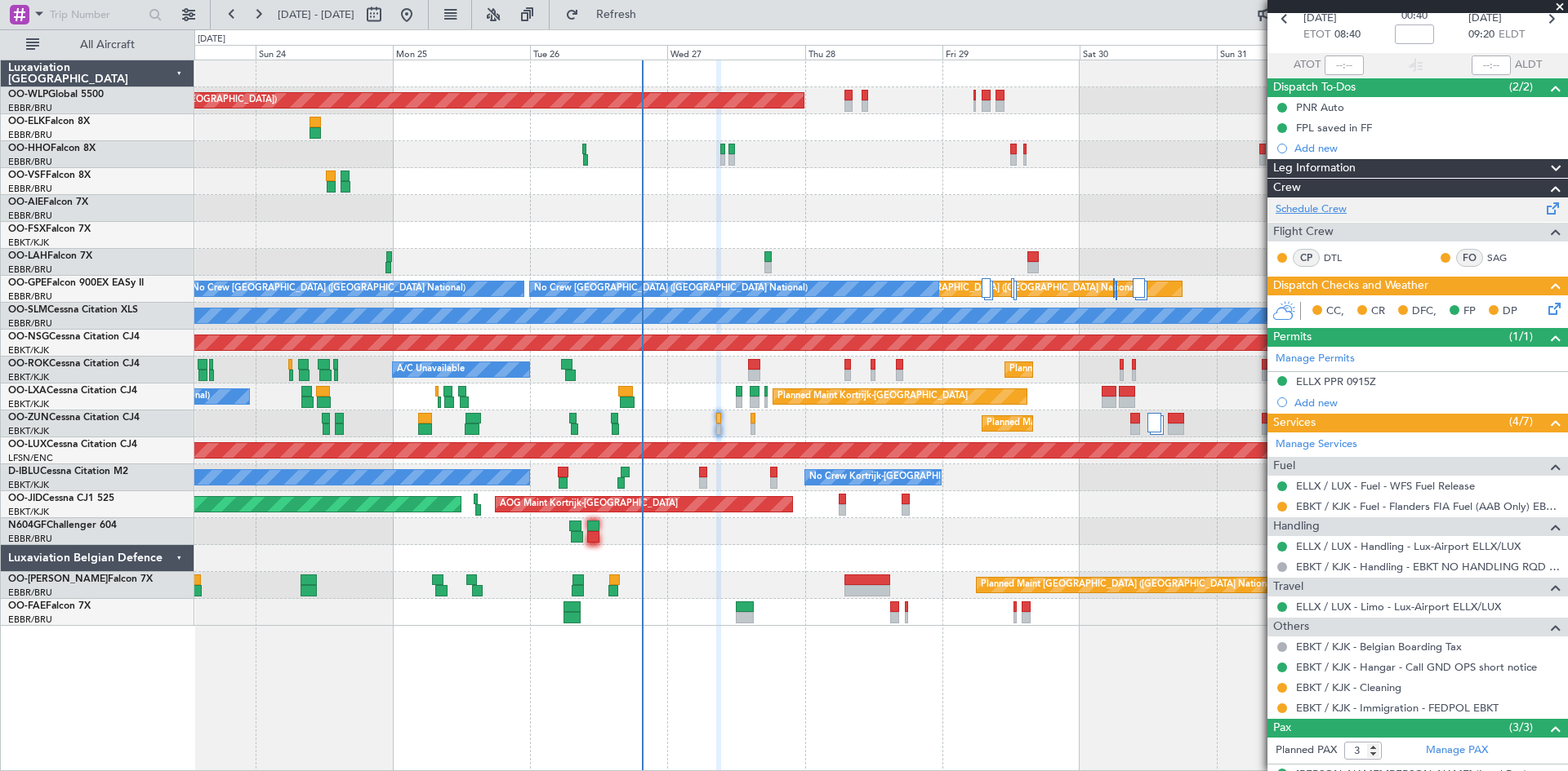
click at [1331, 210] on link "Schedule Crew" at bounding box center [1310, 210] width 71 height 17
click at [639, 8] on button "Refresh" at bounding box center [607, 15] width 98 height 26
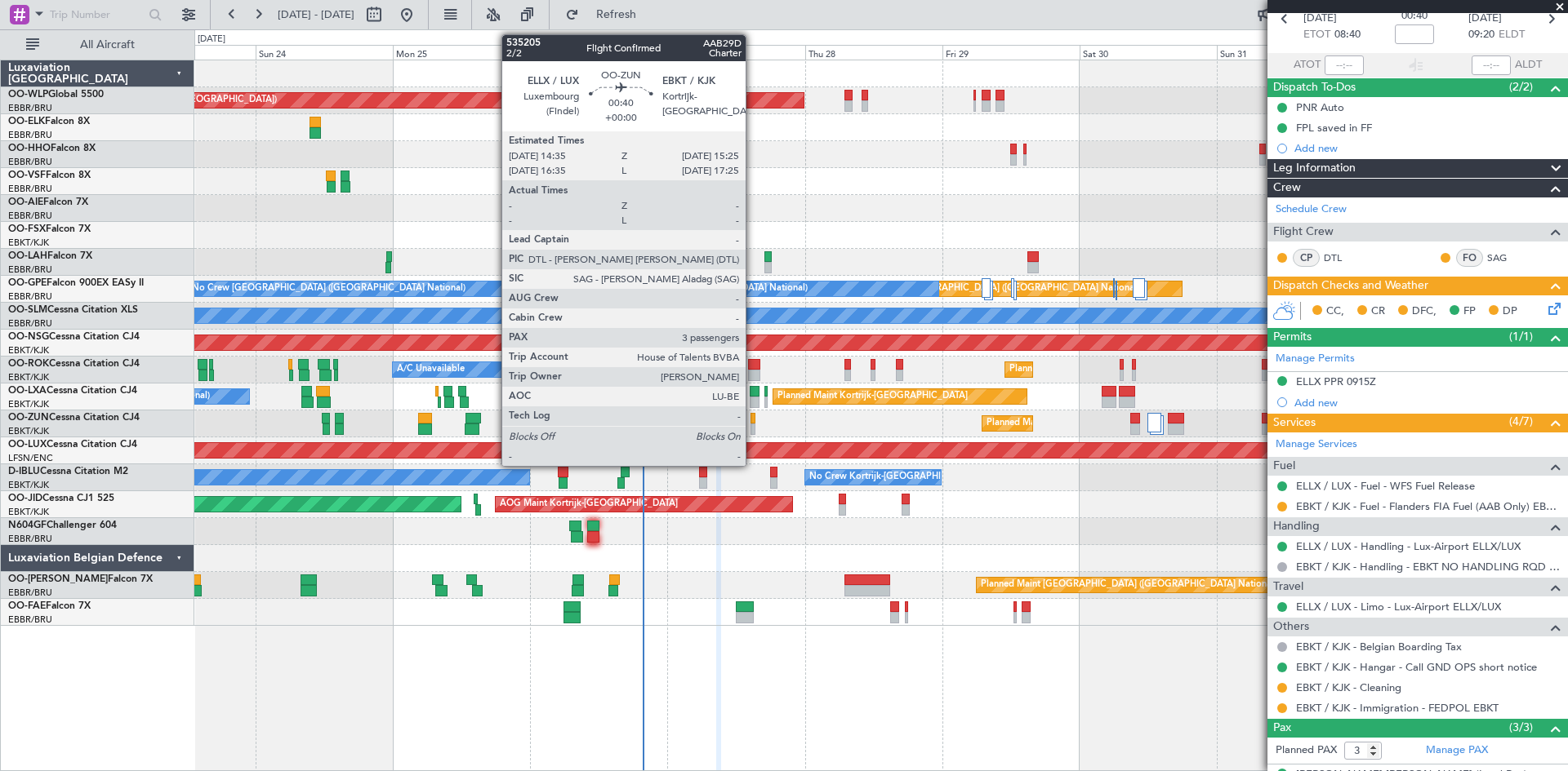
click at [753, 430] on div at bounding box center [753, 429] width 5 height 11
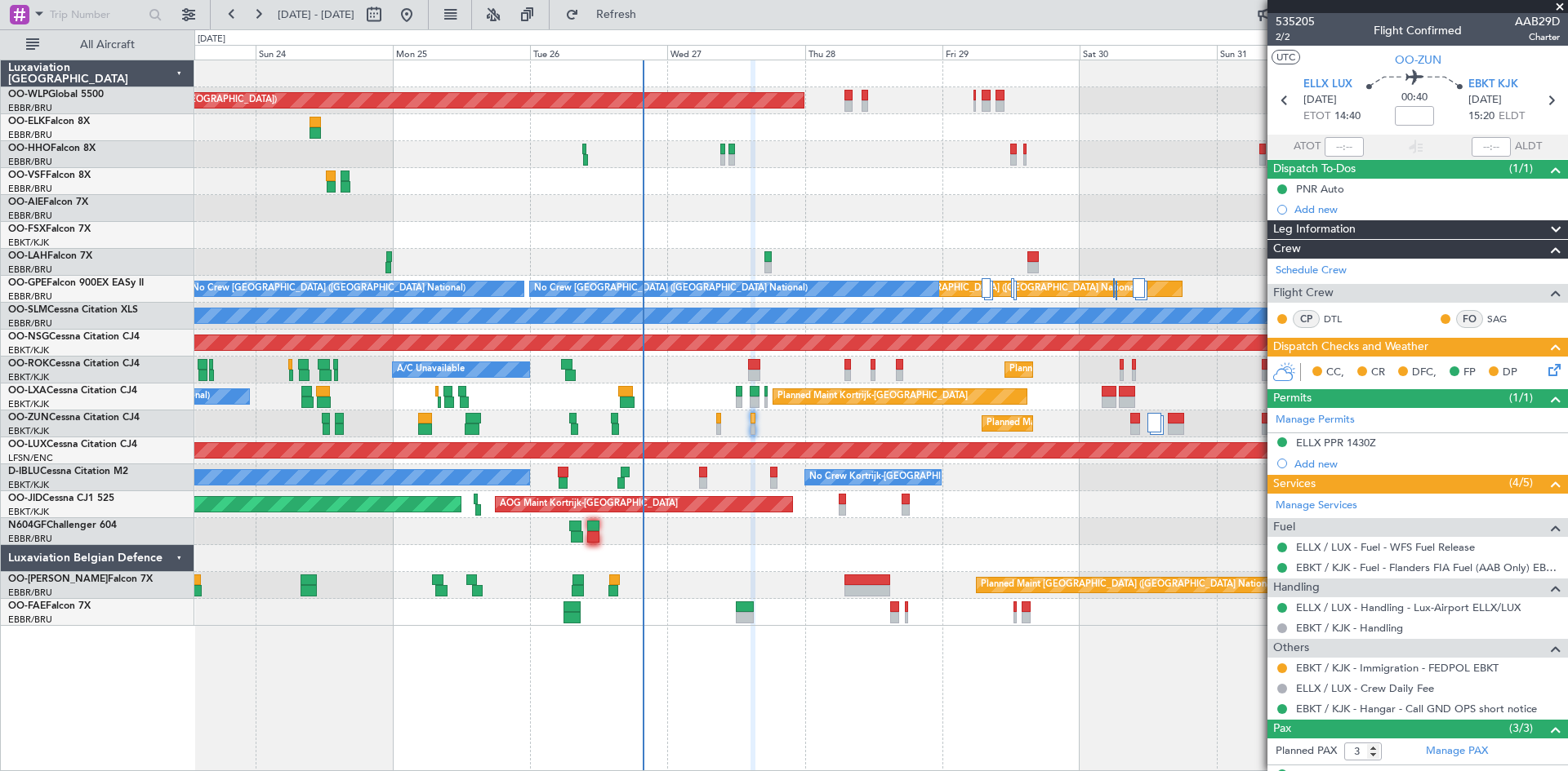
scroll to position [104, 0]
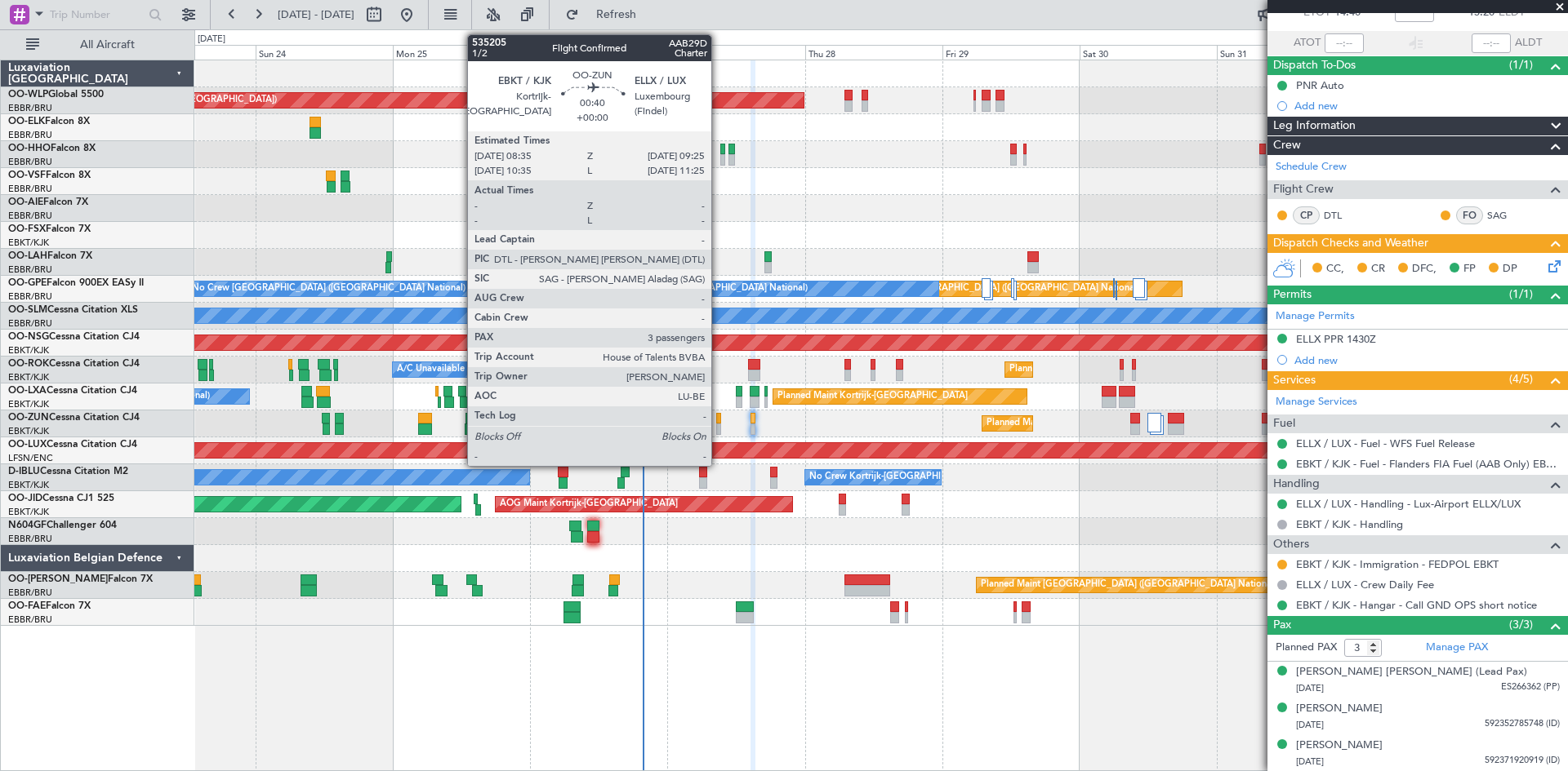
click at [719, 423] on div at bounding box center [719, 418] width 5 height 11
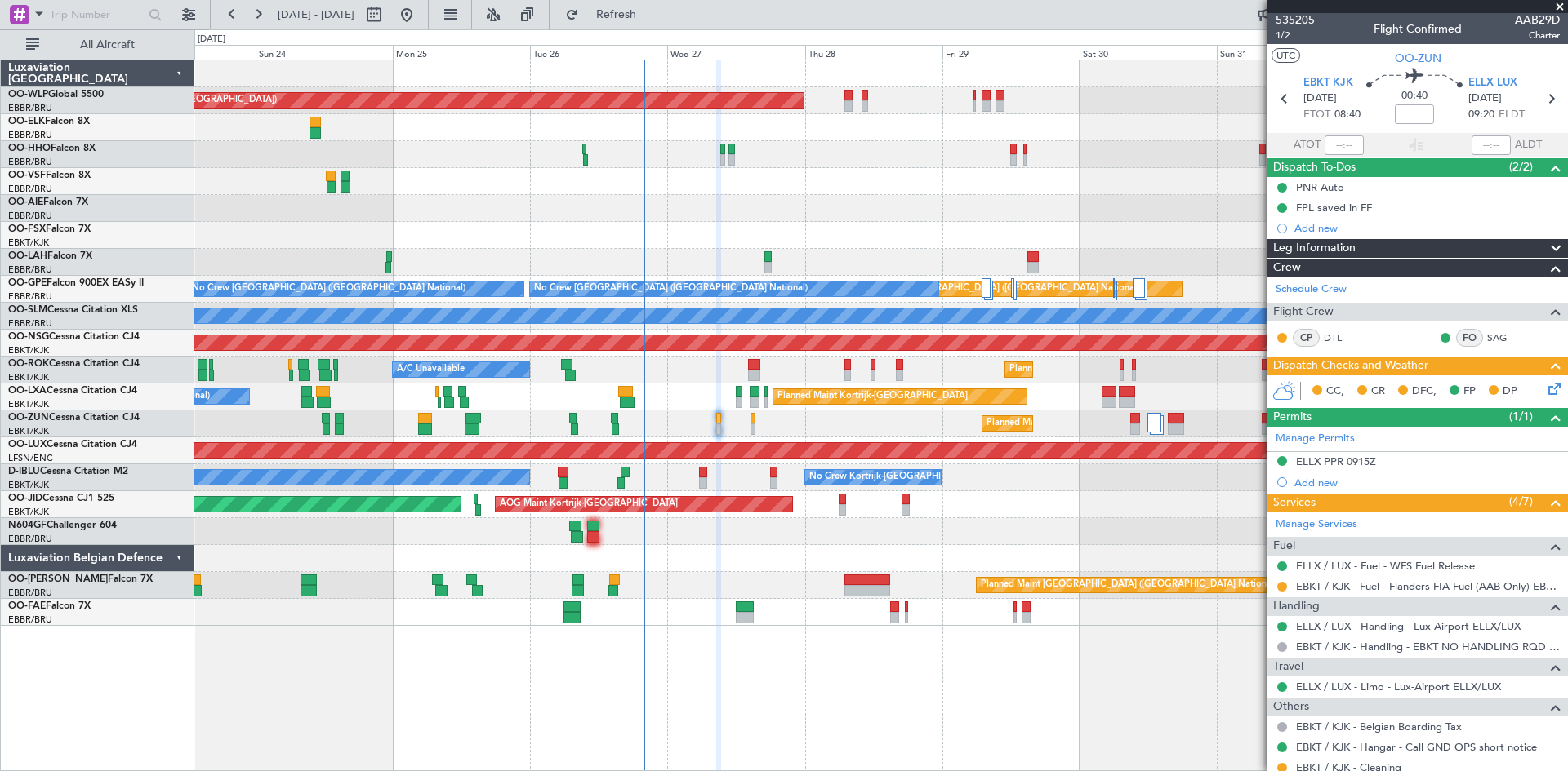
scroll to position [0, 0]
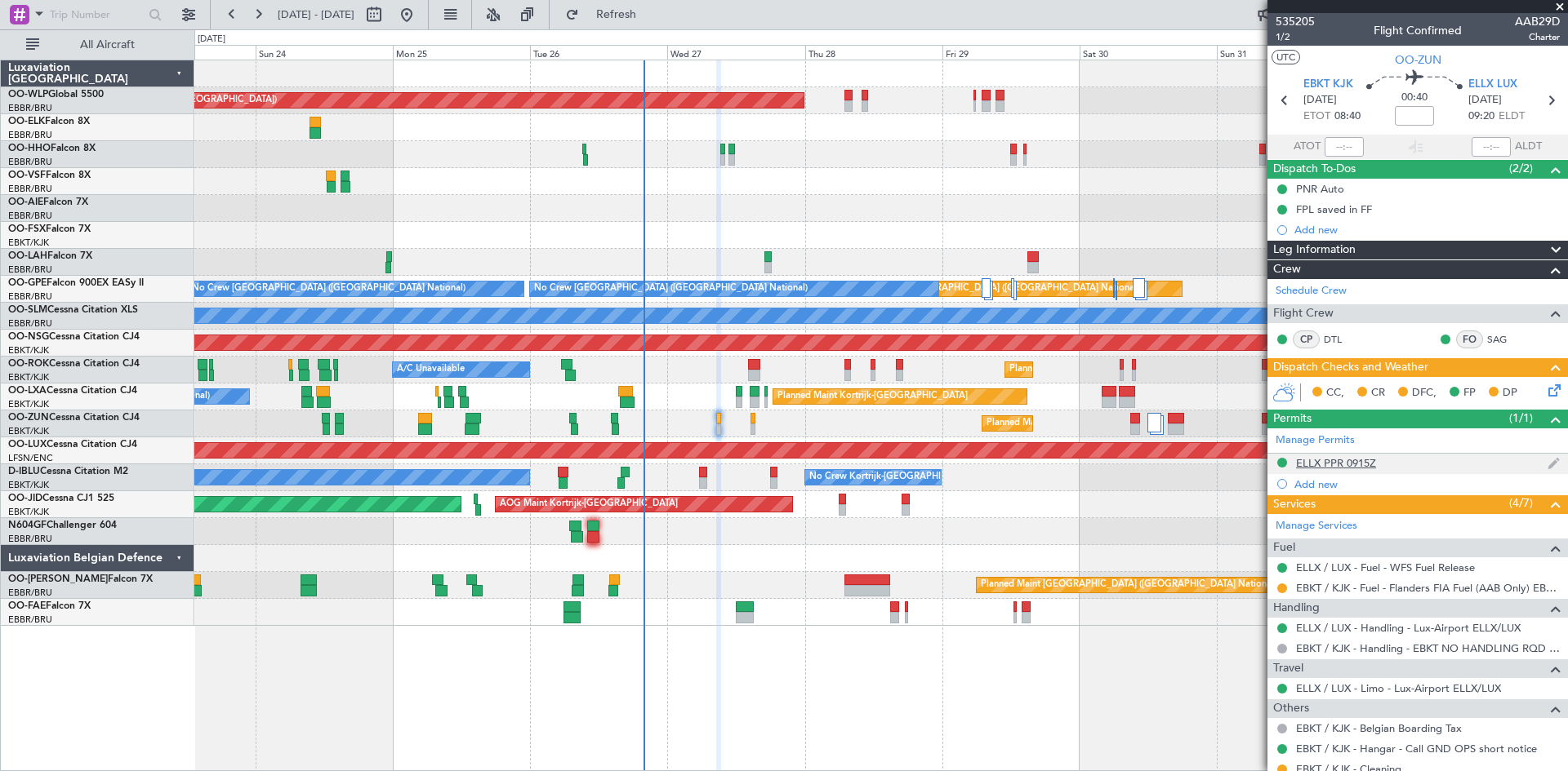
click at [1303, 465] on div "ELLX PPR 0915Z" at bounding box center [1337, 464] width 80 height 14
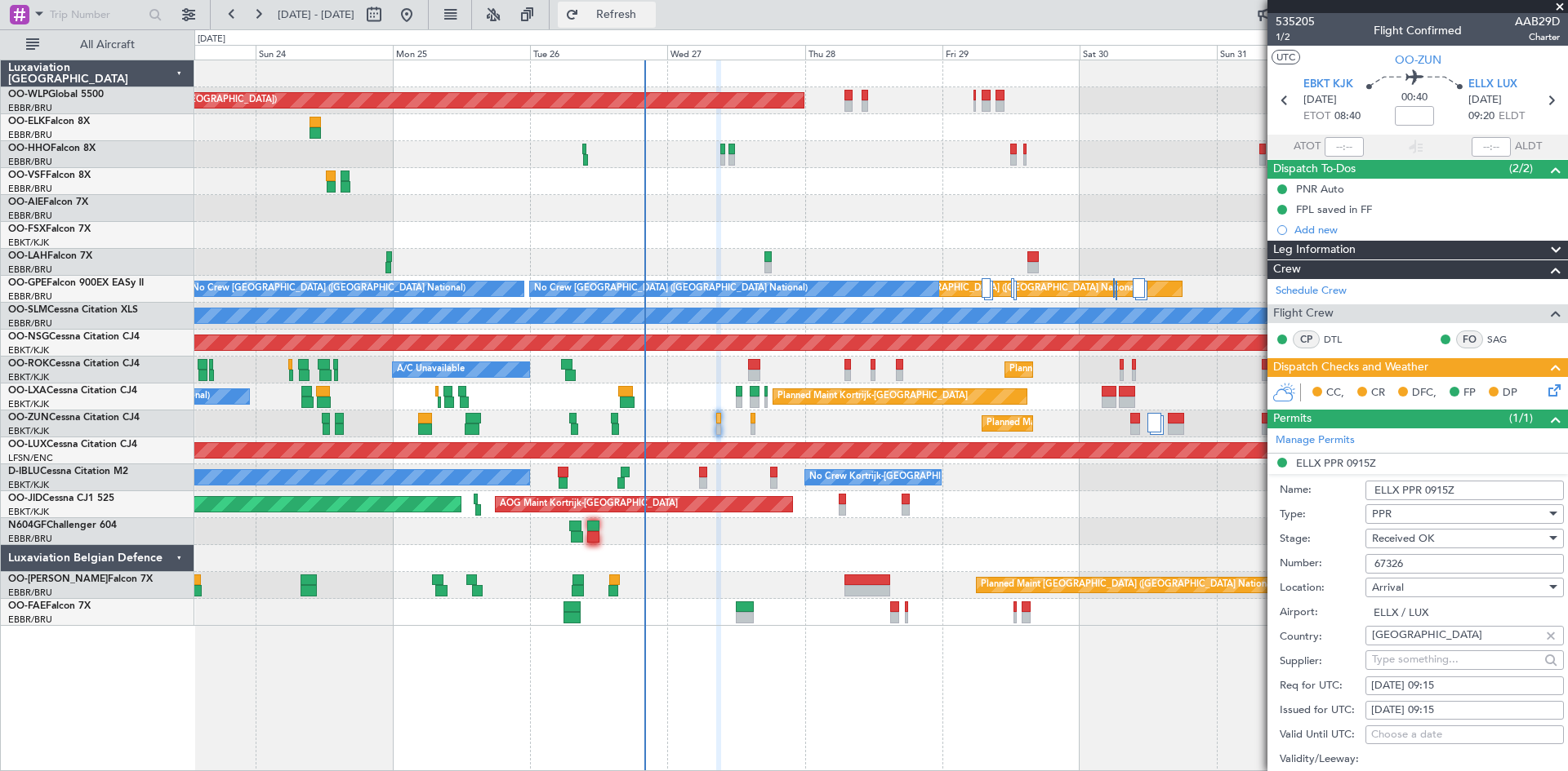
click at [646, 22] on button "Refresh" at bounding box center [607, 15] width 98 height 26
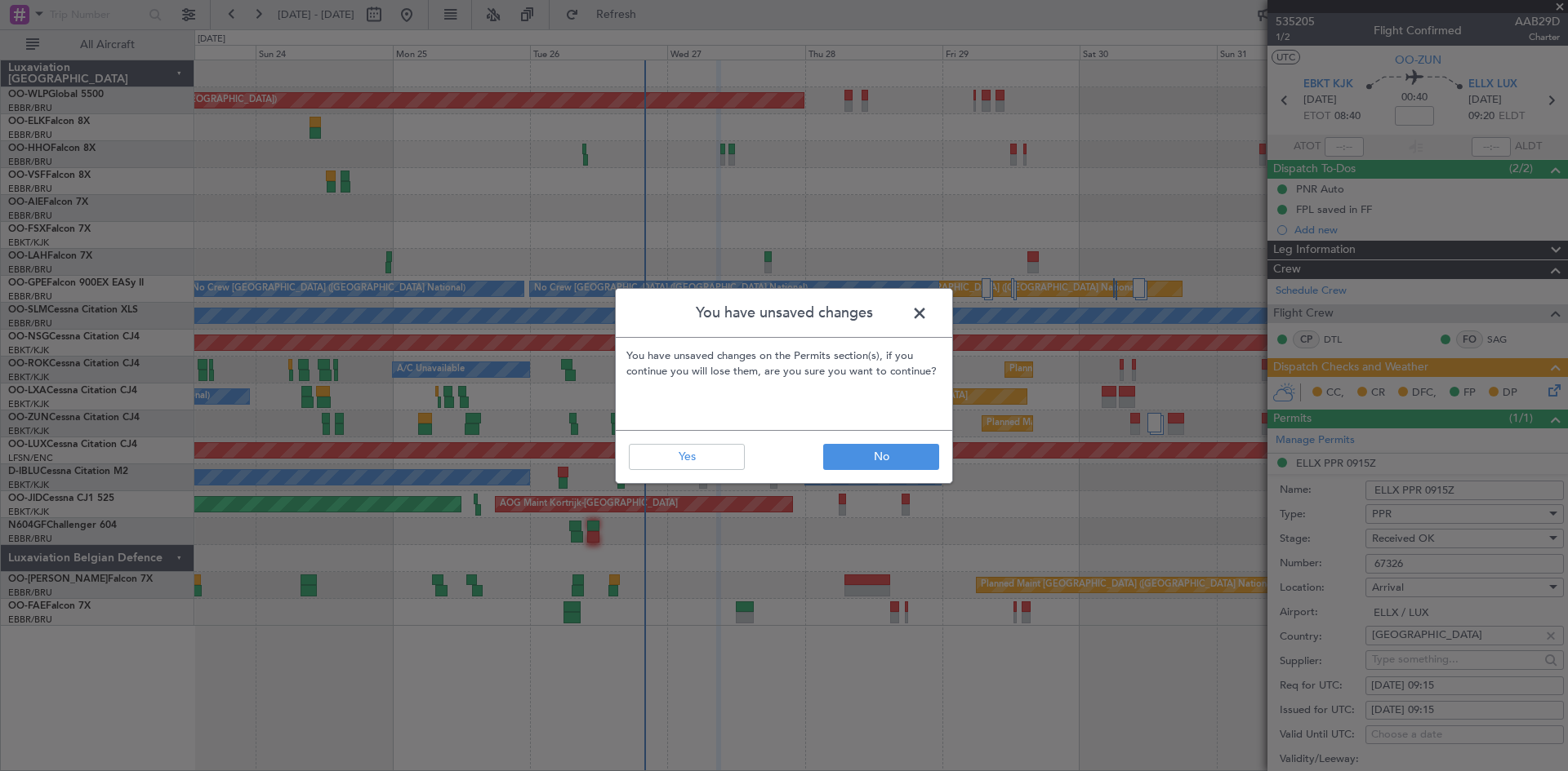
click at [928, 320] on span at bounding box center [928, 317] width 0 height 32
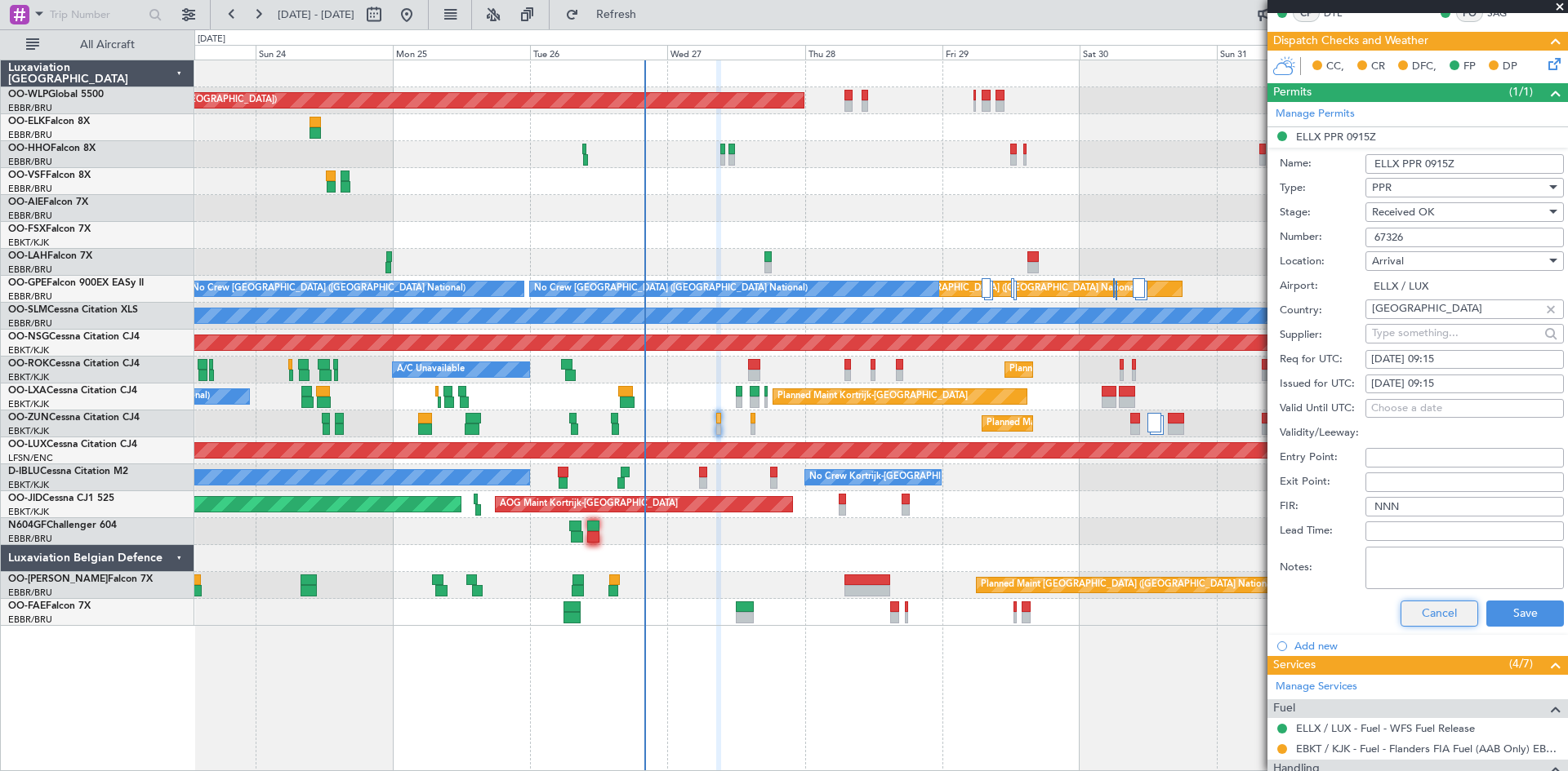
click at [1447, 609] on button "Cancel" at bounding box center [1439, 614] width 78 height 26
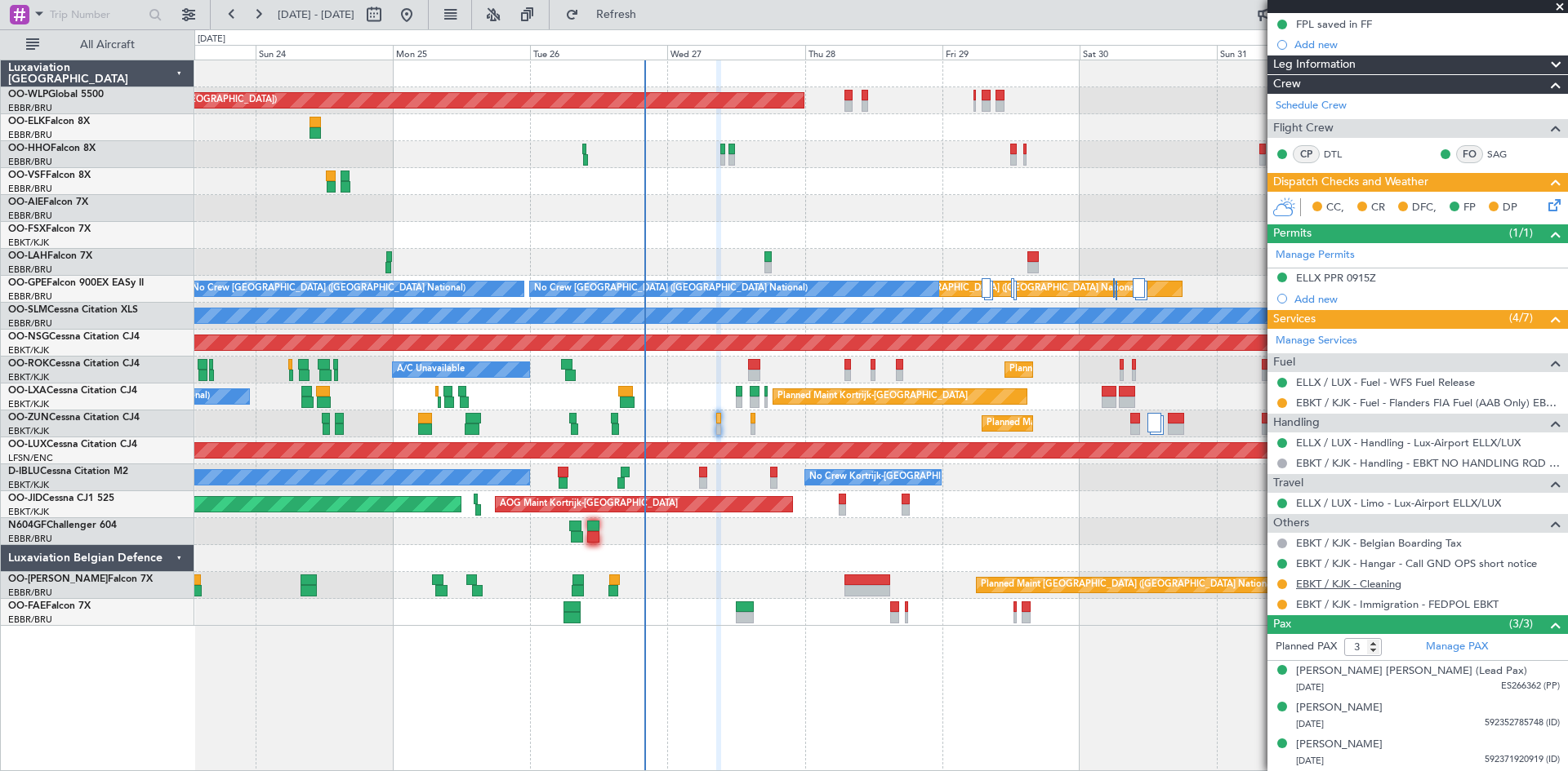
scroll to position [184, 0]
click at [651, 15] on span "Refresh" at bounding box center [617, 14] width 69 height 11
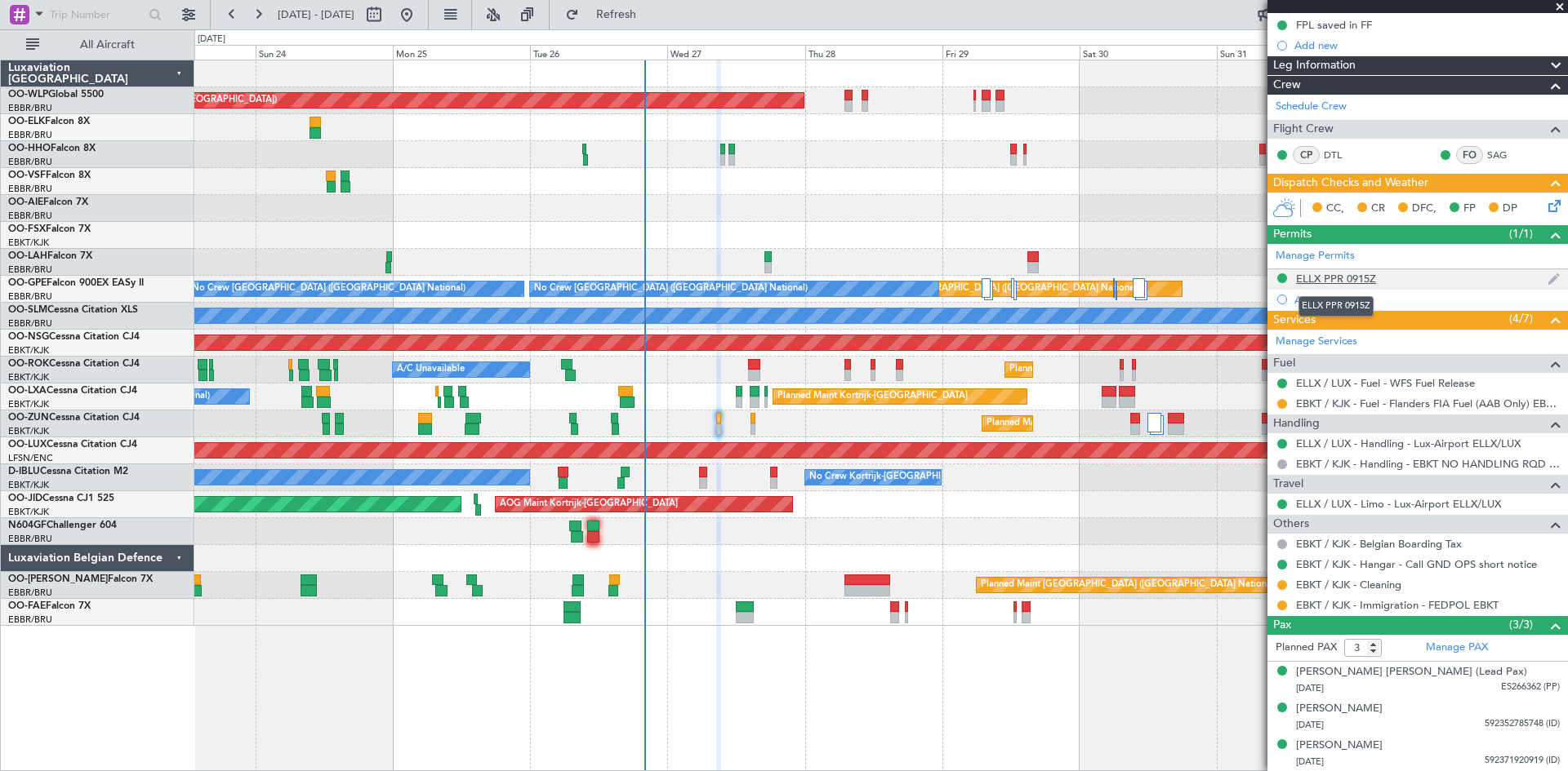
click at [1349, 278] on div "ELLX PPR 0915Z" at bounding box center [1337, 279] width 80 height 14
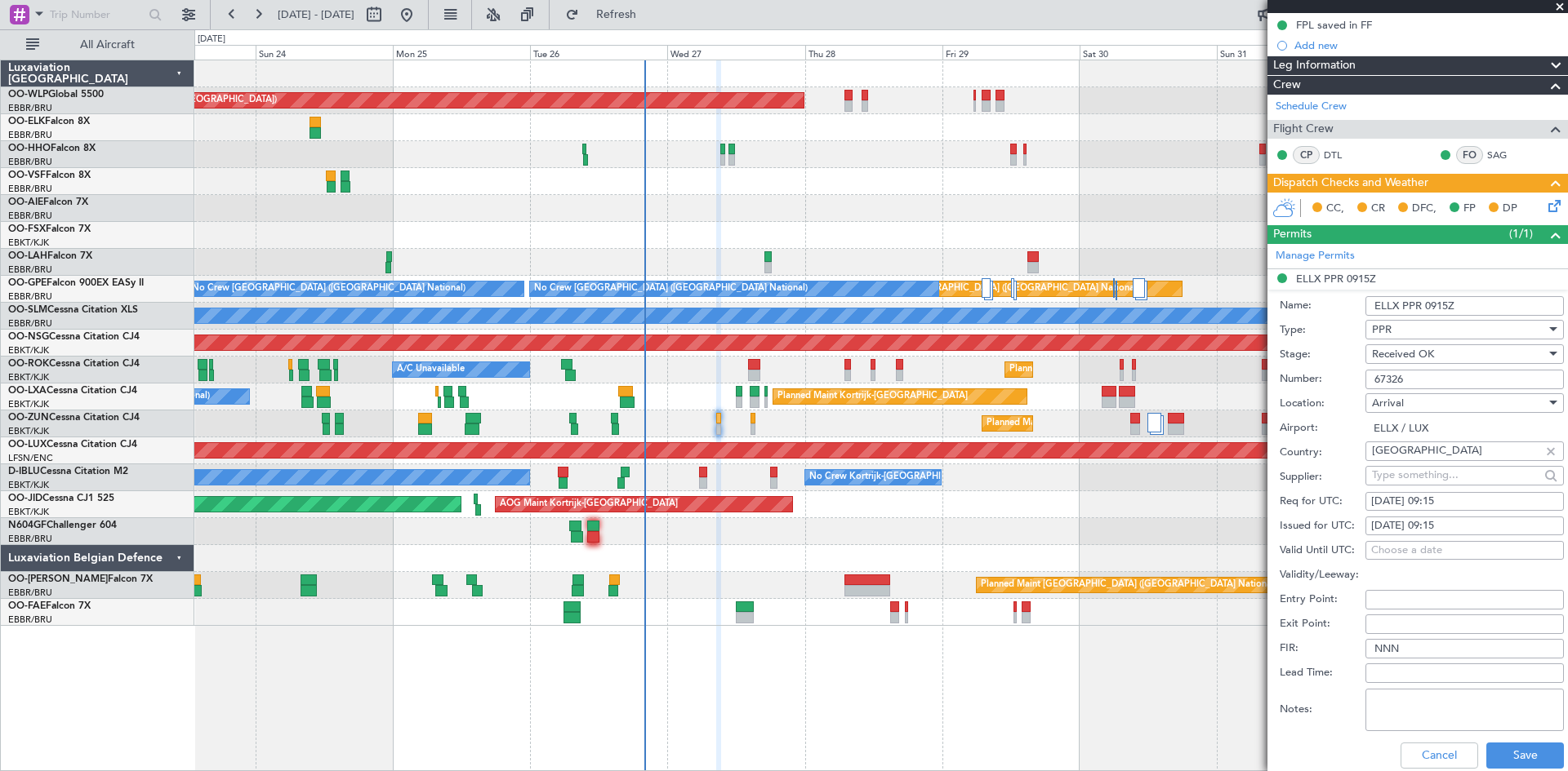
drag, startPoint x: 1440, startPoint y: 375, endPoint x: 1337, endPoint y: 371, distance: 103.1
click at [1337, 371] on div "Number: 67326" at bounding box center [1421, 380] width 284 height 24
click at [1562, 7] on span at bounding box center [1559, 7] width 17 height 15
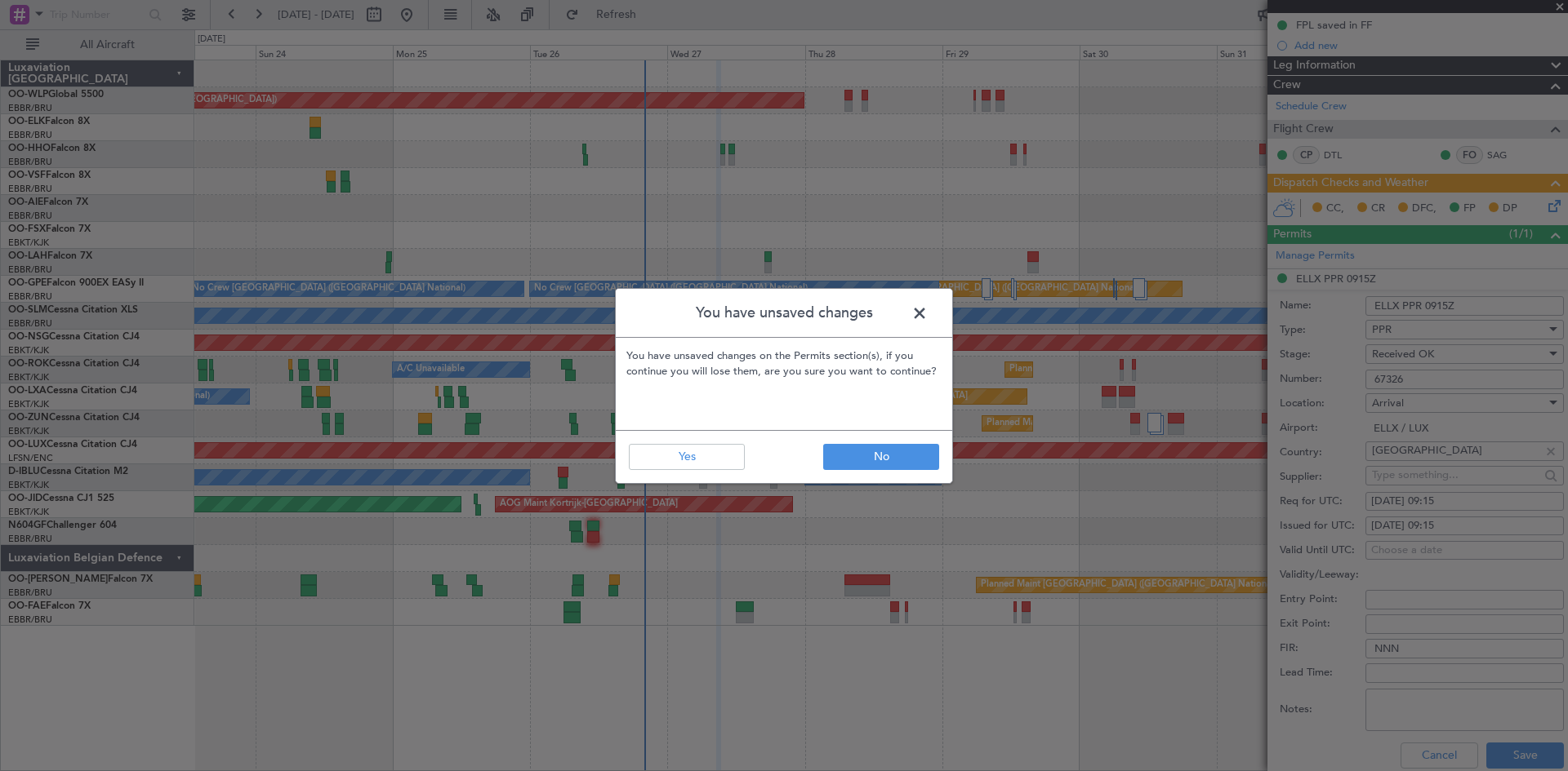
click at [855, 471] on footer "No Yes" at bounding box center [784, 457] width 336 height 53
click at [867, 458] on button "No" at bounding box center [881, 458] width 116 height 26
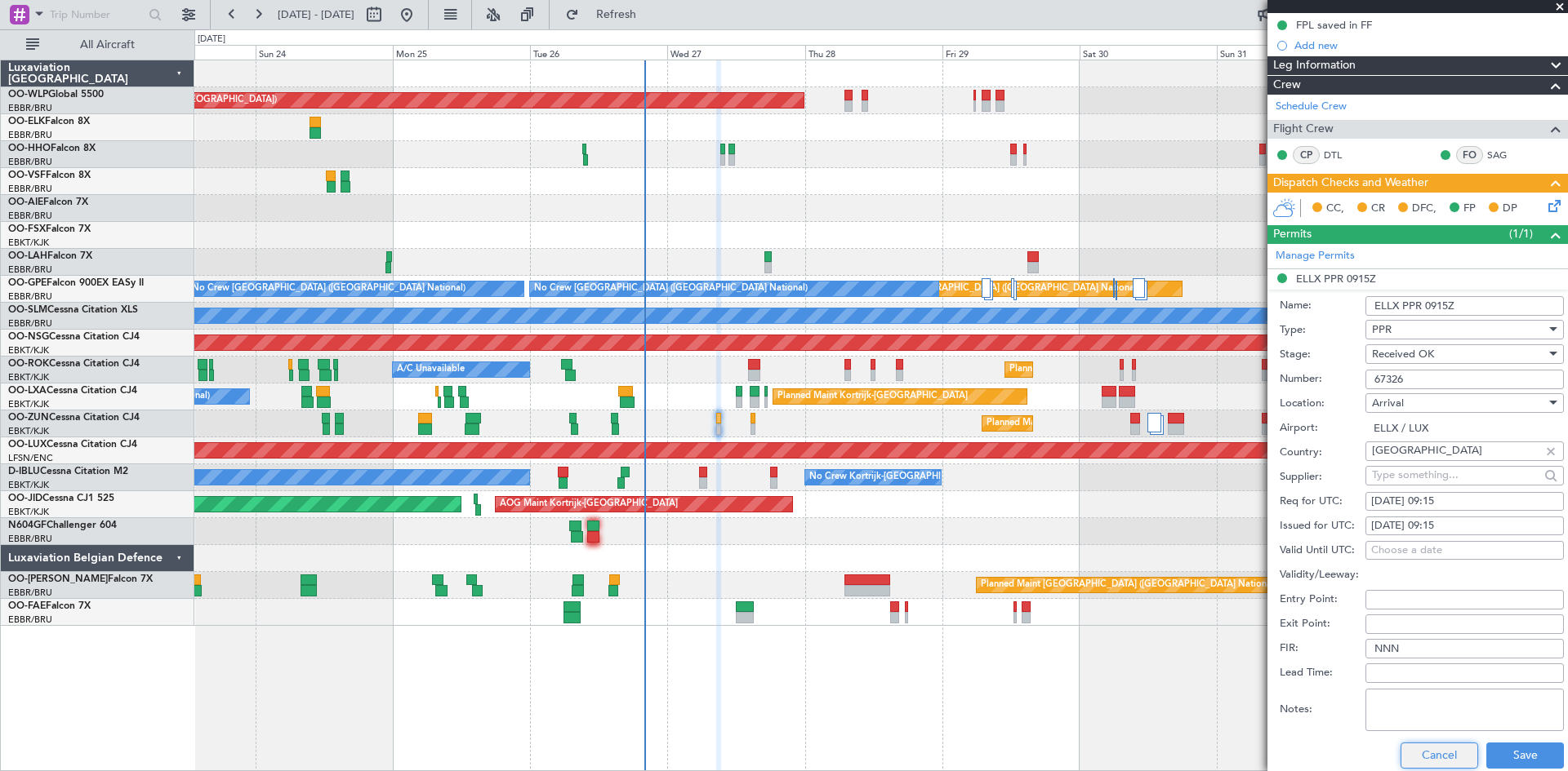
click at [1426, 765] on button "Cancel" at bounding box center [1439, 756] width 78 height 26
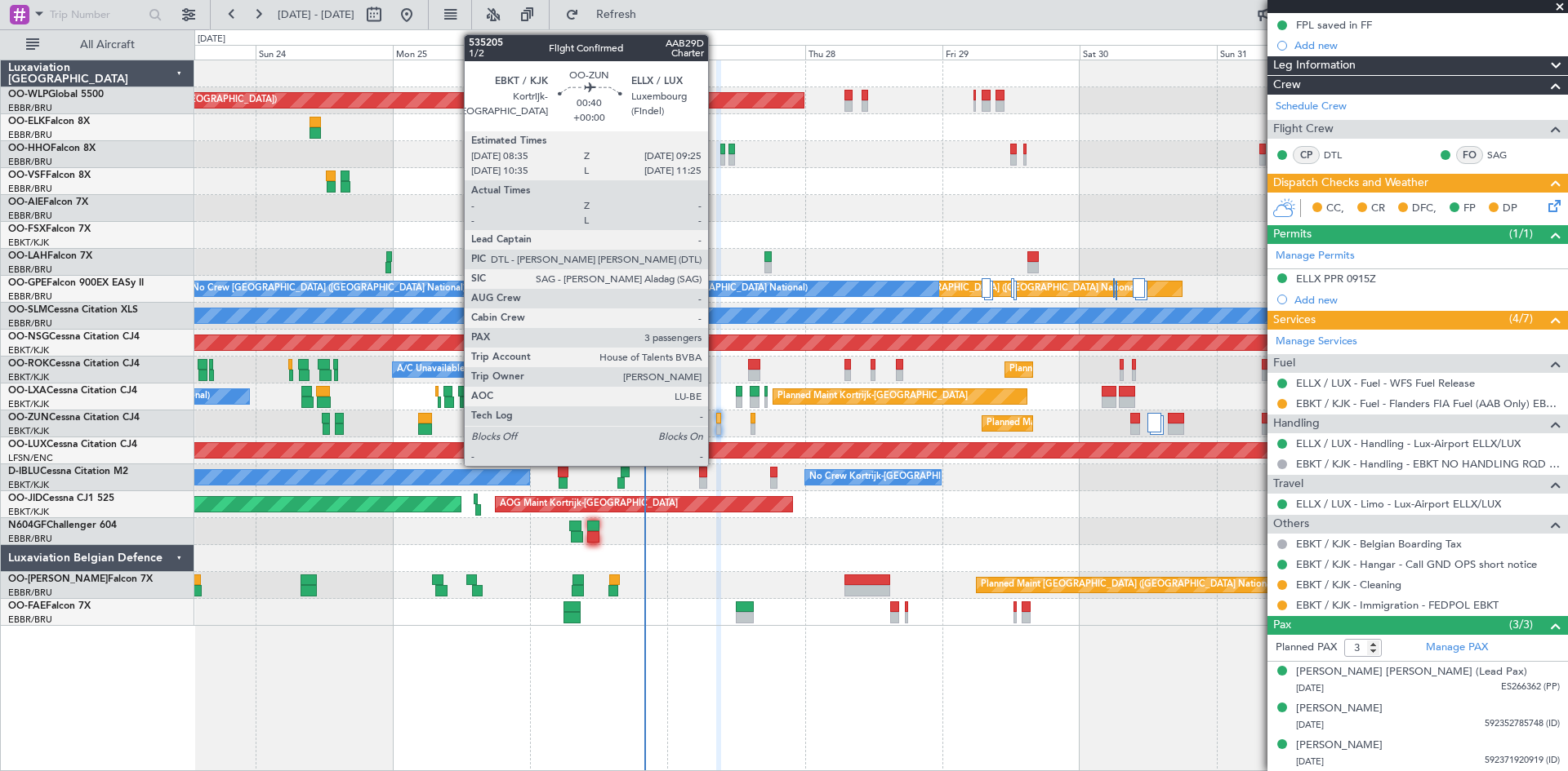
click at [716, 420] on div at bounding box center [719, 418] width 5 height 11
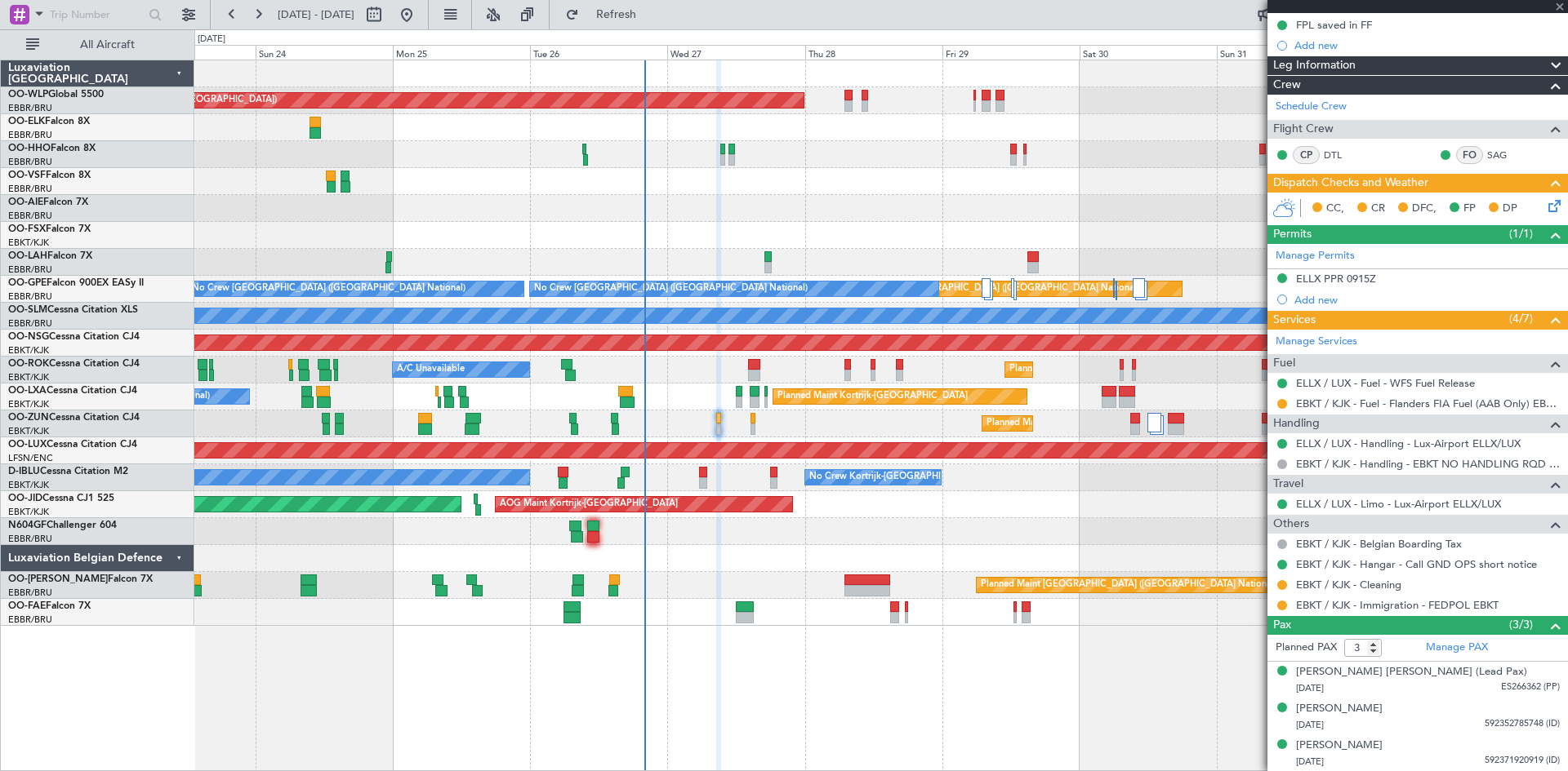
scroll to position [0, 0]
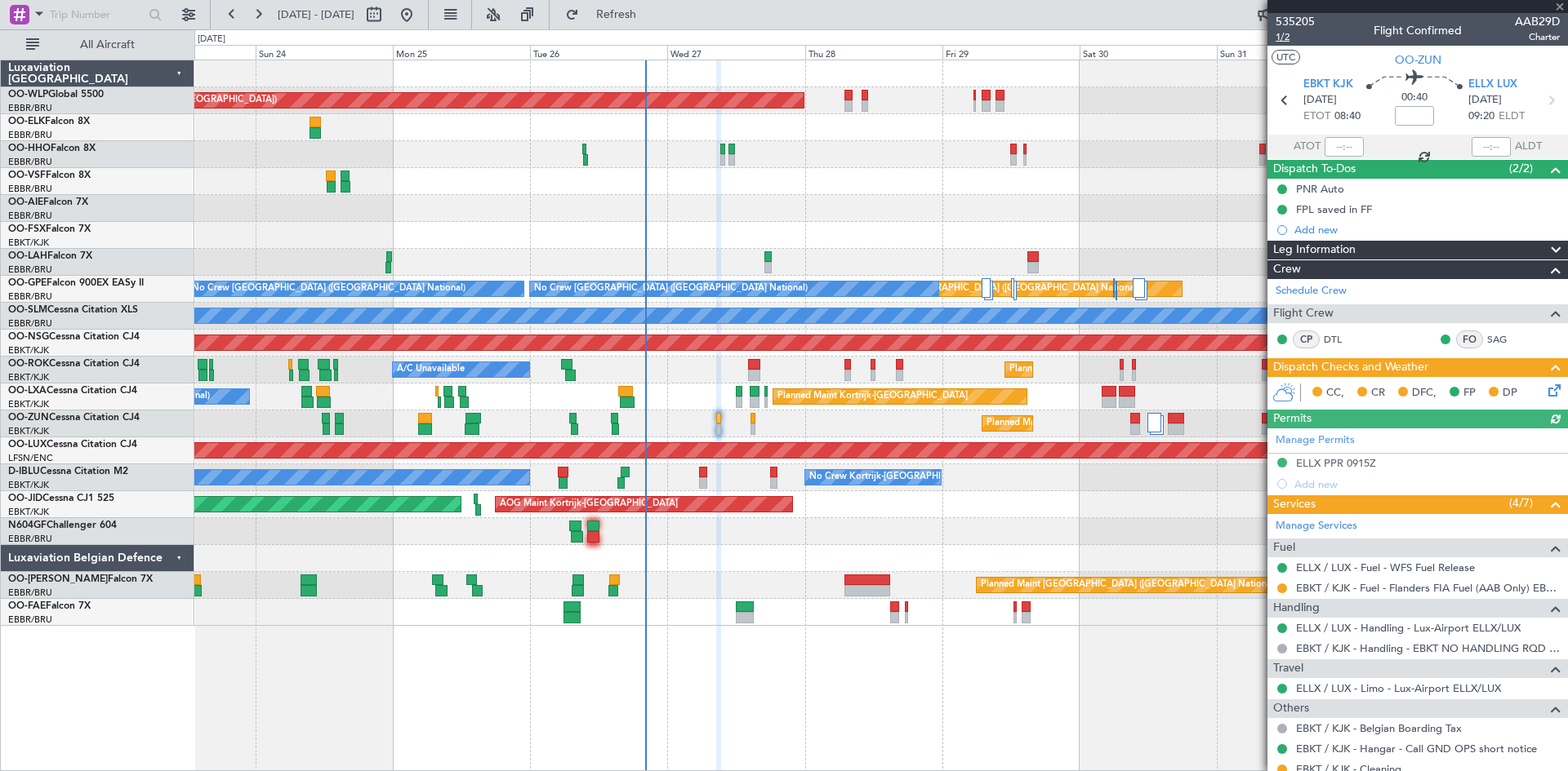
click at [1292, 40] on span "1/2" at bounding box center [1295, 38] width 39 height 14
click at [1545, 388] on icon at bounding box center [1551, 388] width 13 height 13
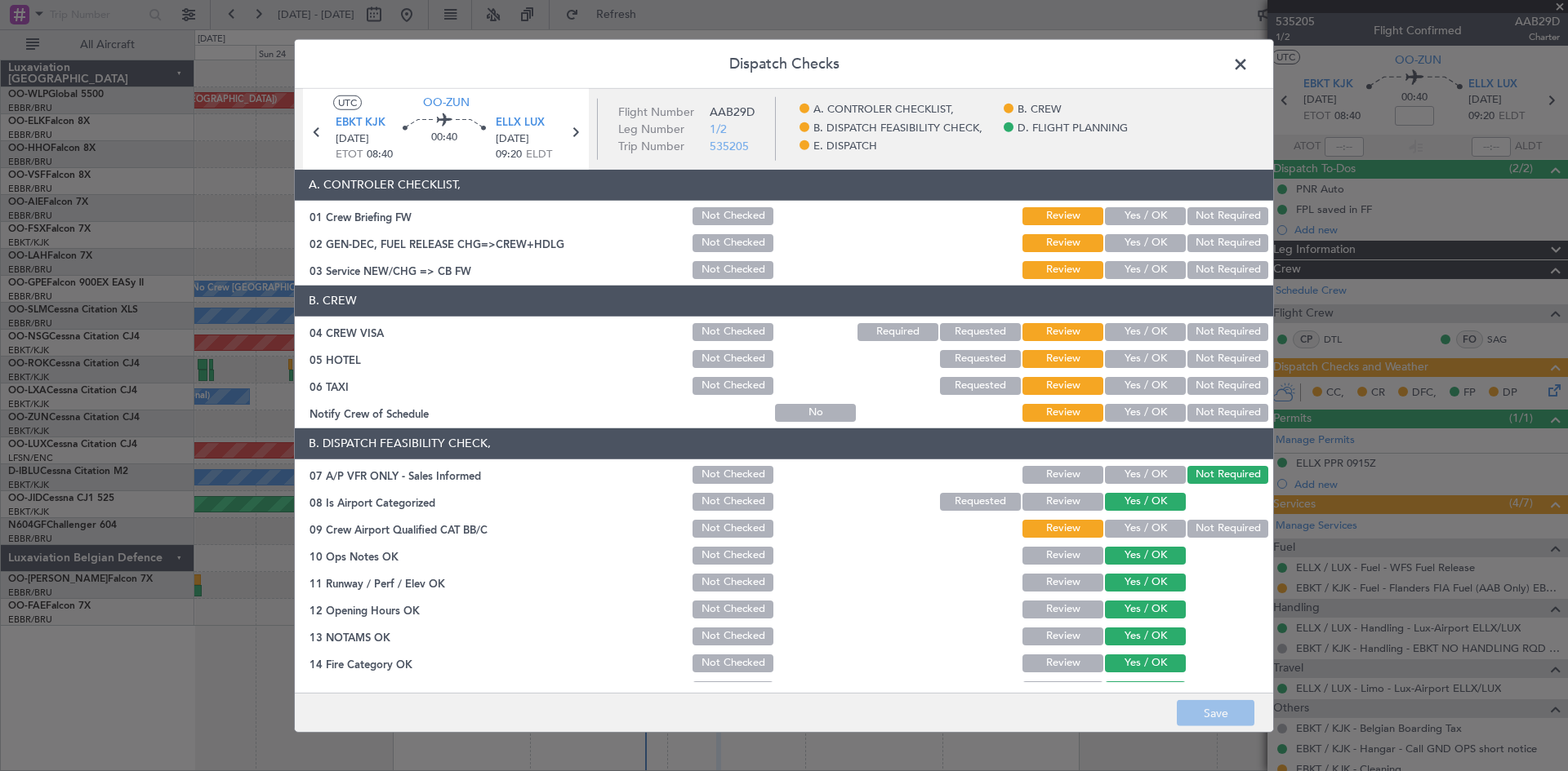
click at [1171, 219] on button "Yes / OK" at bounding box center [1145, 216] width 81 height 18
click at [1156, 244] on button "Yes / OK" at bounding box center [1145, 243] width 81 height 18
click at [1151, 257] on section "A. CONTROLER CHECKLIST, 01 Crew Briefing FW Not Checked Review Yes / OK Not Req…" at bounding box center [784, 225] width 978 height 112
click at [1153, 271] on button "Yes / OK" at bounding box center [1145, 270] width 81 height 18
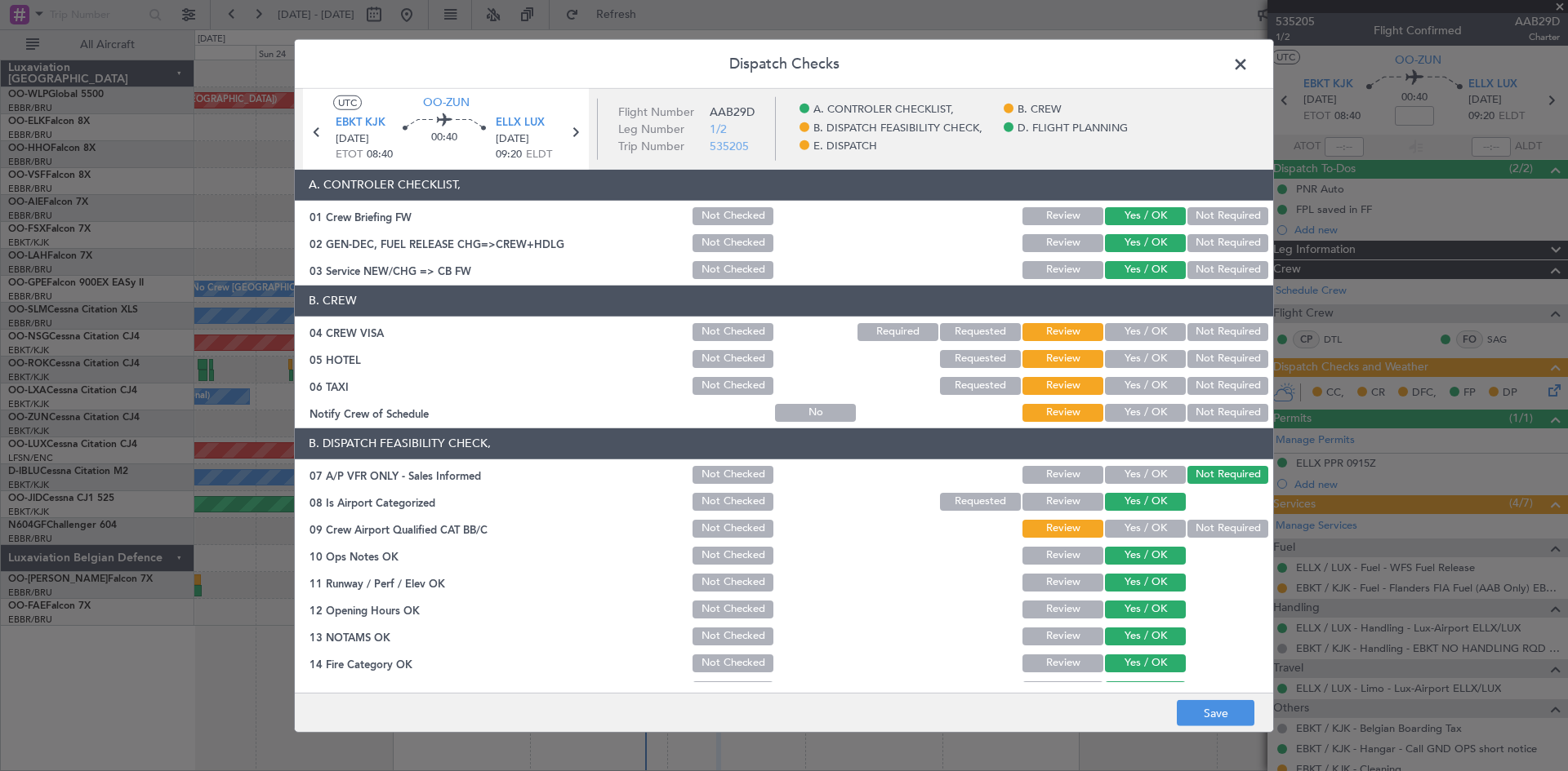
drag, startPoint x: 1196, startPoint y: 333, endPoint x: 1184, endPoint y: 344, distance: 16.3
click at [1198, 333] on button "Not Required" at bounding box center [1227, 332] width 81 height 18
click at [1203, 365] on button "Not Required" at bounding box center [1227, 359] width 81 height 18
click at [1129, 388] on button "Yes / OK" at bounding box center [1145, 386] width 81 height 18
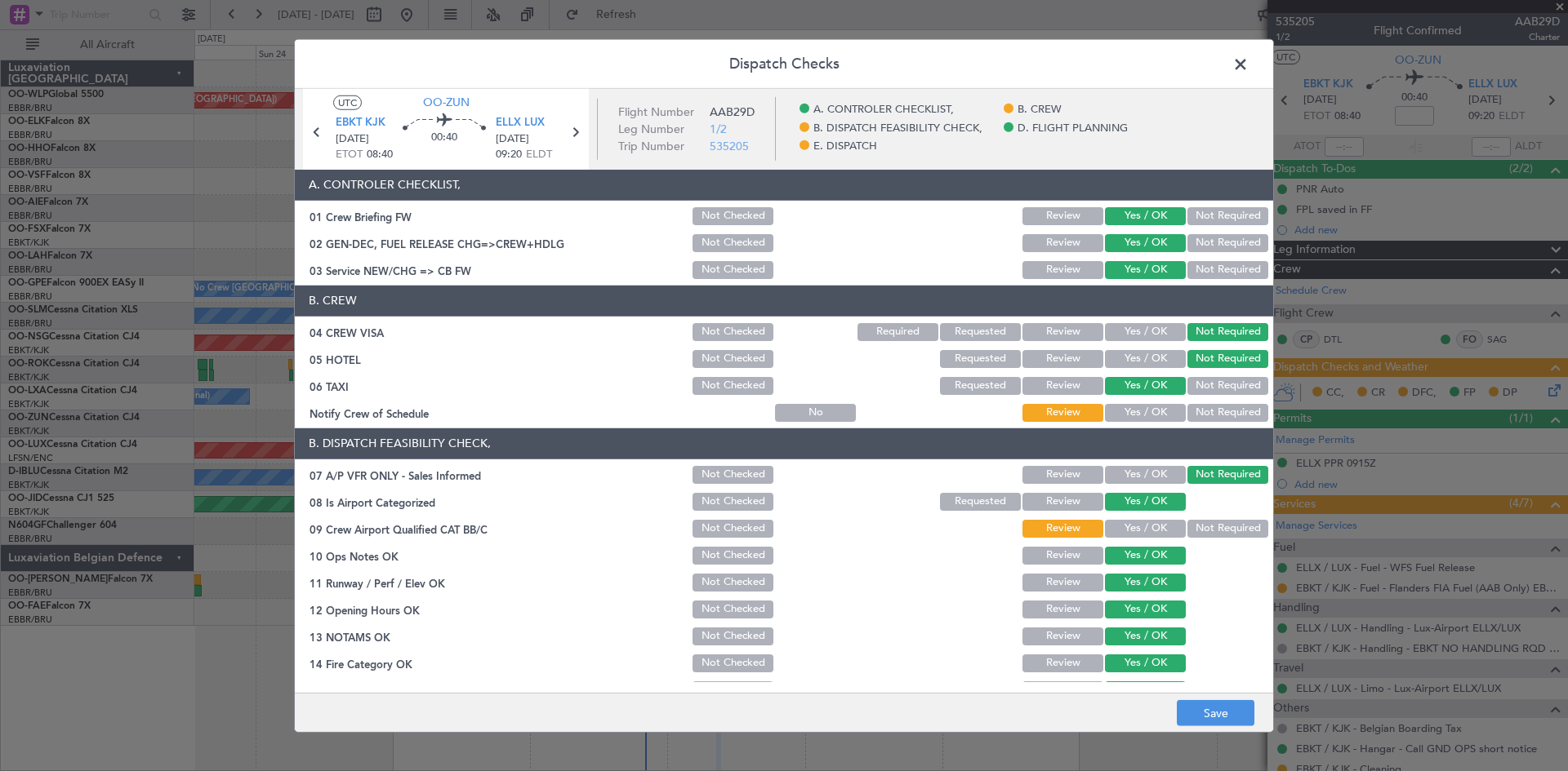
click at [1205, 382] on button "Not Required" at bounding box center [1227, 386] width 81 height 18
click at [1143, 411] on button "Yes / OK" at bounding box center [1145, 413] width 81 height 18
click at [1205, 531] on button "Not Required" at bounding box center [1227, 529] width 81 height 18
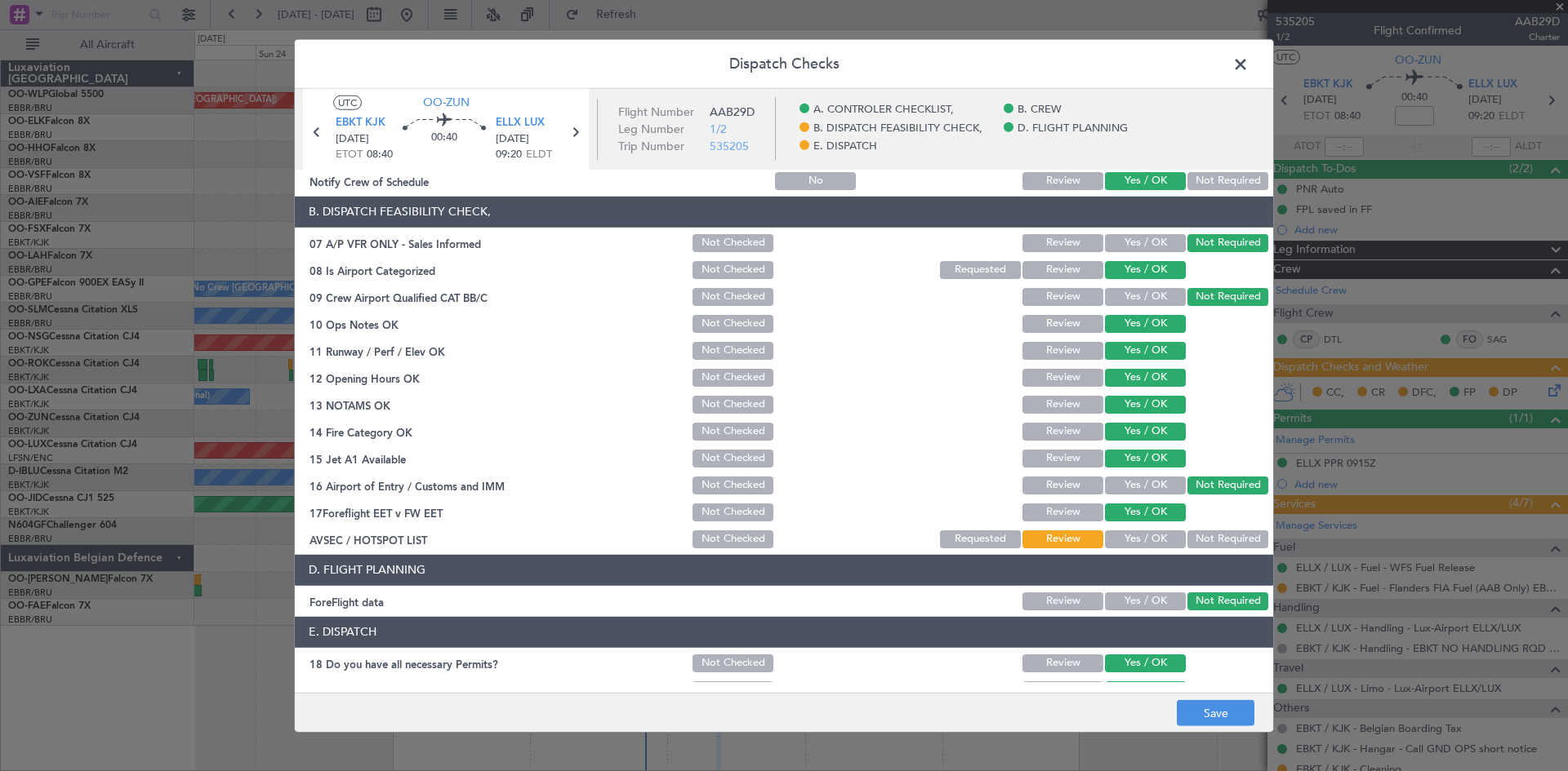
scroll to position [308, 0]
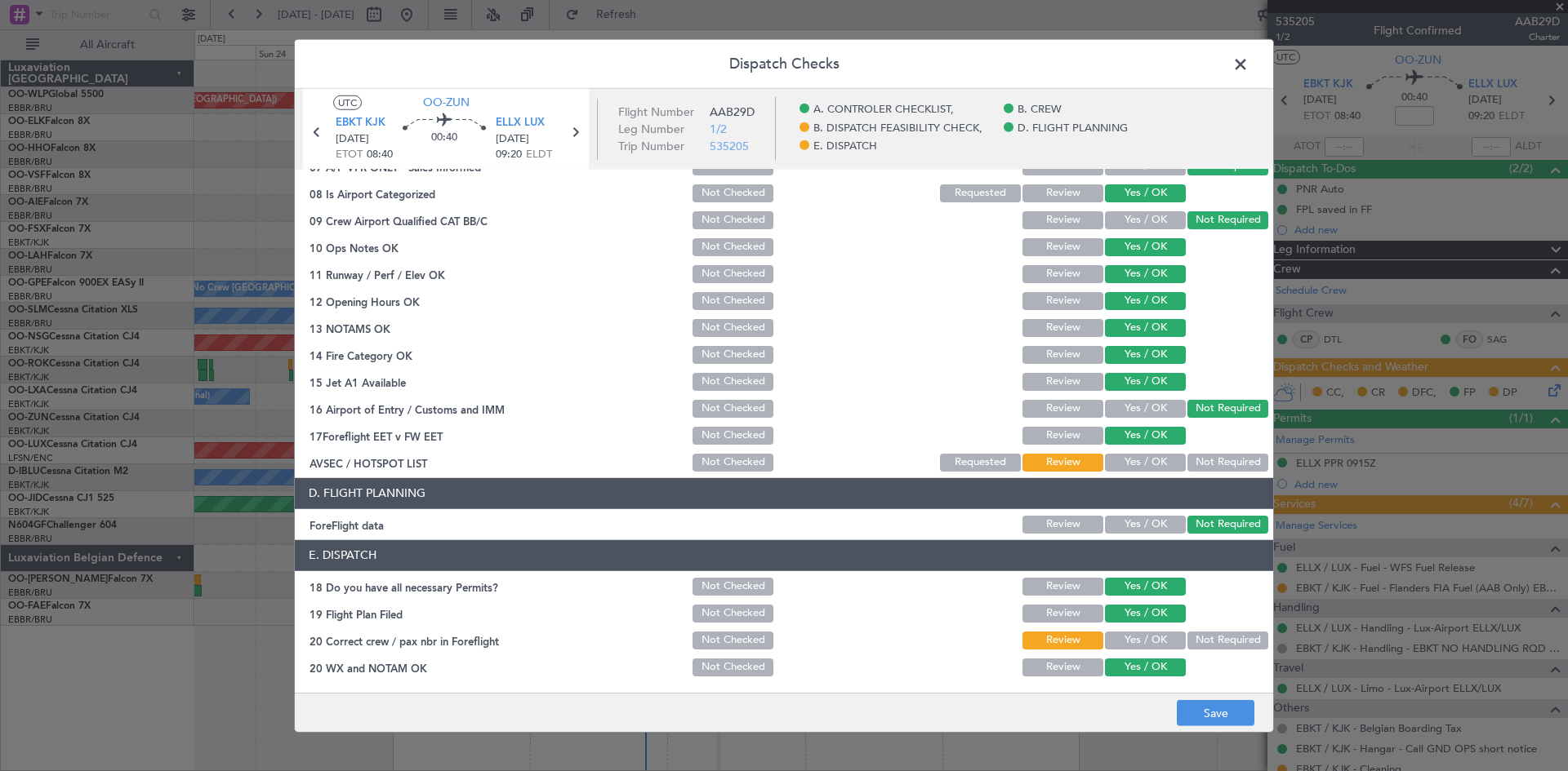
click at [1132, 630] on div "Yes / OK" at bounding box center [1143, 641] width 82 height 23
click at [1133, 633] on button "Yes / OK" at bounding box center [1145, 641] width 81 height 18
click at [1212, 460] on button "Not Required" at bounding box center [1227, 463] width 81 height 18
click at [1149, 525] on button "Yes / OK" at bounding box center [1145, 525] width 81 height 18
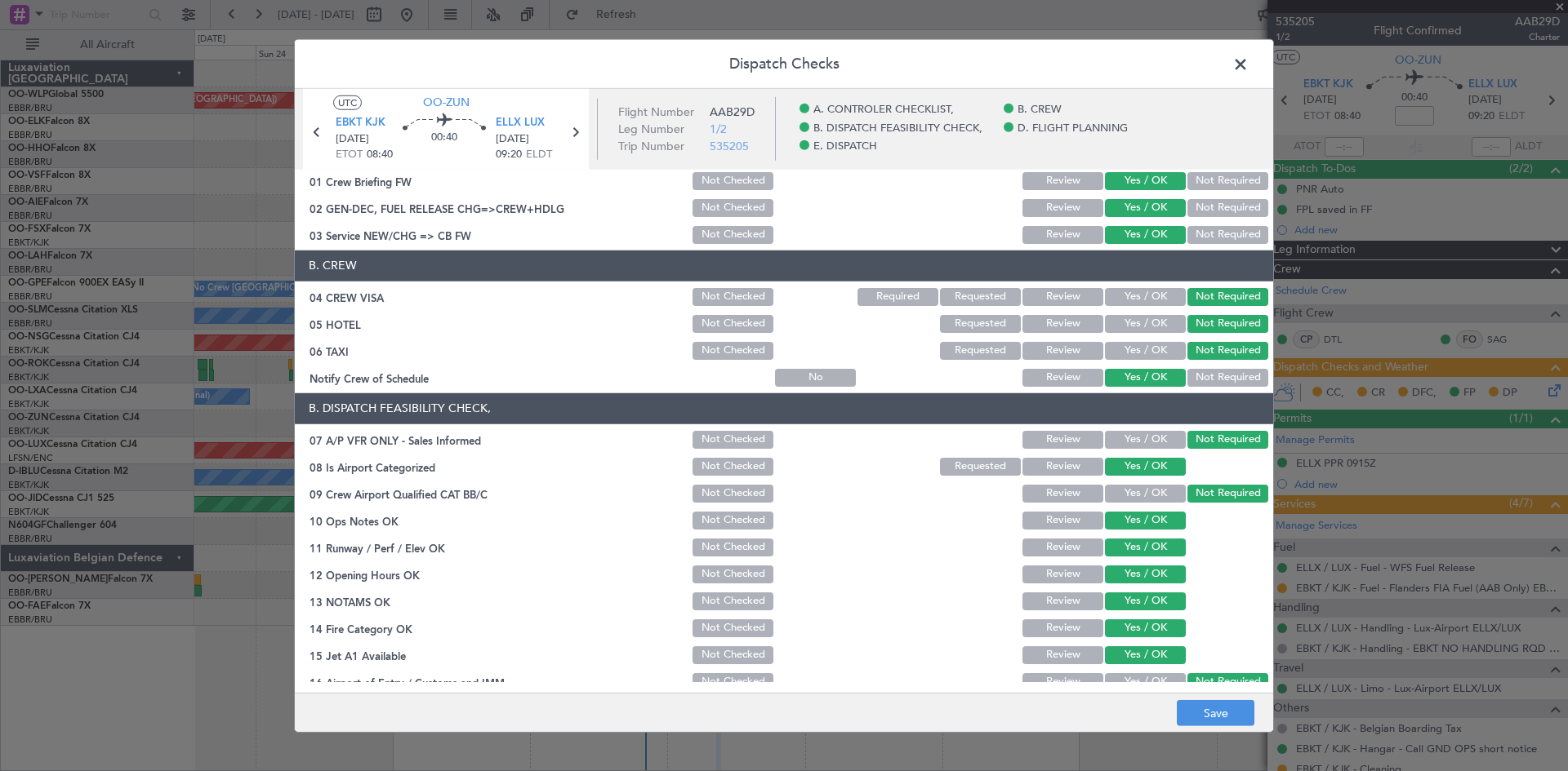
scroll to position [0, 0]
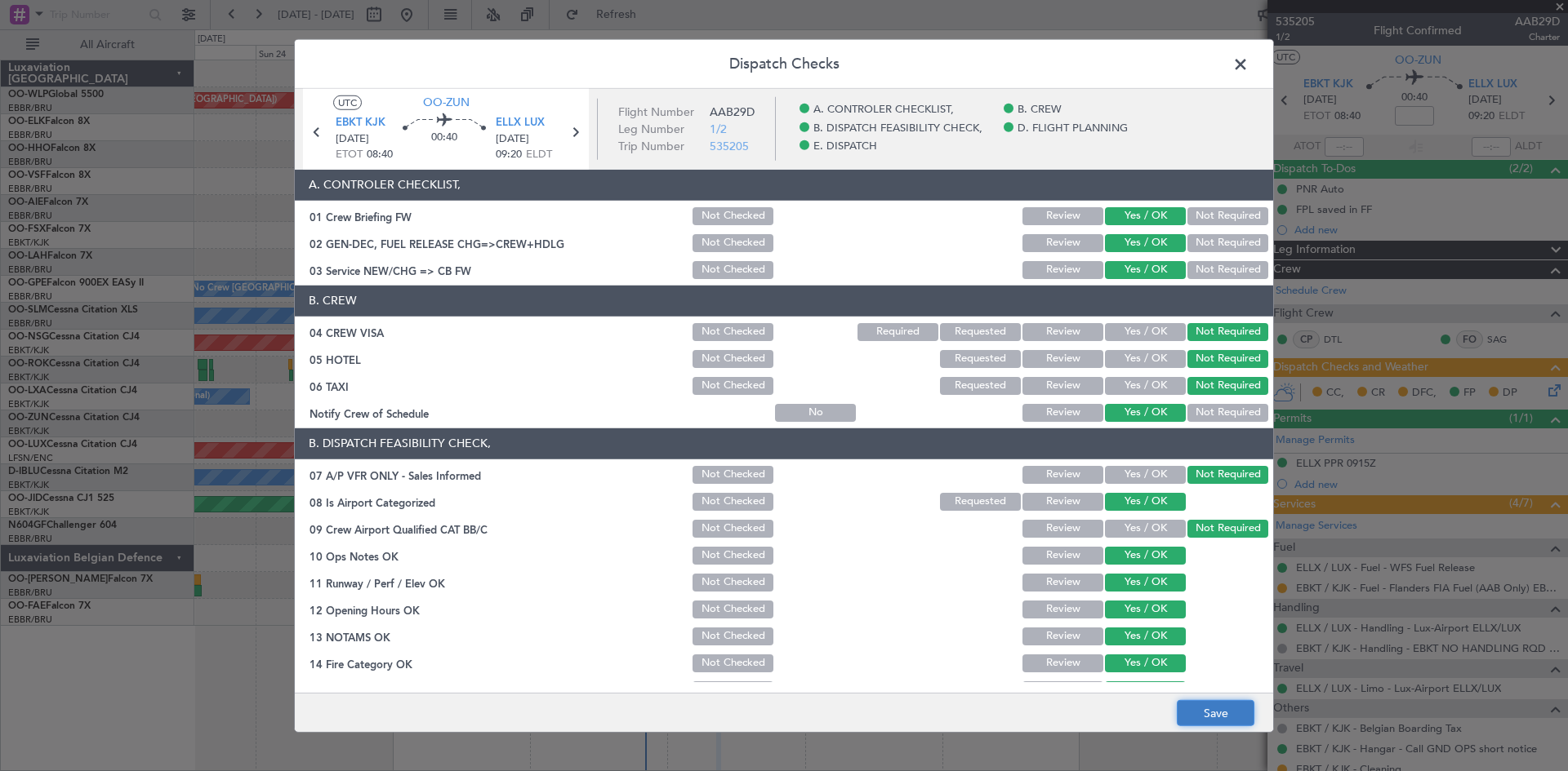
click at [1200, 709] on button "Save" at bounding box center [1215, 713] width 78 height 26
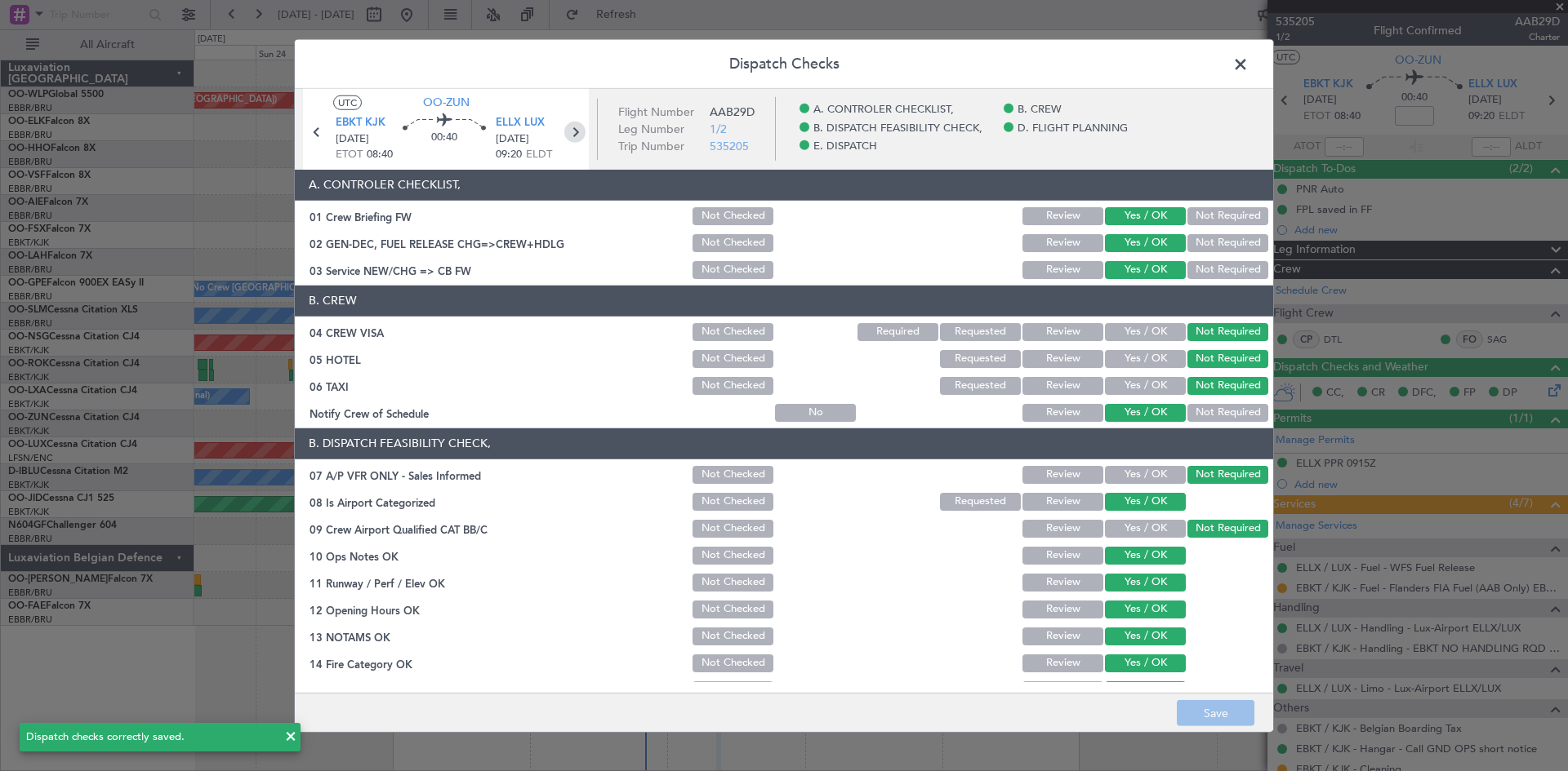
click at [568, 133] on icon at bounding box center [575, 131] width 21 height 21
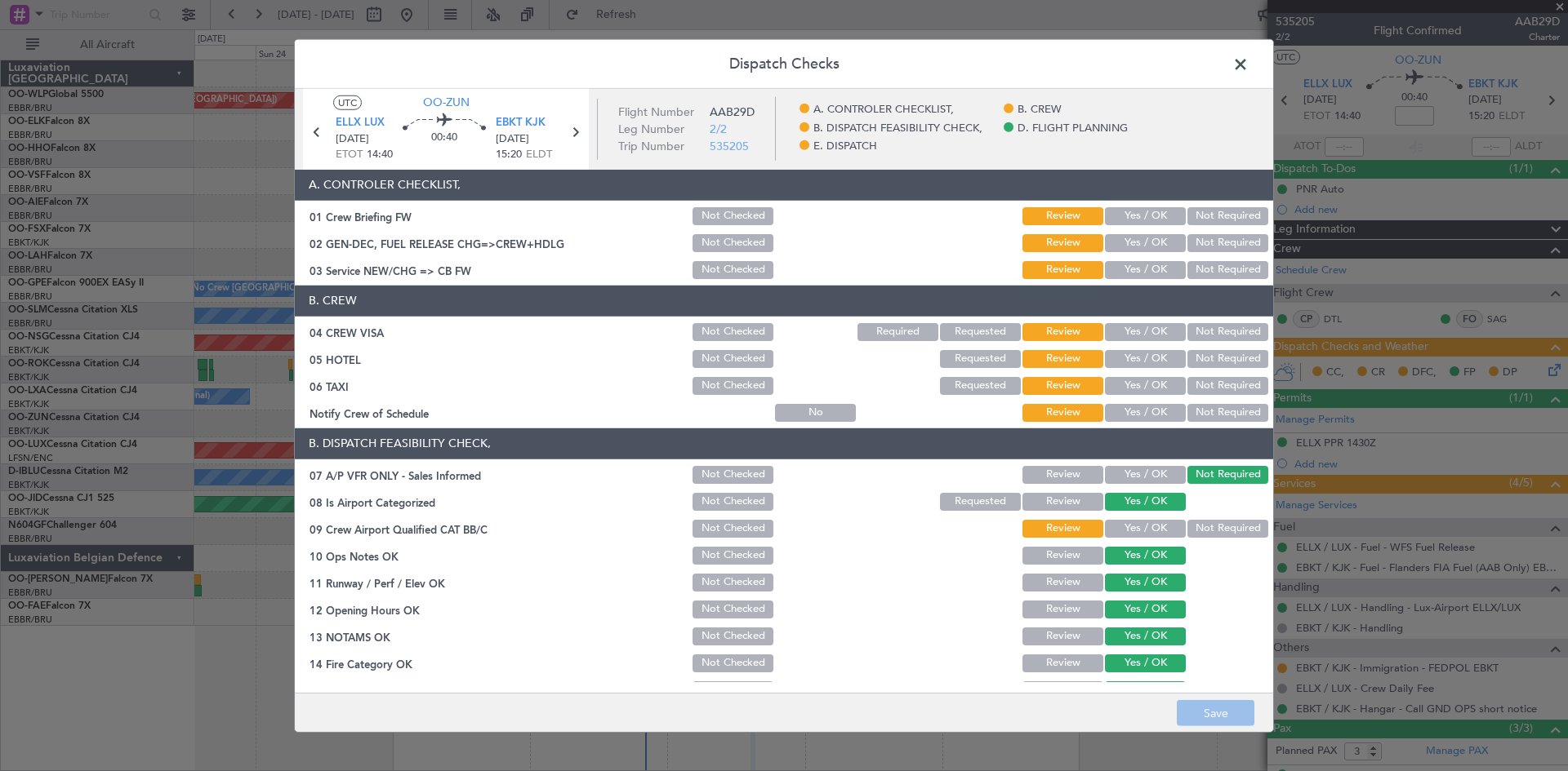
click at [1151, 220] on button "Yes / OK" at bounding box center [1145, 216] width 81 height 18
click at [1151, 248] on button "Yes / OK" at bounding box center [1145, 243] width 81 height 18
drag, startPoint x: 1147, startPoint y: 263, endPoint x: 1146, endPoint y: 272, distance: 9.1
click at [1147, 264] on button "Yes / OK" at bounding box center [1145, 270] width 81 height 18
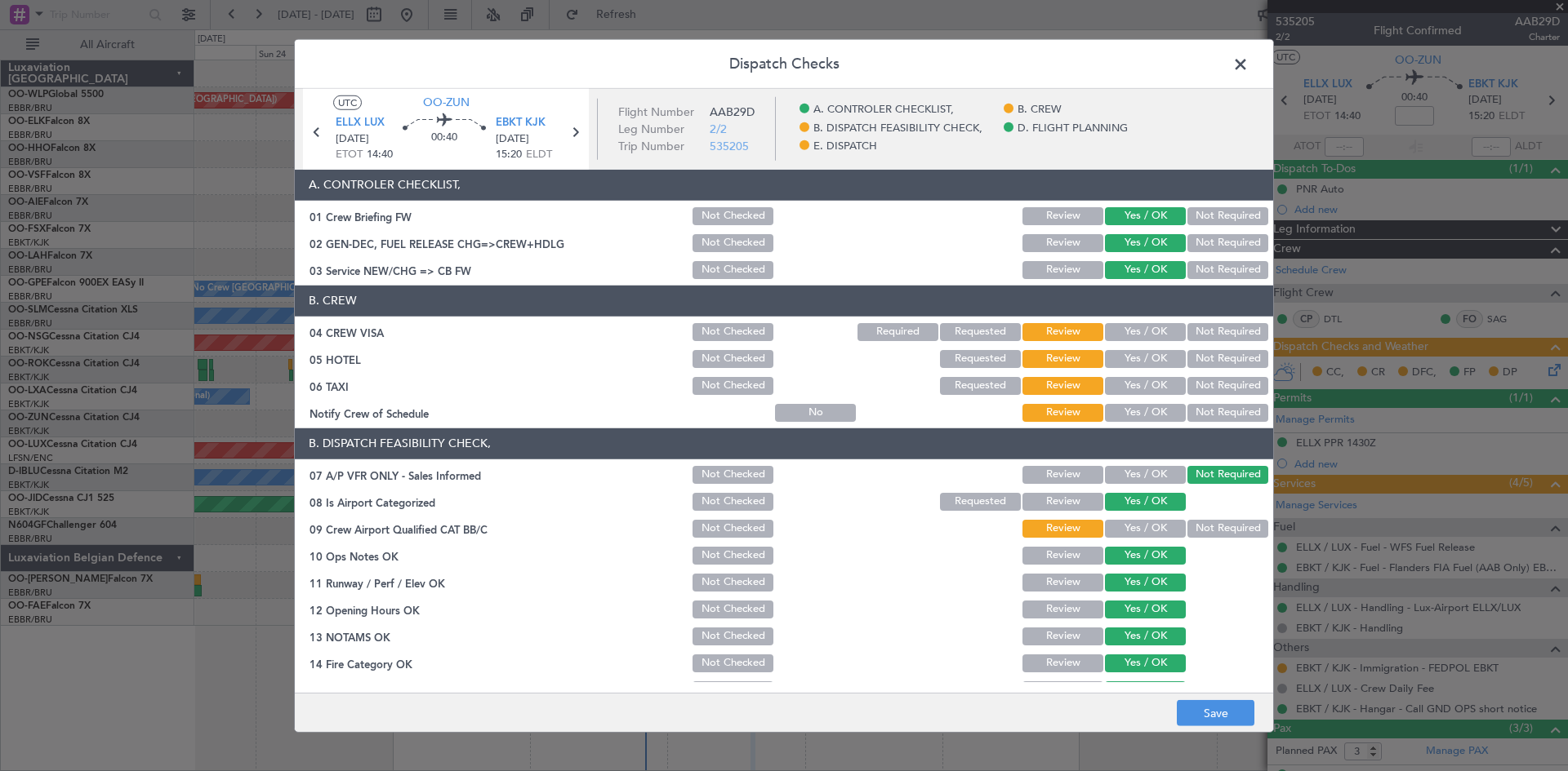
click at [1147, 333] on button "Yes / OK" at bounding box center [1145, 332] width 81 height 18
click at [1191, 338] on button "Not Required" at bounding box center [1227, 332] width 81 height 18
click at [1185, 364] on div "Not Required" at bounding box center [1226, 359] width 82 height 23
click at [1221, 348] on div "Not Required" at bounding box center [1226, 359] width 82 height 23
click at [1214, 361] on button "Not Required" at bounding box center [1227, 359] width 81 height 18
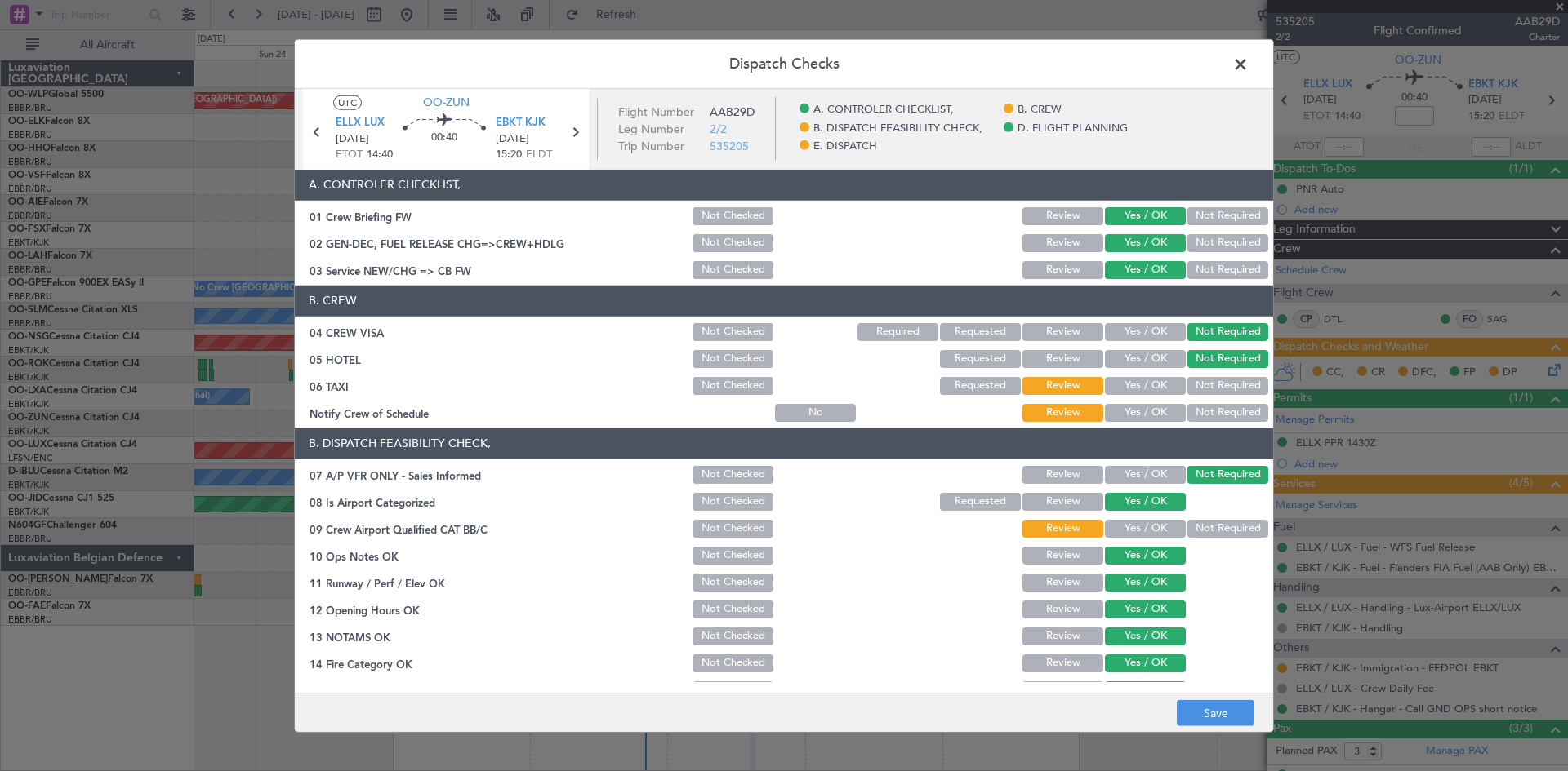
click at [1203, 382] on button "Not Required" at bounding box center [1227, 386] width 81 height 18
click at [1148, 413] on button "Yes / OK" at bounding box center [1145, 413] width 81 height 18
click at [1148, 475] on button "Yes / OK" at bounding box center [1145, 475] width 81 height 18
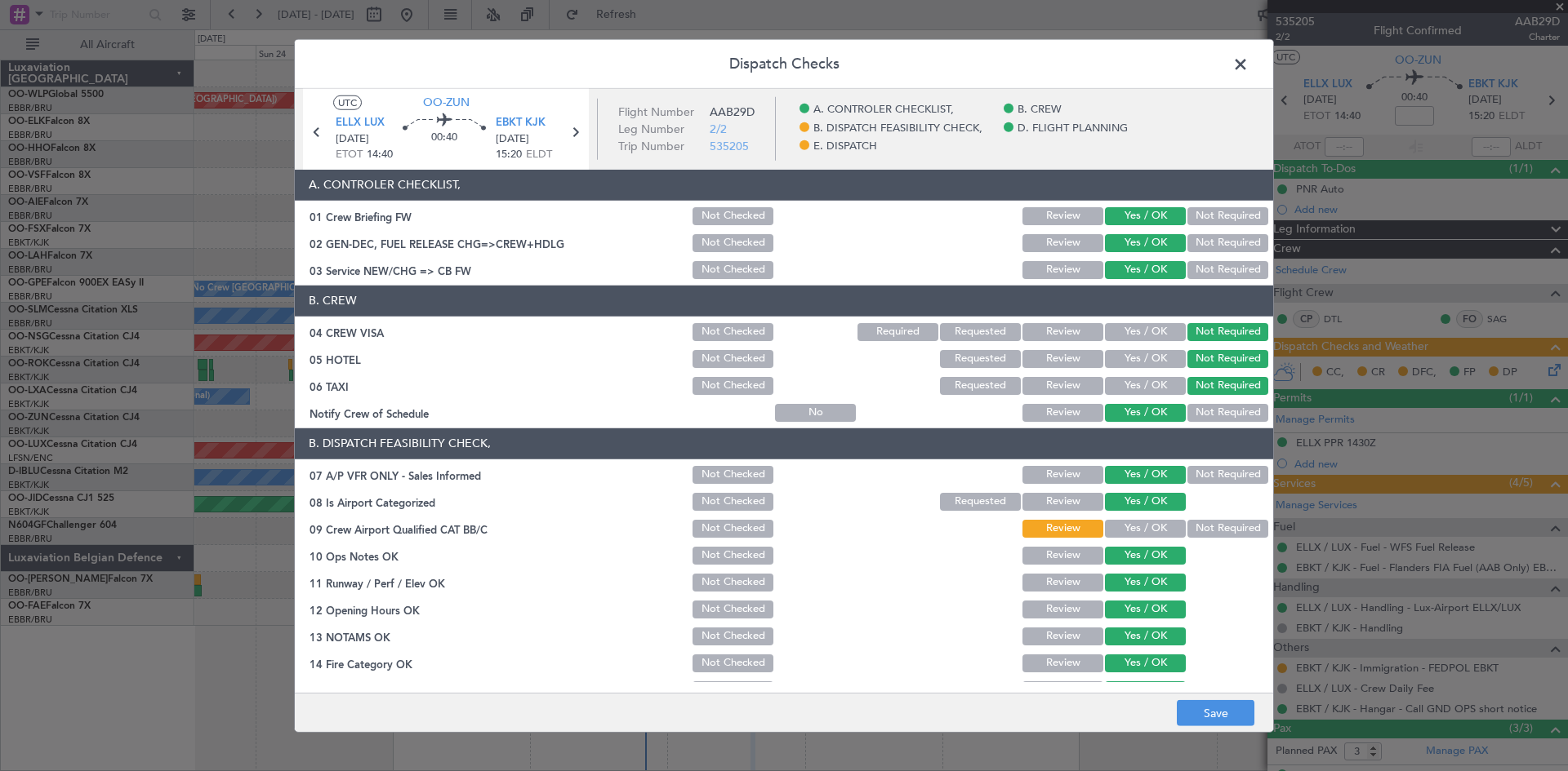
click at [1187, 478] on button "Not Required" at bounding box center [1227, 475] width 81 height 18
click at [1198, 522] on button "Not Required" at bounding box center [1227, 529] width 81 height 18
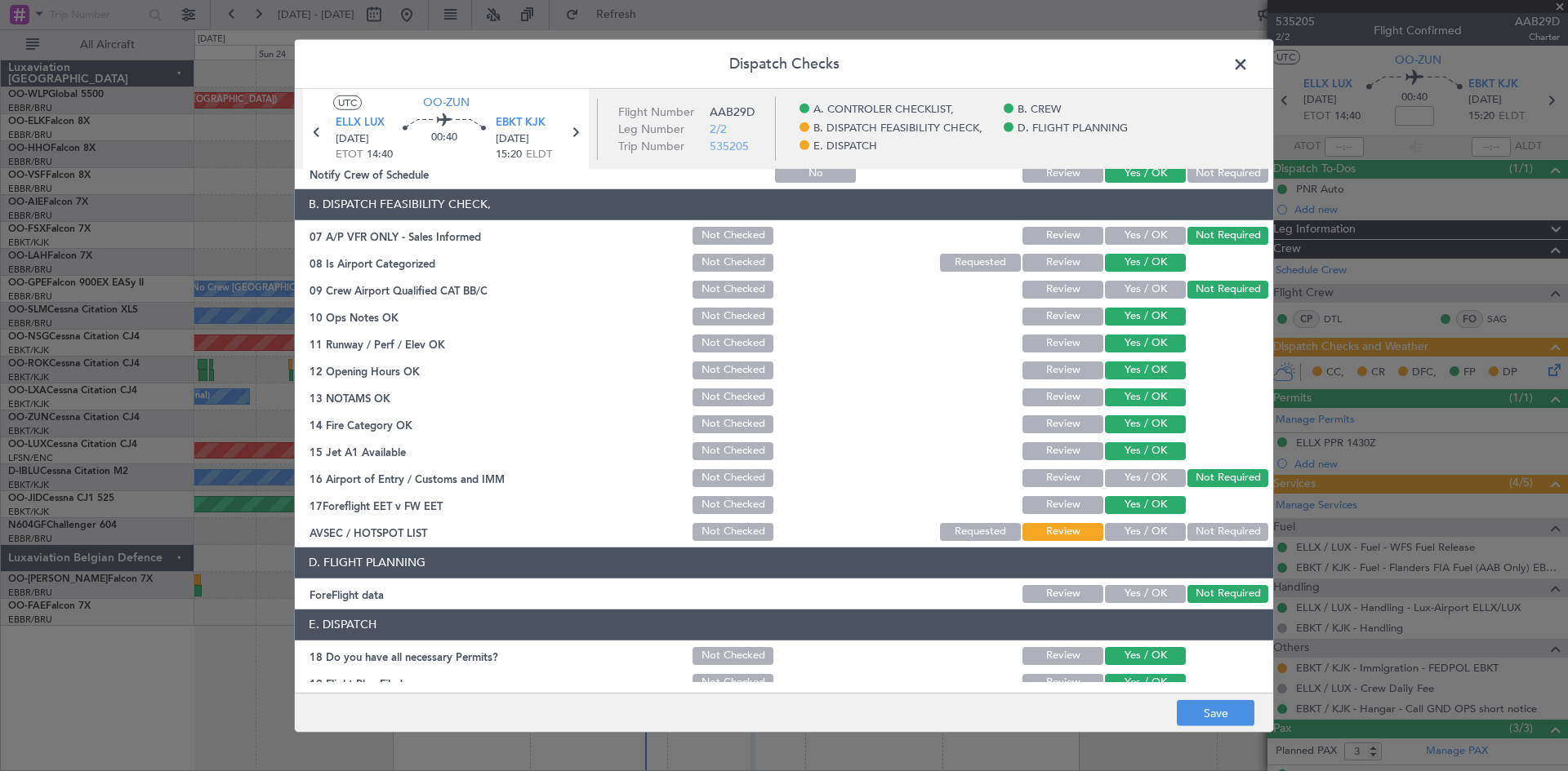
scroll to position [308, 0]
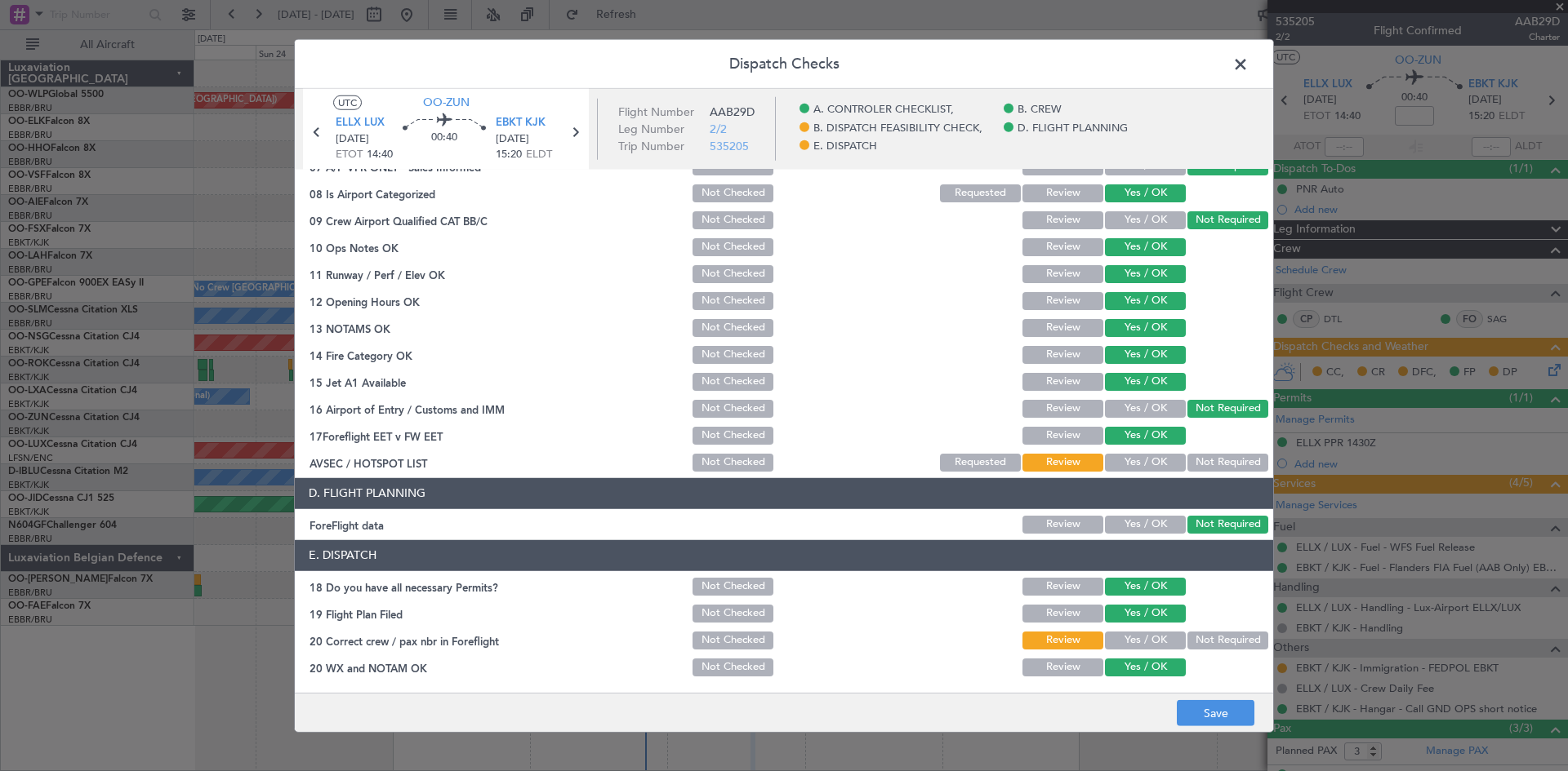
click at [1187, 470] on button "Not Required" at bounding box center [1227, 463] width 81 height 18
click at [1188, 645] on button "Not Required" at bounding box center [1227, 641] width 81 height 18
click at [1149, 643] on button "Yes / OK" at bounding box center [1145, 641] width 81 height 18
click at [1205, 718] on button "Save" at bounding box center [1215, 713] width 78 height 26
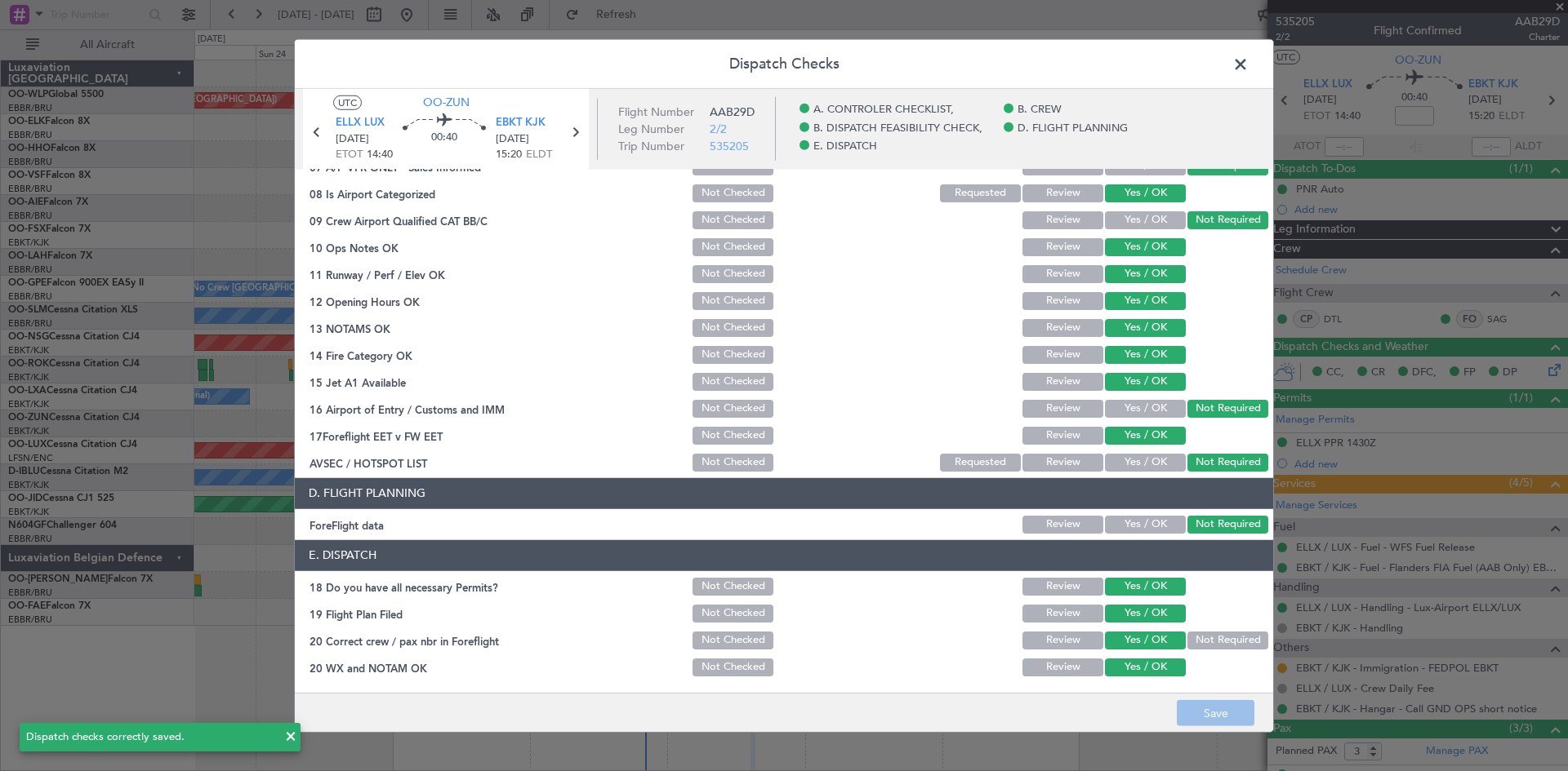
click at [1248, 60] on span at bounding box center [1248, 67] width 0 height 32
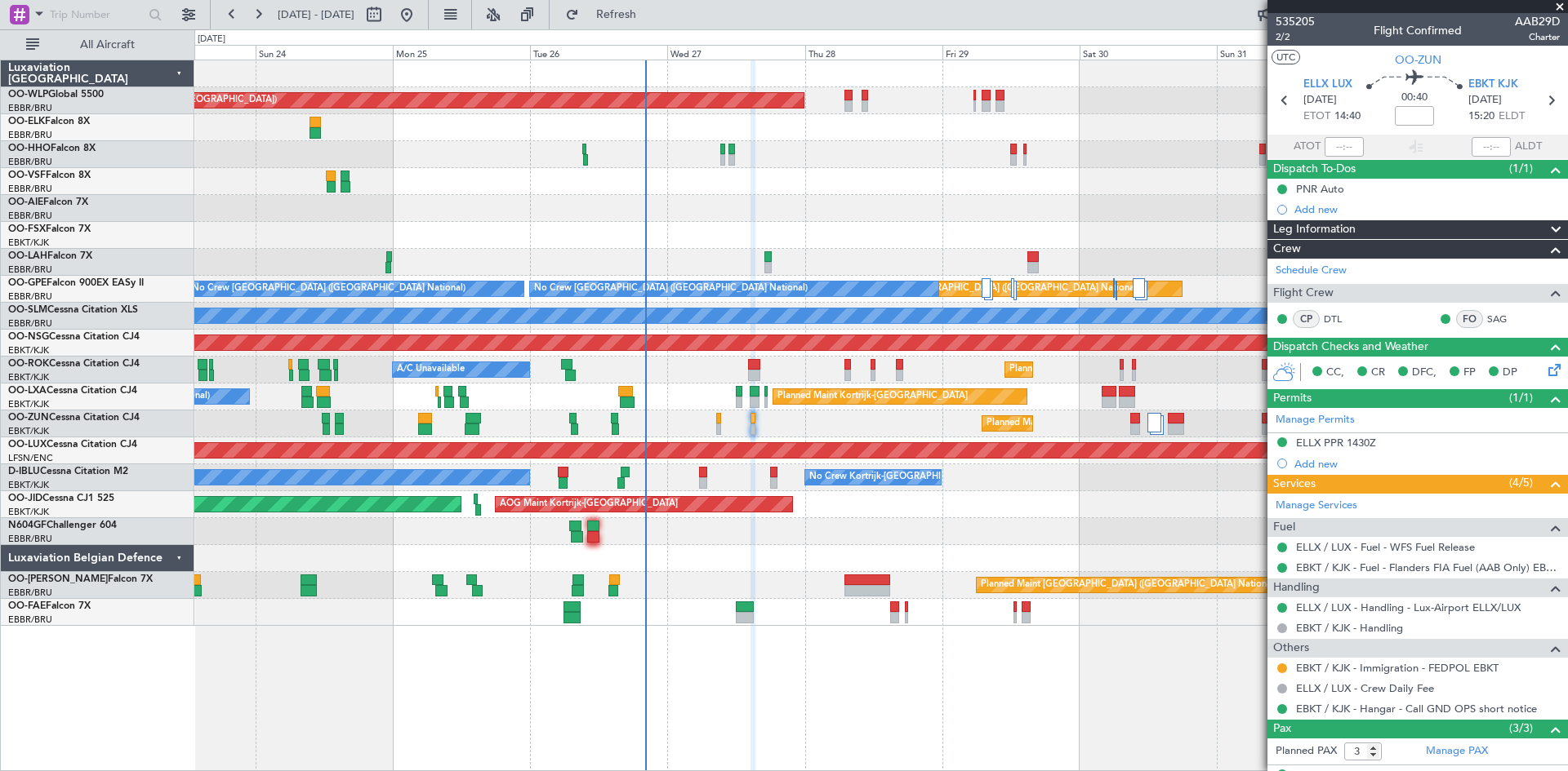
click at [715, 418] on div "Planned Maint Kortrijk-[GEOGRAPHIC_DATA]" at bounding box center [881, 423] width 1373 height 27
click at [716, 420] on div at bounding box center [719, 418] width 5 height 11
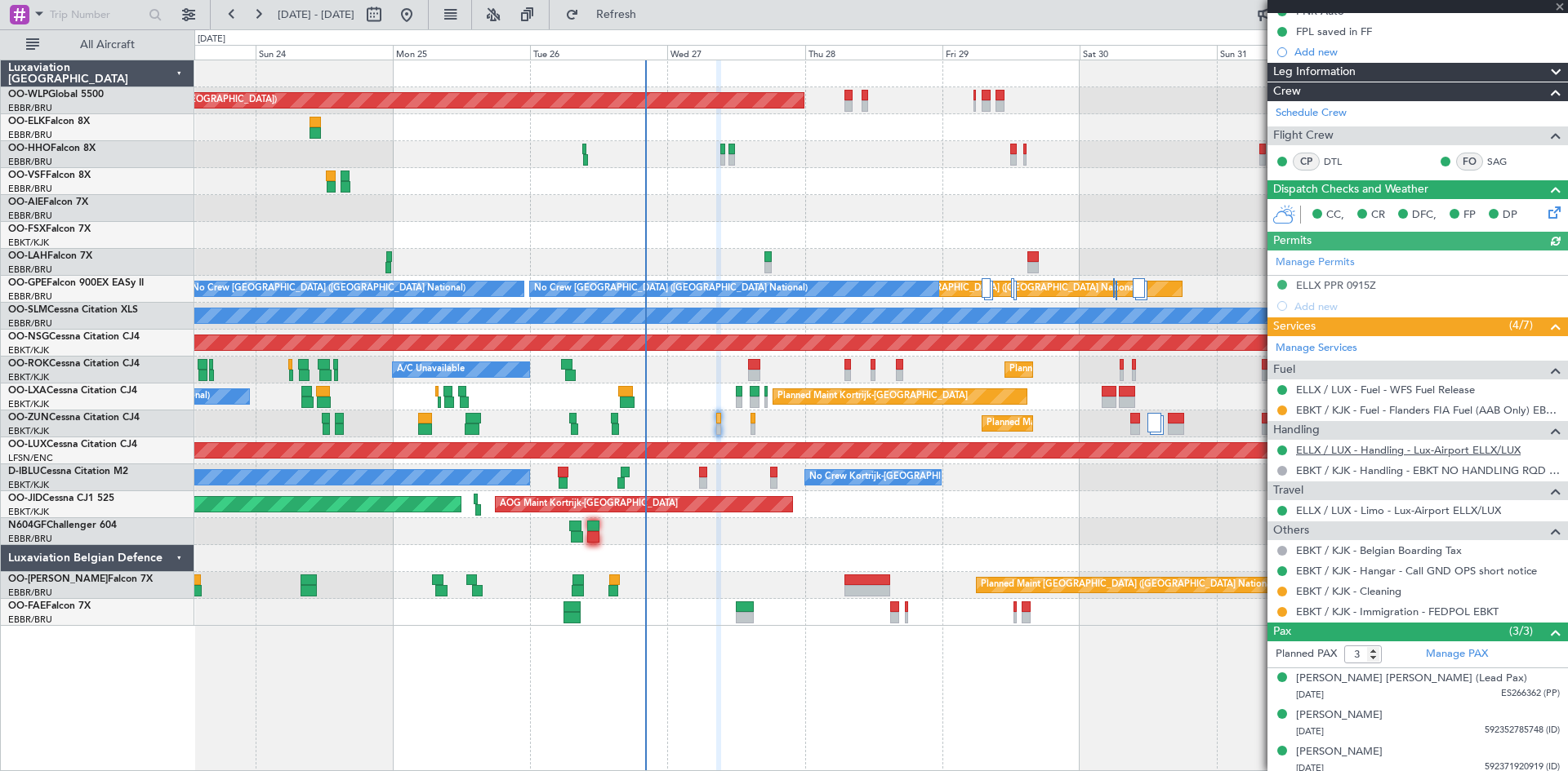
scroll to position [184, 0]
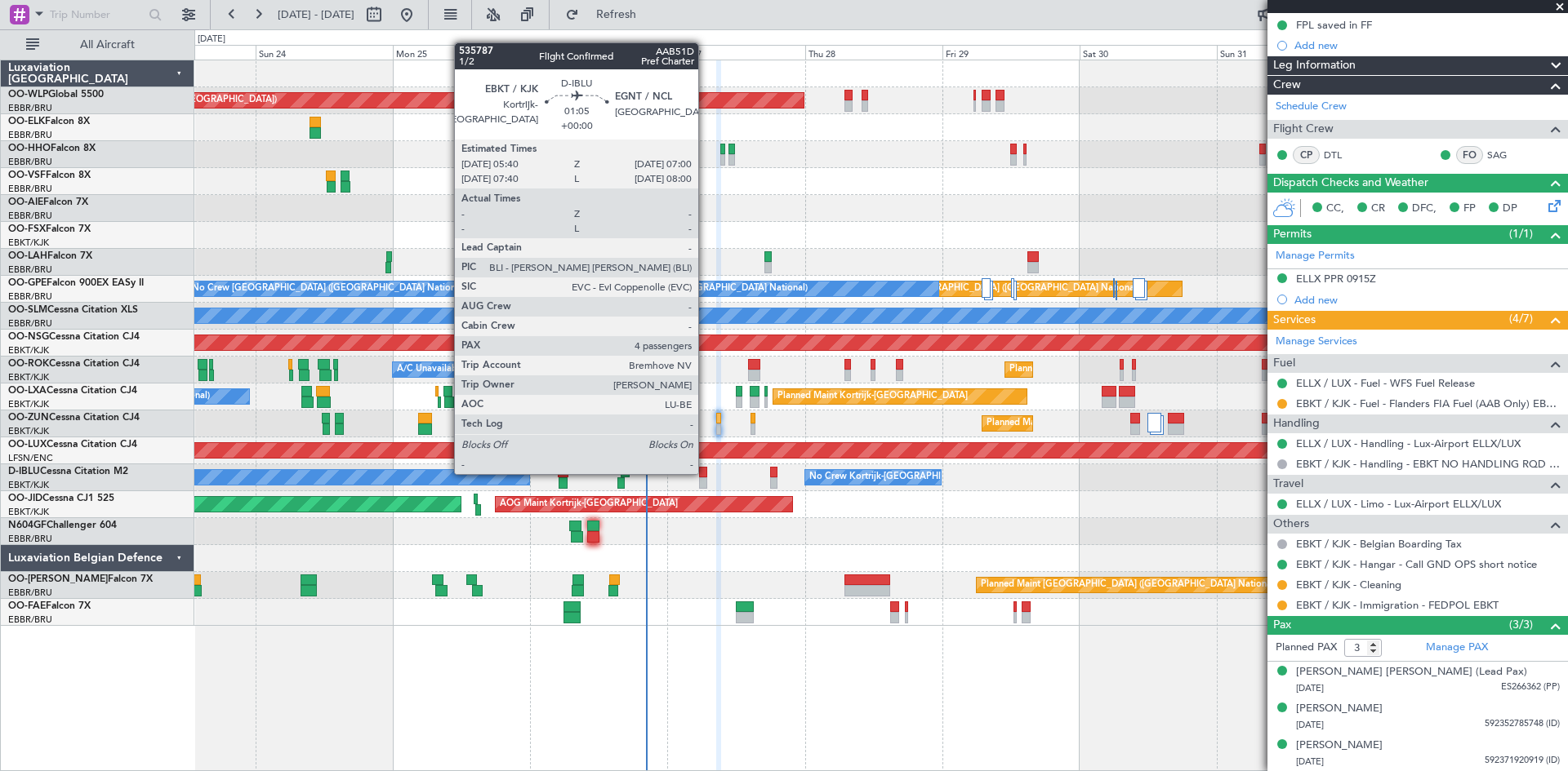
click at [706, 472] on div at bounding box center [702, 472] width 8 height 11
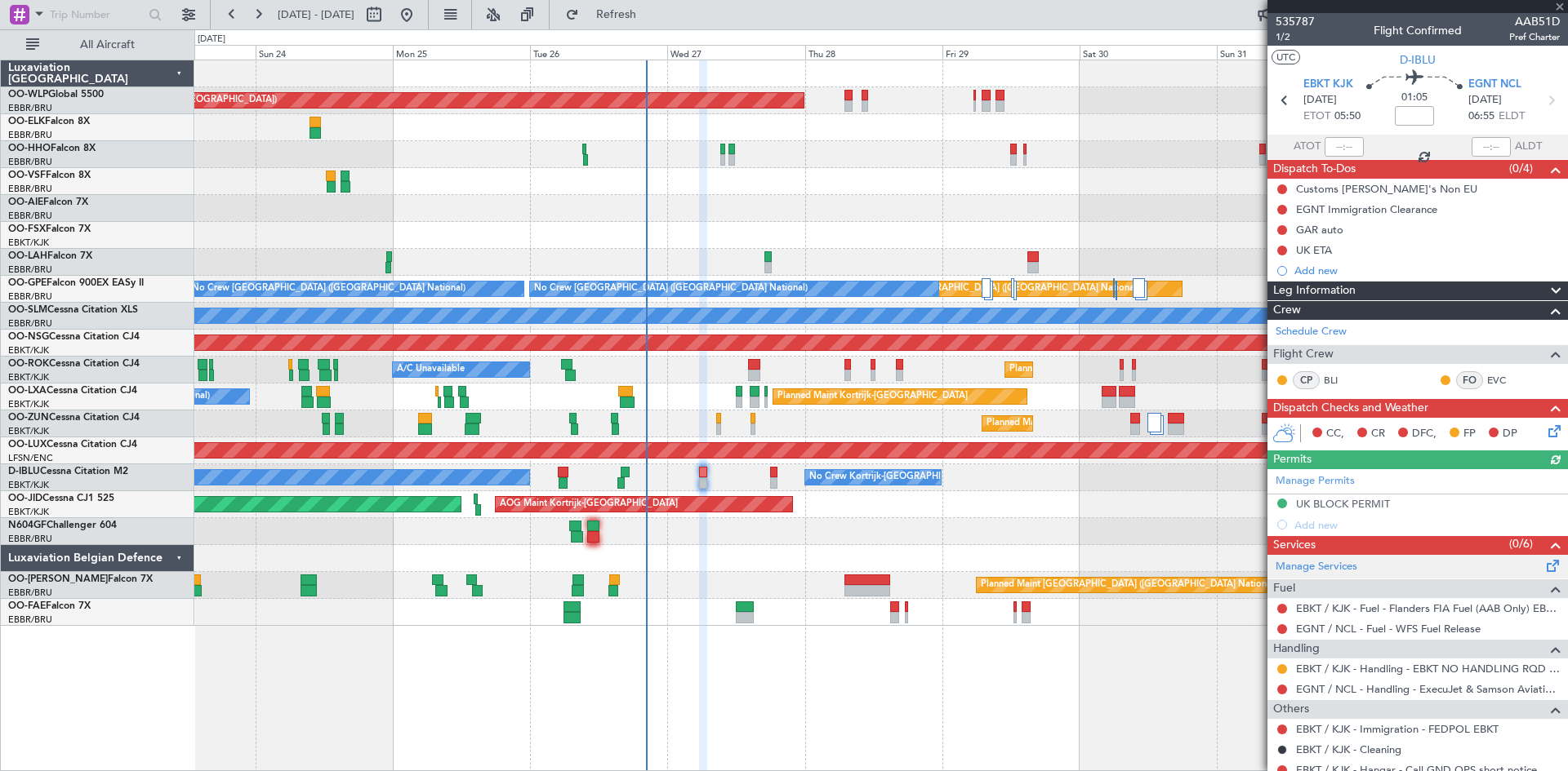
scroll to position [81, 0]
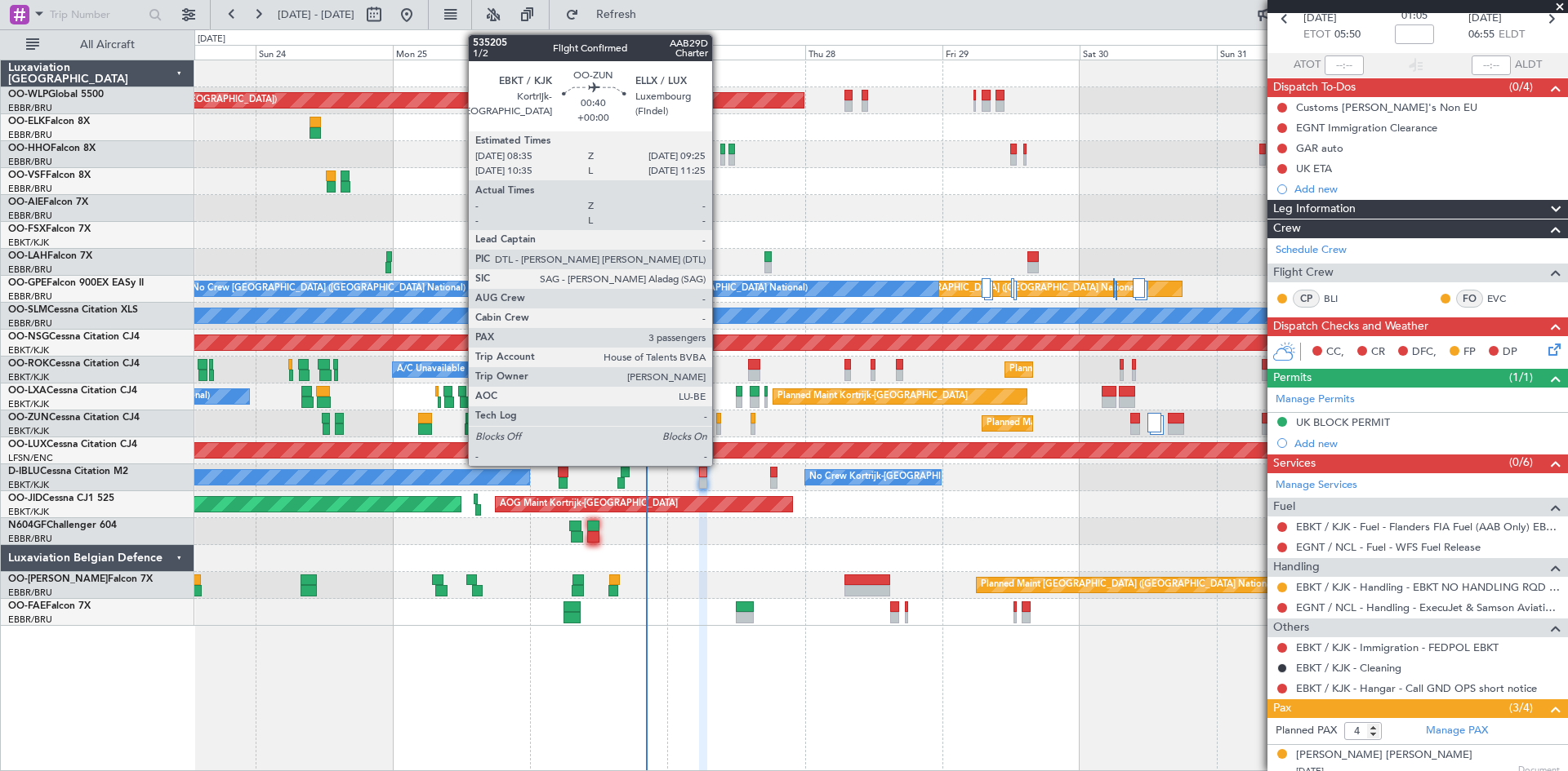
click at [720, 426] on div at bounding box center [719, 429] width 5 height 11
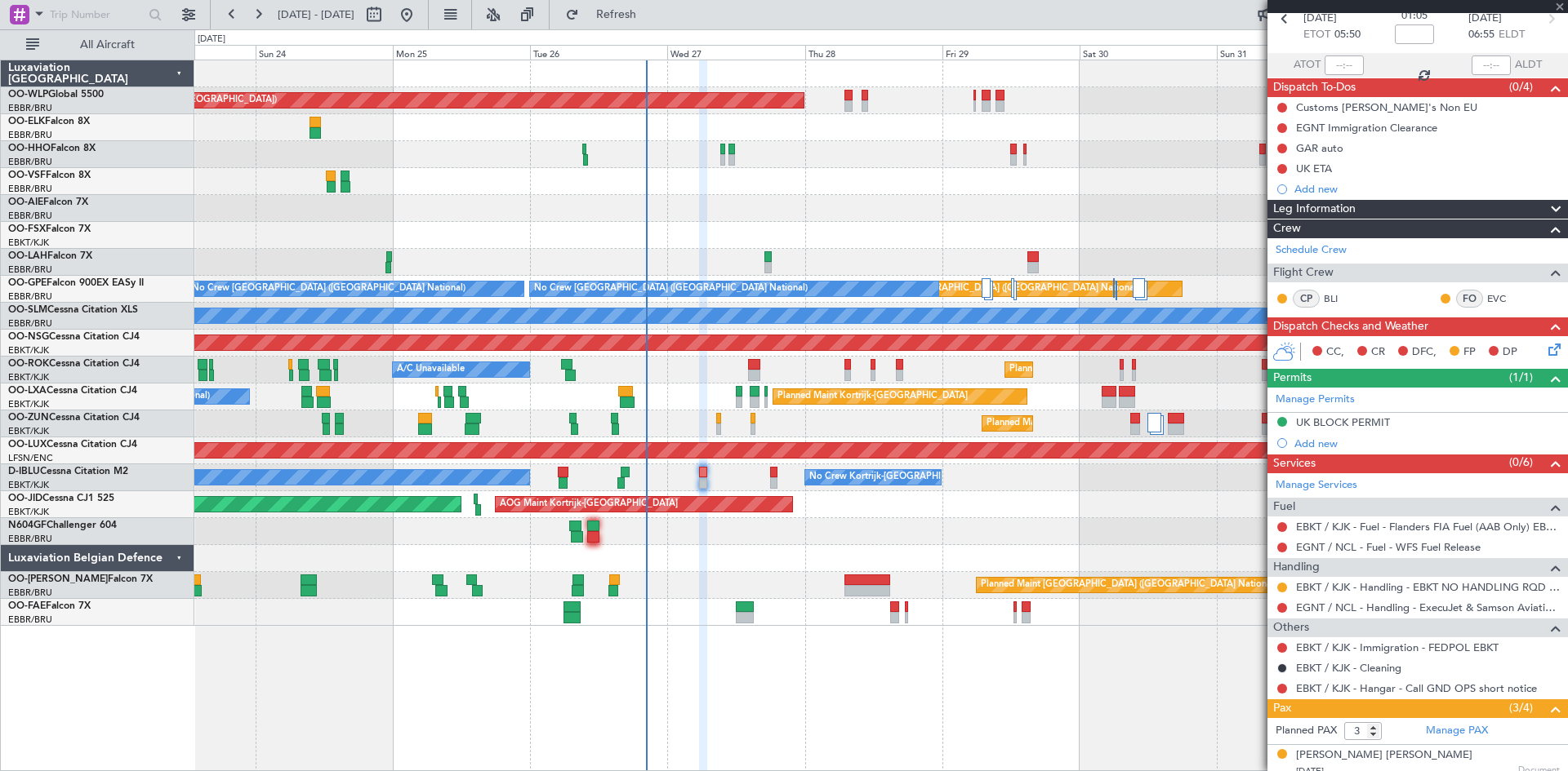
scroll to position [0, 0]
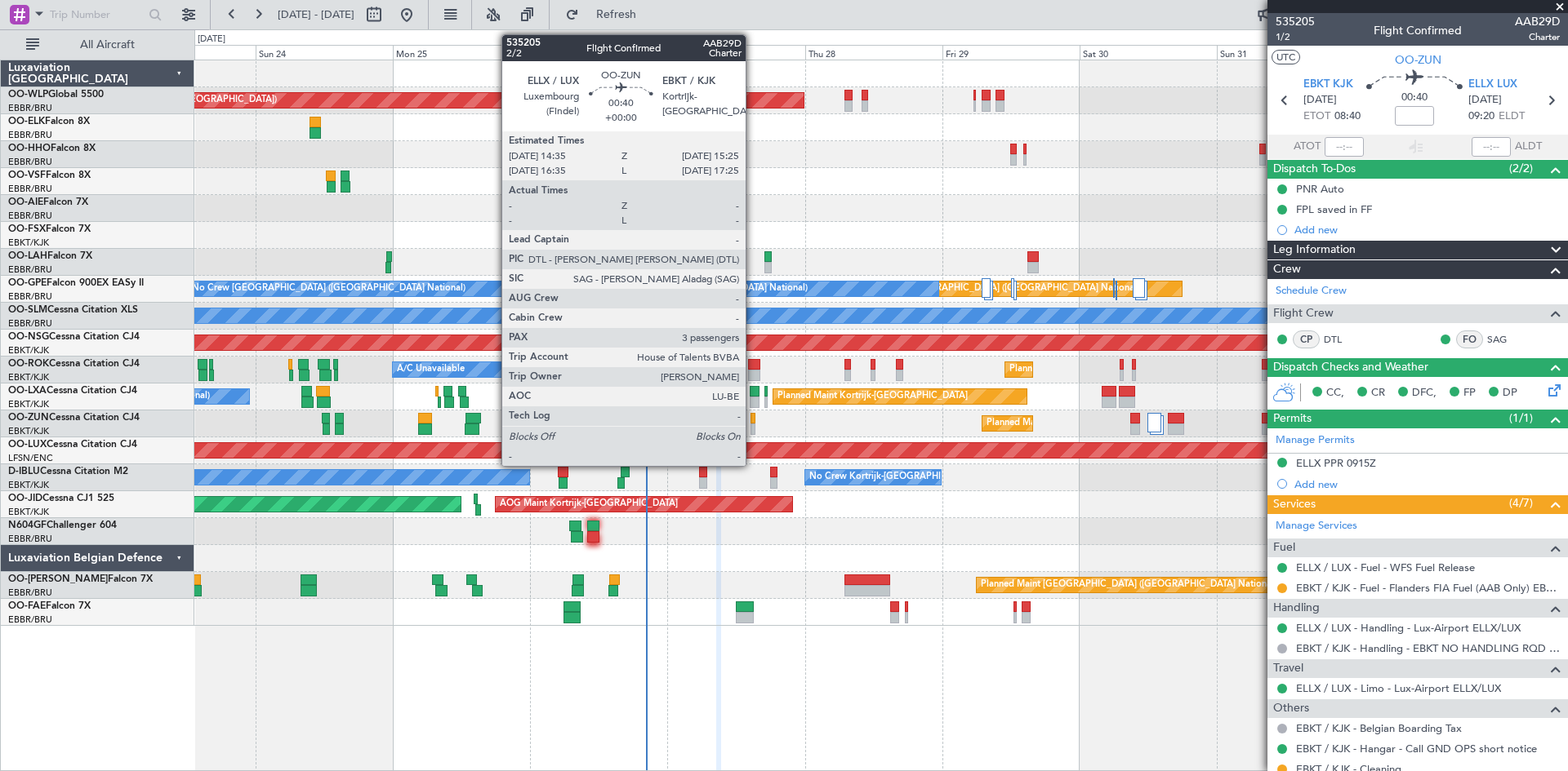
click at [753, 427] on div at bounding box center [753, 429] width 5 height 11
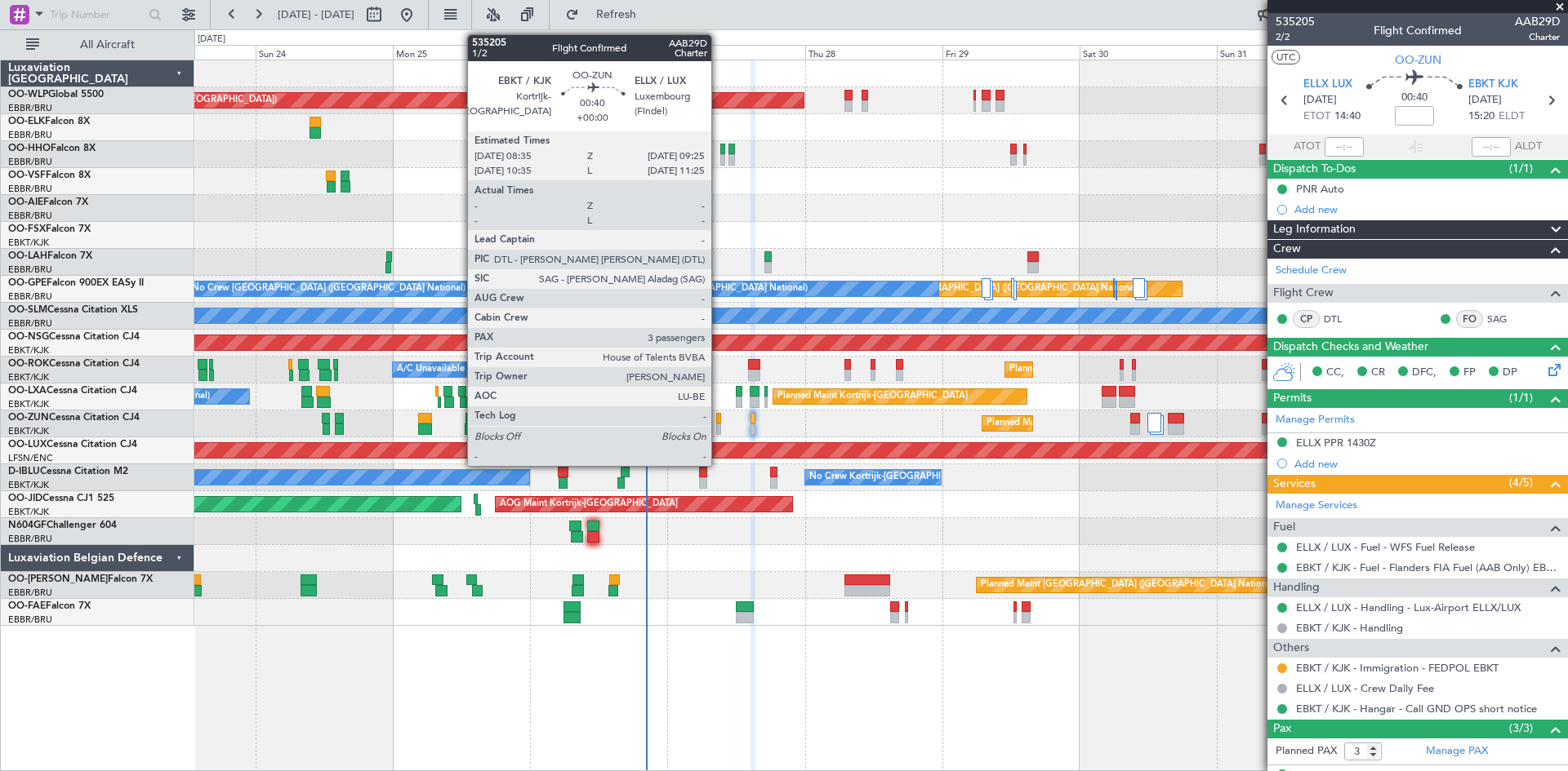
click at [719, 423] on div at bounding box center [719, 429] width 5 height 11
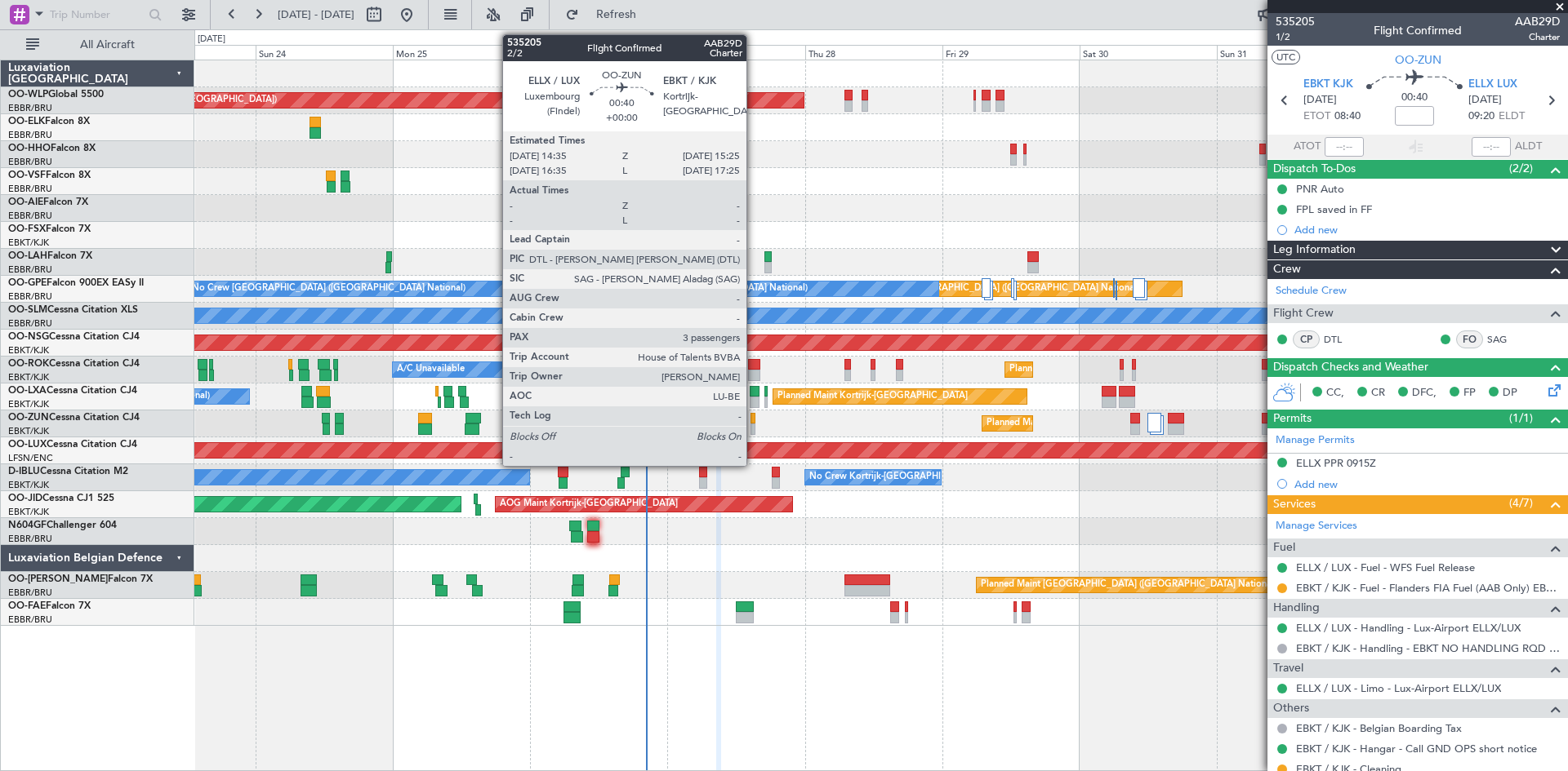
click at [754, 419] on div at bounding box center [753, 418] width 5 height 11
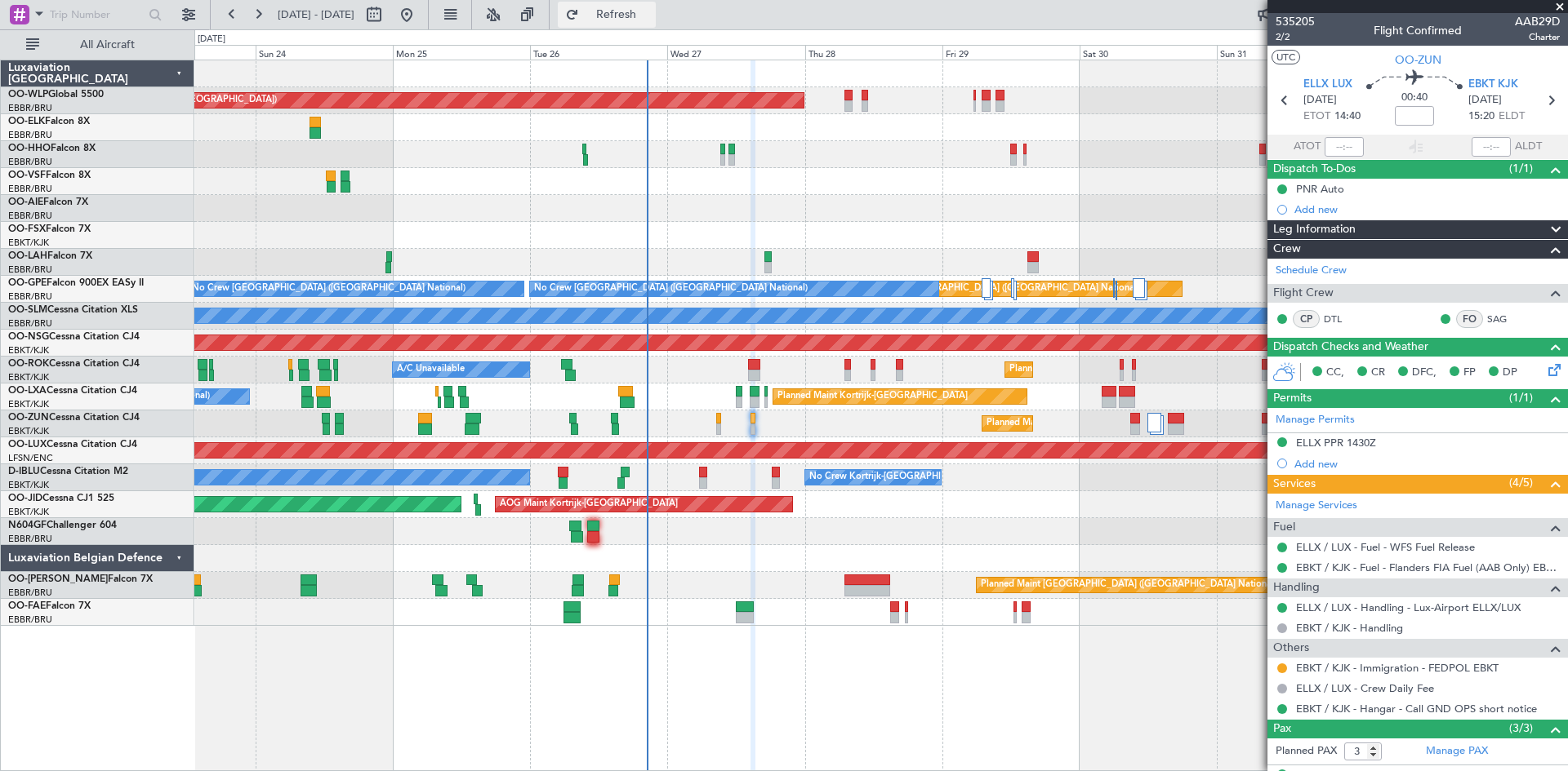
click at [651, 9] on span "Refresh" at bounding box center [617, 14] width 69 height 11
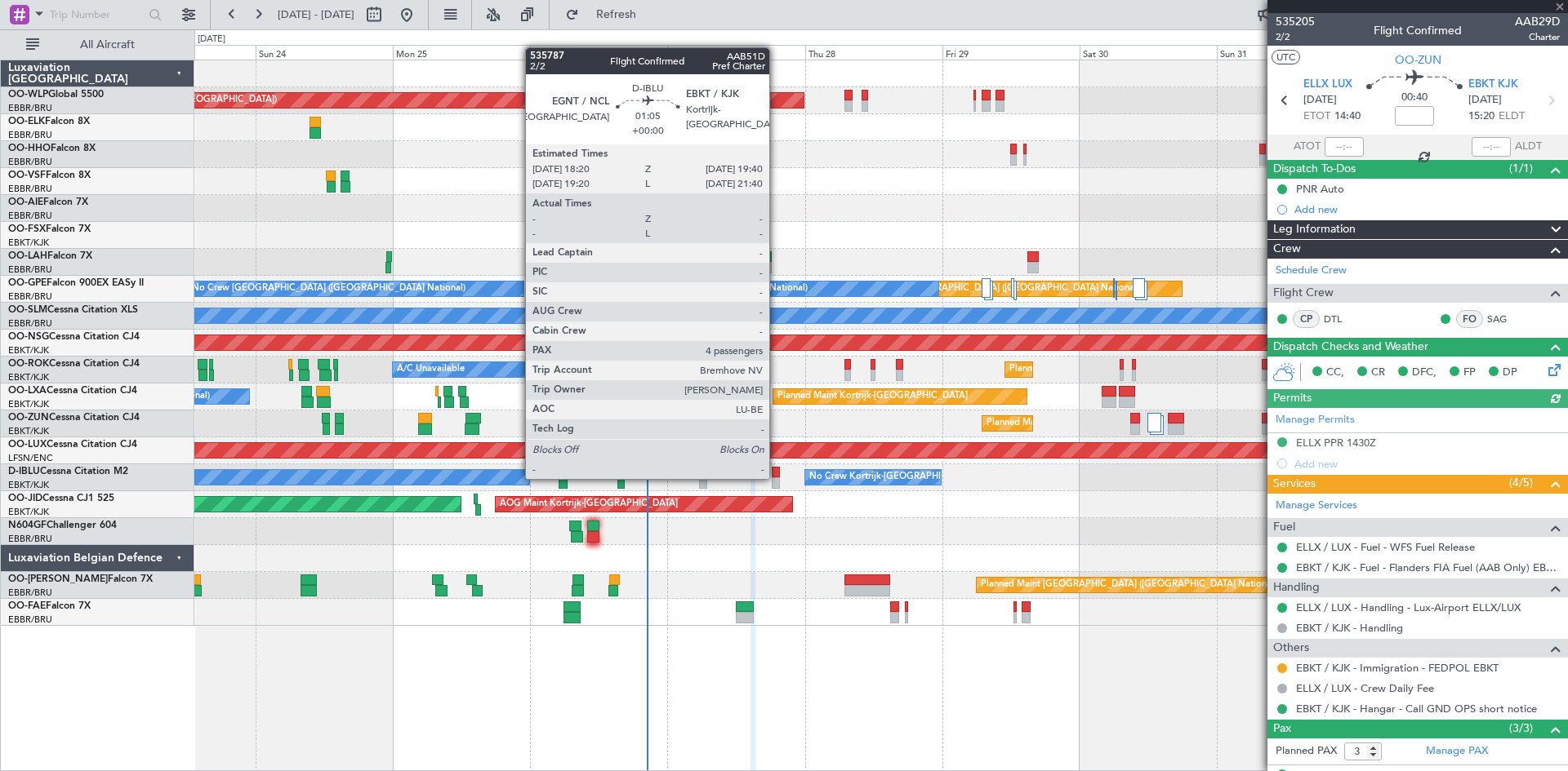
click at [777, 478] on div at bounding box center [775, 483] width 8 height 11
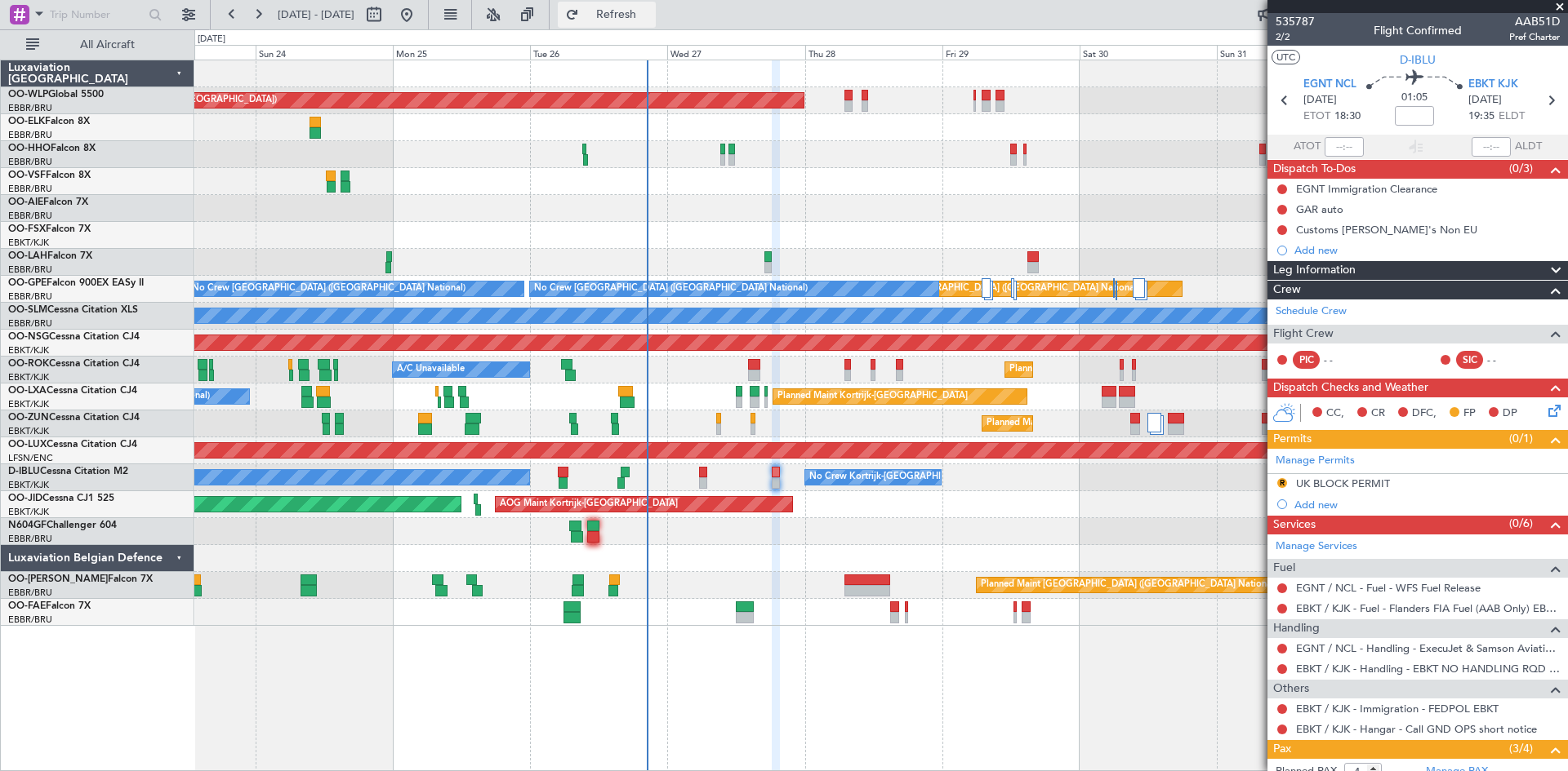
click at [646, 18] on span "Refresh" at bounding box center [617, 14] width 69 height 11
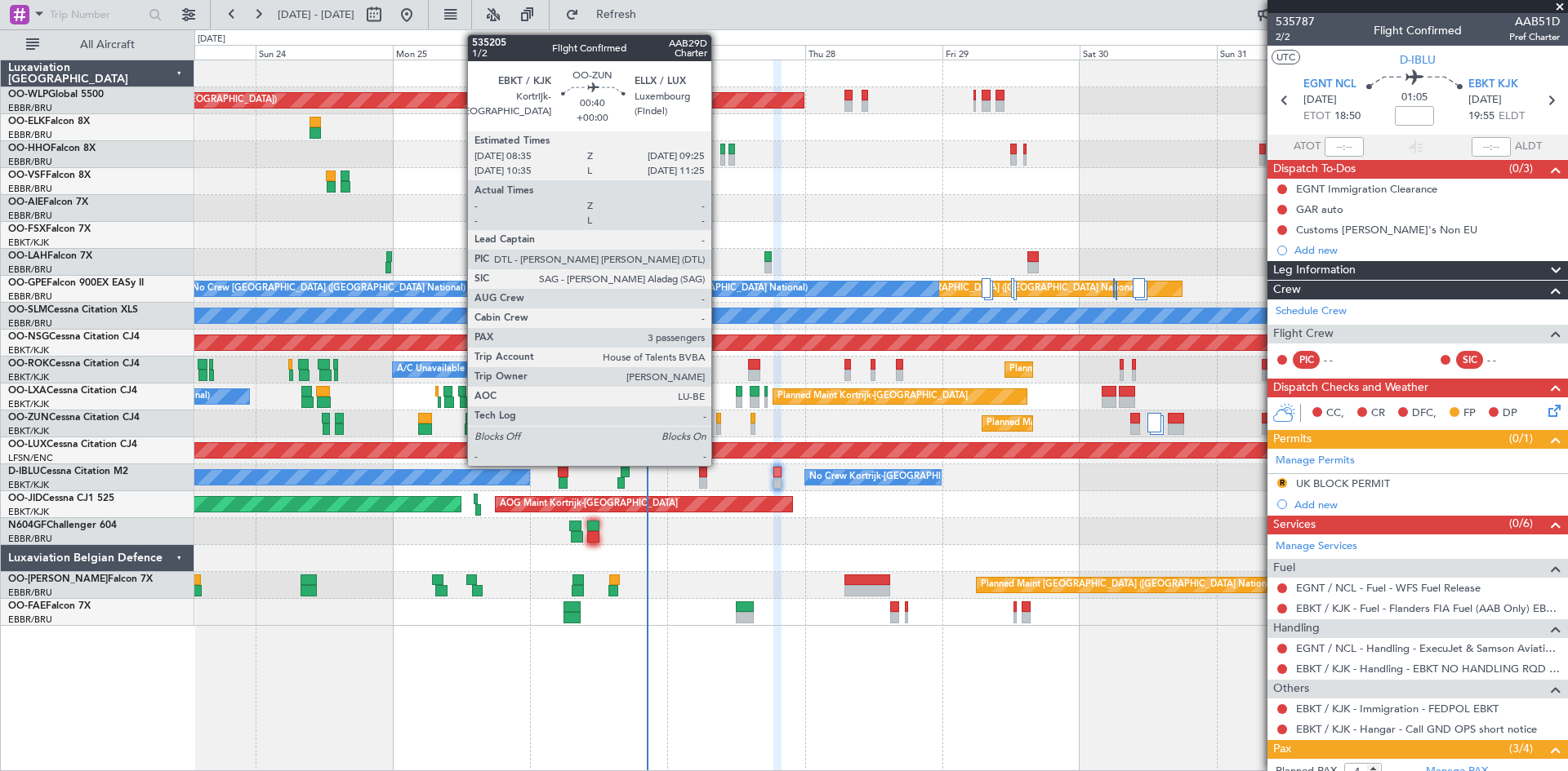
click at [719, 415] on div at bounding box center [719, 418] width 5 height 11
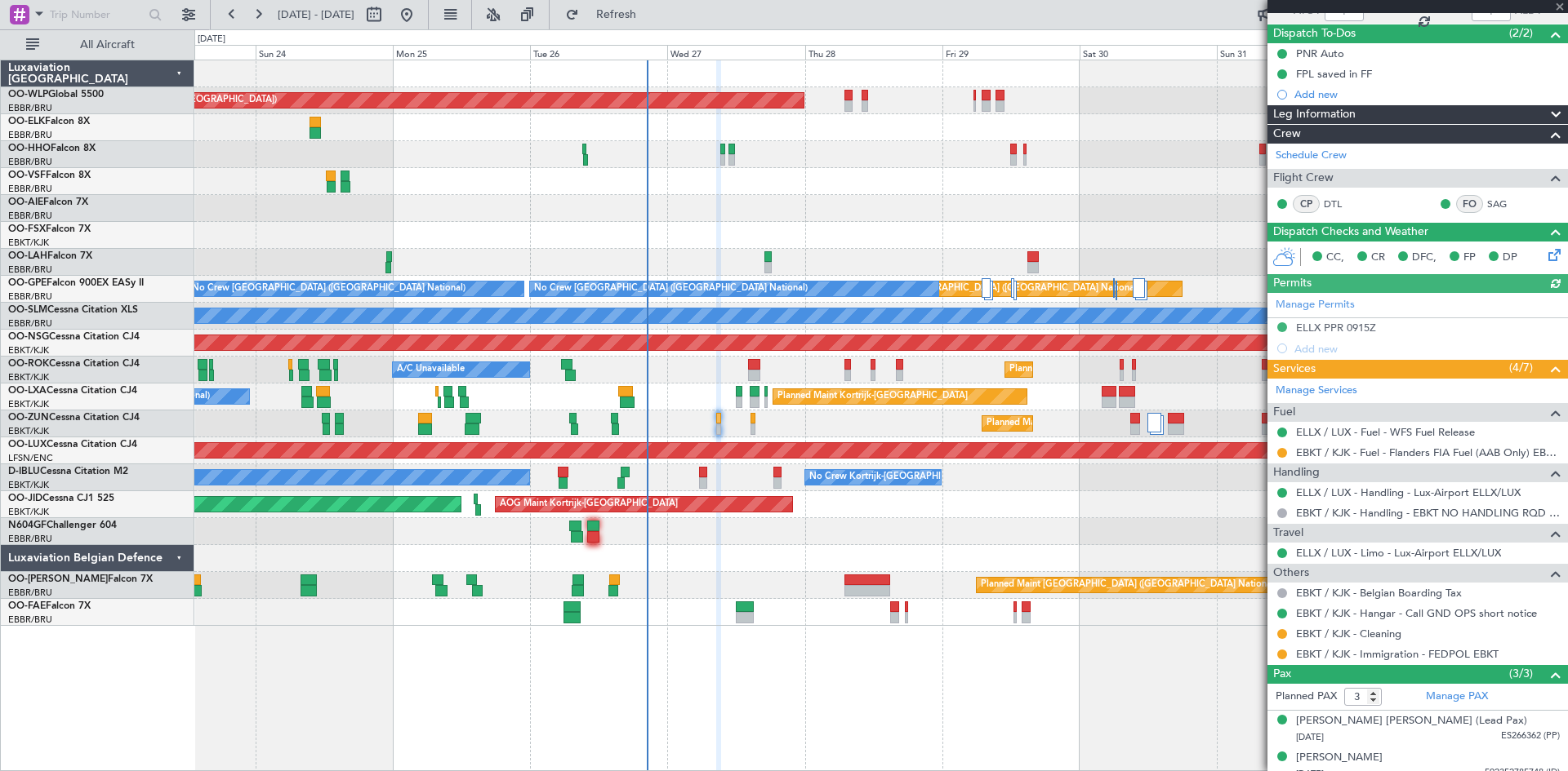
scroll to position [163, 0]
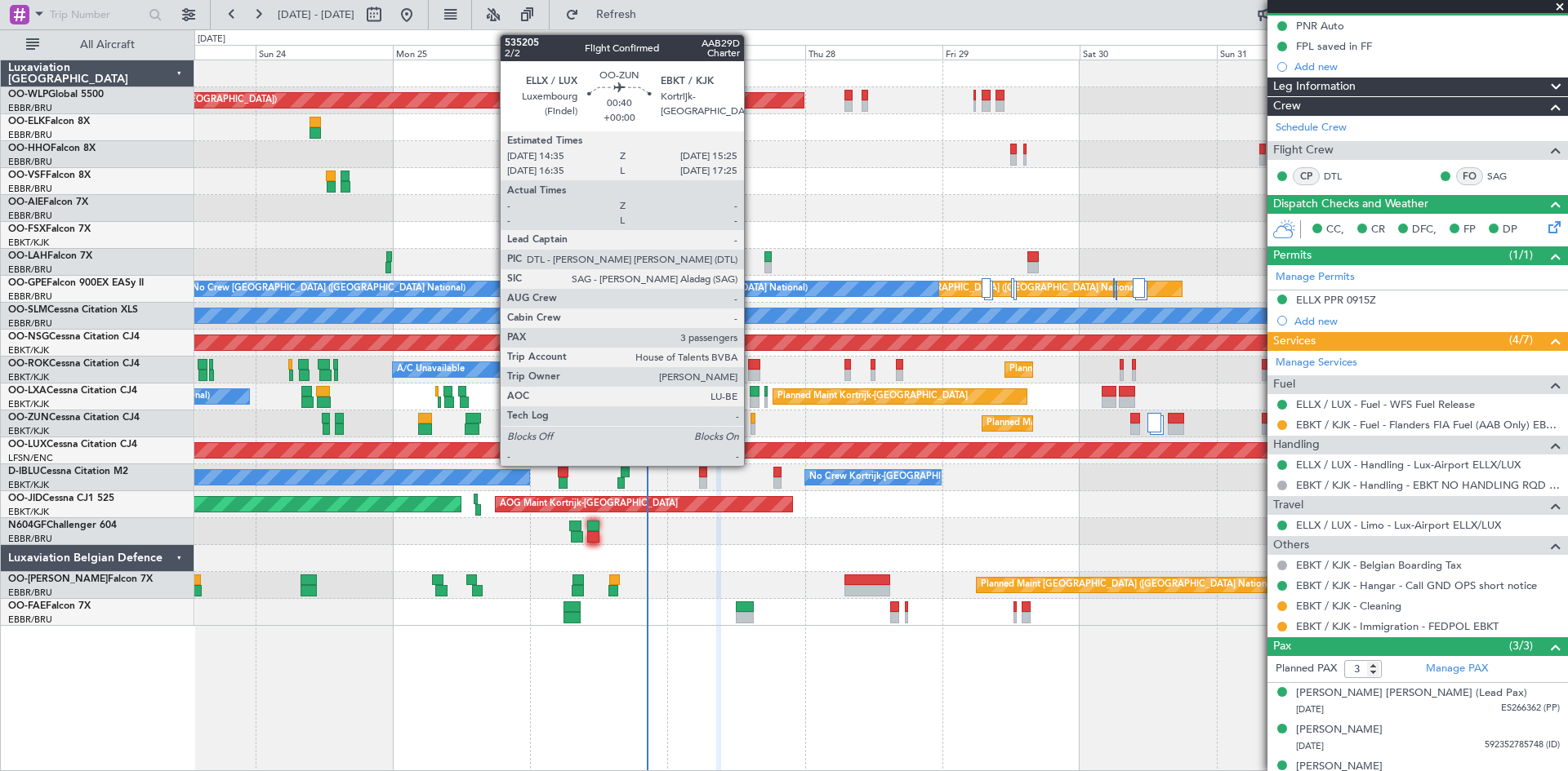
click at [751, 424] on div at bounding box center [753, 429] width 5 height 11
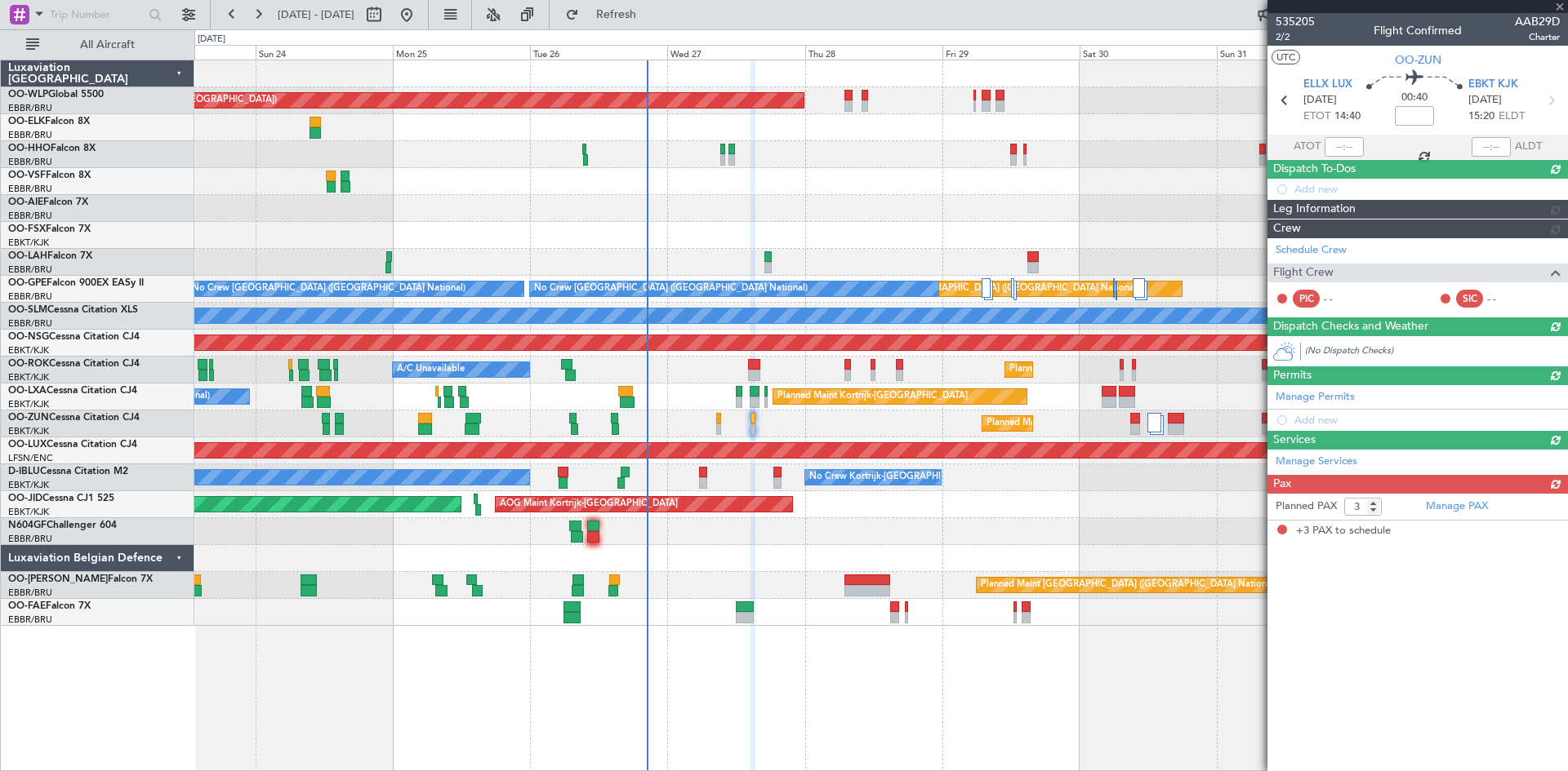
scroll to position [0, 0]
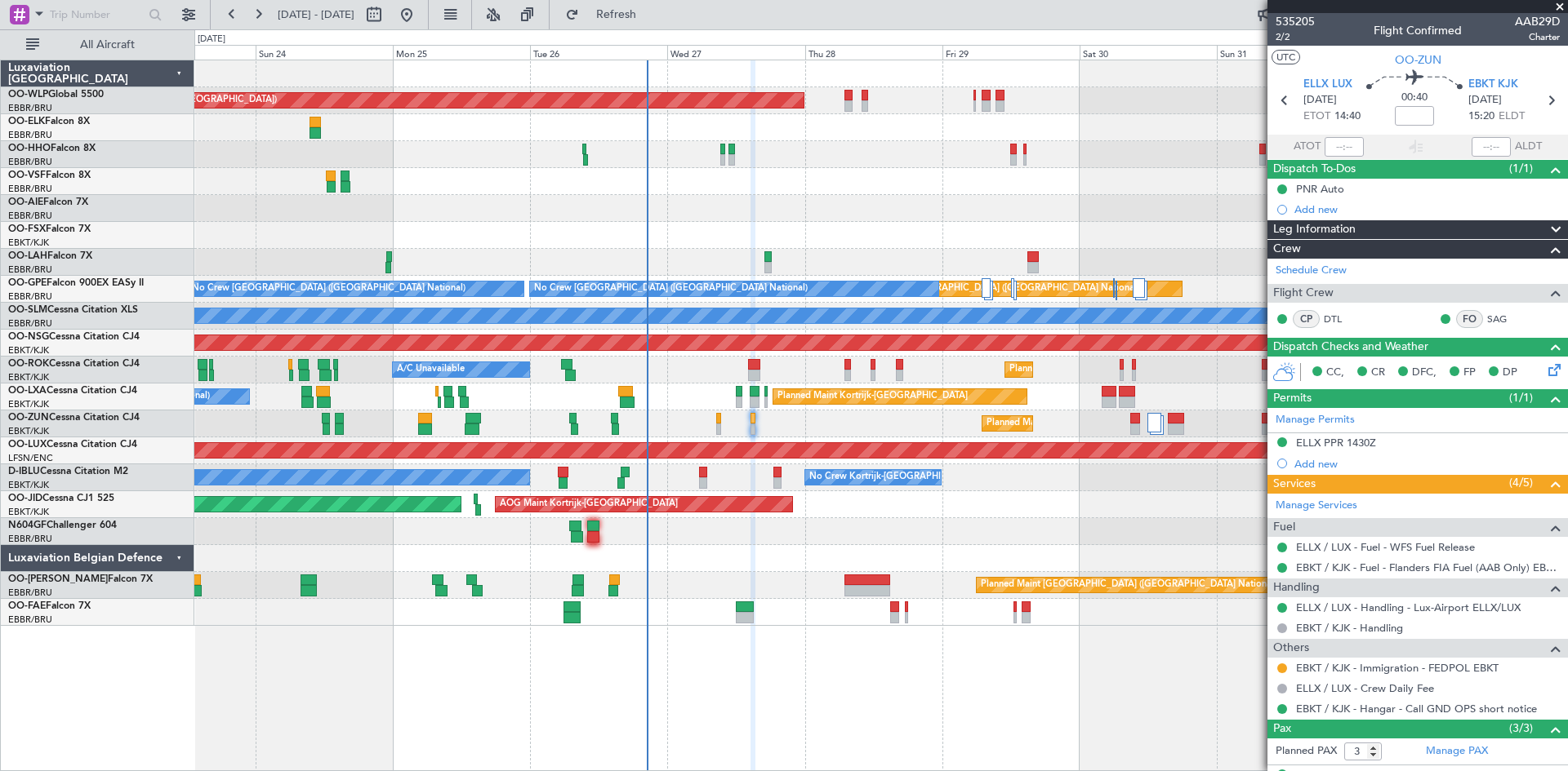
click at [722, 429] on div "Planned Maint Kortrijk-[GEOGRAPHIC_DATA]" at bounding box center [881, 423] width 1373 height 27
click at [722, 430] on div "Planned Maint Kortrijk-[GEOGRAPHIC_DATA]" at bounding box center [881, 423] width 1373 height 27
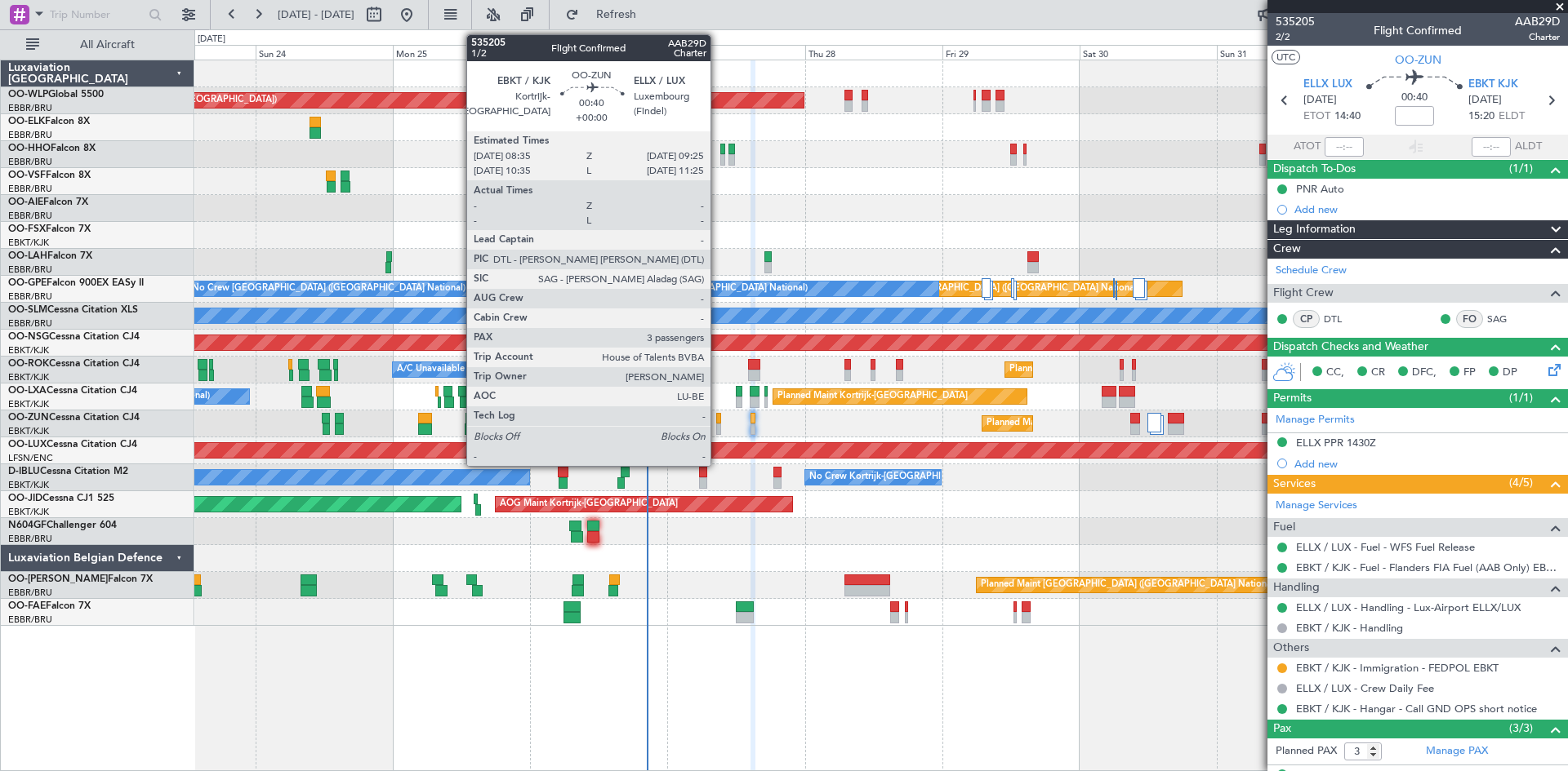
click at [718, 423] on div at bounding box center [719, 429] width 5 height 11
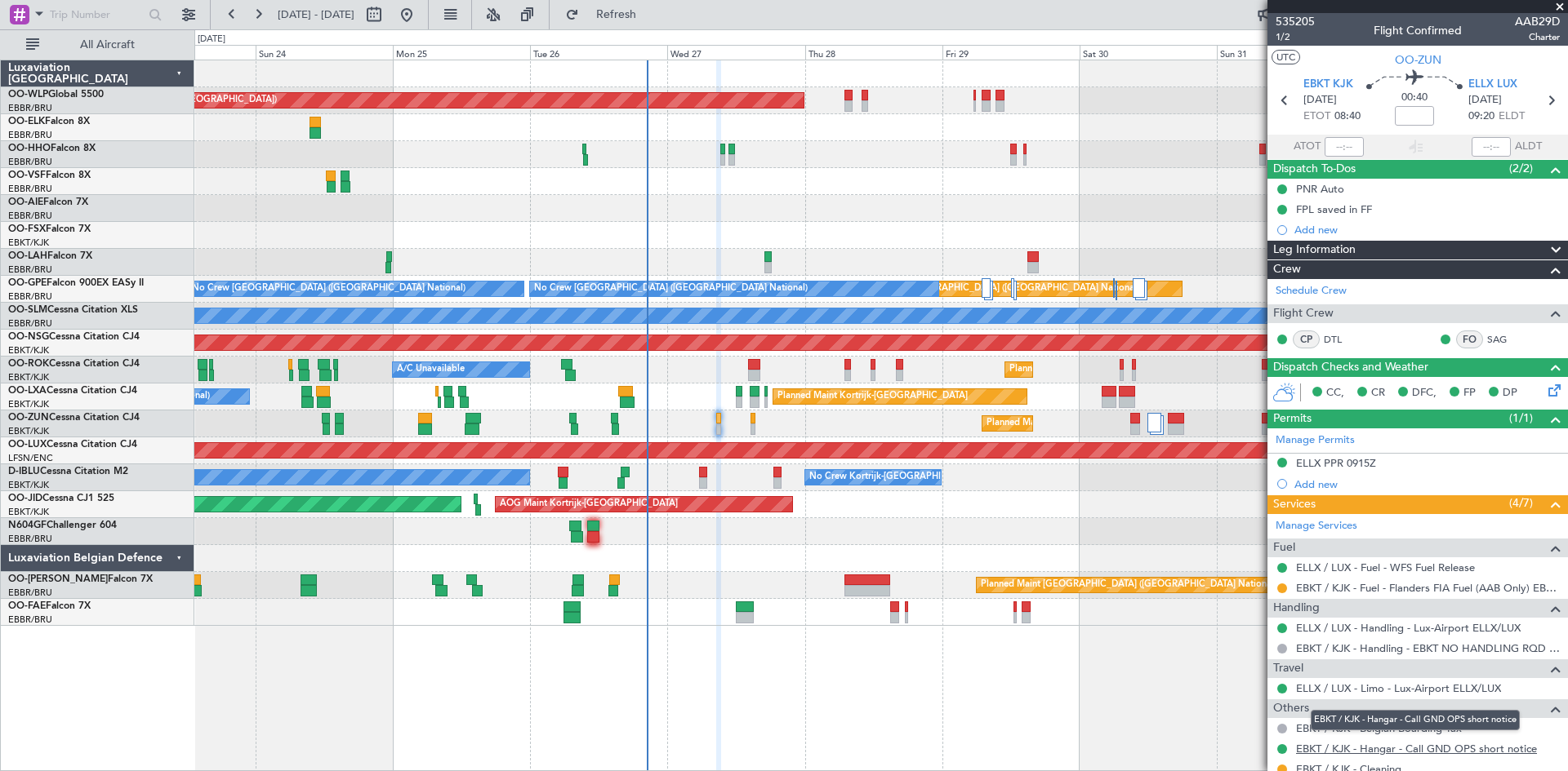
click at [1449, 751] on link "EBKT / KJK - Hangar - Call GND OPS short notice" at bounding box center [1417, 749] width 241 height 14
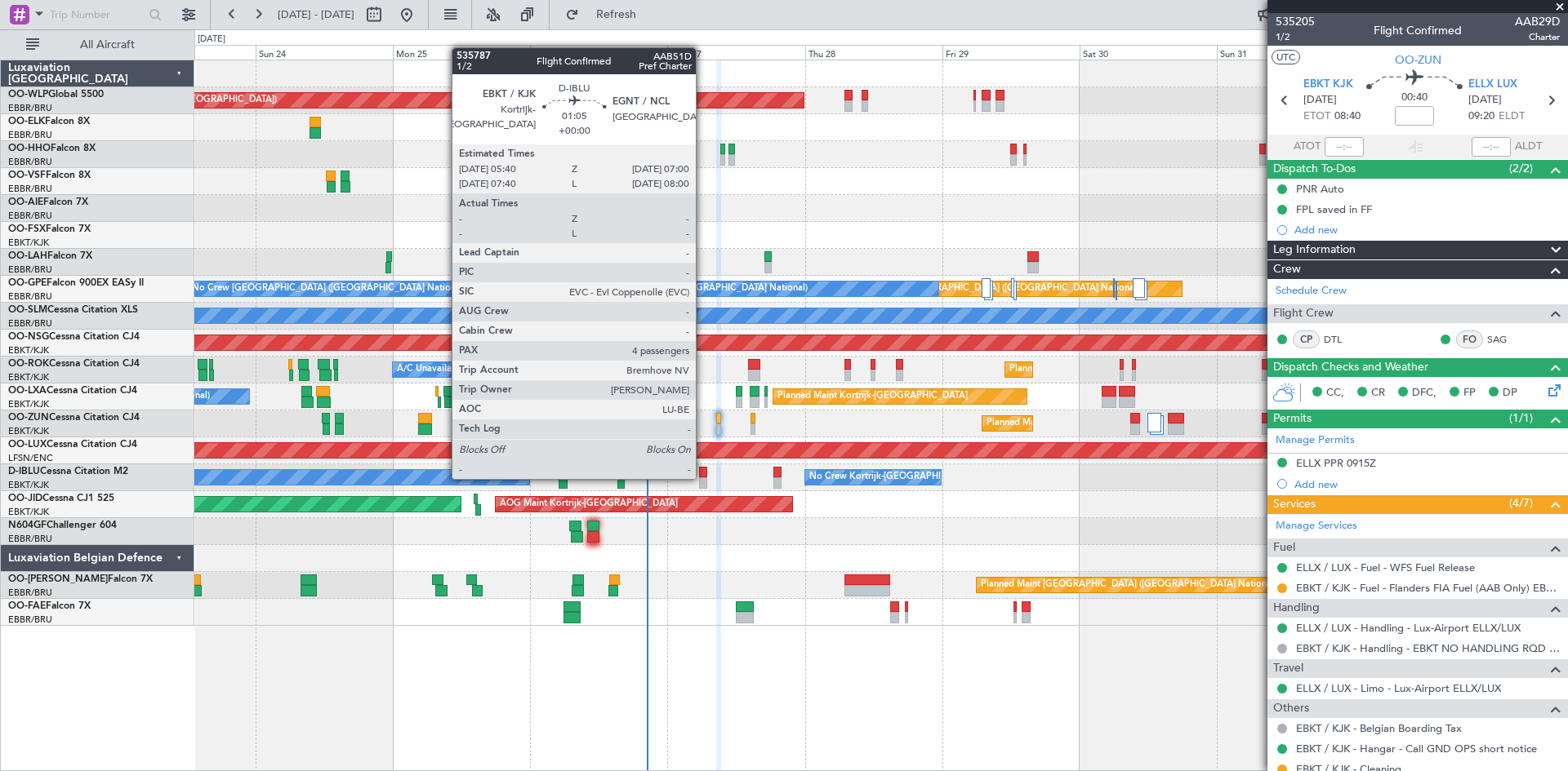
click at [703, 478] on div at bounding box center [702, 483] width 8 height 11
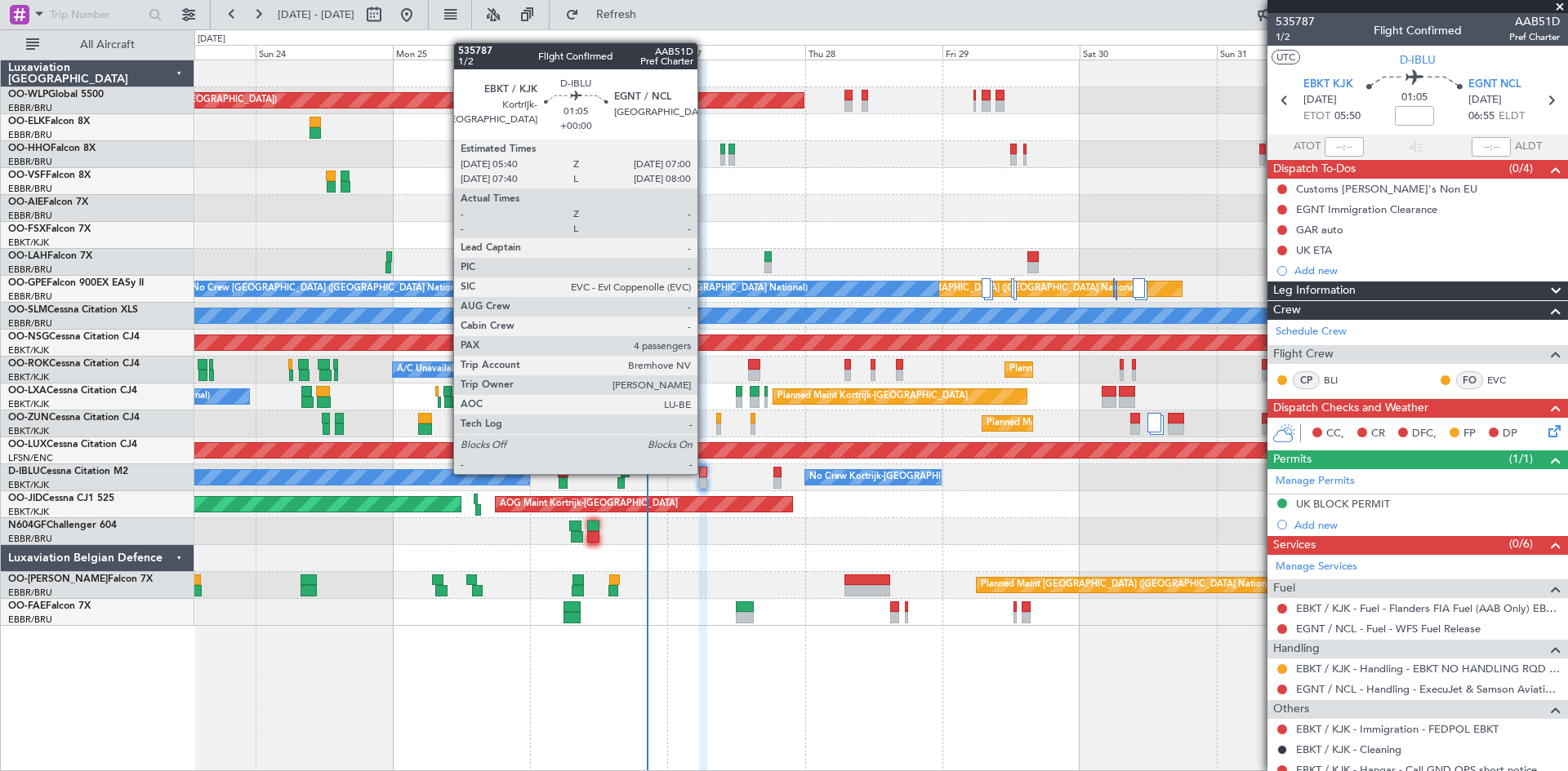
click at [705, 472] on div at bounding box center [702, 472] width 8 height 11
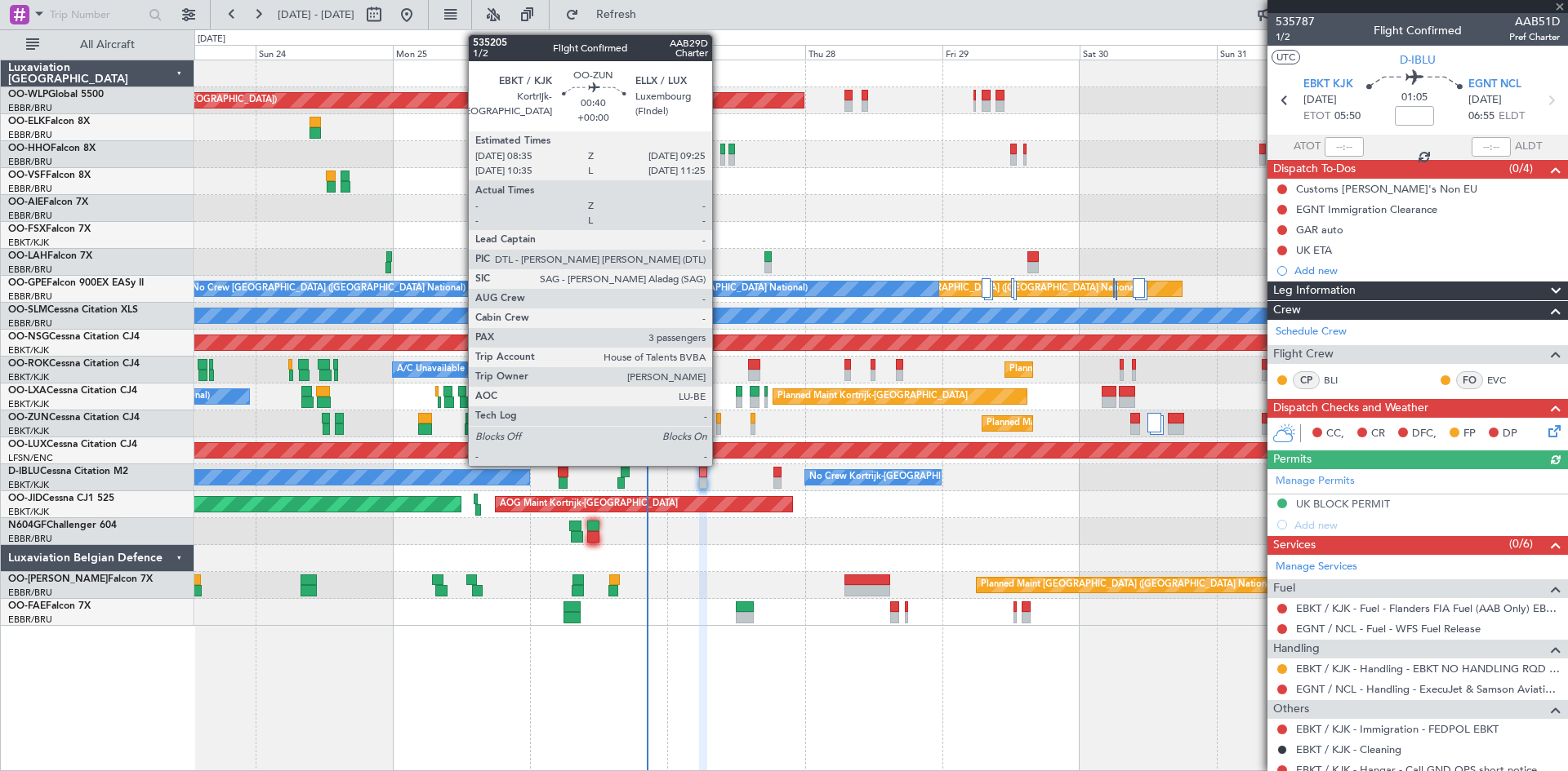
click at [720, 430] on div at bounding box center [719, 429] width 5 height 11
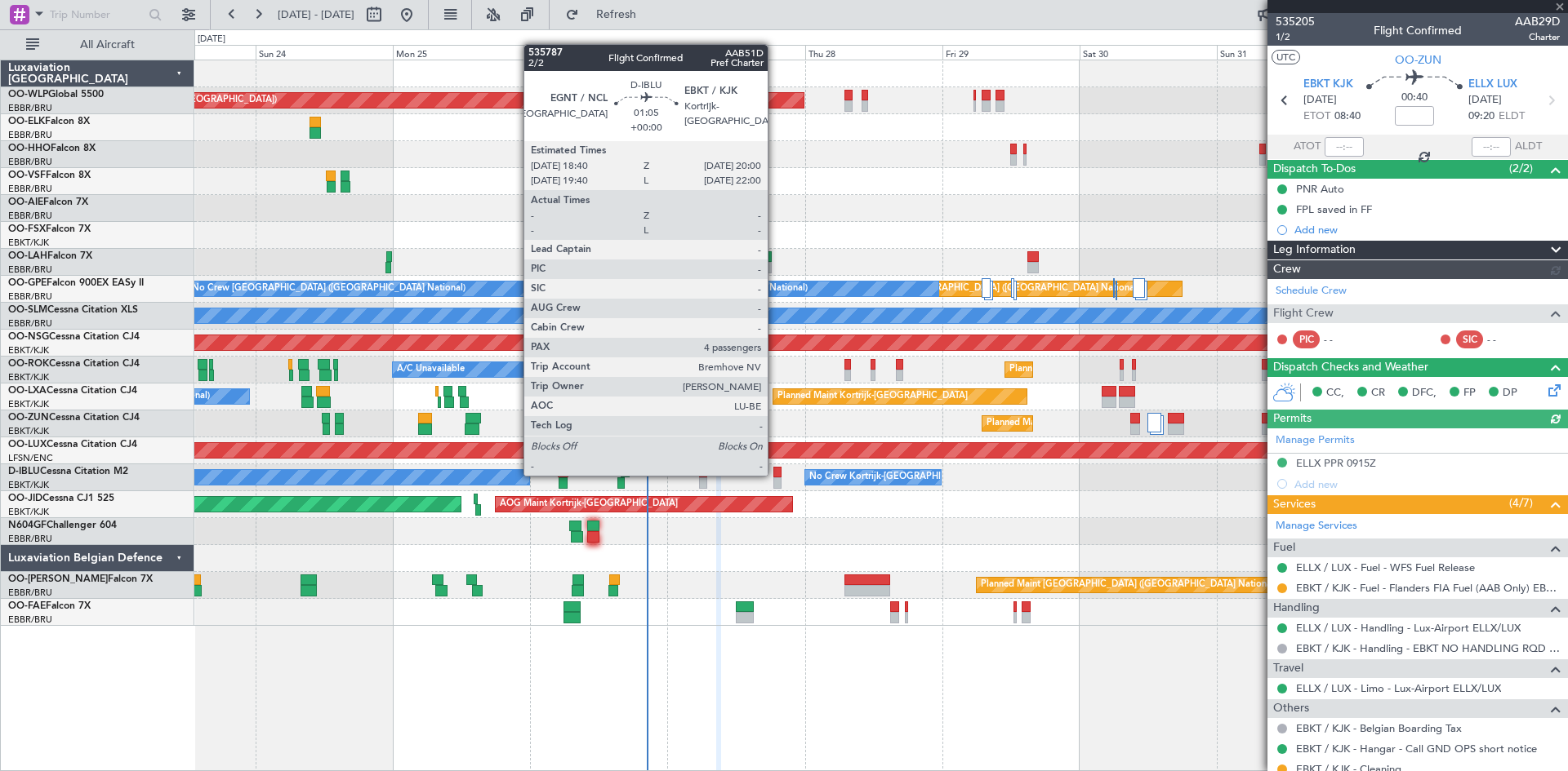
click at [775, 474] on div at bounding box center [777, 472] width 8 height 11
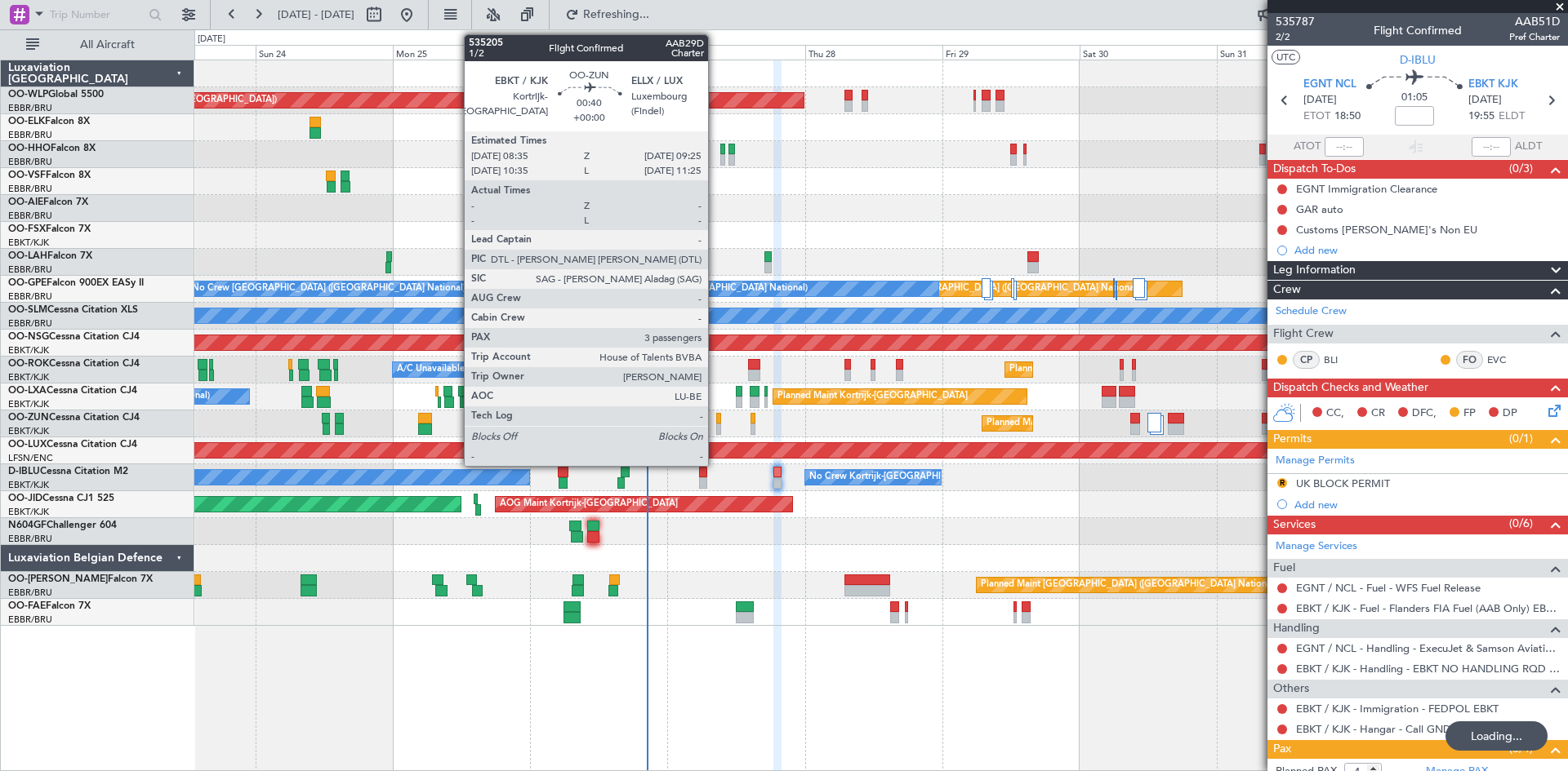
click at [716, 434] on div at bounding box center [719, 429] width 5 height 11
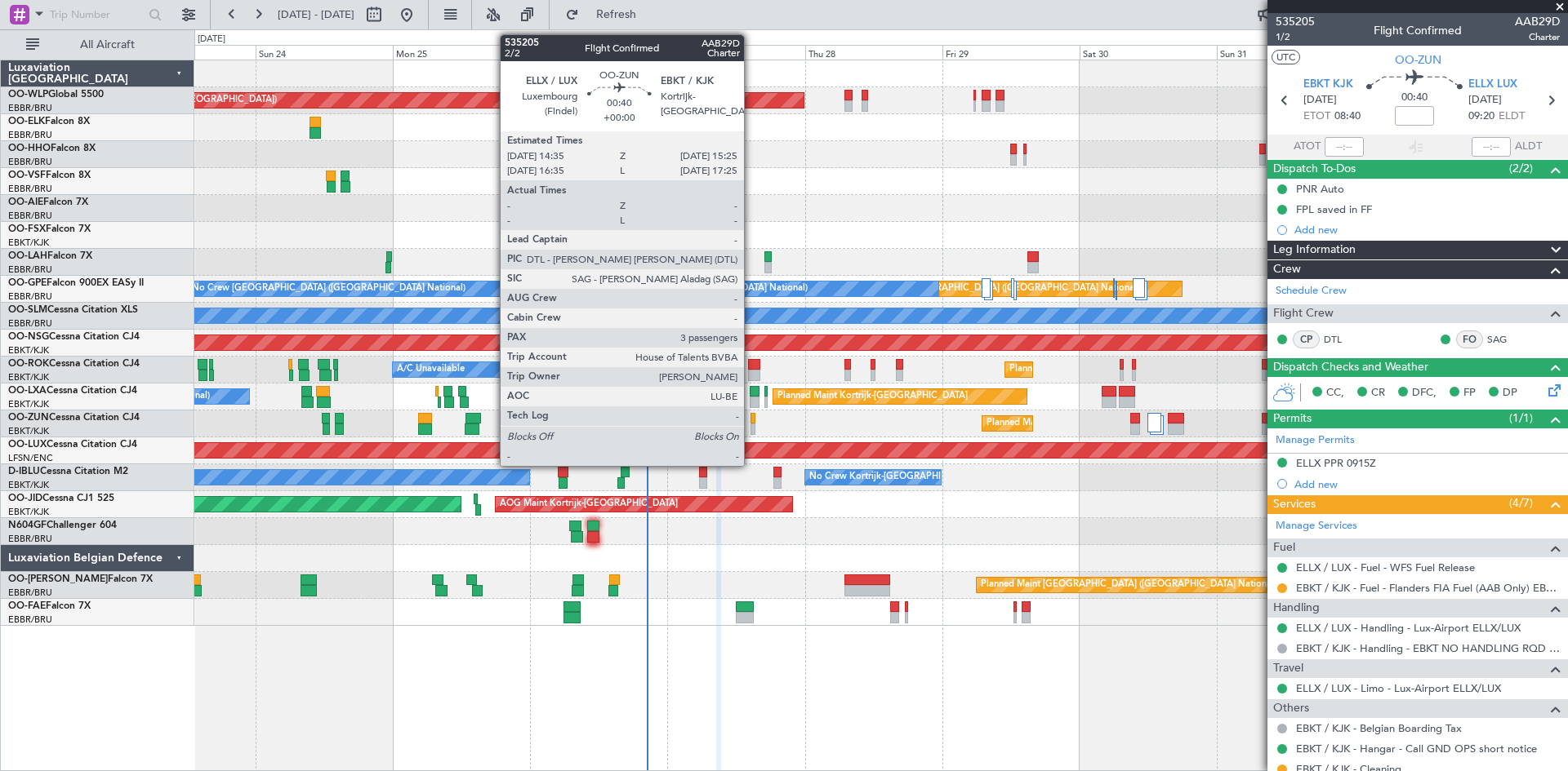
click at [751, 424] on div at bounding box center [753, 429] width 5 height 11
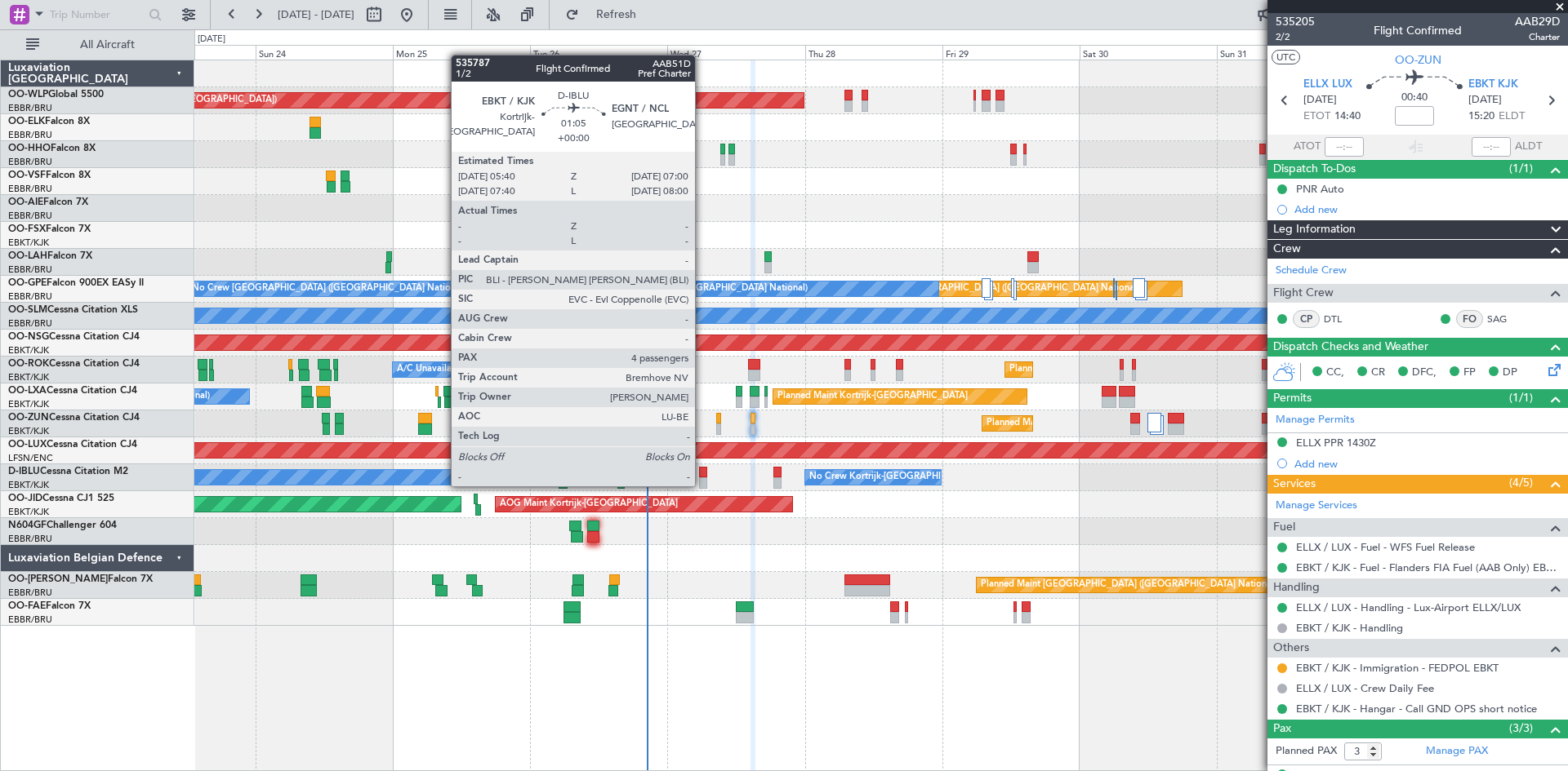
click at [702, 485] on div at bounding box center [702, 483] width 8 height 11
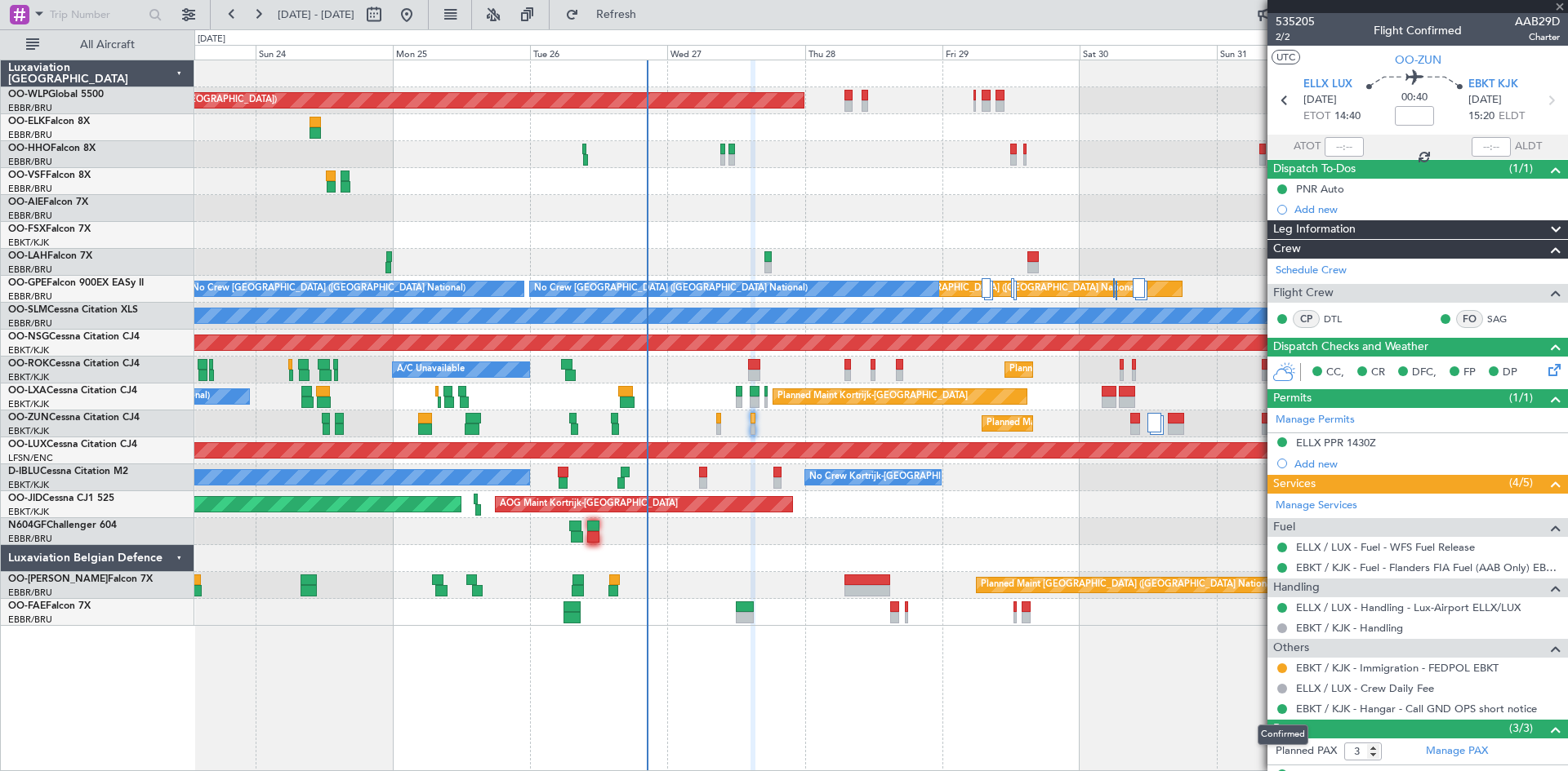
type input "4"
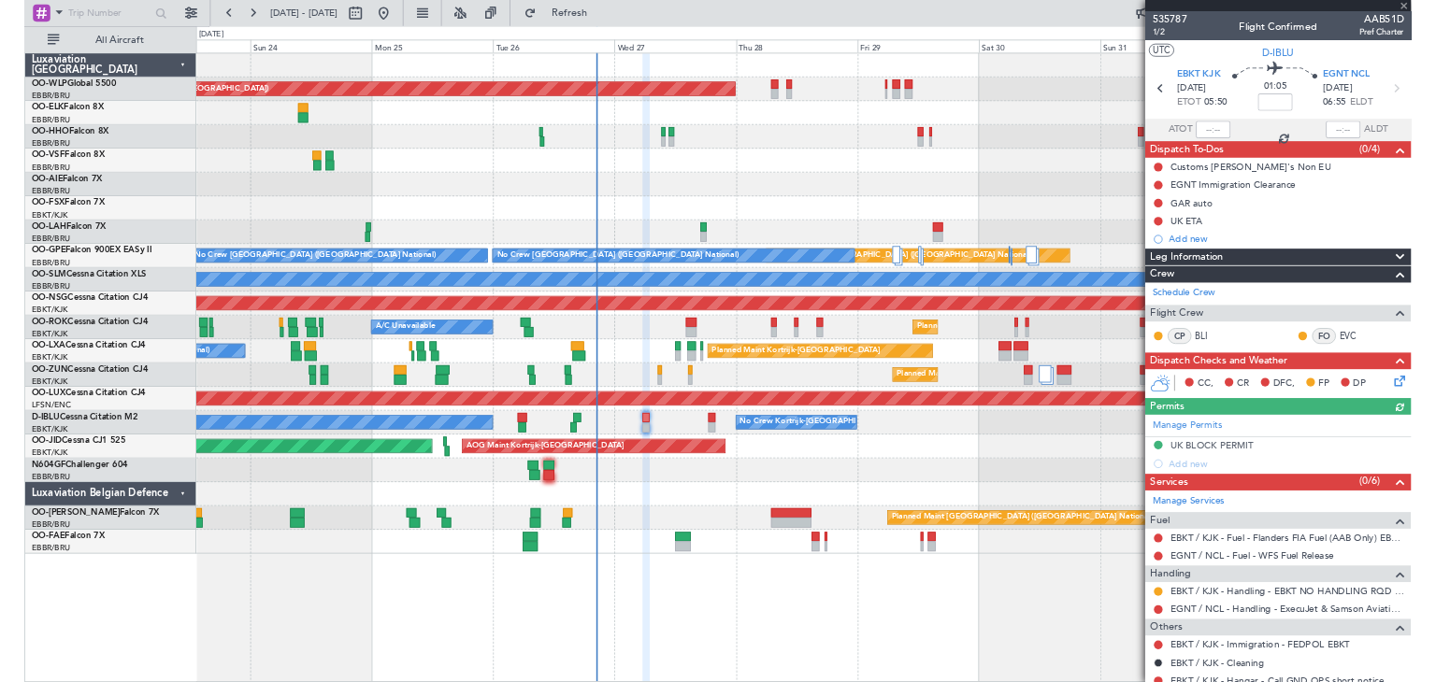
scroll to position [93, 0]
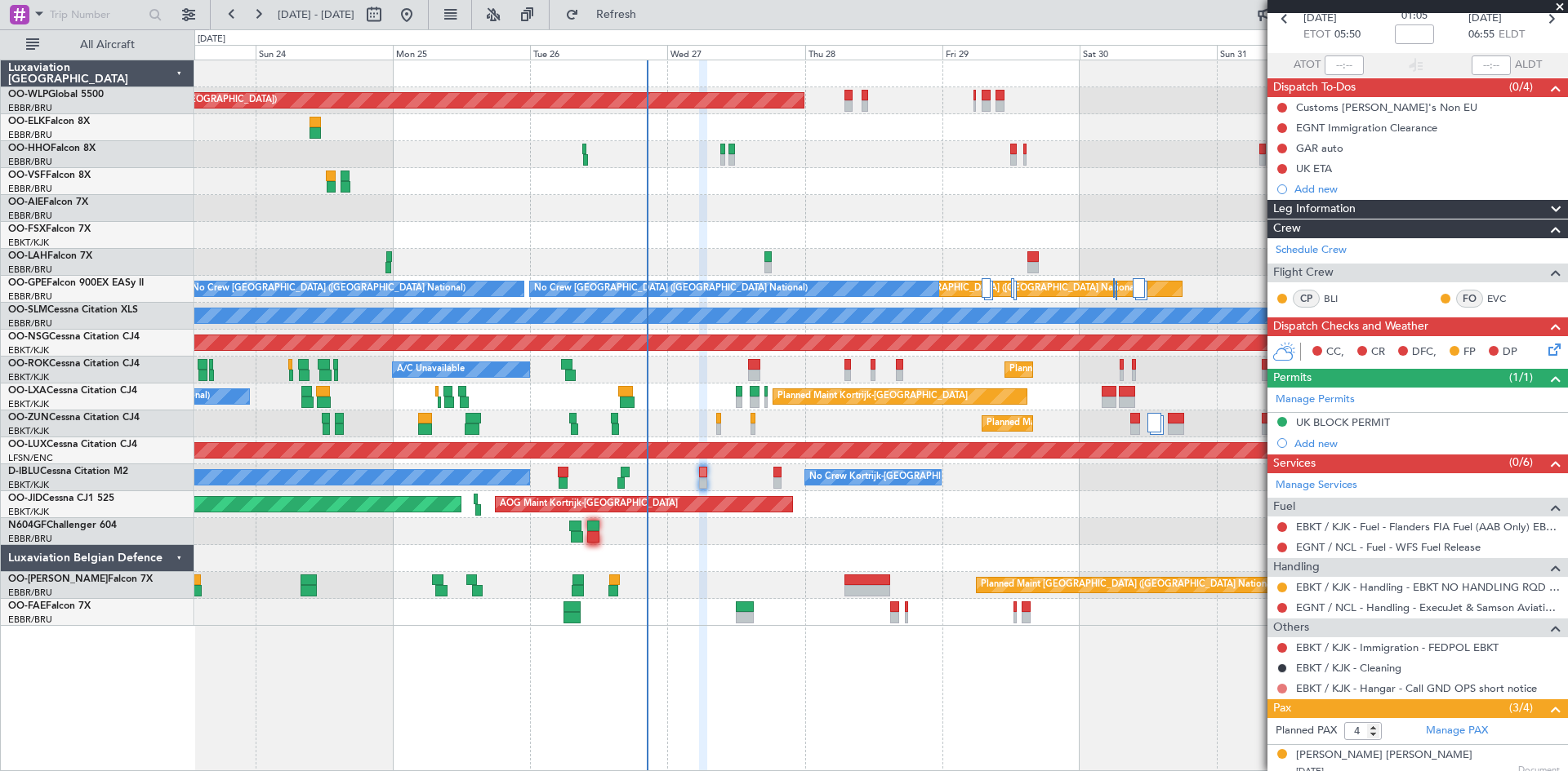
click at [1279, 686] on button at bounding box center [1281, 688] width 10 height 10
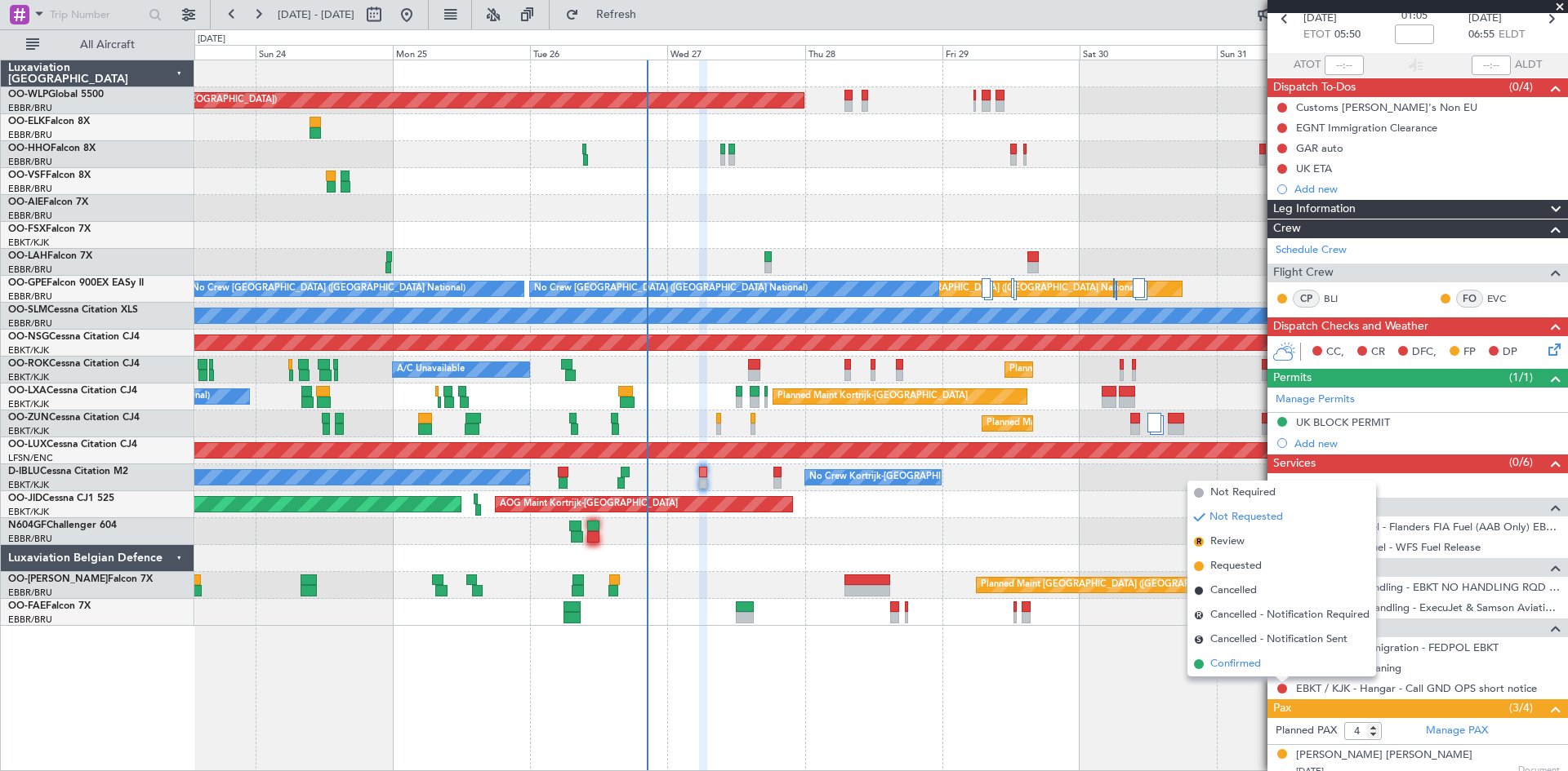
click at [1262, 658] on li "Confirmed" at bounding box center [1281, 664] width 189 height 24
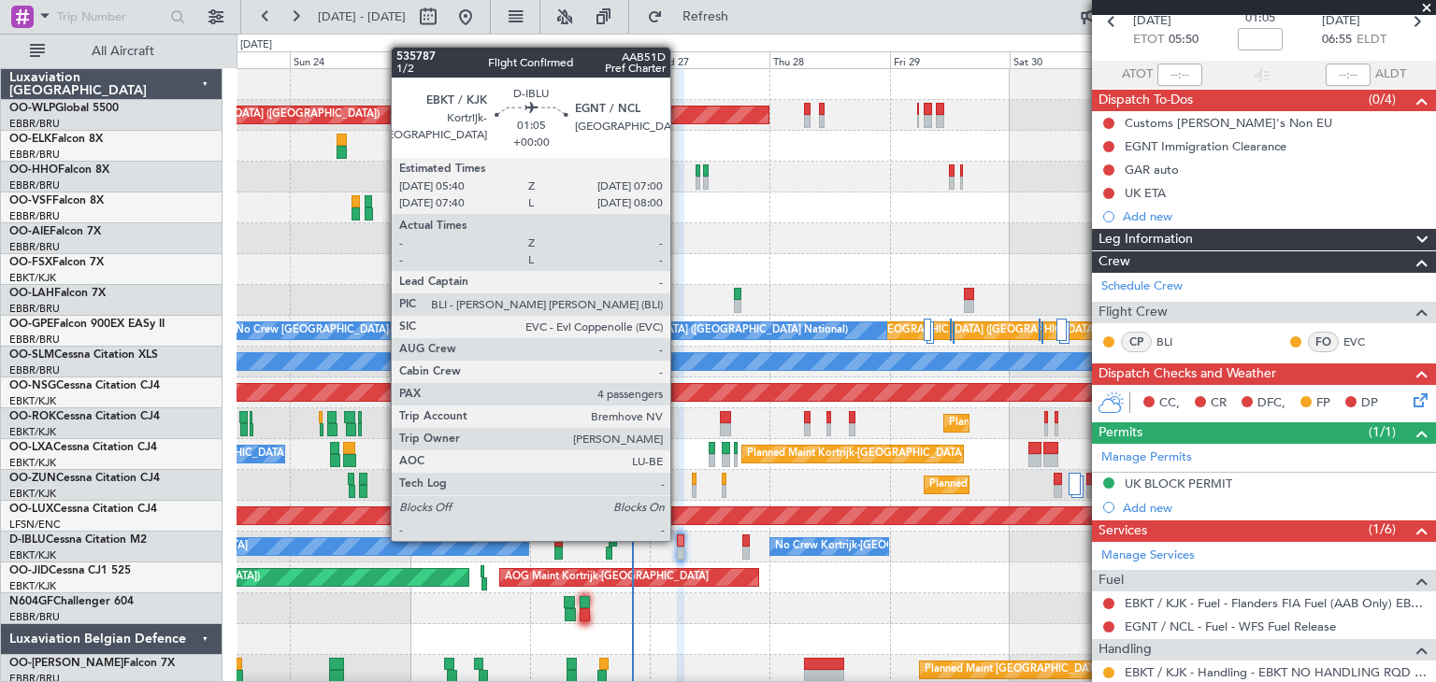
click at [679, 539] on div at bounding box center [680, 541] width 7 height 13
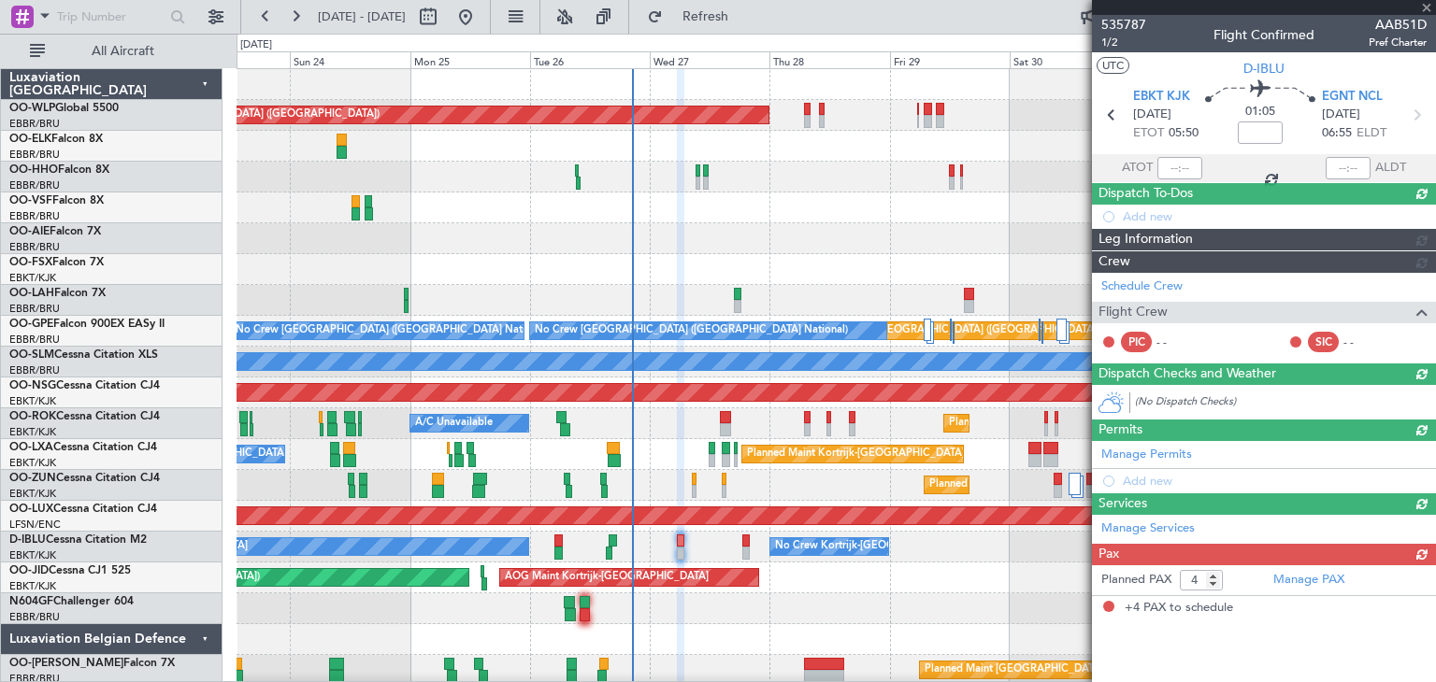
scroll to position [0, 0]
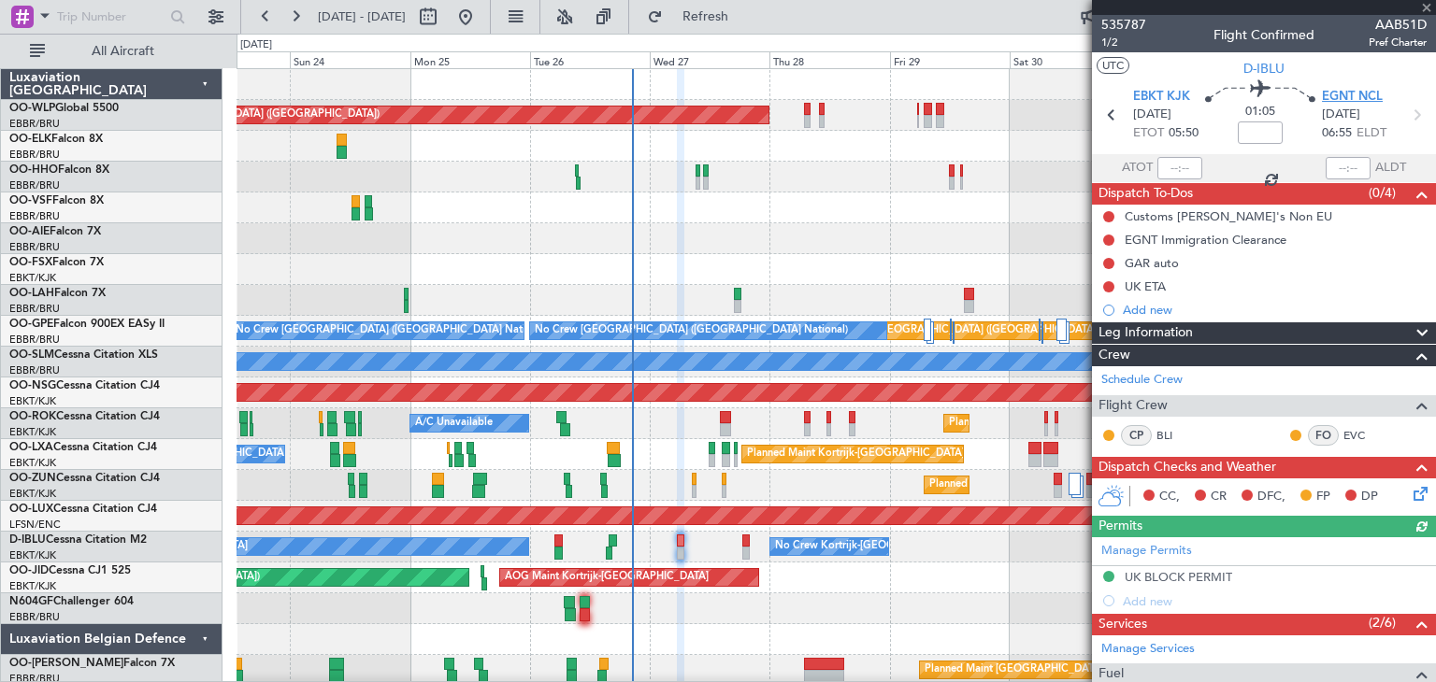
click at [1350, 98] on span "EGNT NCL" at bounding box center [1352, 97] width 61 height 19
click at [481, 21] on button at bounding box center [466, 17] width 30 height 30
